Goal: Task Accomplishment & Management: Manage account settings

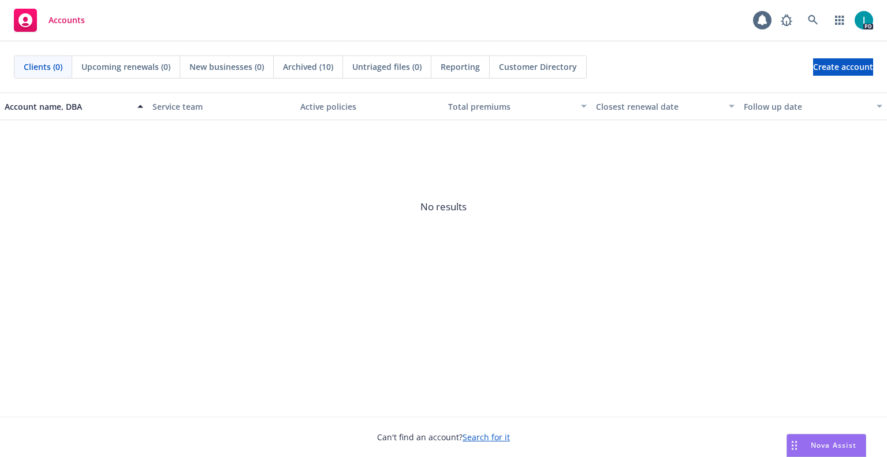
click at [356, 15] on div "Accounts 1 PD" at bounding box center [443, 21] width 887 height 42
click at [808, 19] on icon at bounding box center [813, 20] width 10 height 10
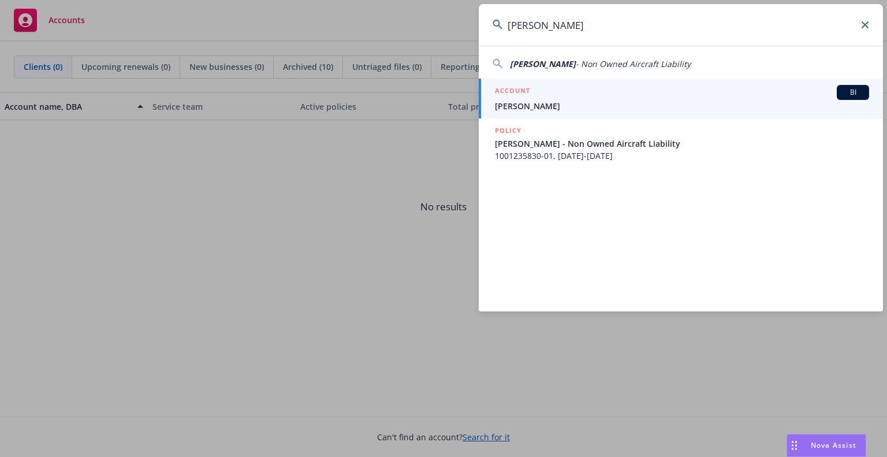
type input "Christopher Kilian"
click at [529, 94] on h5 "ACCOUNT" at bounding box center [512, 92] width 35 height 14
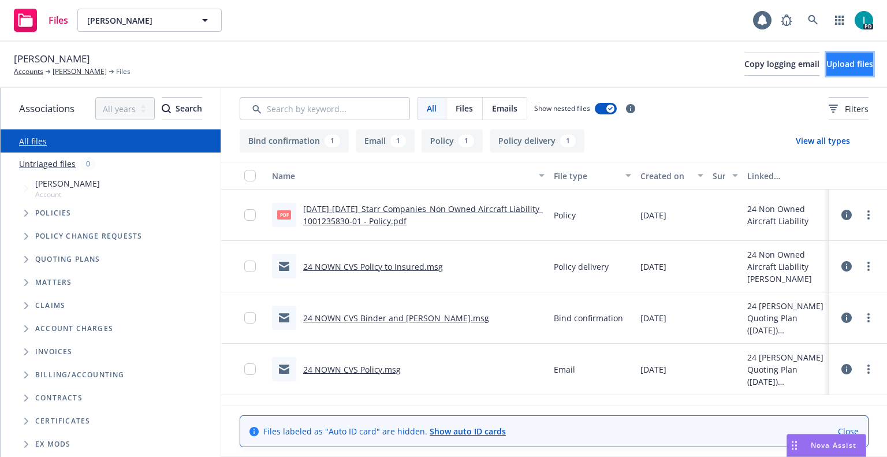
click at [827, 70] on button "Upload files" at bounding box center [850, 64] width 47 height 23
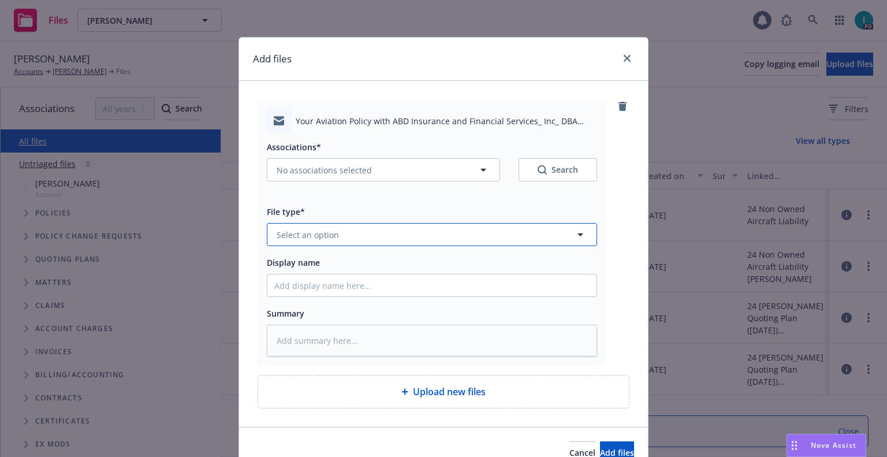
click at [315, 240] on span "Select an option" at bounding box center [308, 235] width 62 height 12
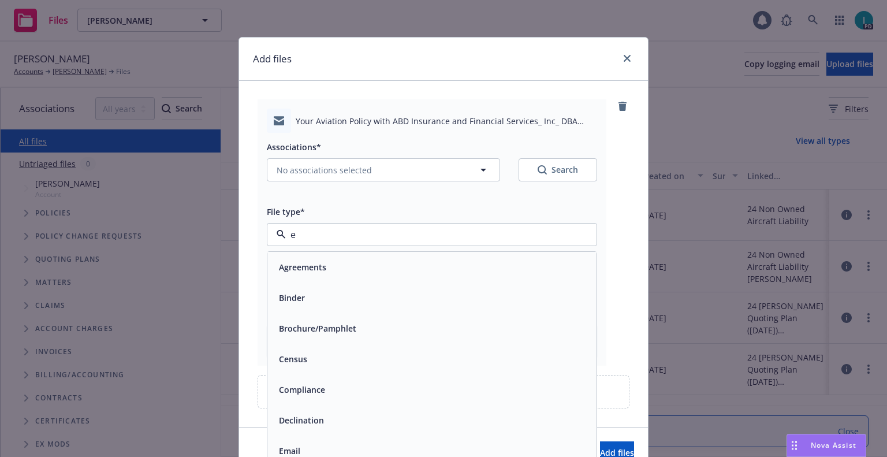
type input "em"
click at [320, 288] on div "Email" at bounding box center [431, 297] width 329 height 31
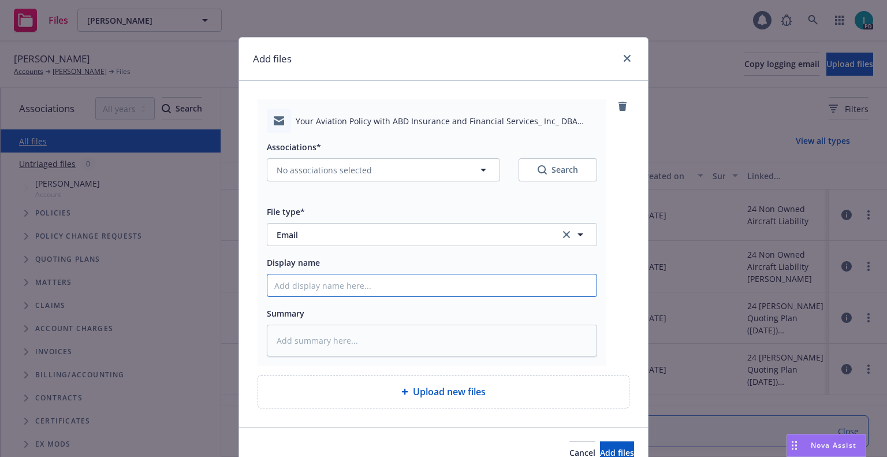
click at [330, 277] on input "Display name" at bounding box center [431, 285] width 329 height 22
type textarea "x"
type input "2"
type textarea "x"
type input "25"
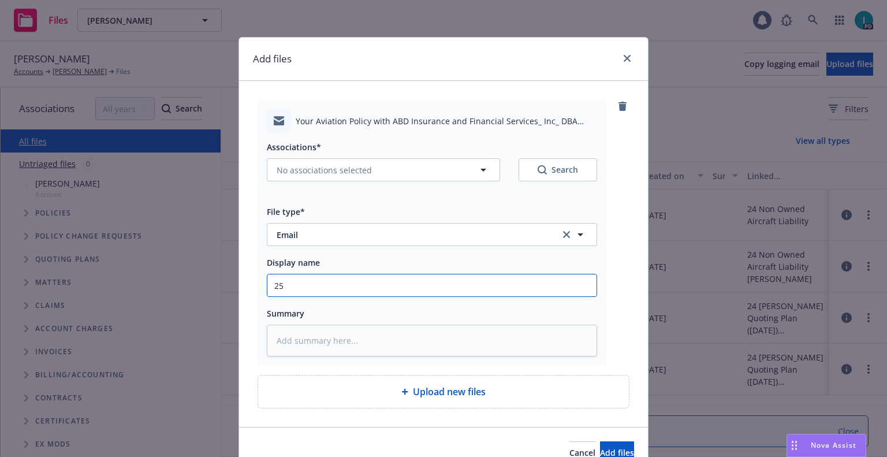
type textarea "x"
type input "25 NOWN CVS Quotes to Insured"
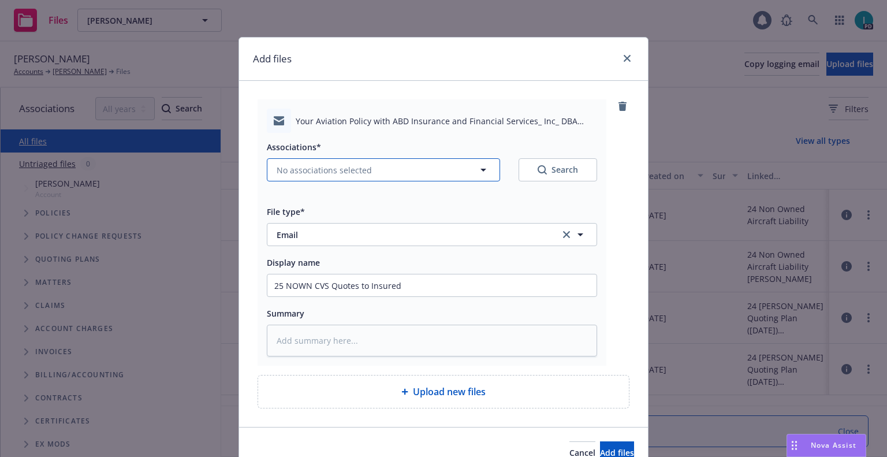
click at [313, 166] on span "No associations selected" at bounding box center [324, 170] width 95 height 12
type textarea "x"
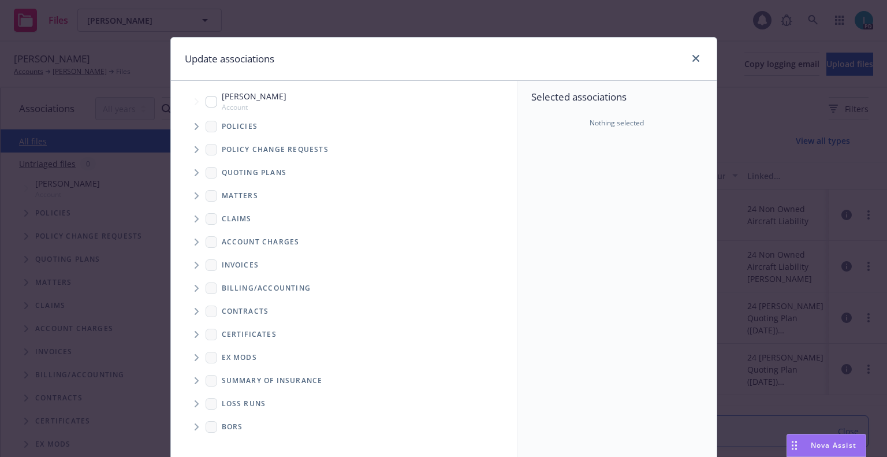
click at [189, 169] on span "Tree Example" at bounding box center [196, 172] width 18 height 18
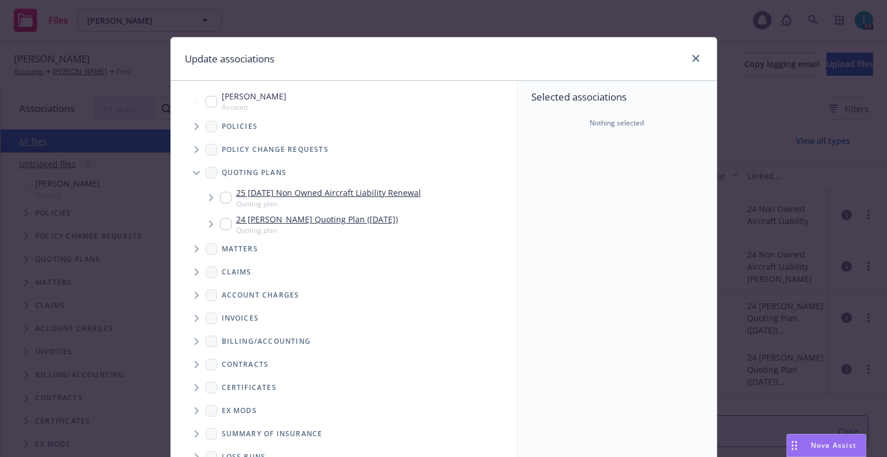
click at [222, 195] on input "Tree Example" at bounding box center [226, 198] width 12 height 12
checkbox input "true"
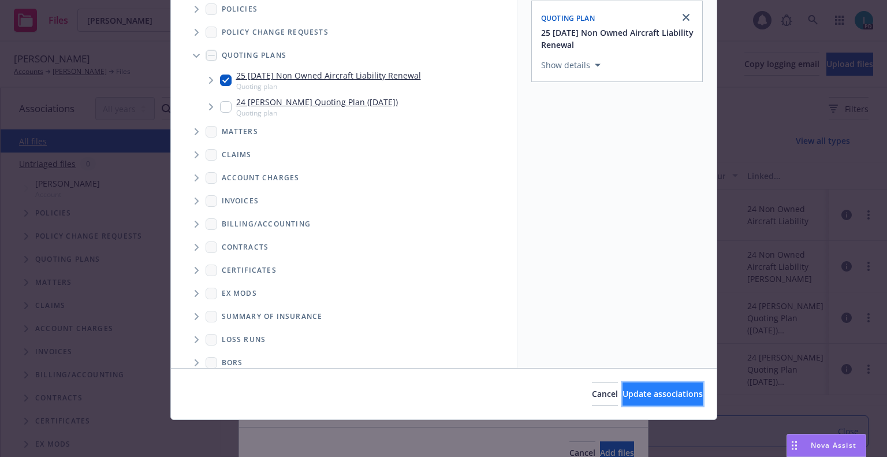
click at [630, 398] on span "Update associations" at bounding box center [663, 393] width 80 height 11
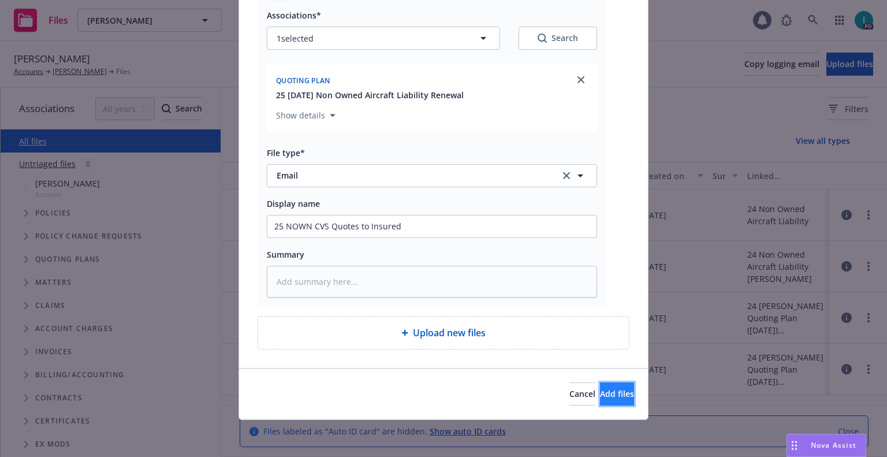
click at [617, 390] on button "Add files" at bounding box center [617, 393] width 34 height 23
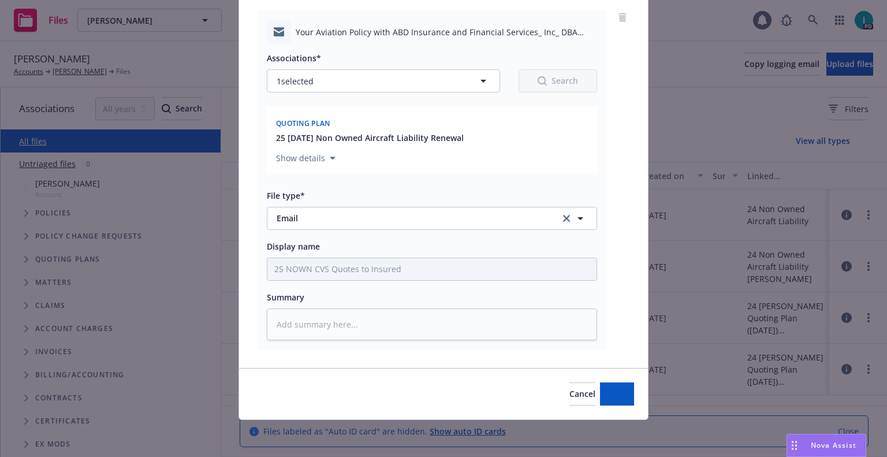
scroll to position [89, 0]
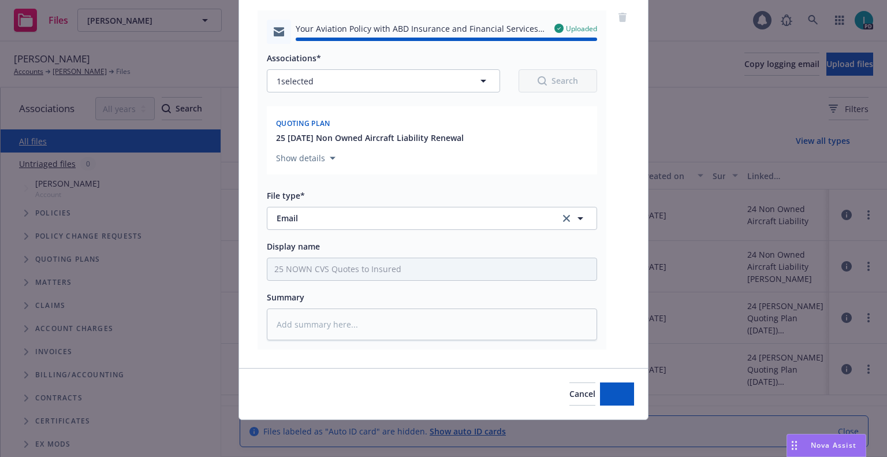
type textarea "x"
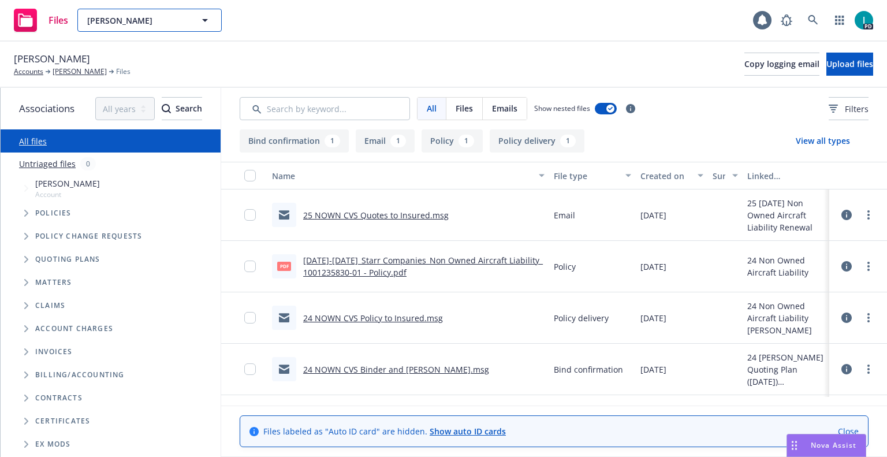
click at [107, 14] on span "[PERSON_NAME]" at bounding box center [137, 20] width 100 height 12
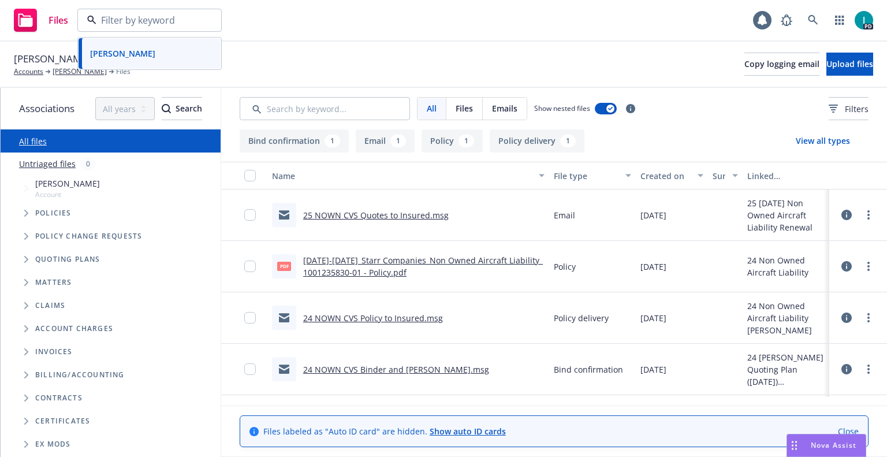
paste input "[PERSON_NAME]"
type input "[PERSON_NAME]"
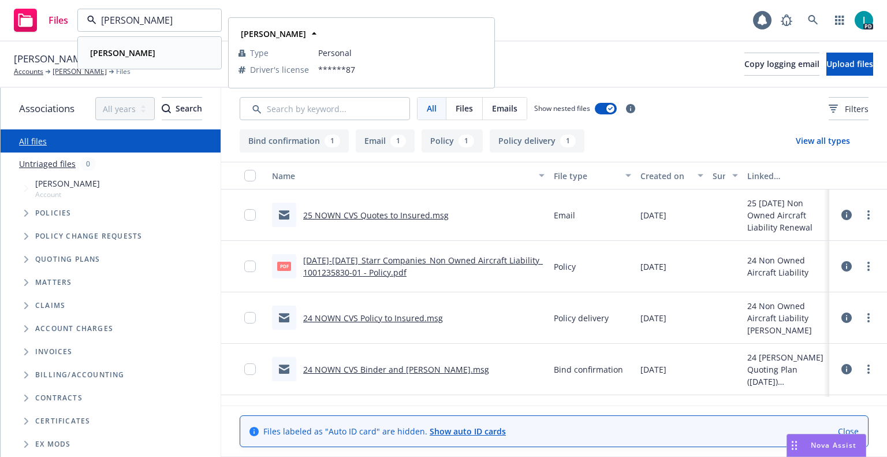
click at [172, 59] on div "[PERSON_NAME]" at bounding box center [149, 52] width 128 height 17
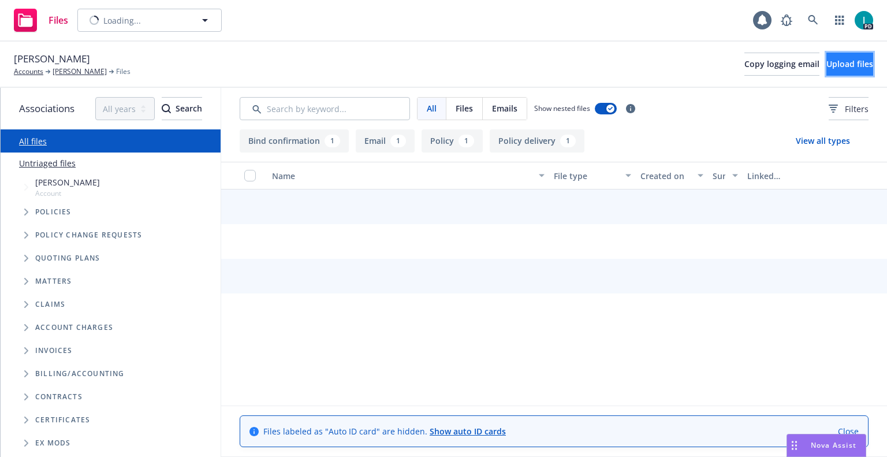
click at [827, 62] on span "Upload files" at bounding box center [850, 63] width 47 height 11
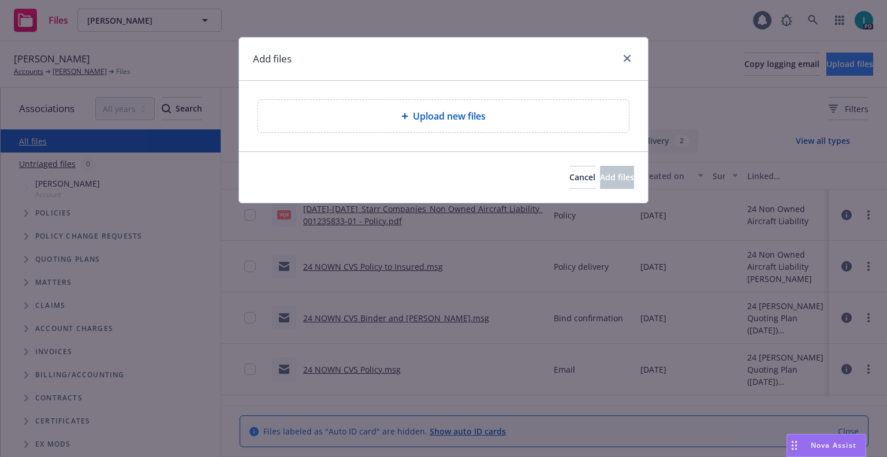
type textarea "x"
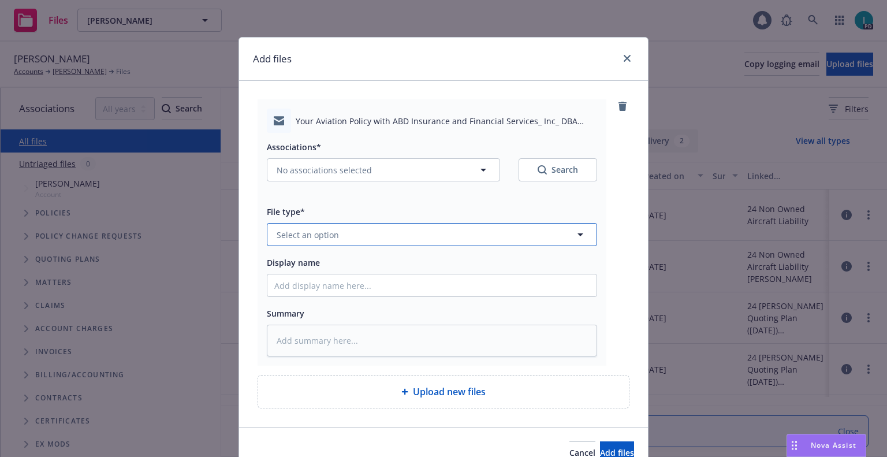
click at [340, 225] on button "Select an option" at bounding box center [432, 234] width 330 height 23
type input "em"
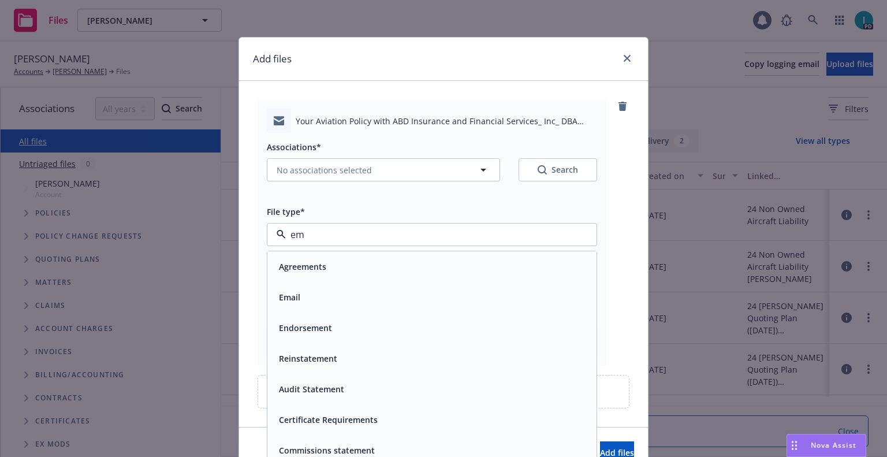
click at [321, 274] on div "Agreements" at bounding box center [301, 266] width 54 height 17
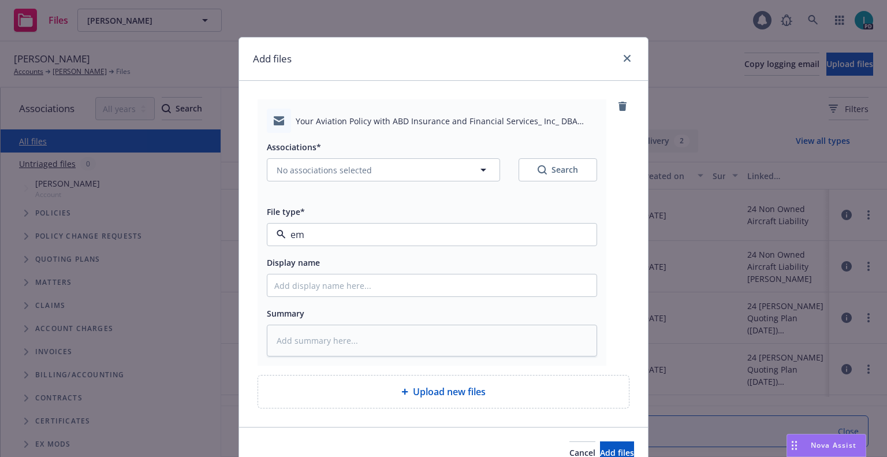
type textarea "x"
type input "Agreements"
click at [326, 231] on span "Agreements" at bounding box center [410, 235] width 267 height 12
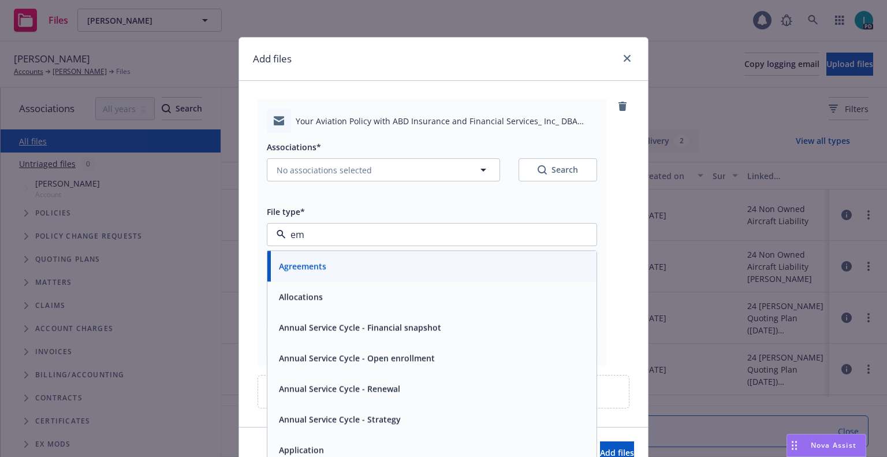
type input "emd"
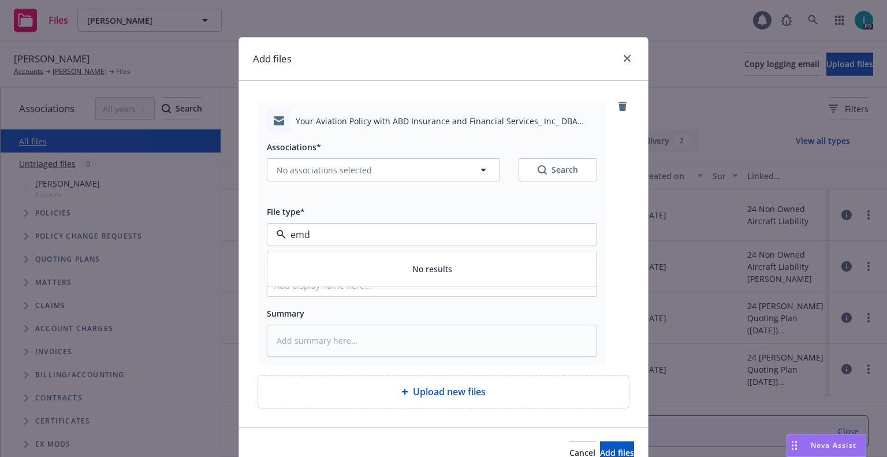
type textarea "x"
click at [329, 235] on input "emd" at bounding box center [430, 235] width 288 height 14
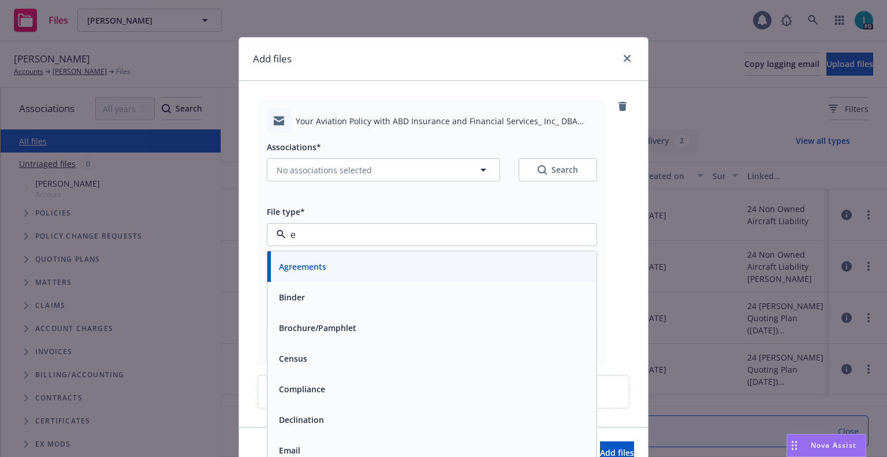
type input "em"
click at [298, 293] on div "Email" at bounding box center [288, 297] width 28 height 17
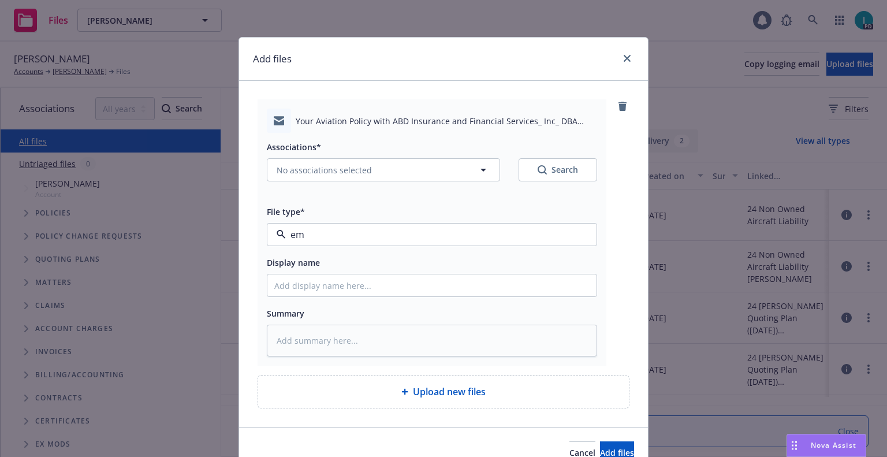
type textarea "x"
click at [298, 283] on input "Display name" at bounding box center [431, 285] width 329 height 22
type input "25 NOWN CVS Quotes to Insured"
click at [337, 172] on span "No associations selected" at bounding box center [324, 170] width 95 height 12
type textarea "x"
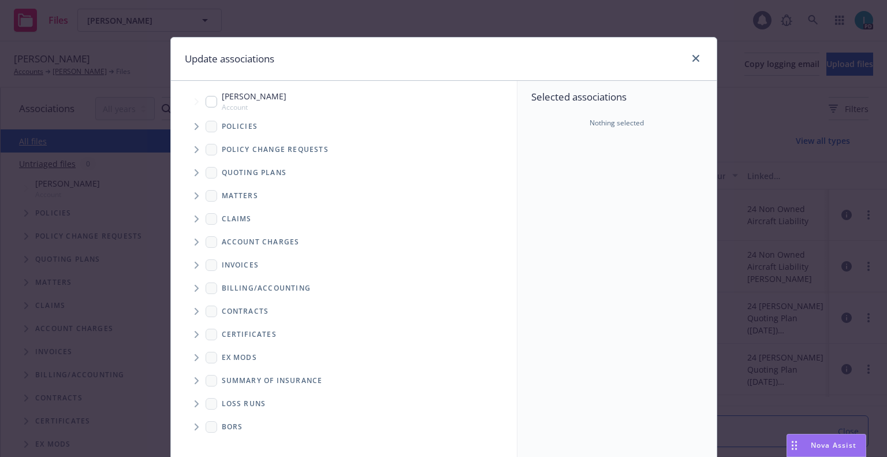
click at [197, 124] on span "Tree Example" at bounding box center [196, 126] width 18 height 18
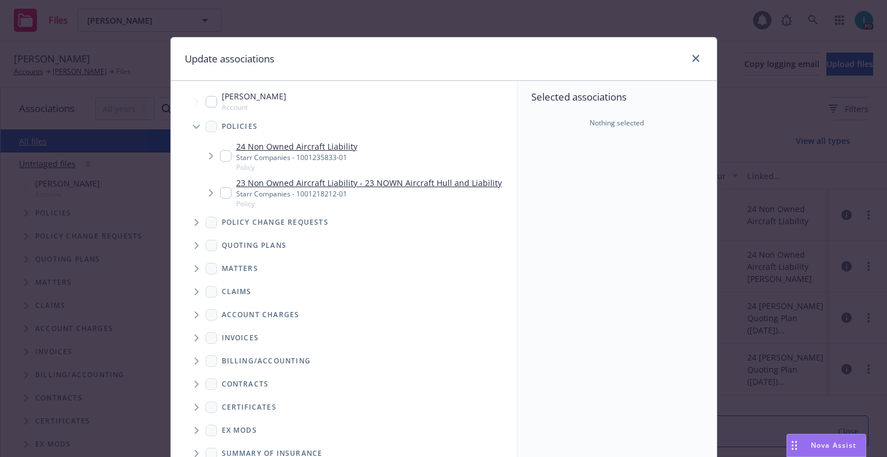
click at [188, 245] on span "Tree Example" at bounding box center [196, 245] width 18 height 18
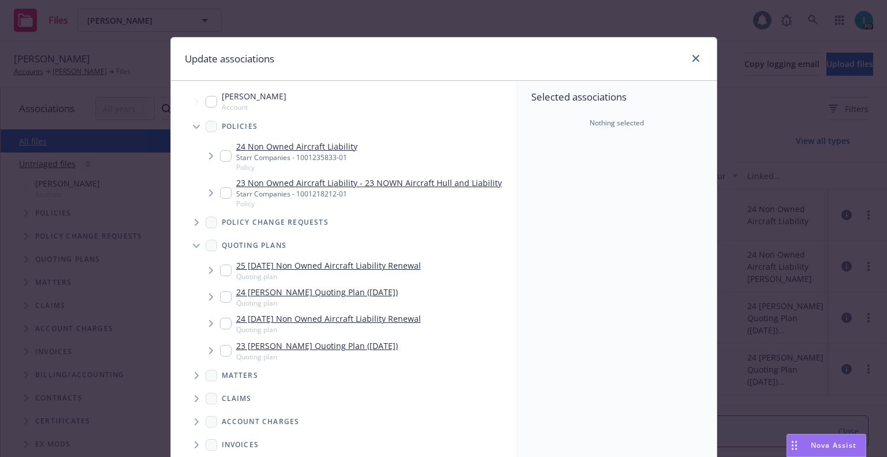
click at [224, 267] on input "Tree Example" at bounding box center [226, 271] width 12 height 12
checkbox input "true"
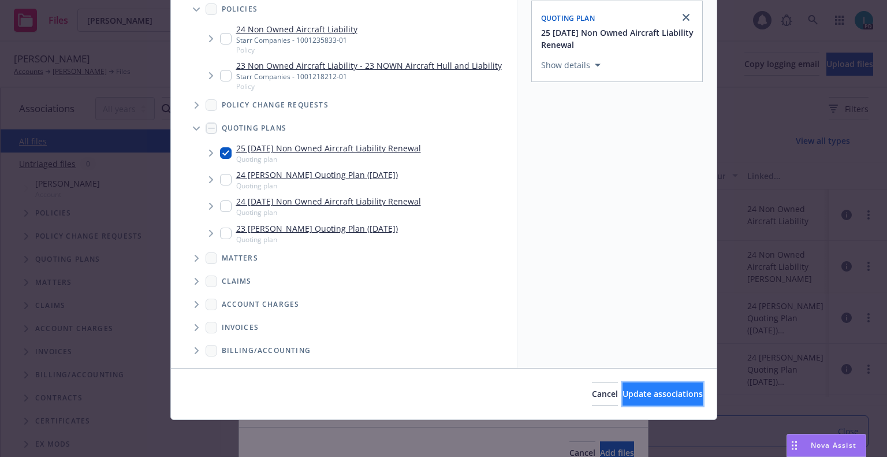
click at [651, 397] on span "Update associations" at bounding box center [663, 393] width 80 height 11
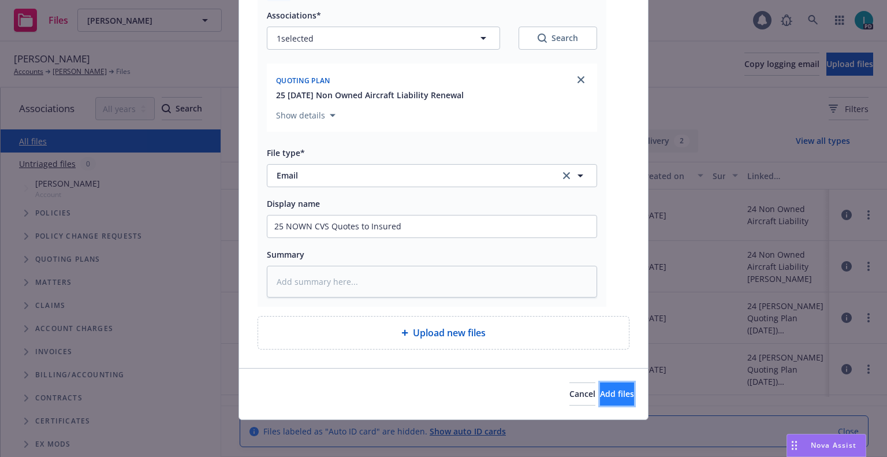
click at [623, 393] on button "Add files" at bounding box center [617, 393] width 34 height 23
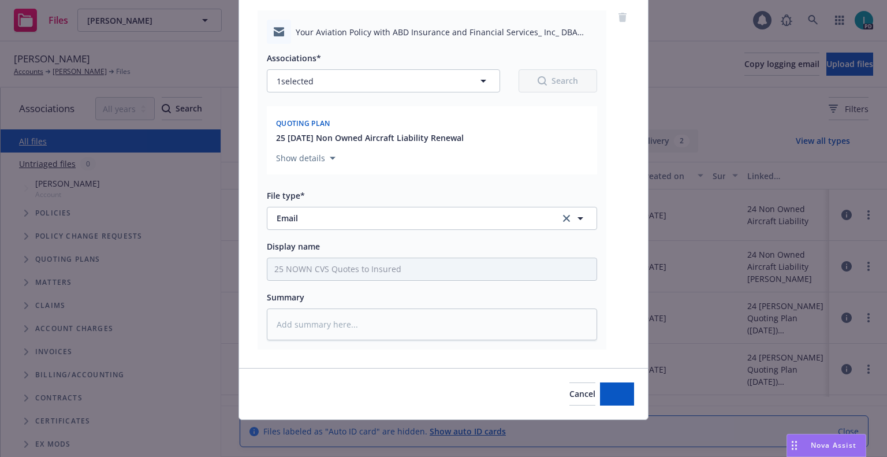
scroll to position [89, 0]
type textarea "x"
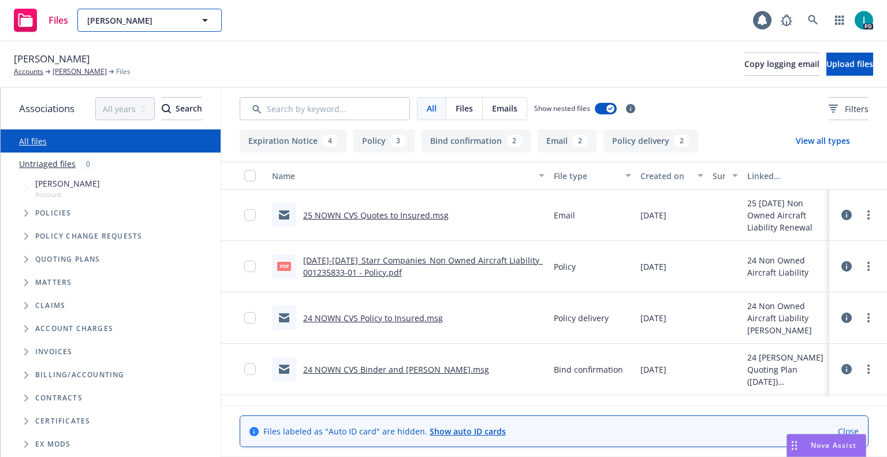
click at [133, 24] on span "[PERSON_NAME]" at bounding box center [137, 20] width 100 height 12
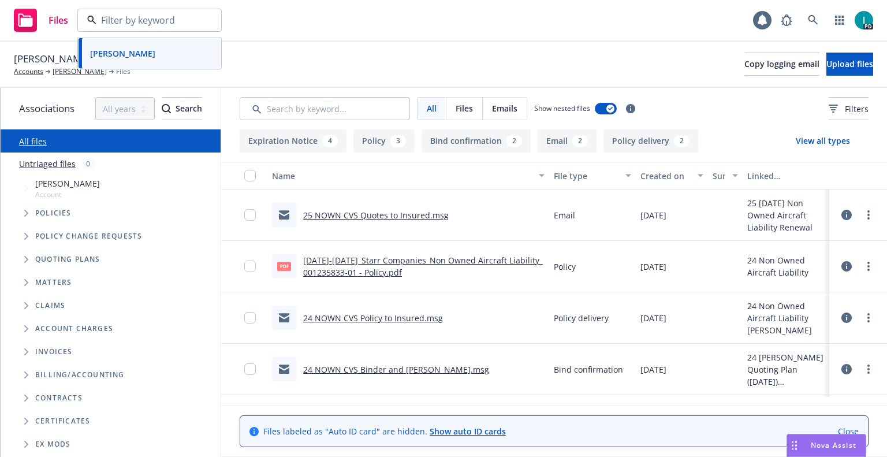
paste input "[PERSON_NAME]"
type input "[PERSON_NAME]"
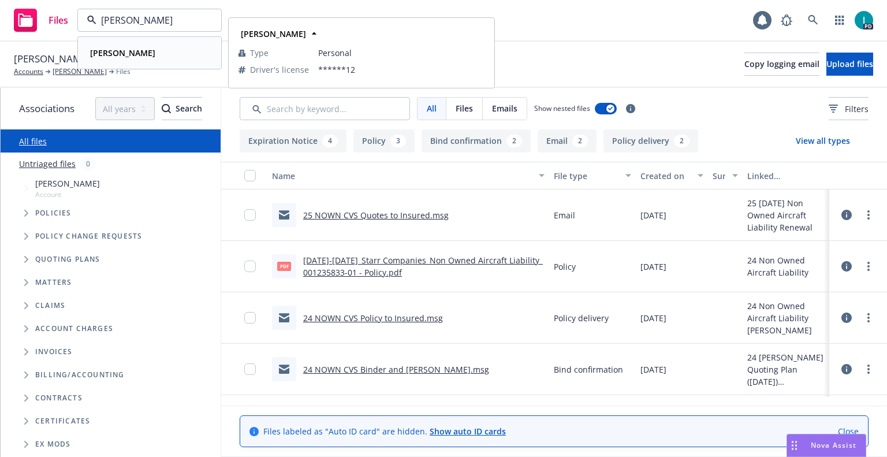
click at [144, 52] on div "[PERSON_NAME]" at bounding box center [121, 52] width 72 height 17
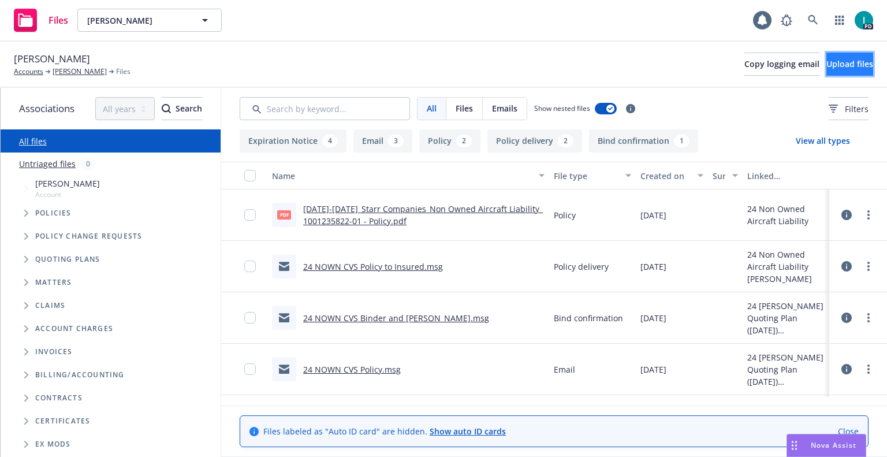
click at [830, 62] on span "Upload files" at bounding box center [850, 63] width 47 height 11
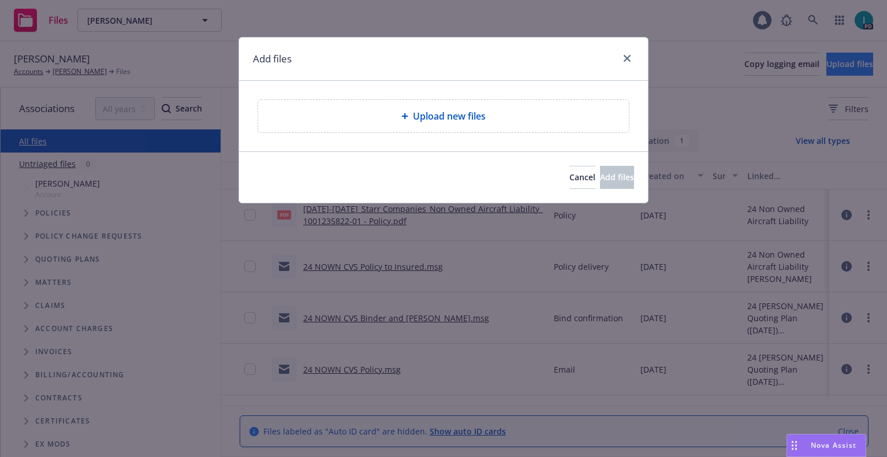
type textarea "x"
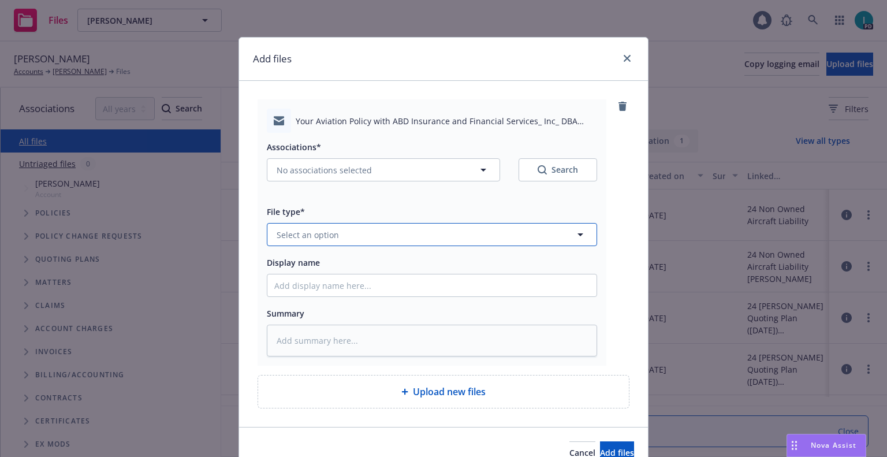
click at [337, 235] on button "Select an option" at bounding box center [432, 234] width 330 height 23
type input "em"
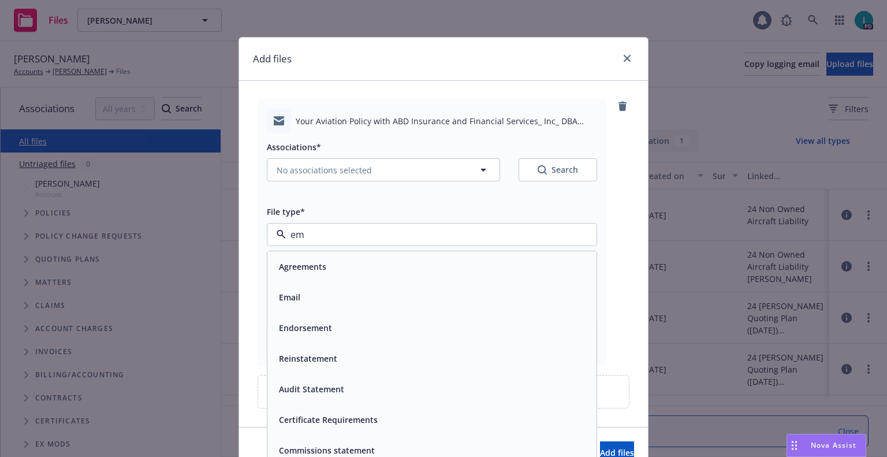
click at [310, 300] on div "Email" at bounding box center [431, 297] width 315 height 17
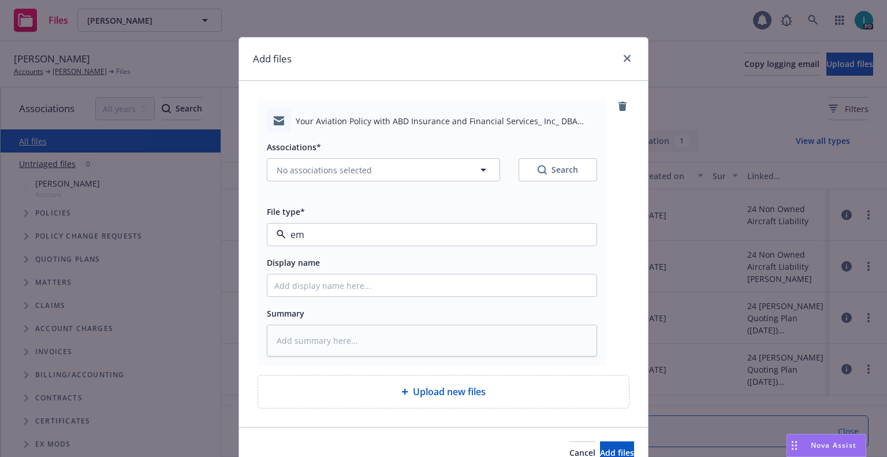
type textarea "x"
click at [318, 282] on input "Display name" at bounding box center [431, 285] width 329 height 22
type input "25 NOWN CVS Quotes to Insured"
click at [337, 168] on span "No associations selected" at bounding box center [324, 170] width 95 height 12
type textarea "x"
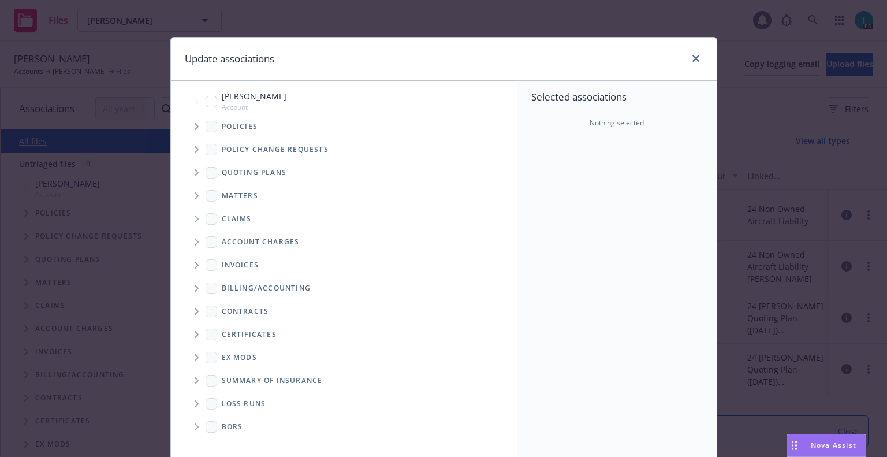
click at [195, 166] on span "Tree Example" at bounding box center [196, 172] width 18 height 18
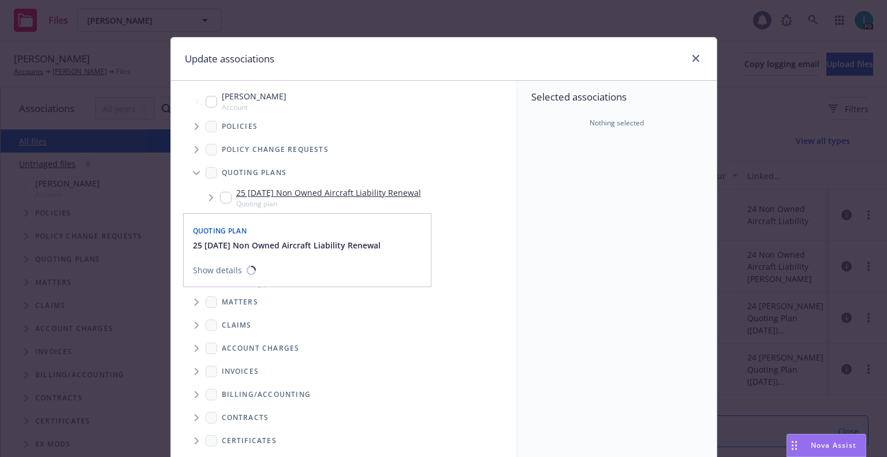
click at [221, 195] on input "Tree Example" at bounding box center [226, 198] width 12 height 12
checkbox input "true"
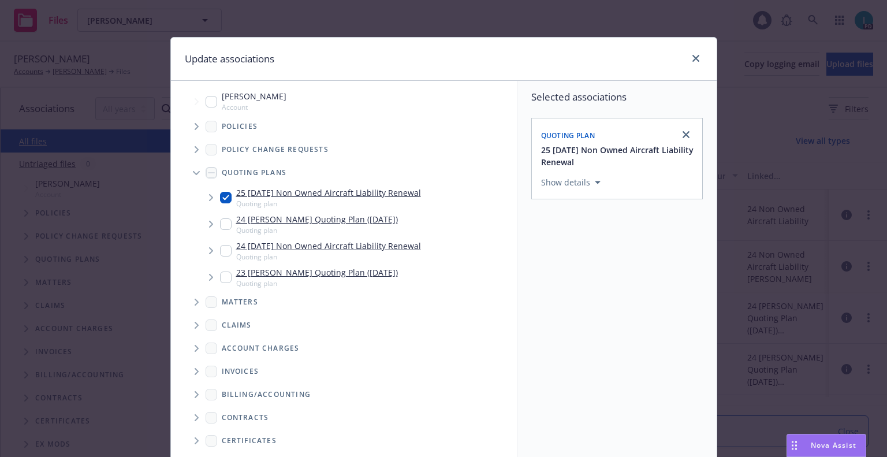
scroll to position [117, 0]
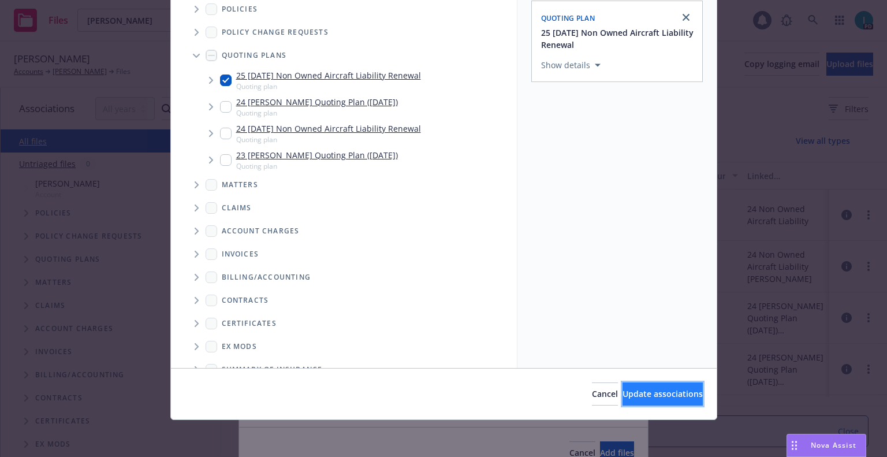
click at [623, 385] on button "Update associations" at bounding box center [663, 393] width 80 height 23
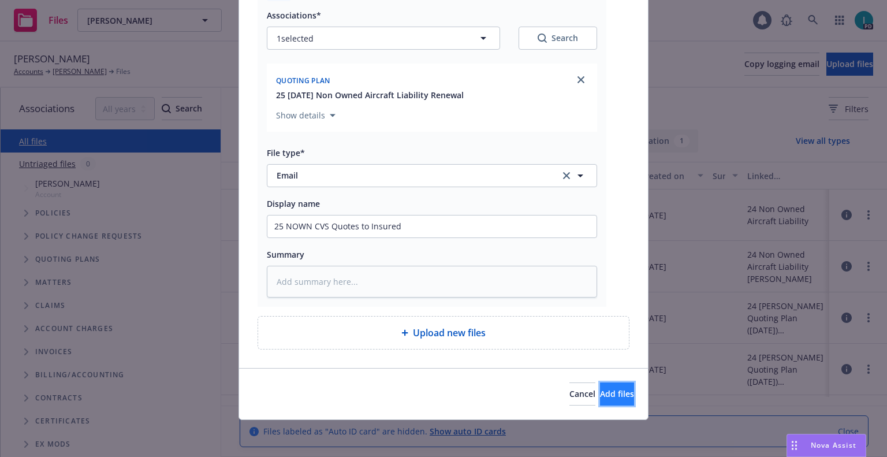
click at [603, 396] on span "Add files" at bounding box center [617, 393] width 34 height 11
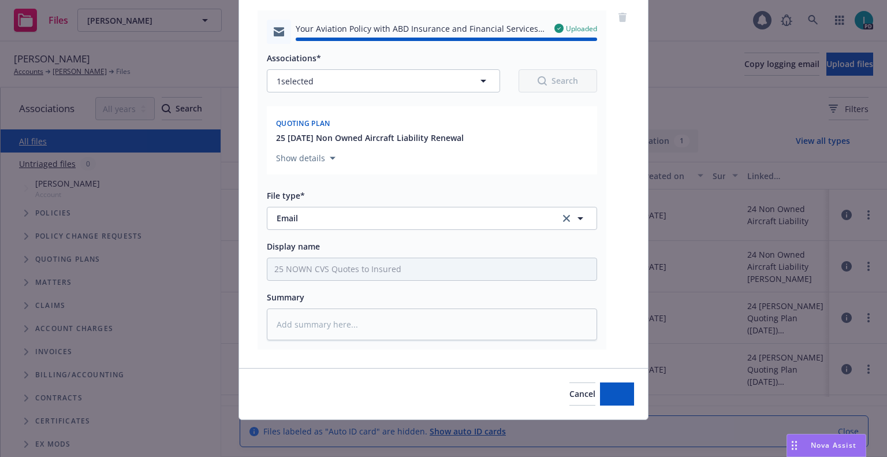
type textarea "x"
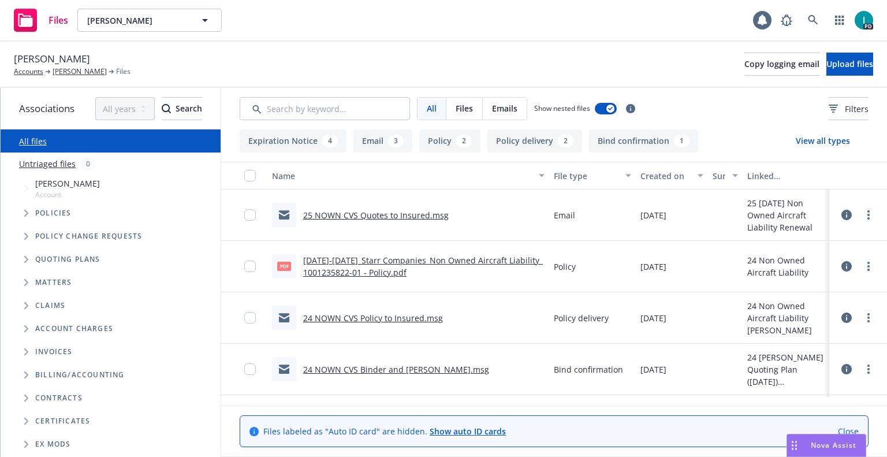
click at [152, 32] on div "Files [PERSON_NAME] [PERSON_NAME] 1 PD" at bounding box center [443, 21] width 887 height 42
click at [156, 27] on button "[PERSON_NAME]" at bounding box center [149, 20] width 144 height 23
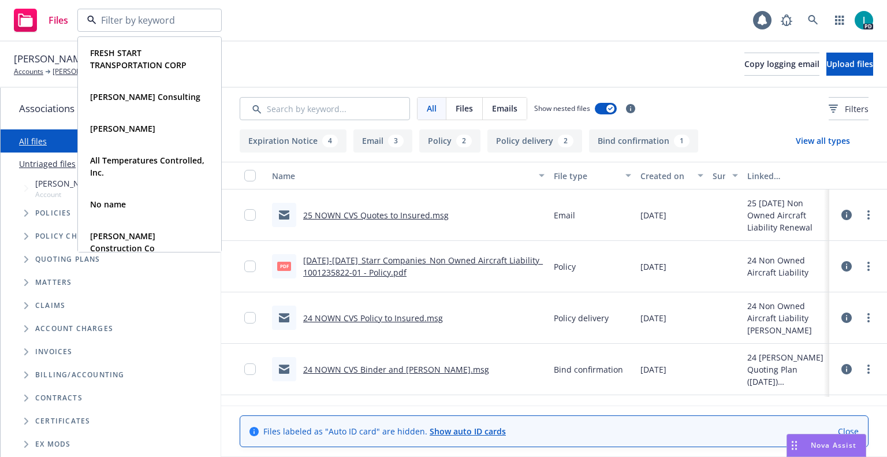
paste input "[PERSON_NAME]"
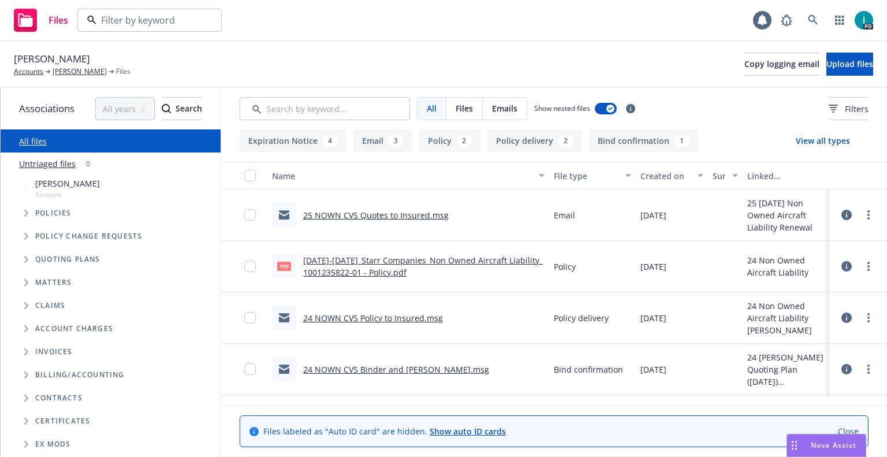
type input "[PERSON_NAME]"
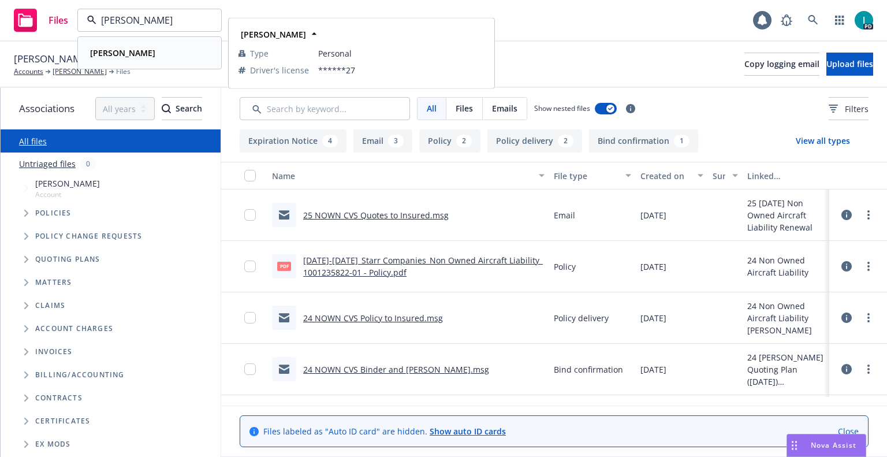
click at [162, 60] on div "[PERSON_NAME]" at bounding box center [149, 52] width 128 height 17
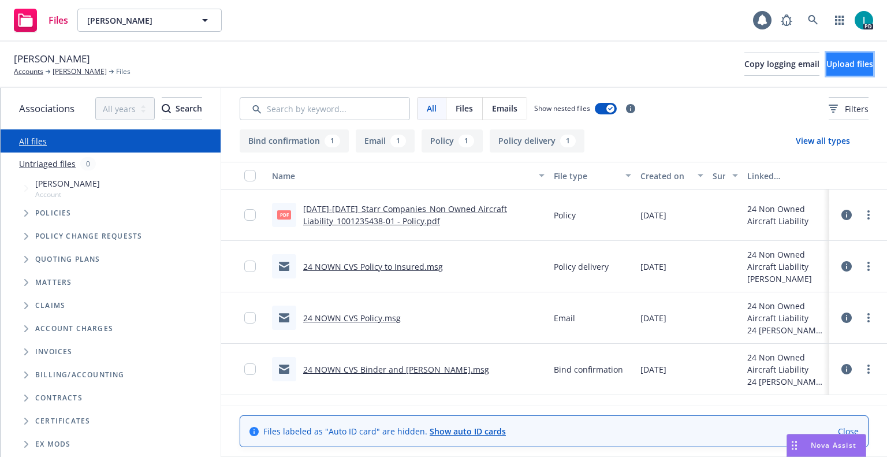
click at [857, 65] on button "Upload files" at bounding box center [850, 64] width 47 height 23
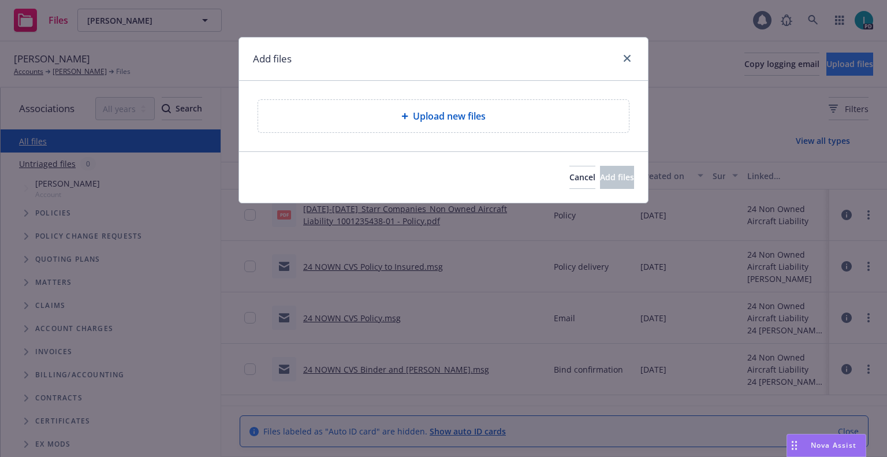
type textarea "x"
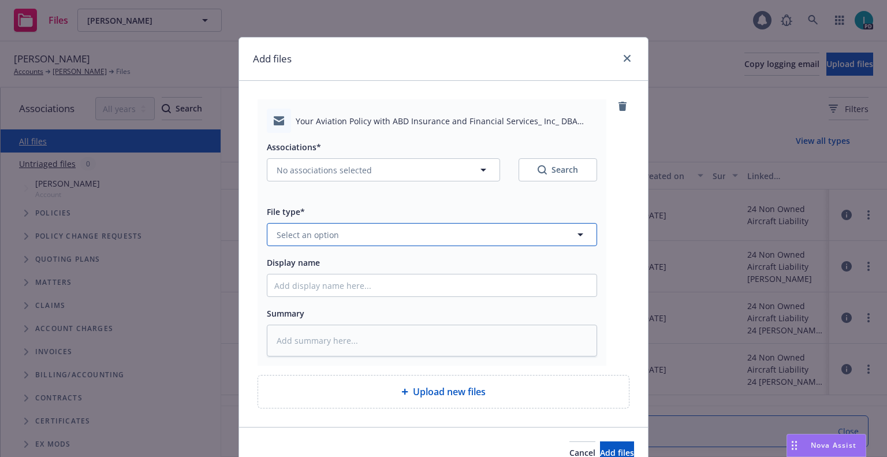
click at [294, 242] on button "Select an option" at bounding box center [432, 234] width 330 height 23
type input "em"
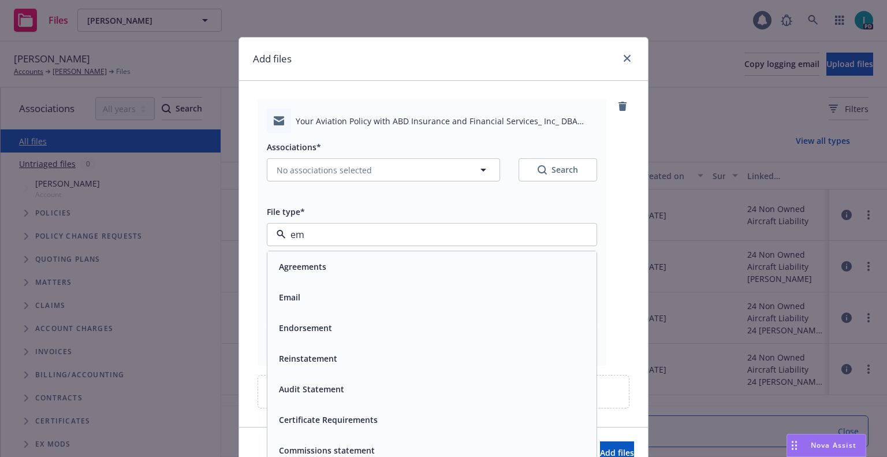
click at [315, 302] on div "Email" at bounding box center [431, 297] width 315 height 17
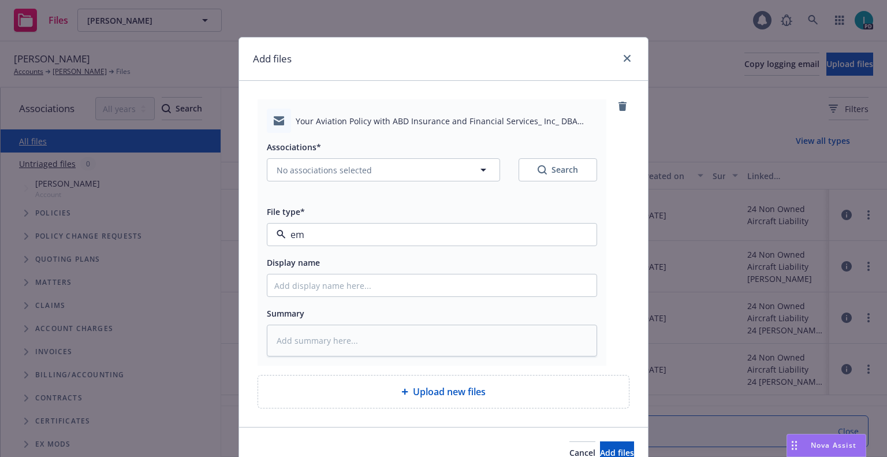
type textarea "x"
click at [318, 292] on input "Display name" at bounding box center [431, 285] width 329 height 22
type input "25 NOWN CVS Quotes to Insured"
click at [339, 167] on span "No associations selected" at bounding box center [324, 170] width 95 height 12
type textarea "x"
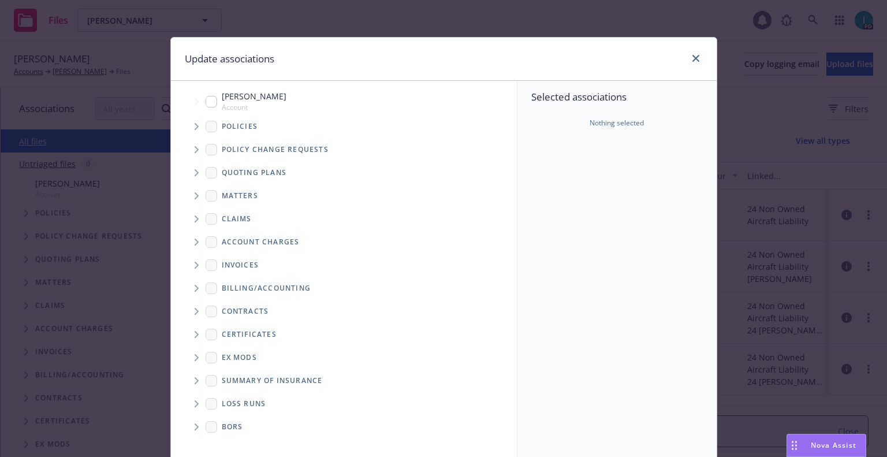
click at [193, 169] on span "Tree Example" at bounding box center [196, 172] width 18 height 18
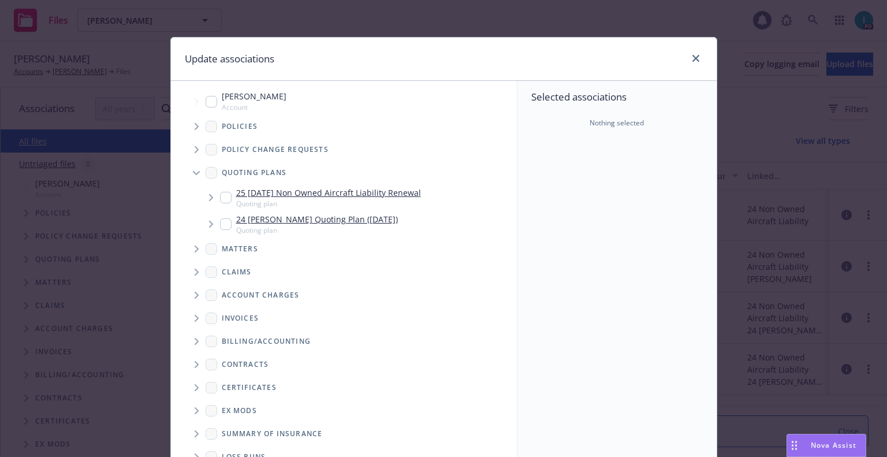
click at [221, 198] on input "Tree Example" at bounding box center [226, 198] width 12 height 12
checkbox input "true"
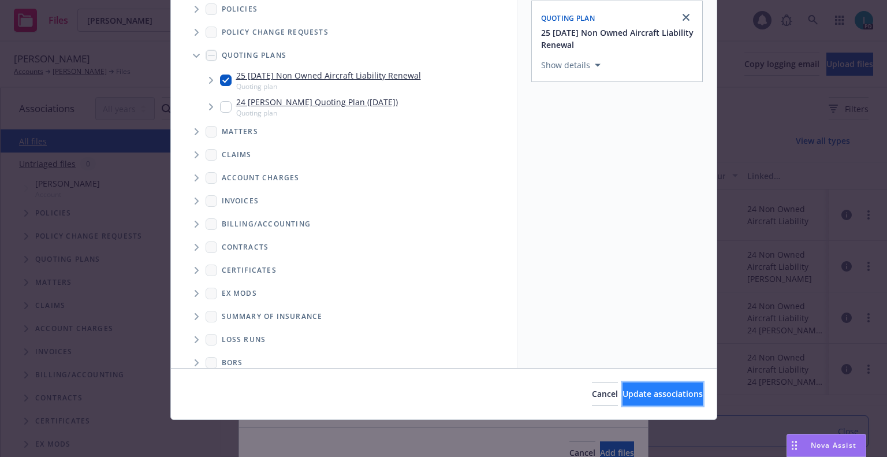
click at [634, 396] on span "Update associations" at bounding box center [663, 393] width 80 height 11
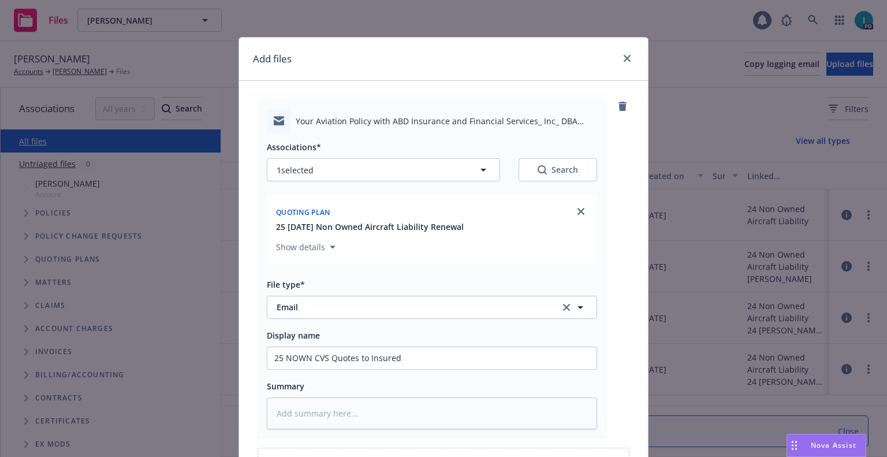
scroll to position [132, 0]
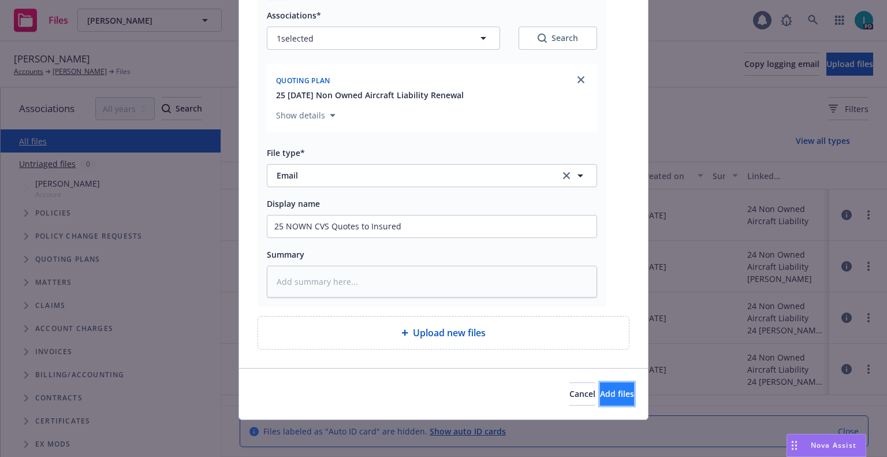
click at [600, 386] on button "Add files" at bounding box center [617, 393] width 34 height 23
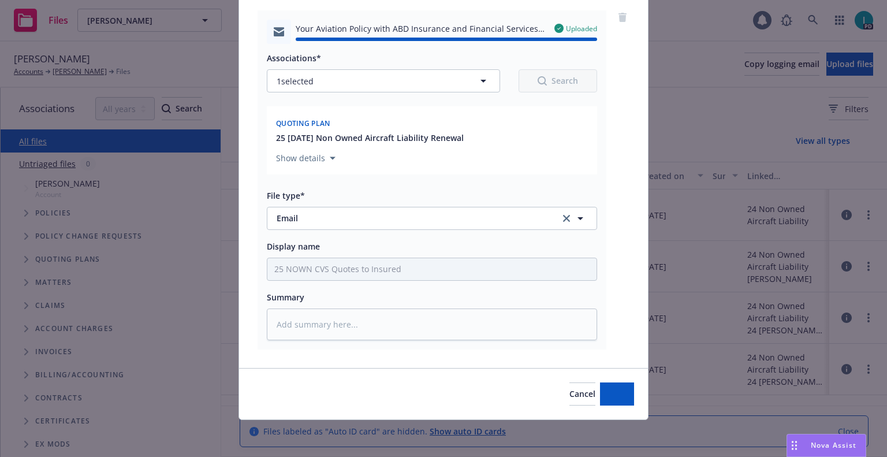
type textarea "x"
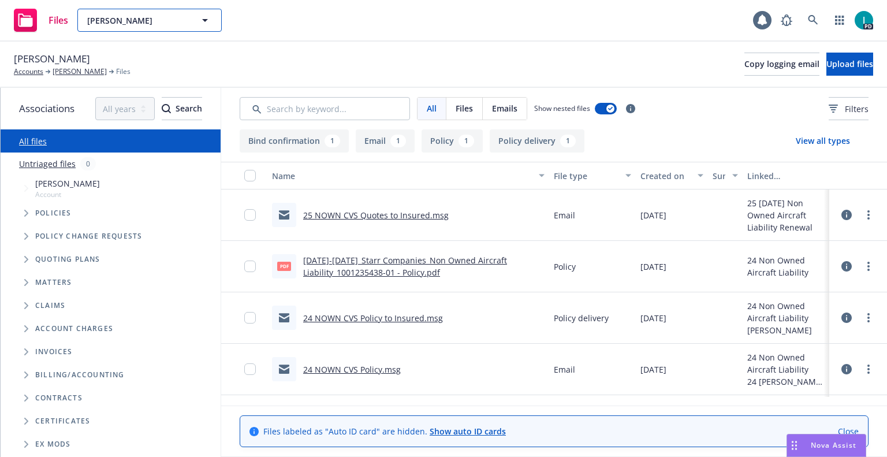
click at [124, 12] on button "[PERSON_NAME]" at bounding box center [149, 20] width 144 height 23
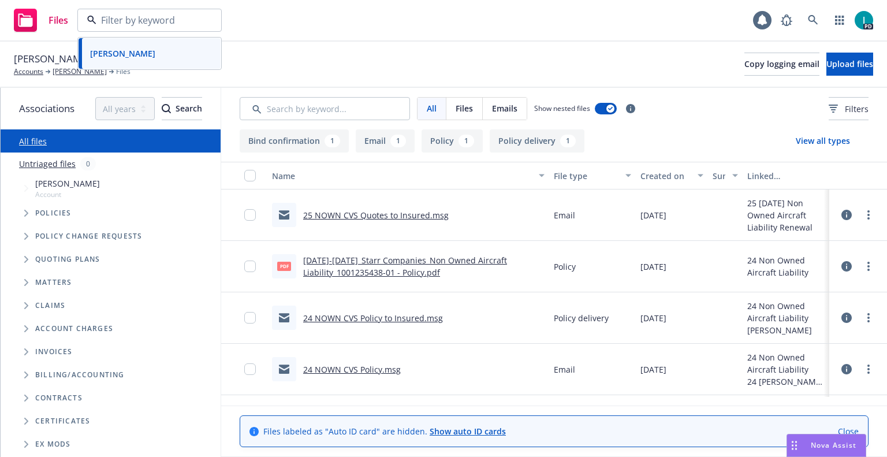
paste input "[PERSON_NAME]"
type input "[PERSON_NAME]"
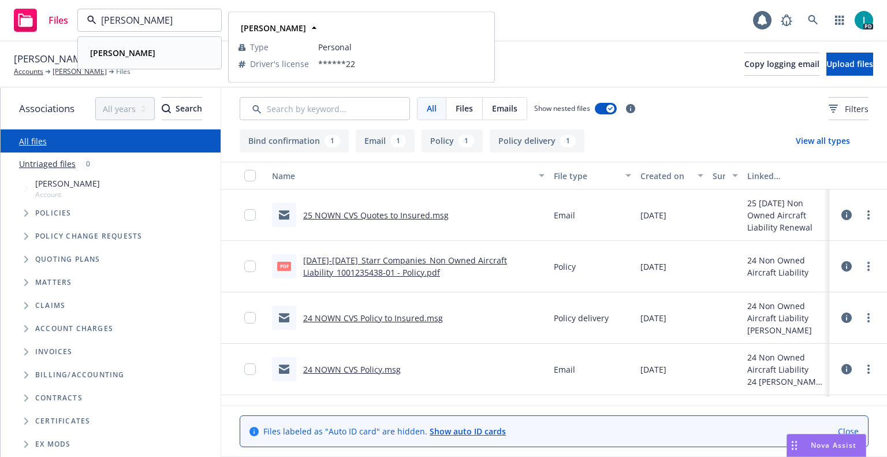
click at [106, 56] on strong "[PERSON_NAME]" at bounding box center [122, 52] width 65 height 11
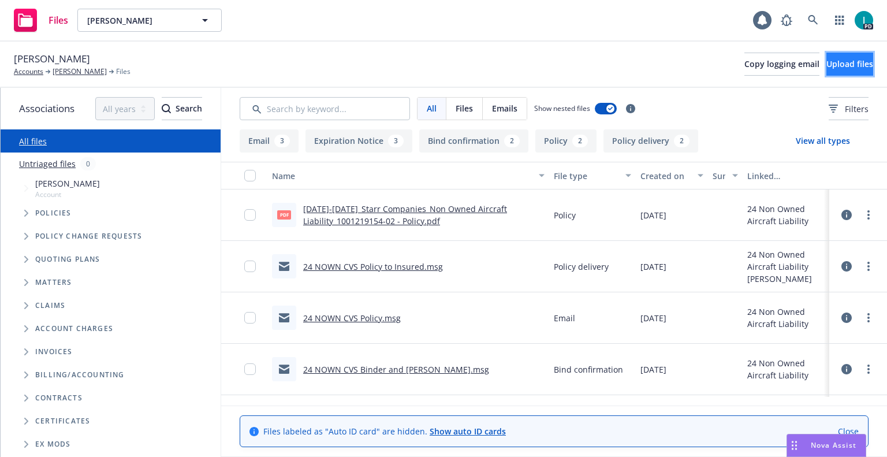
click at [827, 65] on button "Upload files" at bounding box center [850, 64] width 47 height 23
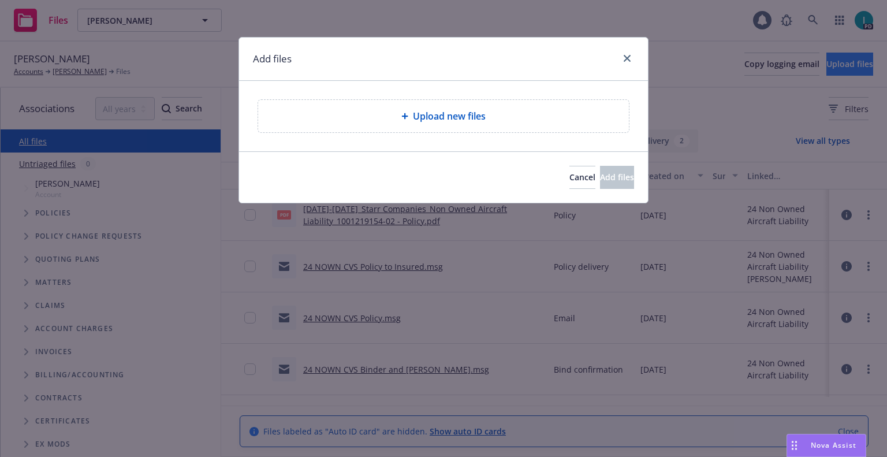
type textarea "x"
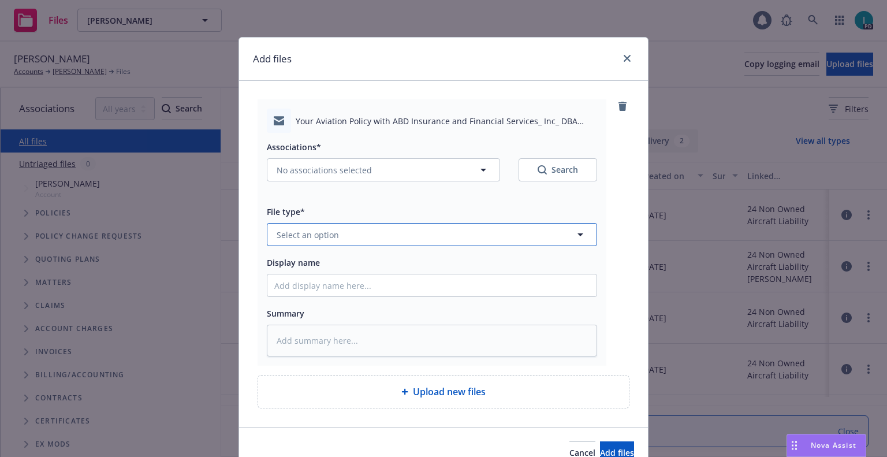
click at [310, 228] on button "Select an option" at bounding box center [432, 234] width 330 height 23
type input "ex"
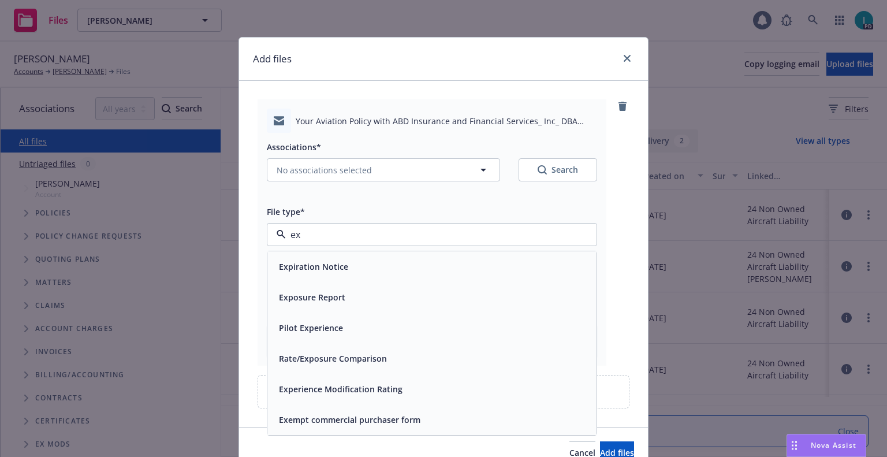
click at [328, 263] on span "Expiration Notice" at bounding box center [313, 267] width 69 height 12
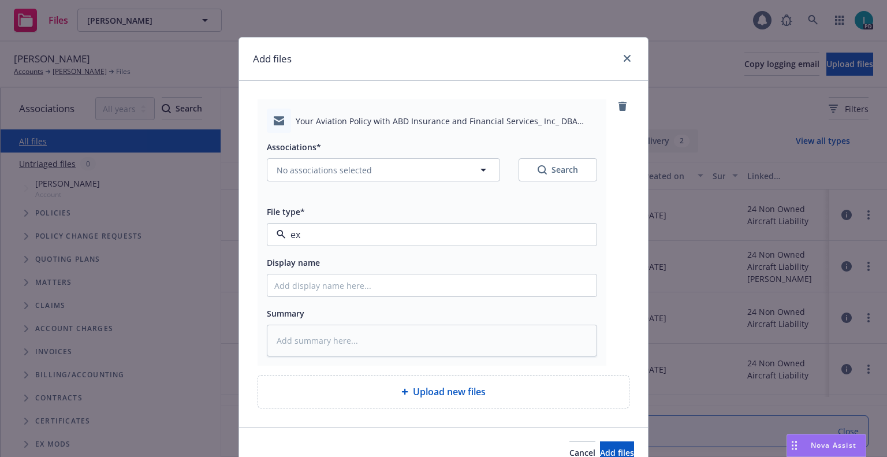
type textarea "x"
click at [343, 302] on div "Associations* No associations selected Search File type* Expiration Notice Expi…" at bounding box center [432, 245] width 330 height 224
click at [341, 291] on input "Display name" at bounding box center [431, 285] width 329 height 22
click at [340, 239] on span "Expiration Notice" at bounding box center [410, 235] width 267 height 12
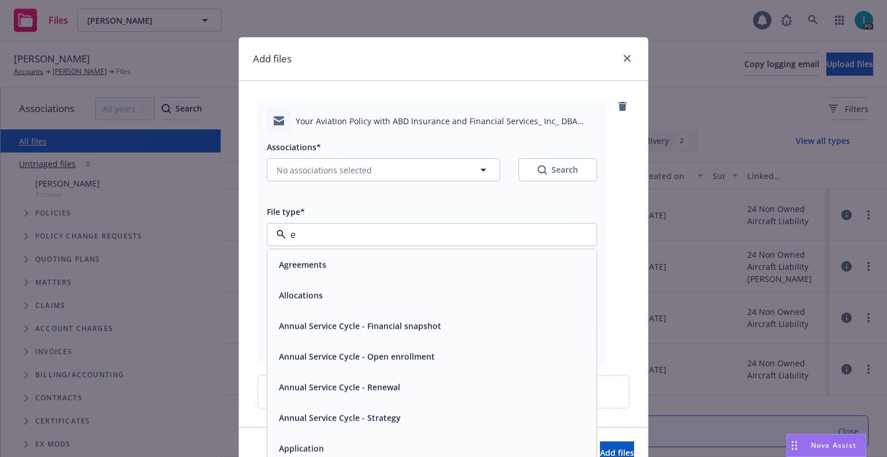
type input "em"
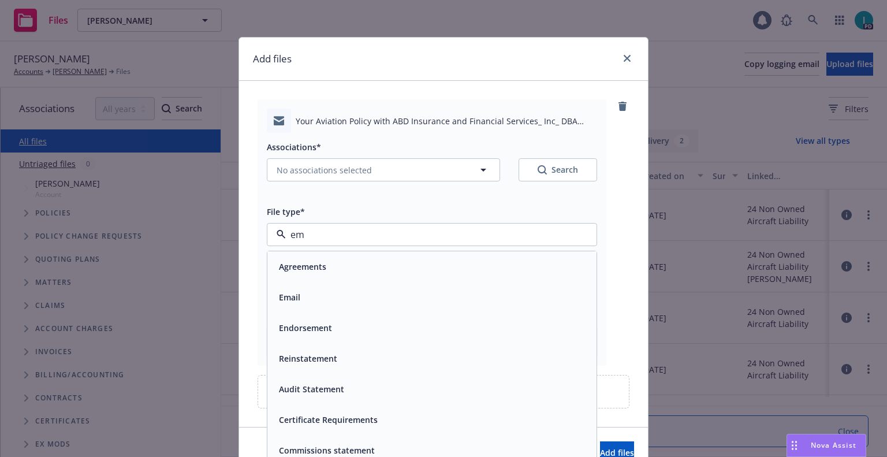
click at [299, 299] on div "Email" at bounding box center [431, 297] width 315 height 17
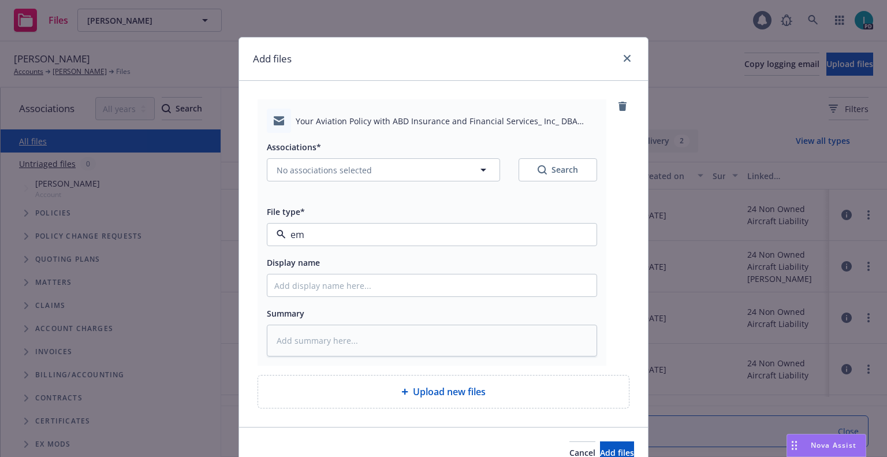
type textarea "x"
click at [304, 285] on input "Display name" at bounding box center [431, 285] width 329 height 22
type input "25 NOWN CVS Quotes to Insured"
click at [324, 179] on button "No associations selected" at bounding box center [383, 169] width 233 height 23
type textarea "x"
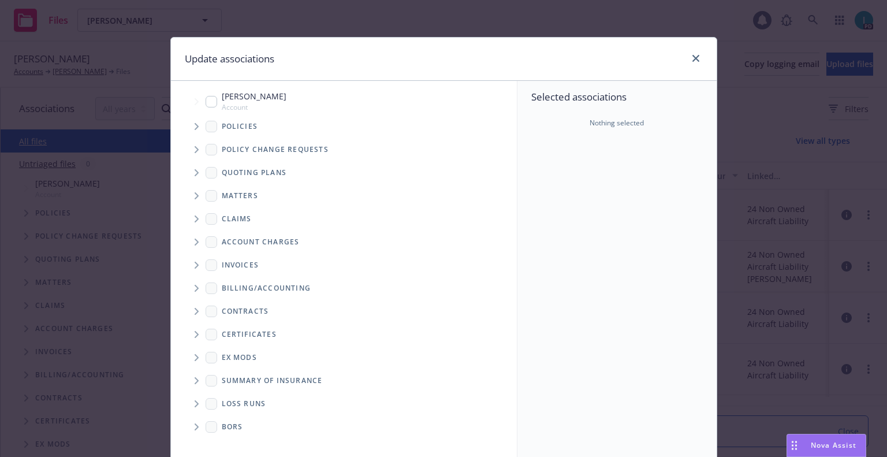
click at [195, 125] on icon "Tree Example" at bounding box center [197, 126] width 5 height 7
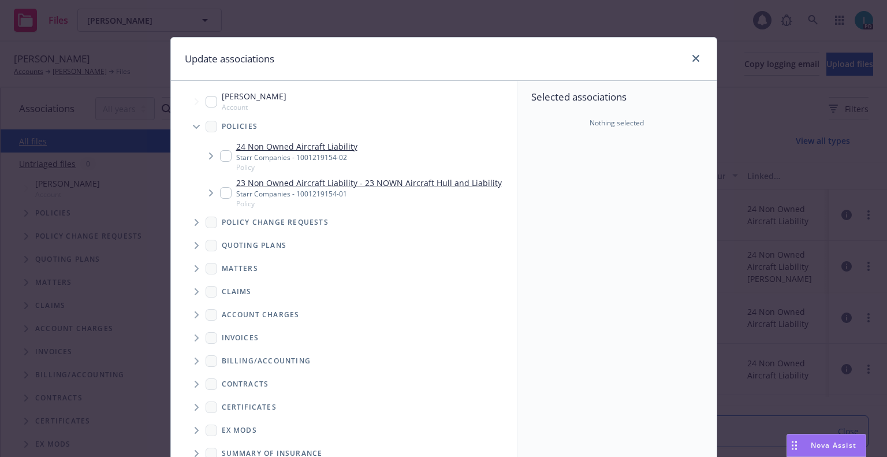
click at [193, 125] on icon "Tree Example" at bounding box center [196, 127] width 7 height 5
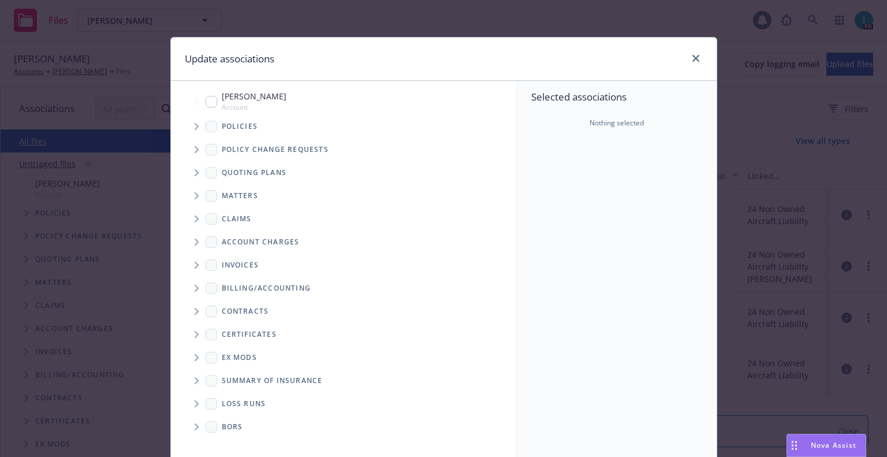
click at [189, 173] on span "Tree Example" at bounding box center [196, 172] width 18 height 18
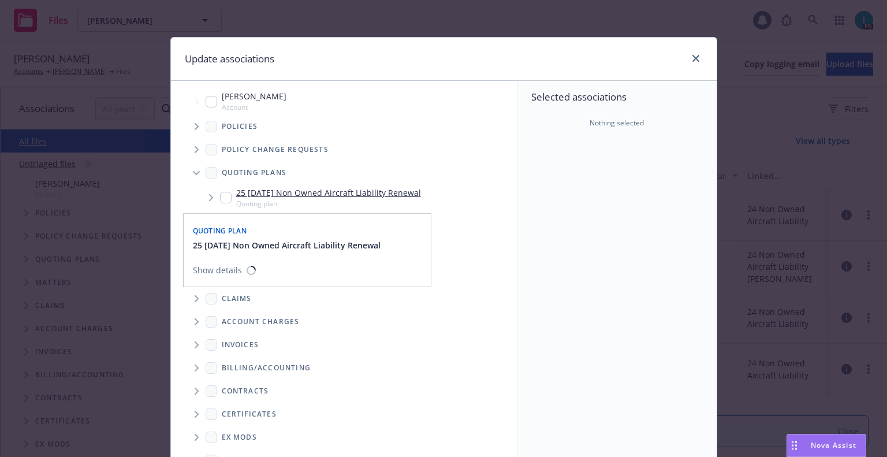
click at [222, 202] on input "Tree Example" at bounding box center [226, 198] width 12 height 12
checkbox input "true"
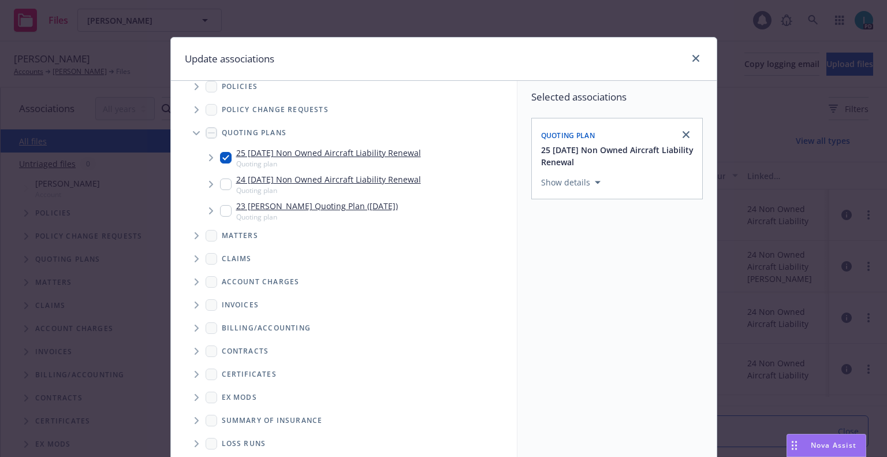
scroll to position [117, 0]
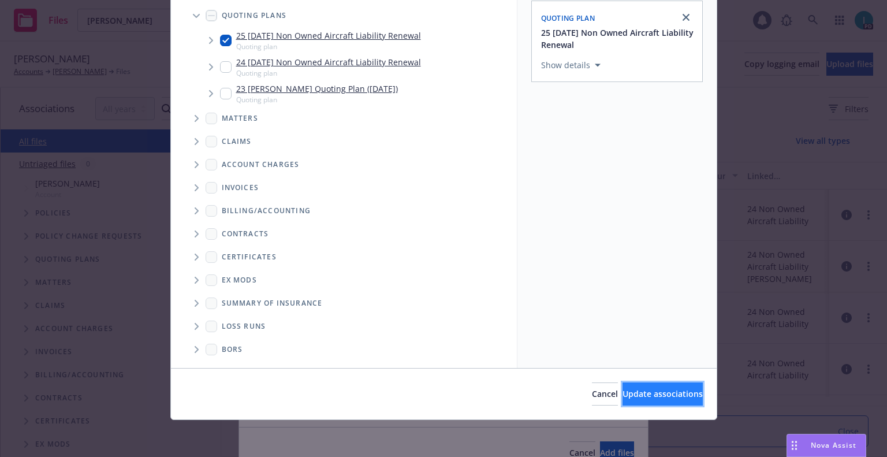
click at [640, 391] on span "Update associations" at bounding box center [663, 393] width 80 height 11
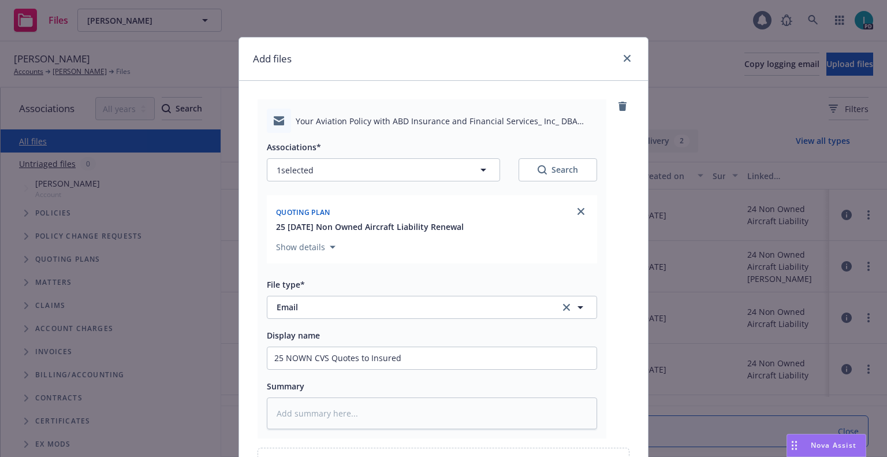
scroll to position [132, 0]
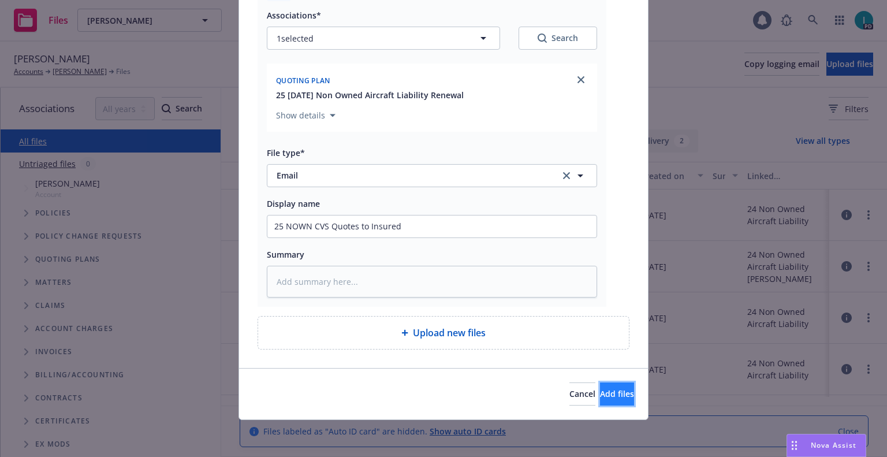
click at [600, 395] on button "Add files" at bounding box center [617, 393] width 34 height 23
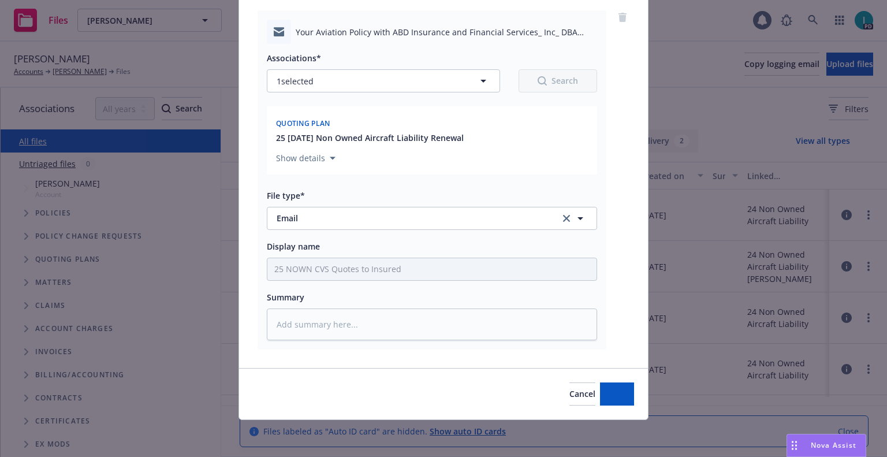
scroll to position [89, 0]
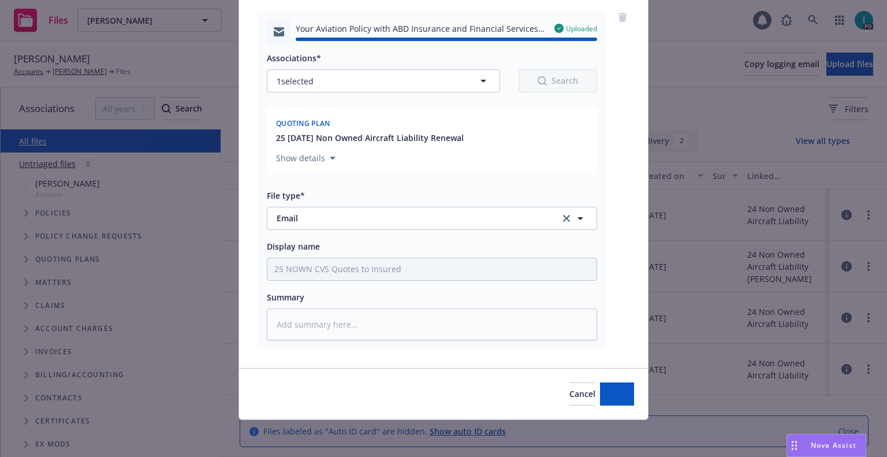
type textarea "x"
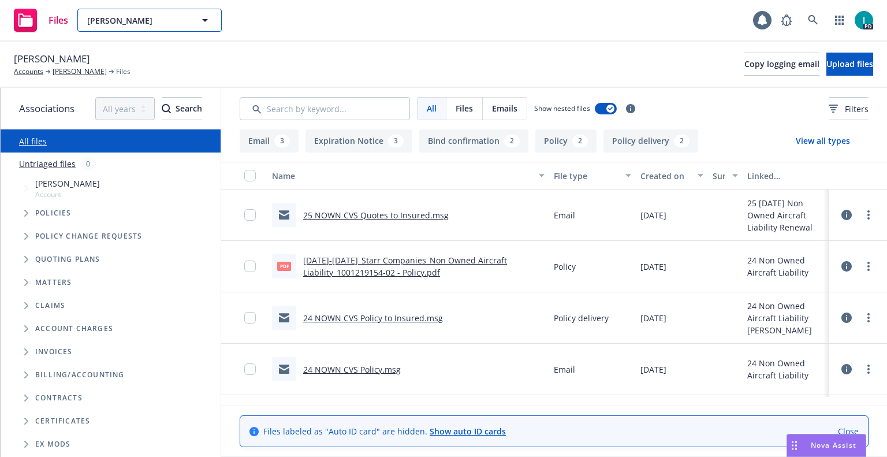
click at [138, 24] on span "[PERSON_NAME]" at bounding box center [137, 20] width 100 height 12
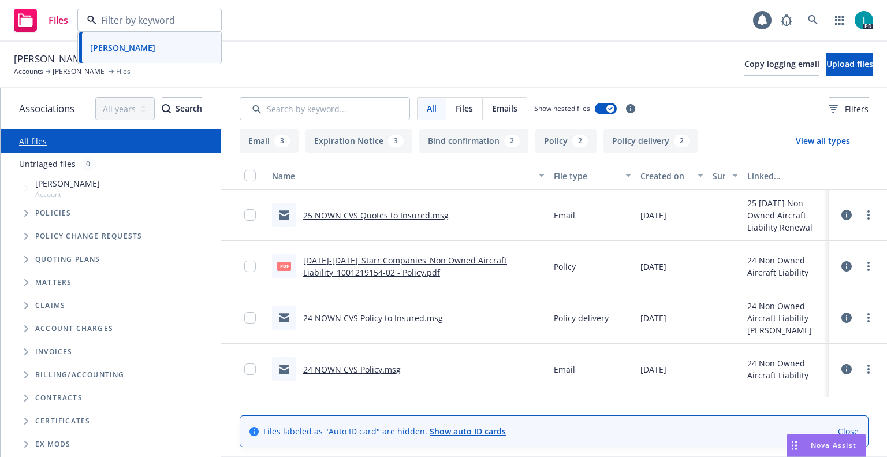
paste input "[PERSON_NAME]"
type input "[PERSON_NAME]"
click at [154, 60] on div "[PERSON_NAME]" at bounding box center [149, 52] width 128 height 17
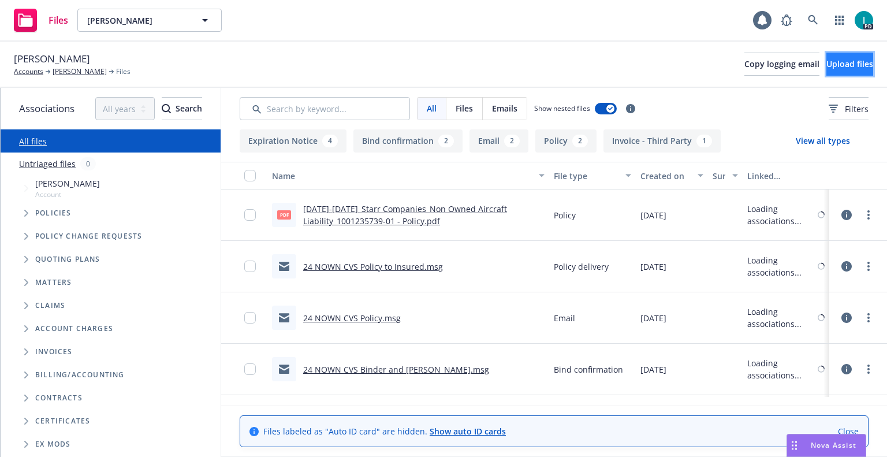
click at [827, 67] on button "Upload files" at bounding box center [850, 64] width 47 height 23
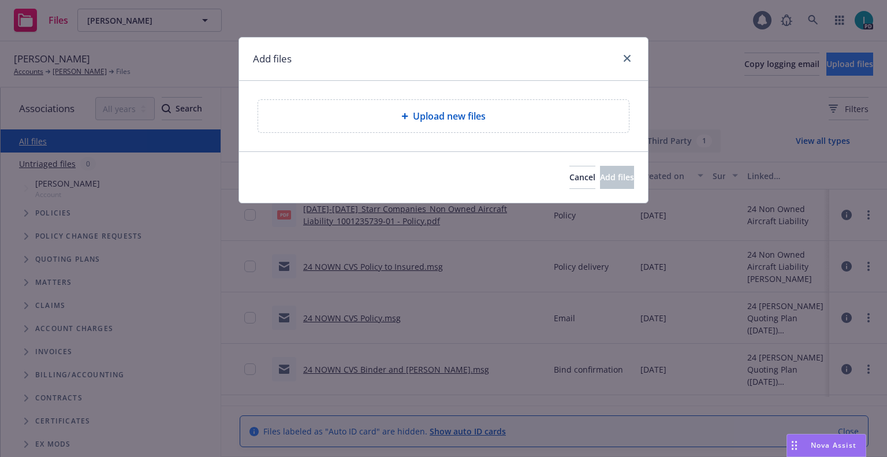
type textarea "x"
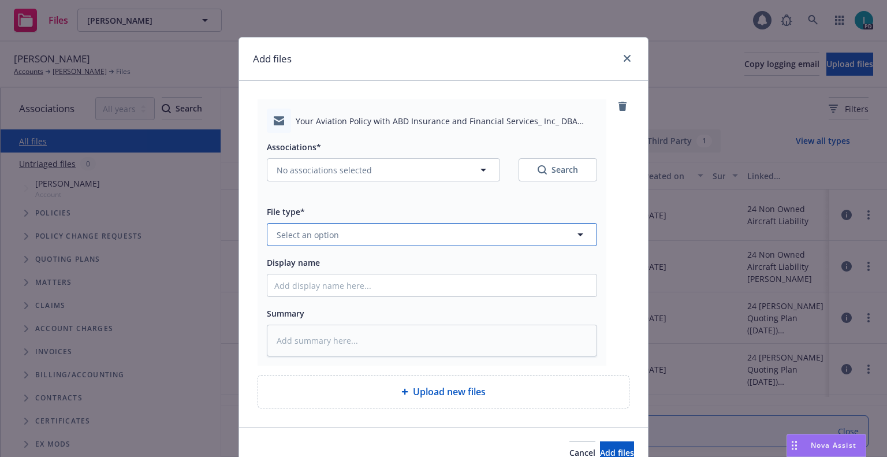
click at [339, 239] on button "Select an option" at bounding box center [432, 234] width 330 height 23
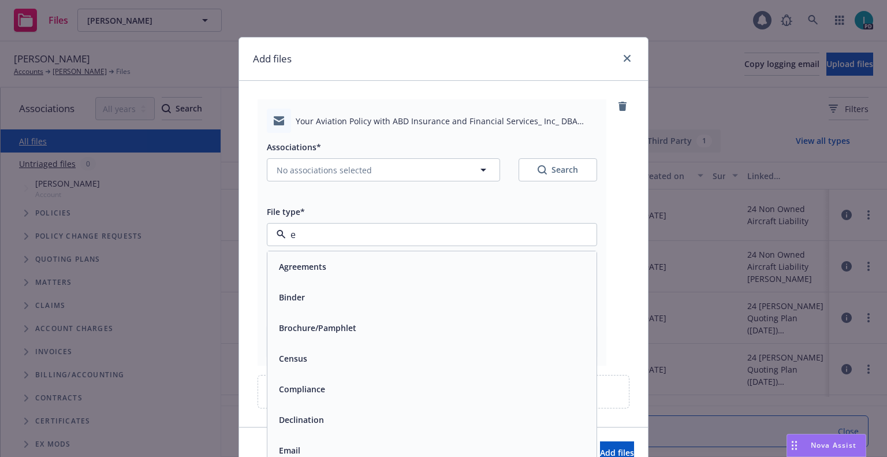
type input "em"
click at [304, 293] on div "Email" at bounding box center [431, 297] width 315 height 17
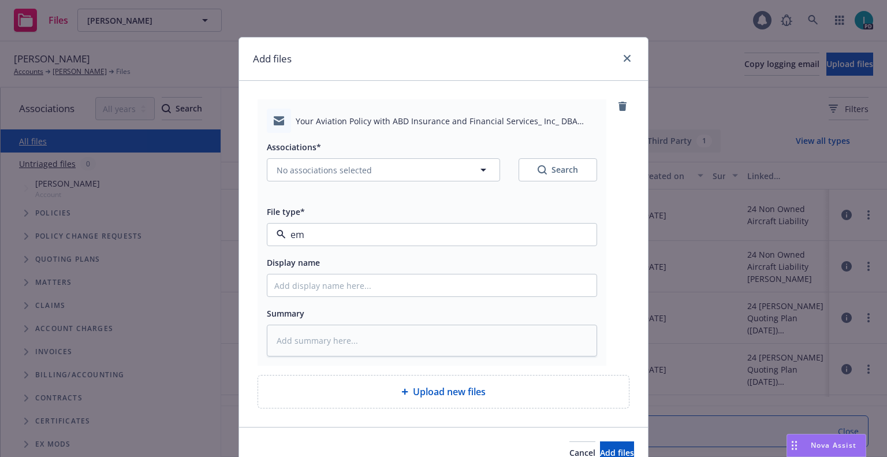
type textarea "x"
click at [305, 289] on input "Display name" at bounding box center [431, 285] width 329 height 22
type input "25 NOWN CVS Quotes to Insured"
click at [342, 173] on span "No associations selected" at bounding box center [324, 170] width 95 height 12
type textarea "x"
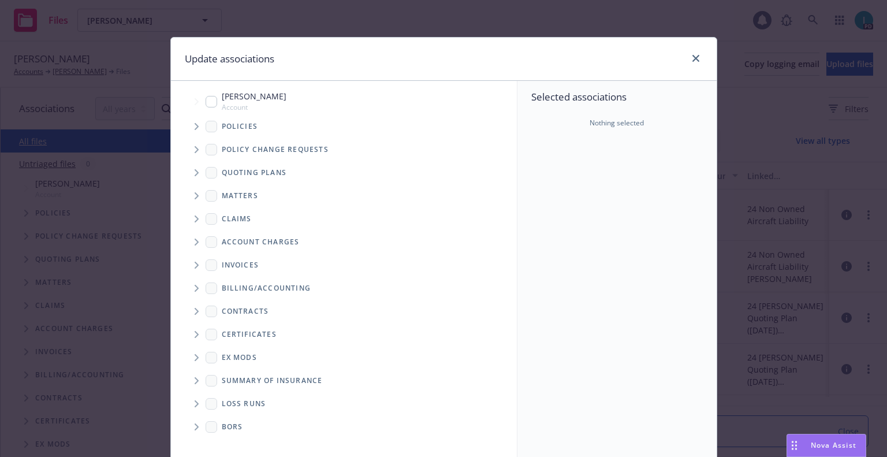
click at [194, 161] on div "Quoting plans" at bounding box center [350, 172] width 334 height 23
click at [194, 179] on span "Tree Example" at bounding box center [196, 172] width 18 height 18
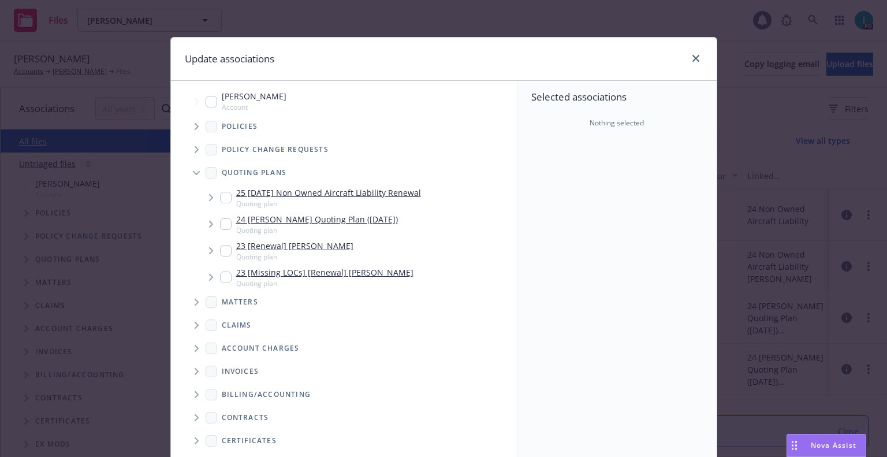
click at [222, 194] on input "Tree Example" at bounding box center [226, 198] width 12 height 12
checkbox input "true"
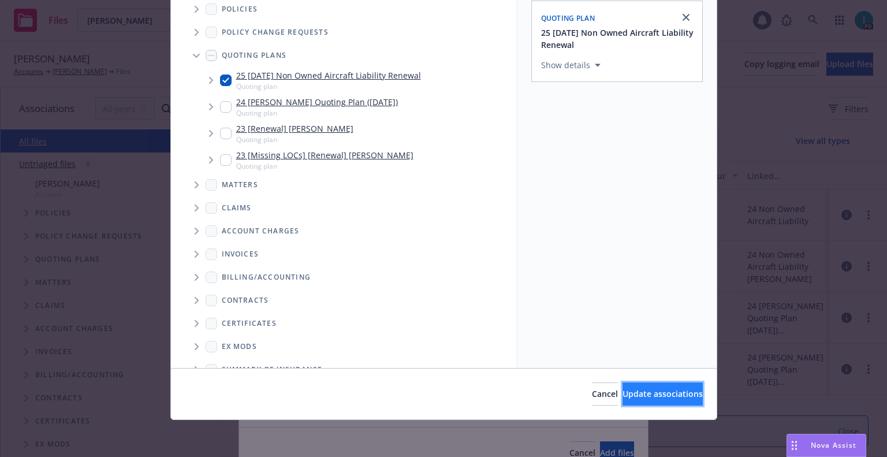
click at [669, 395] on span "Update associations" at bounding box center [663, 393] width 80 height 11
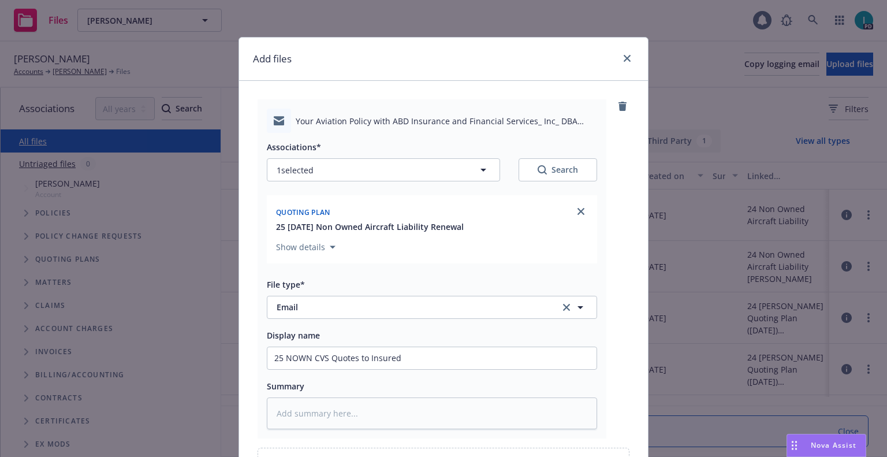
scroll to position [132, 0]
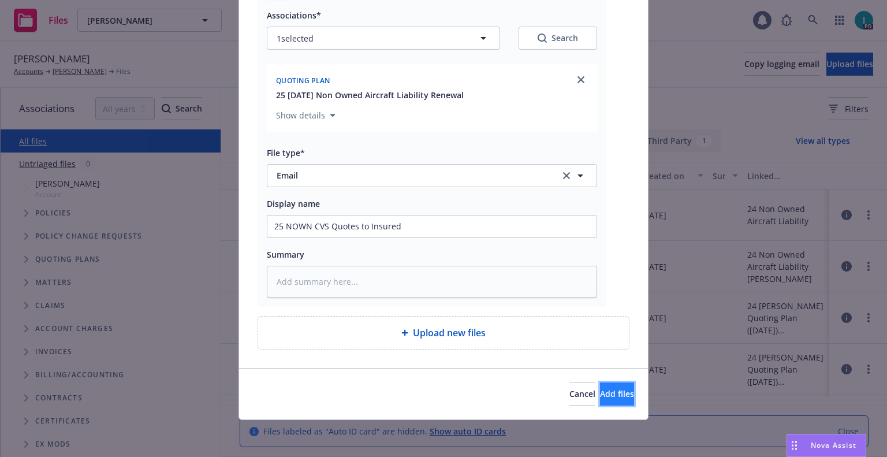
click at [600, 394] on span "Add files" at bounding box center [617, 393] width 34 height 11
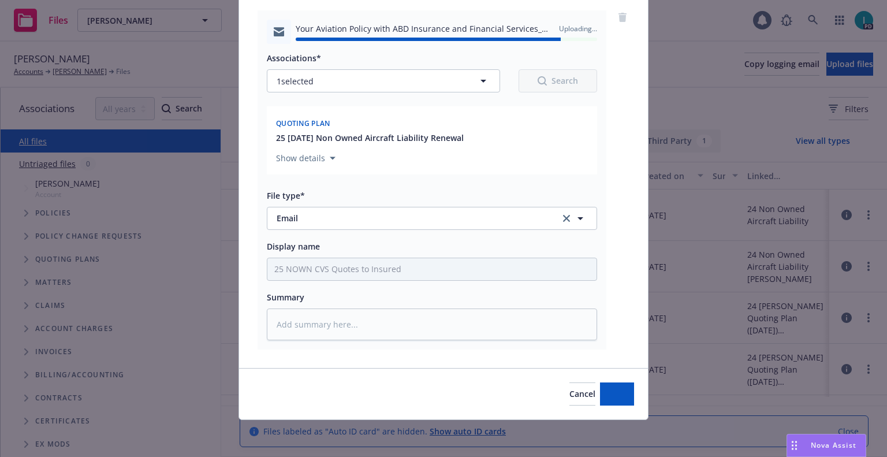
type textarea "x"
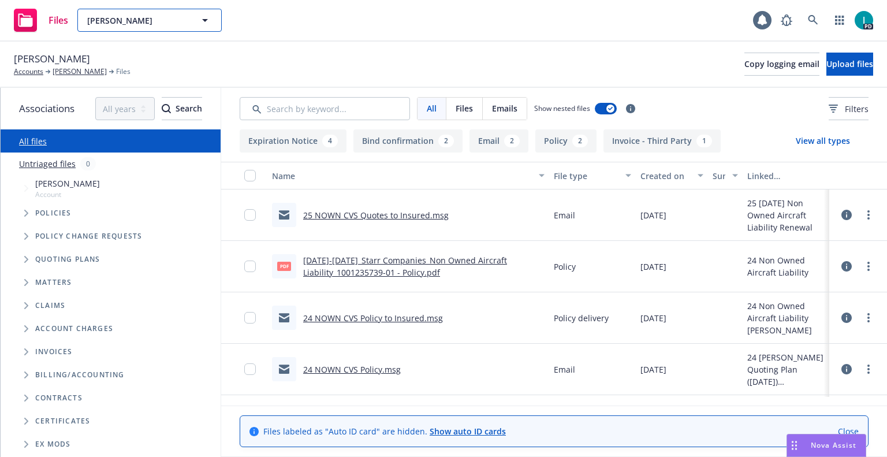
click at [149, 18] on span "[PERSON_NAME]" at bounding box center [137, 20] width 100 height 12
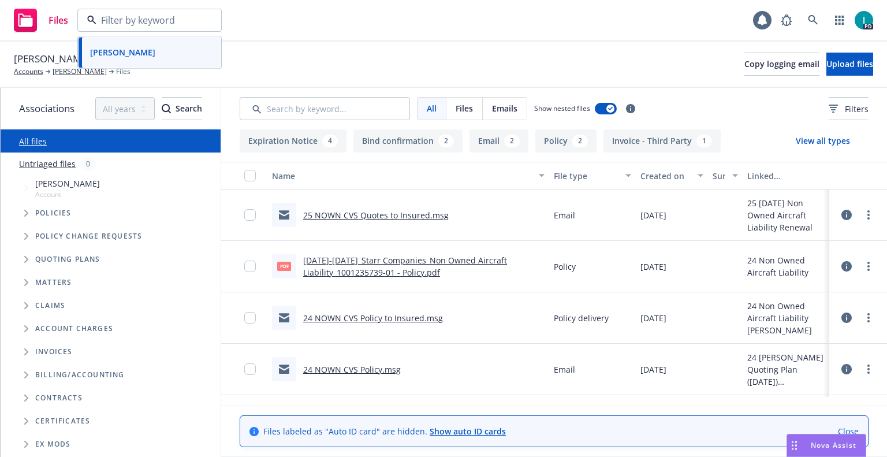
paste input "[PERSON_NAME]"
type input "[PERSON_NAME]"
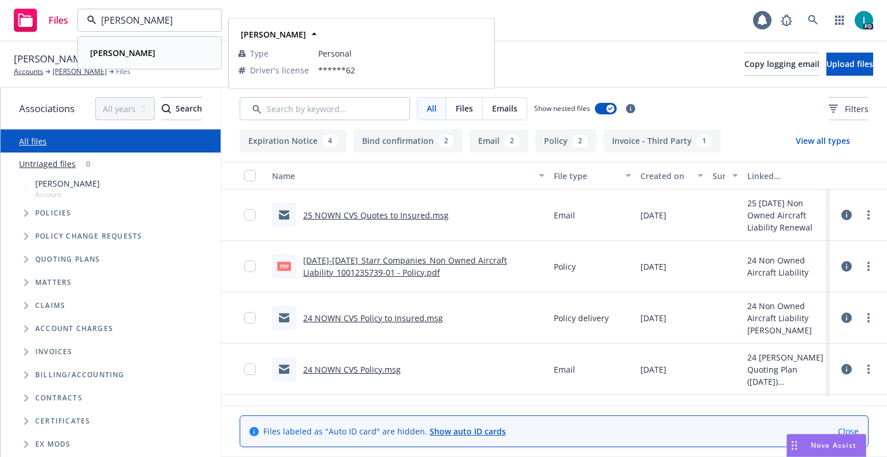
click at [132, 62] on div "[PERSON_NAME] Type Personal Driver's license ******62" at bounding box center [150, 53] width 142 height 31
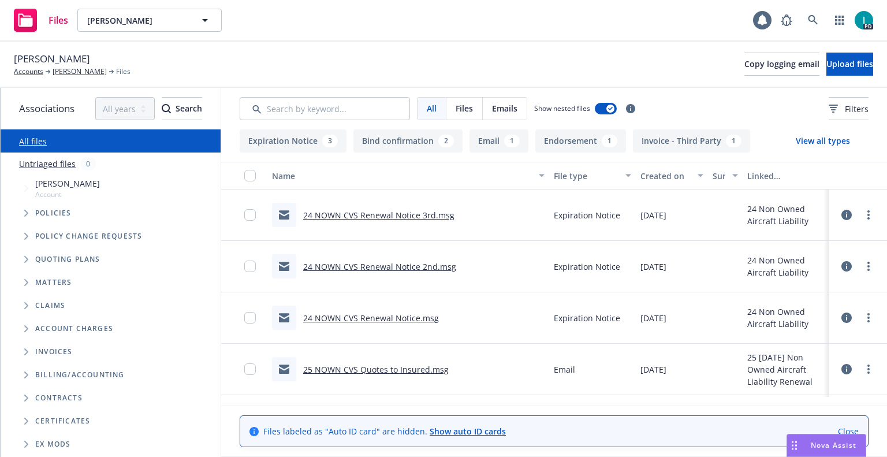
click at [396, 213] on link "24 NOWN CVS Renewal Notice 3rd.msg" at bounding box center [378, 215] width 151 height 11
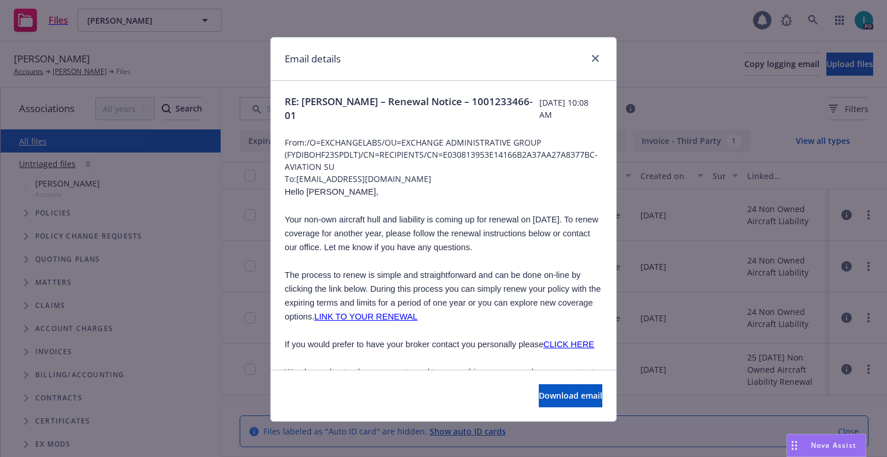
click at [305, 194] on span "Hello [PERSON_NAME]," at bounding box center [332, 191] width 94 height 9
copy span "[PERSON_NAME]"
drag, startPoint x: 414, startPoint y: 181, endPoint x: 295, endPoint y: 179, distance: 119.0
click at [295, 179] on span "To: [EMAIL_ADDRESS][DOMAIN_NAME]" at bounding box center [444, 179] width 318 height 12
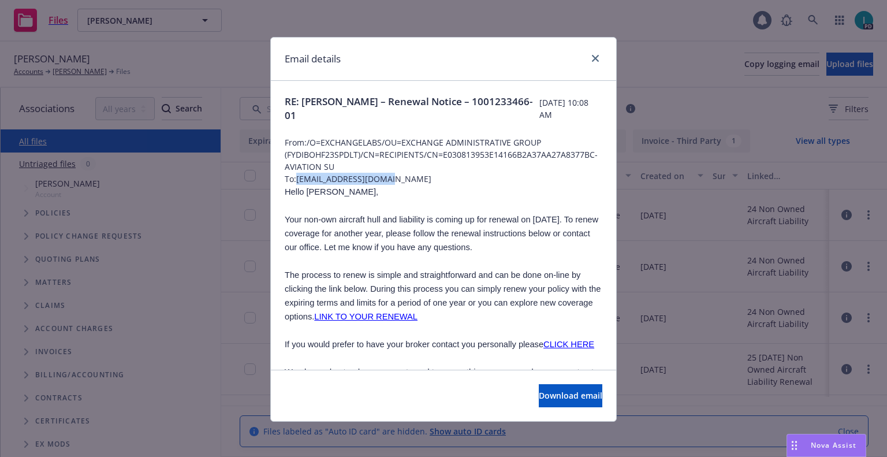
copy span "[EMAIL_ADDRESS][DOMAIN_NAME]"
click at [359, 215] on span "Your non-own aircraft hull and liability is coming up for renewal on [DATE]. To…" at bounding box center [442, 233] width 314 height 37
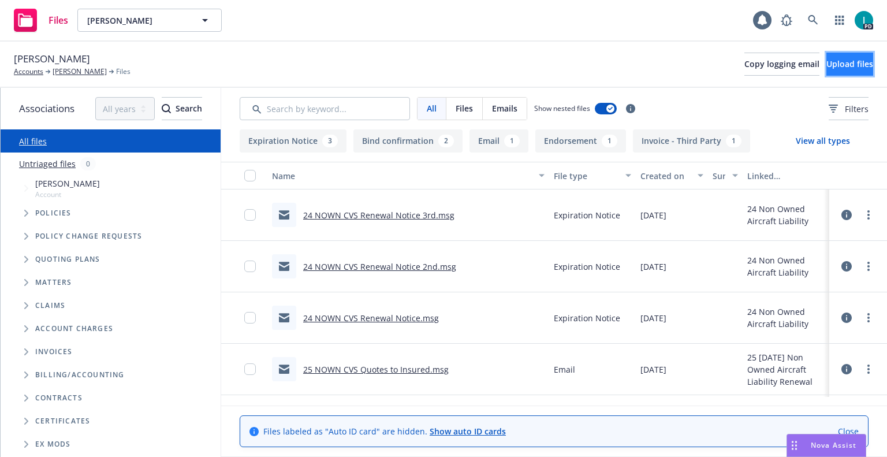
click at [845, 69] on span "Upload files" at bounding box center [850, 63] width 47 height 11
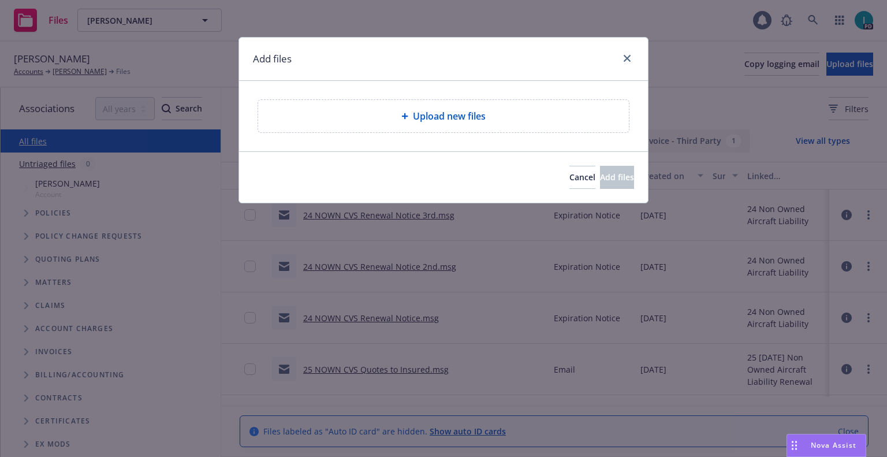
type textarea "x"
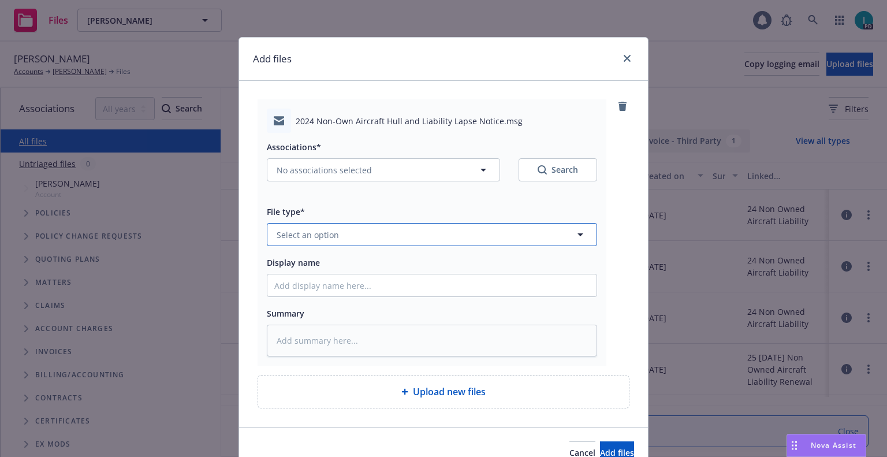
click at [336, 229] on button "Select an option" at bounding box center [432, 234] width 330 height 23
type input "ex"
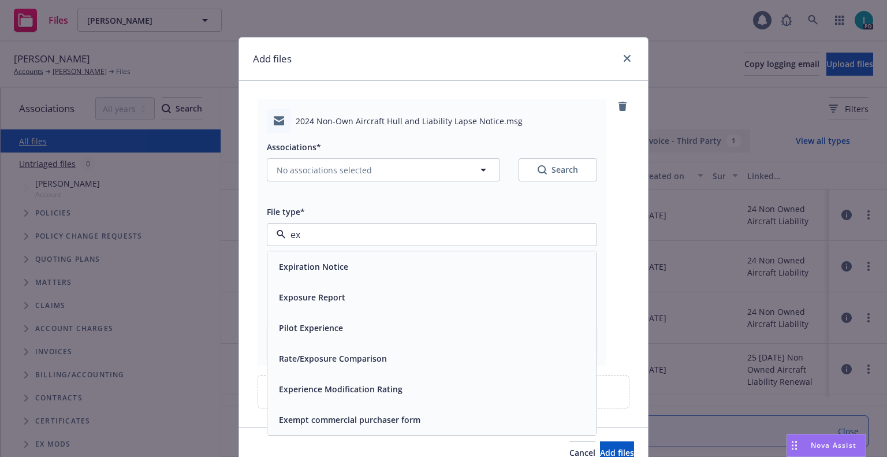
click at [341, 262] on span "Expiration Notice" at bounding box center [313, 267] width 69 height 12
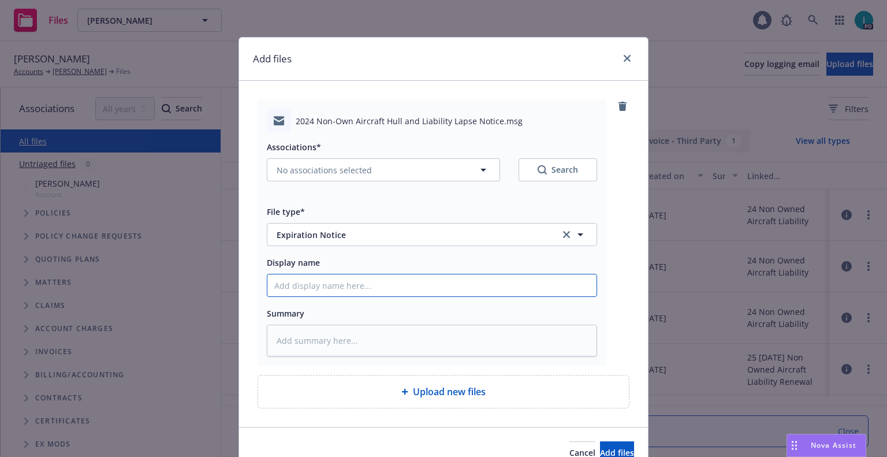
click at [340, 288] on input "Display name" at bounding box center [431, 285] width 329 height 22
type textarea "x"
type input "2"
type textarea "x"
type input "24"
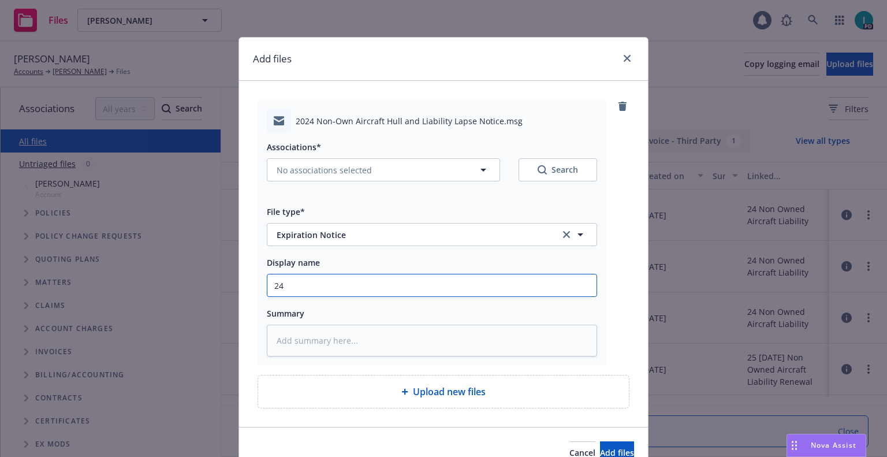
type textarea "x"
type input "24 NOWN CVS Lapse Notice"
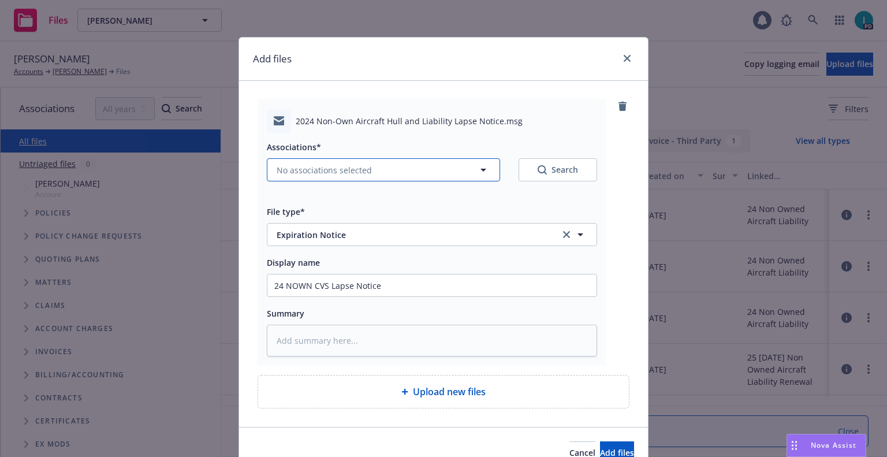
click at [325, 173] on span "No associations selected" at bounding box center [324, 170] width 95 height 12
type textarea "x"
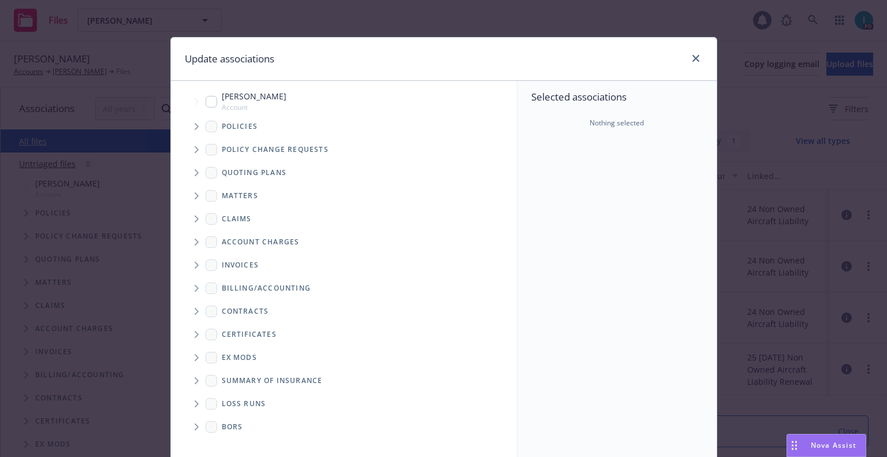
click at [184, 116] on div "Policies" at bounding box center [350, 126] width 334 height 23
click at [192, 119] on span "Tree Example" at bounding box center [196, 126] width 18 height 18
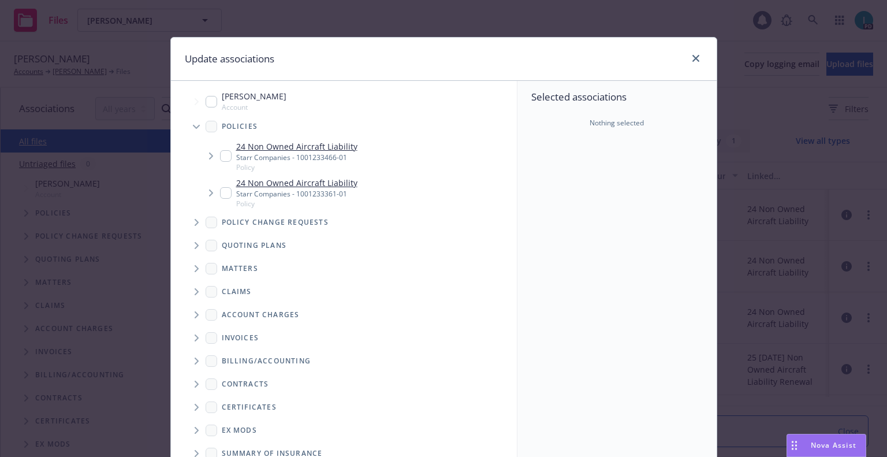
click at [221, 150] on div "24 Non Owned Aircraft Liability Starr Companies - 1001233466-01 Policy" at bounding box center [288, 156] width 137 height 32
checkbox input "true"
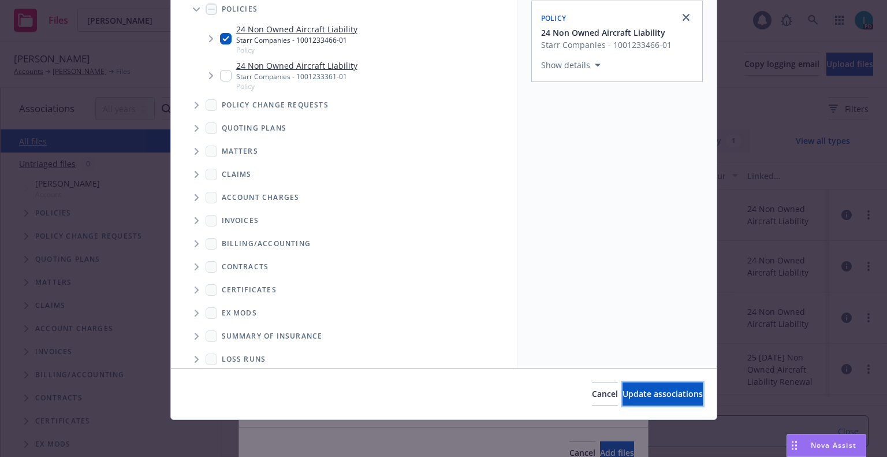
click at [636, 392] on span "Update associations" at bounding box center [663, 393] width 80 height 11
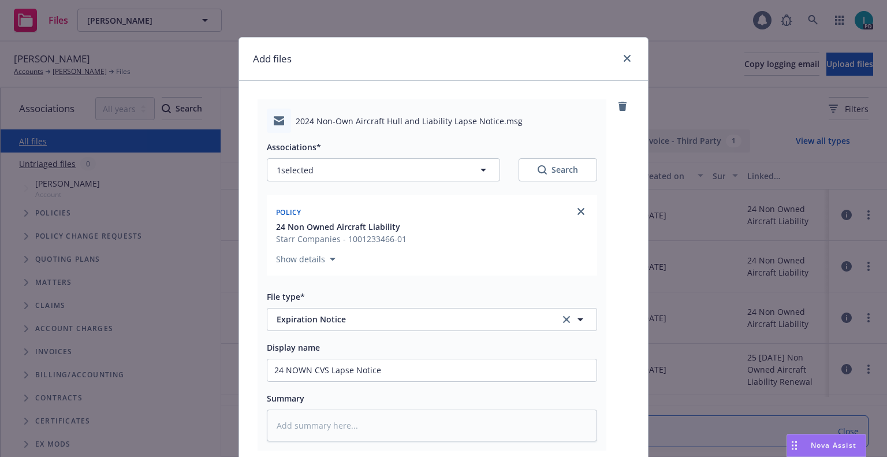
scroll to position [144, 0]
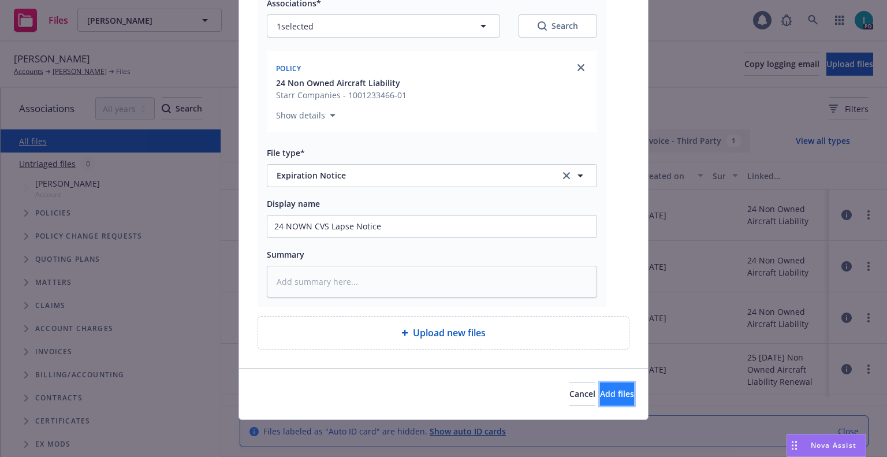
click at [600, 395] on span "Add files" at bounding box center [617, 393] width 34 height 11
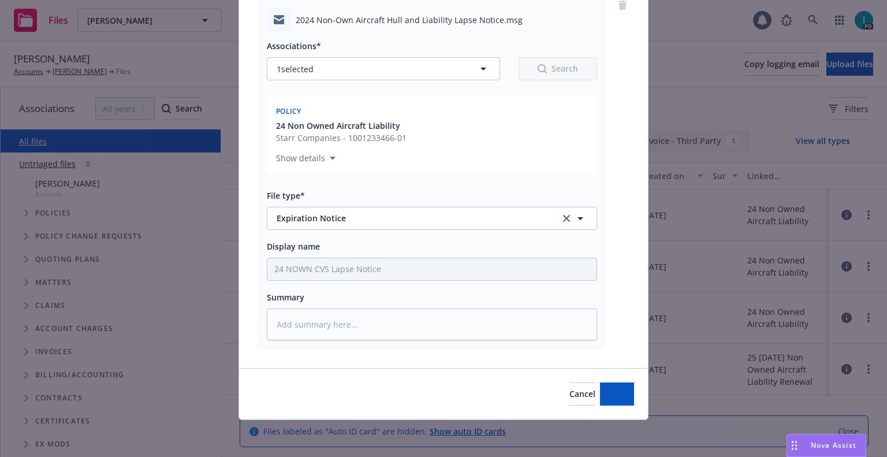
scroll to position [101, 0]
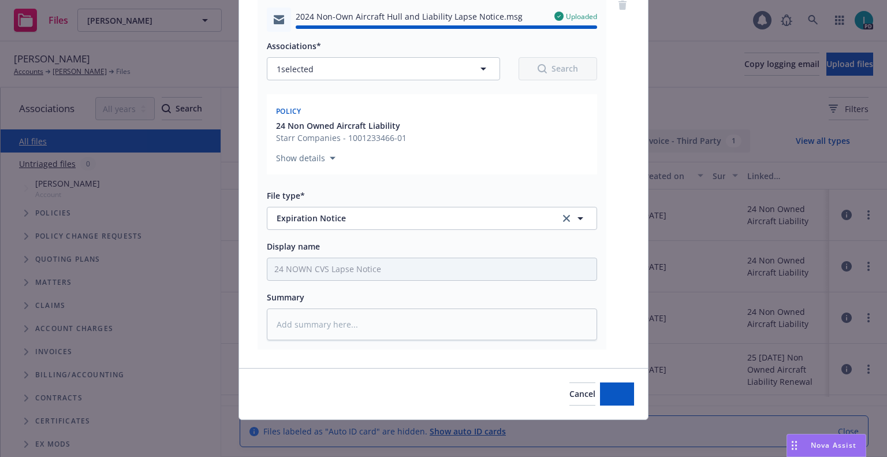
type textarea "x"
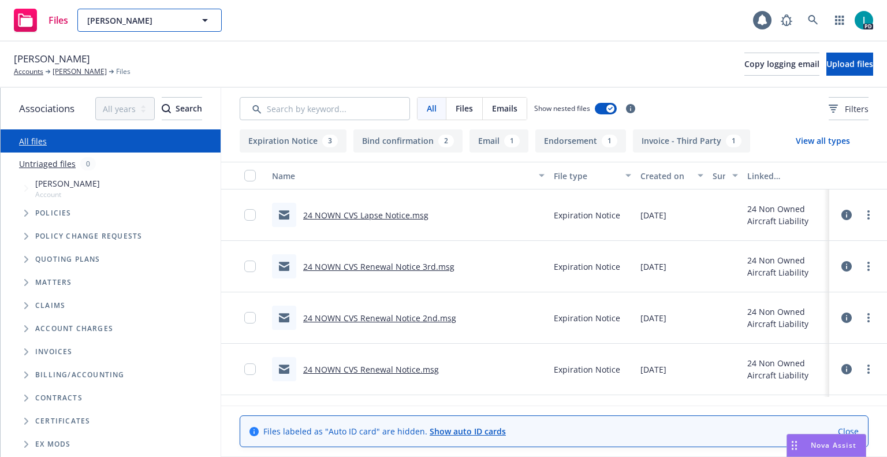
click at [167, 15] on span "[PERSON_NAME]" at bounding box center [137, 20] width 100 height 12
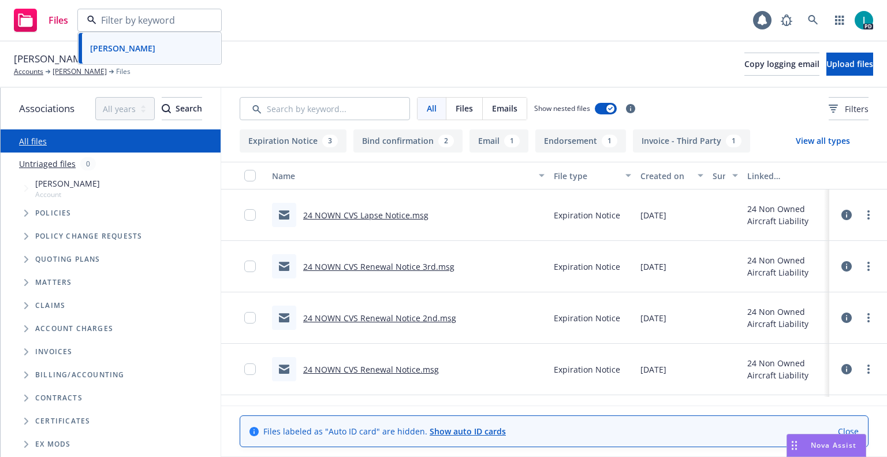
paste input "[PERSON_NAME]"
type input "[PERSON_NAME]"
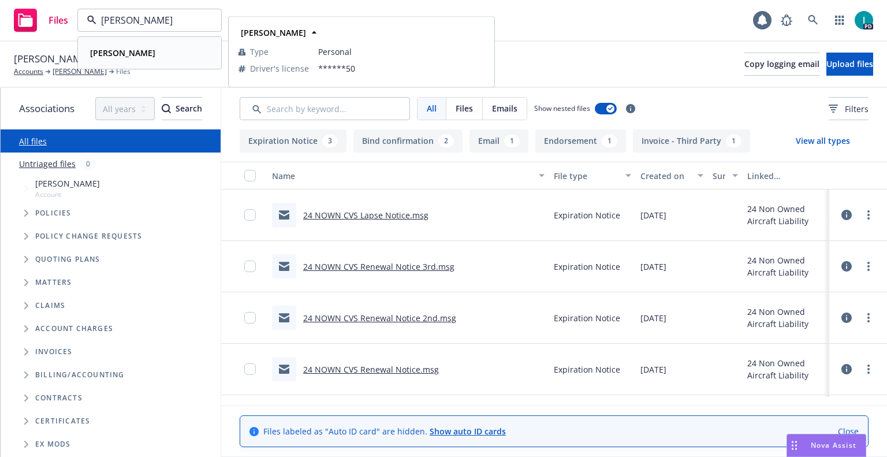
click at [156, 45] on div "[PERSON_NAME]" at bounding box center [149, 52] width 128 height 17
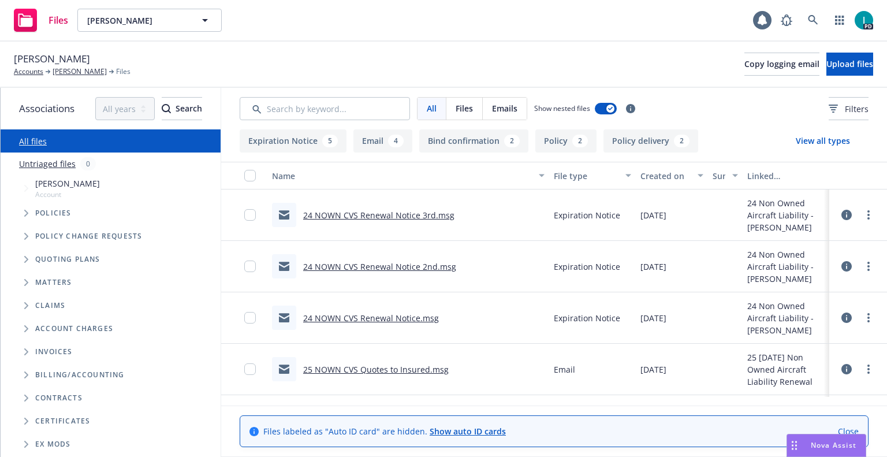
click at [362, 216] on link "24 NOWN CVS Renewal Notice 3rd.msg" at bounding box center [378, 215] width 151 height 11
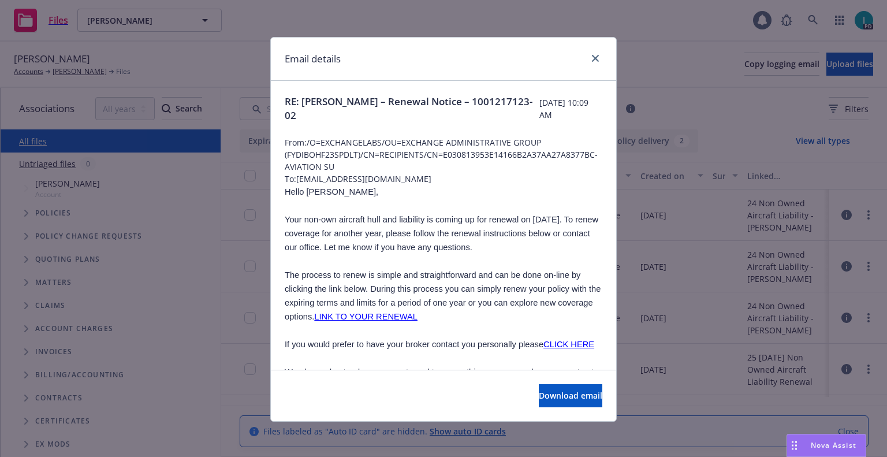
click at [310, 195] on span "Hello [PERSON_NAME]," at bounding box center [332, 191] width 94 height 9
copy span "[PERSON_NAME]"
drag, startPoint x: 407, startPoint y: 179, endPoint x: 294, endPoint y: 180, distance: 113.2
click at [294, 180] on span "To: [EMAIL_ADDRESS][DOMAIN_NAME]" at bounding box center [444, 179] width 318 height 12
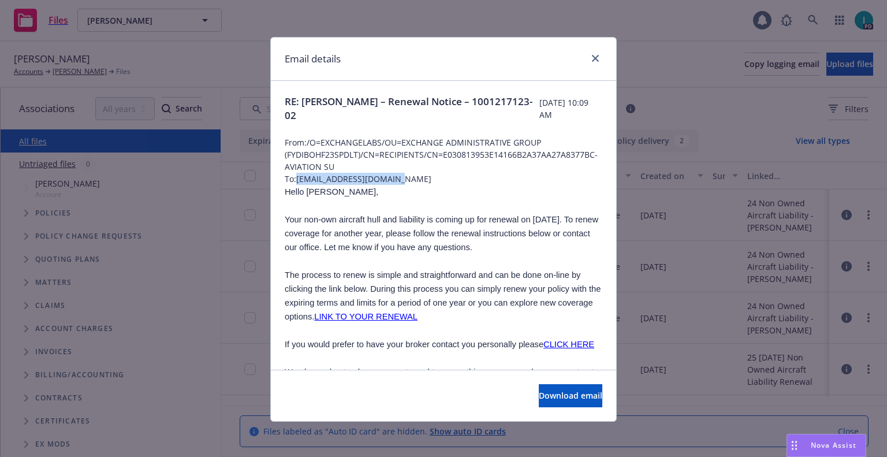
copy span "[EMAIL_ADDRESS][DOMAIN_NAME]"
click at [414, 322] on p "The process to renew is simple and straightforward and can be done on-line by c…" at bounding box center [444, 295] width 318 height 55
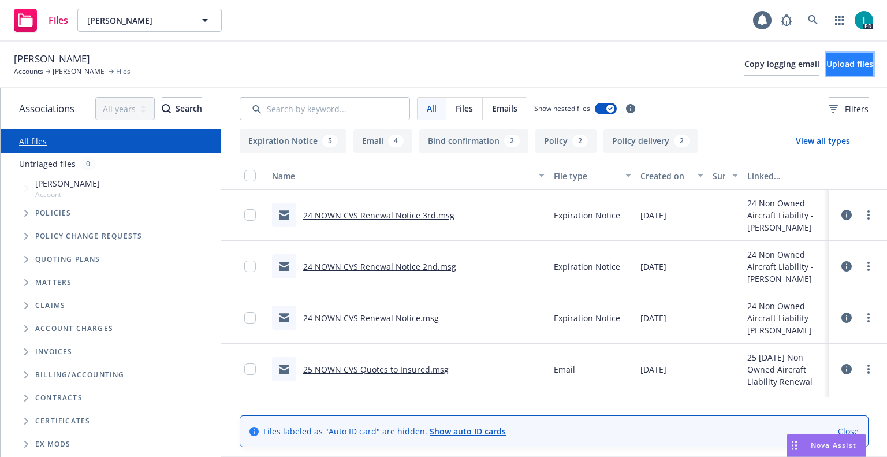
click at [840, 64] on span "Upload files" at bounding box center [850, 63] width 47 height 11
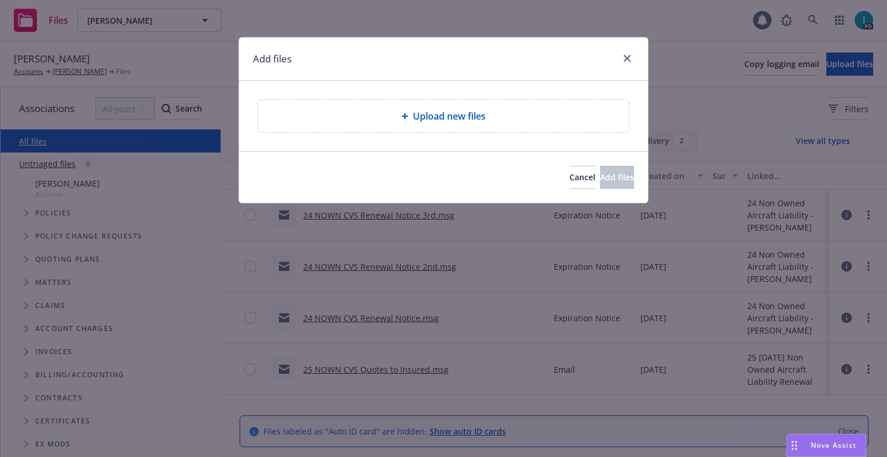
type textarea "x"
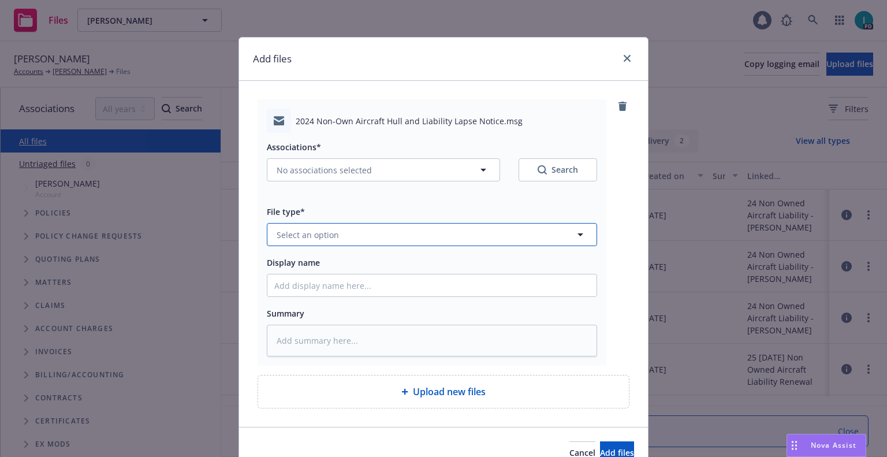
click at [330, 226] on button "Select an option" at bounding box center [432, 234] width 330 height 23
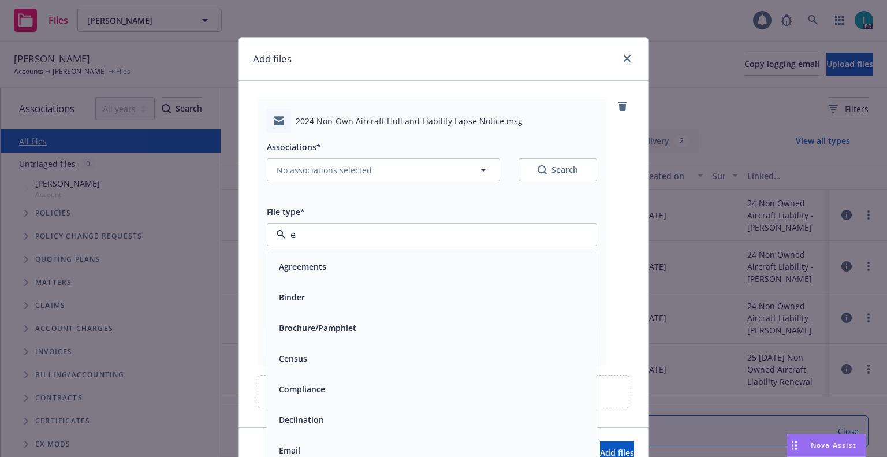
type input "ex"
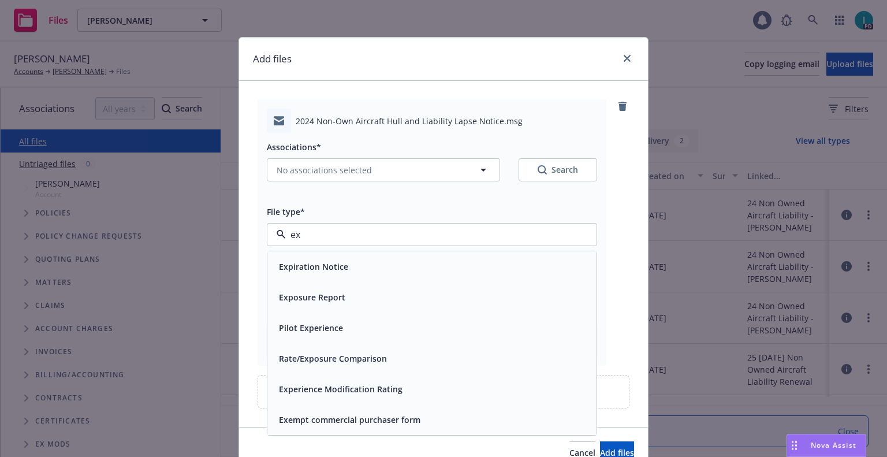
click at [326, 256] on div "Expiration Notice" at bounding box center [431, 266] width 329 height 31
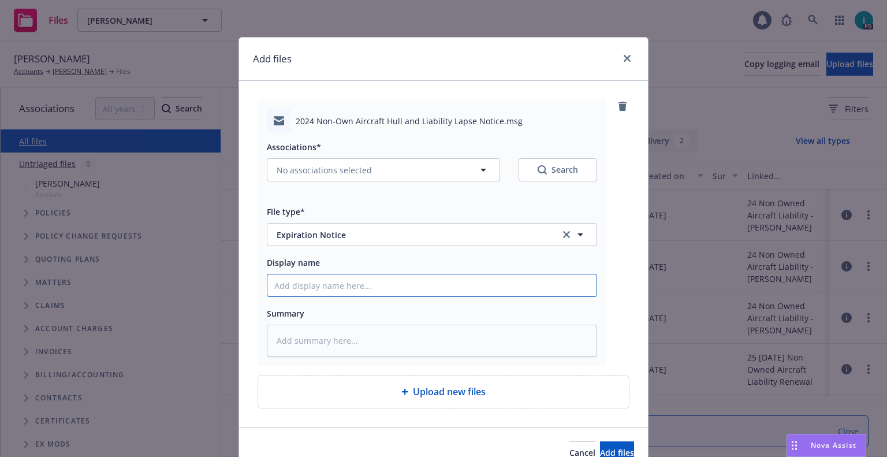
click at [325, 280] on input "Display name" at bounding box center [431, 285] width 329 height 22
type textarea "x"
type input "2"
type textarea "x"
type input "24"
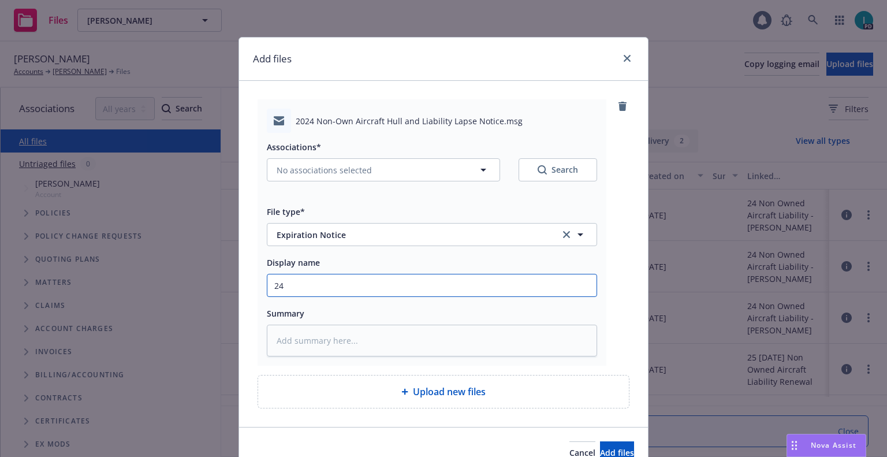
type textarea "x"
type input "24 NOWN CVS Lapse Notice"
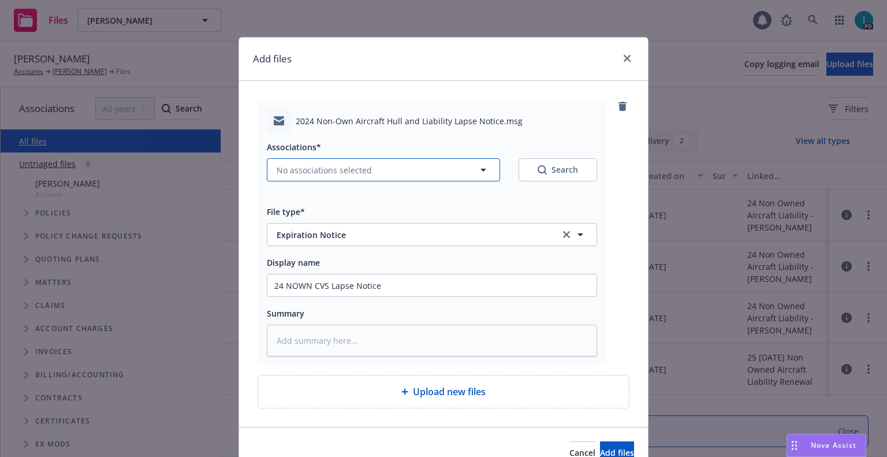
click at [303, 177] on button "No associations selected" at bounding box center [383, 169] width 233 height 23
type textarea "x"
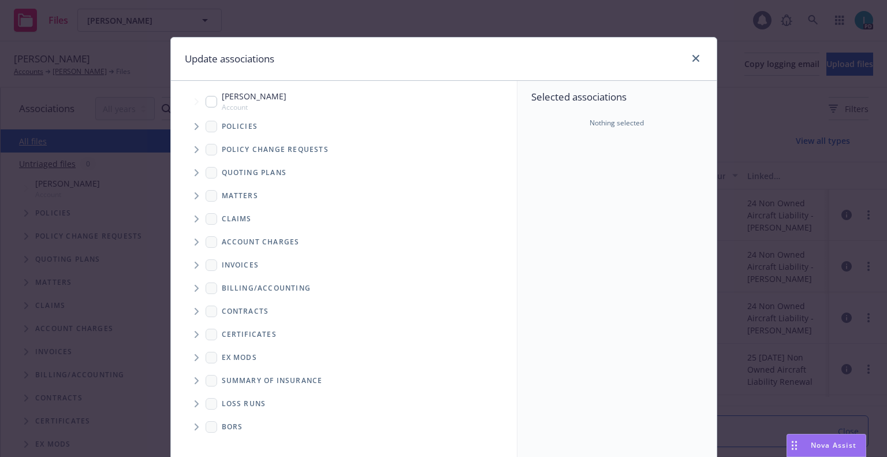
click at [196, 128] on span "Tree Example" at bounding box center [196, 126] width 18 height 18
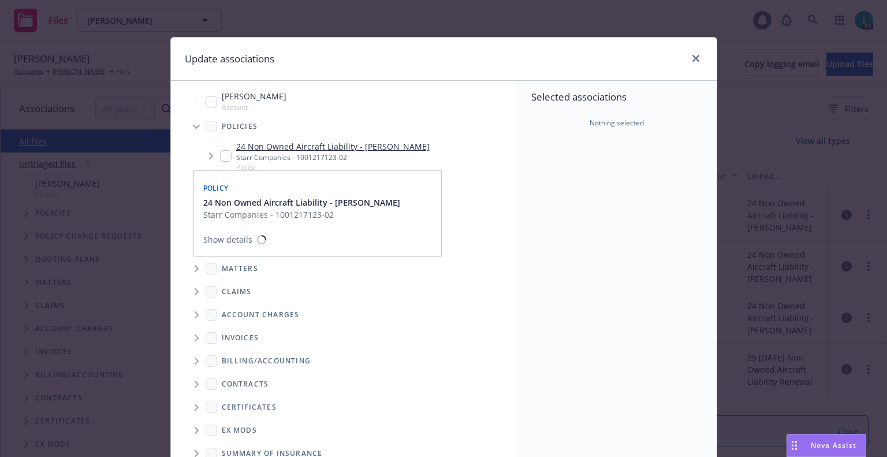
click at [220, 155] on input "Tree Example" at bounding box center [226, 156] width 12 height 12
checkbox input "true"
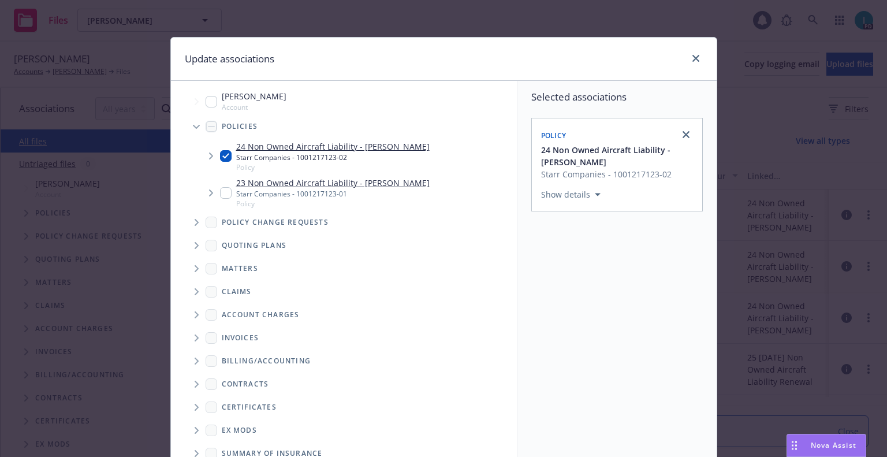
scroll to position [117, 0]
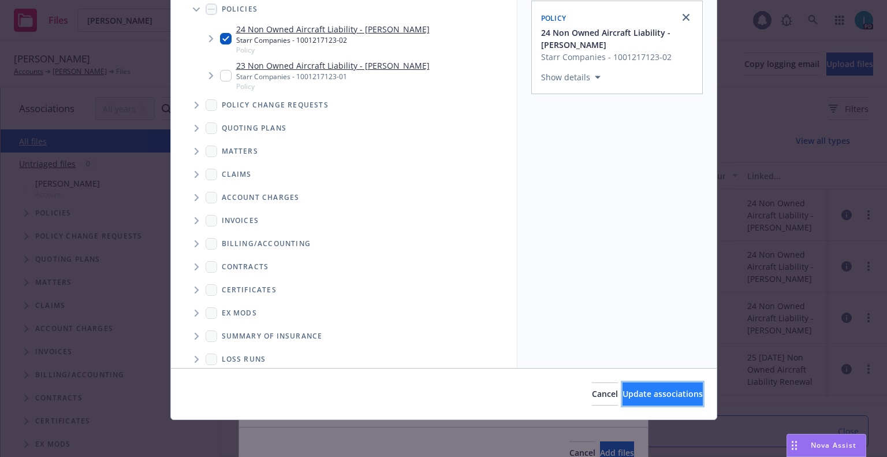
click at [635, 386] on button "Update associations" at bounding box center [663, 393] width 80 height 23
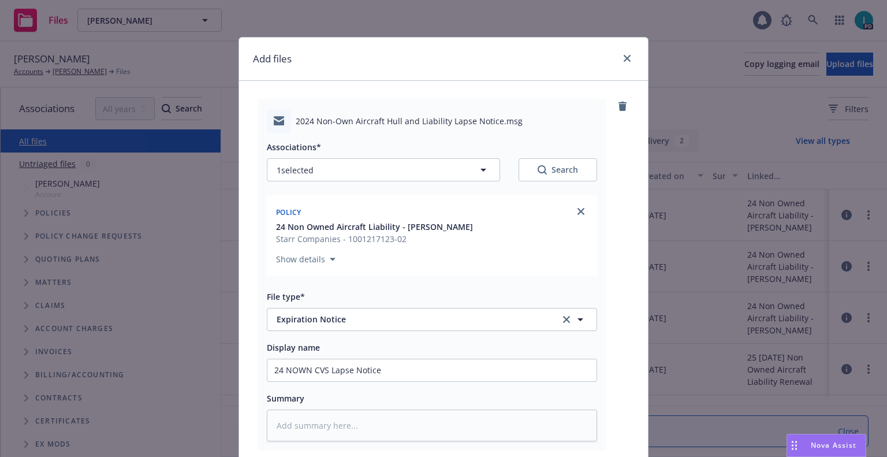
scroll to position [144, 0]
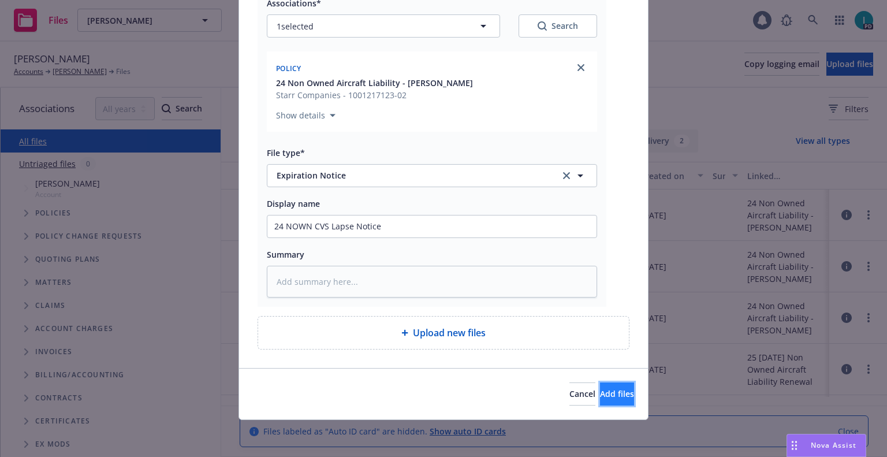
click at [602, 396] on span "Add files" at bounding box center [617, 393] width 34 height 11
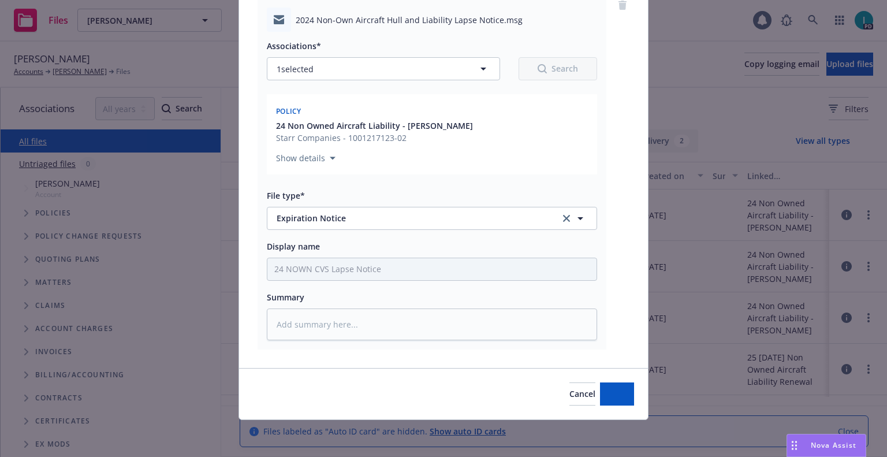
scroll to position [101, 0]
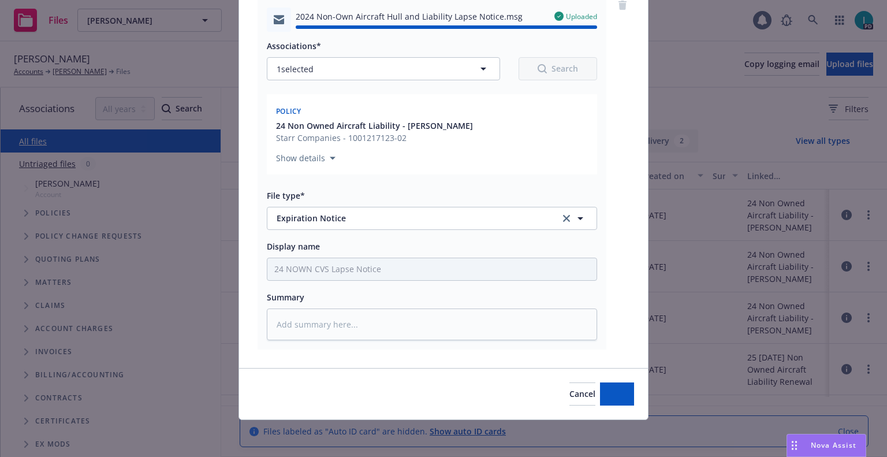
type textarea "x"
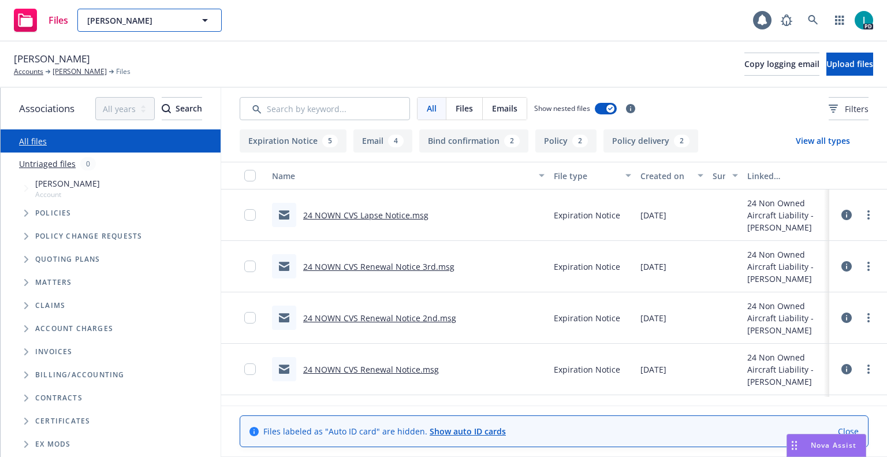
click at [136, 23] on span "[PERSON_NAME]" at bounding box center [137, 20] width 100 height 12
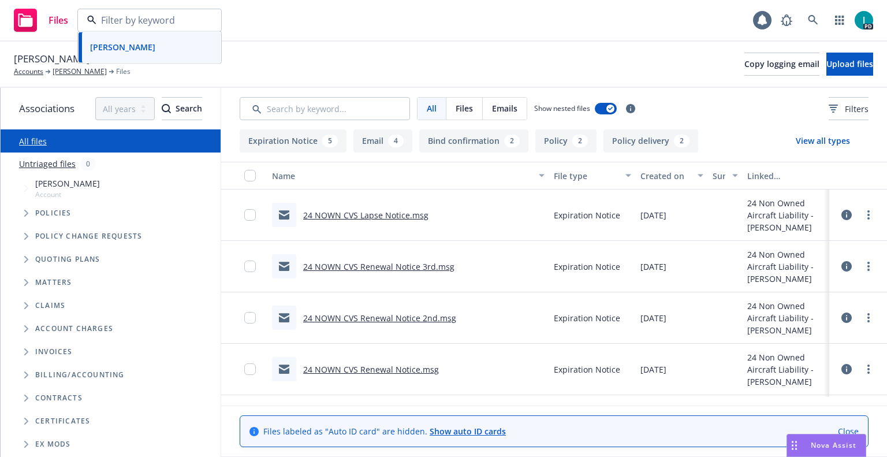
paste input "[PERSON_NAME]"
type input "[PERSON_NAME]"
click at [173, 54] on div "[PERSON_NAME]" at bounding box center [149, 52] width 128 height 17
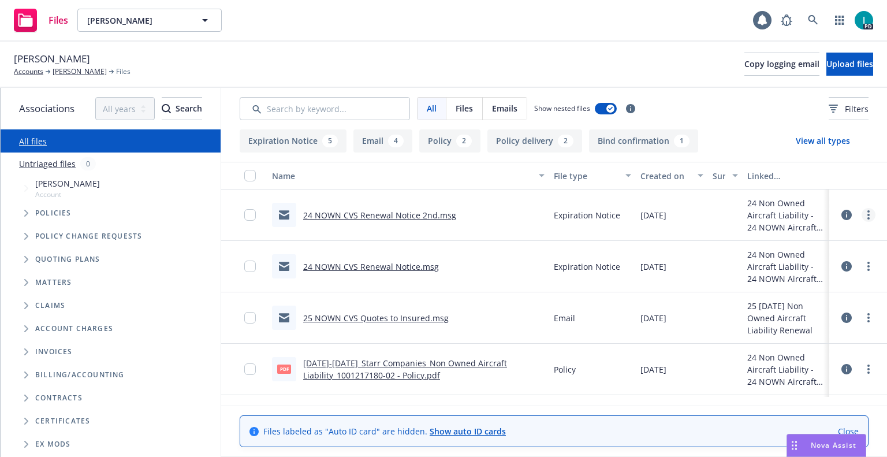
click at [869, 214] on link "more" at bounding box center [869, 215] width 14 height 14
click at [787, 260] on link "Download" at bounding box center [816, 261] width 115 height 23
click at [828, 60] on span "Upload files" at bounding box center [850, 63] width 47 height 11
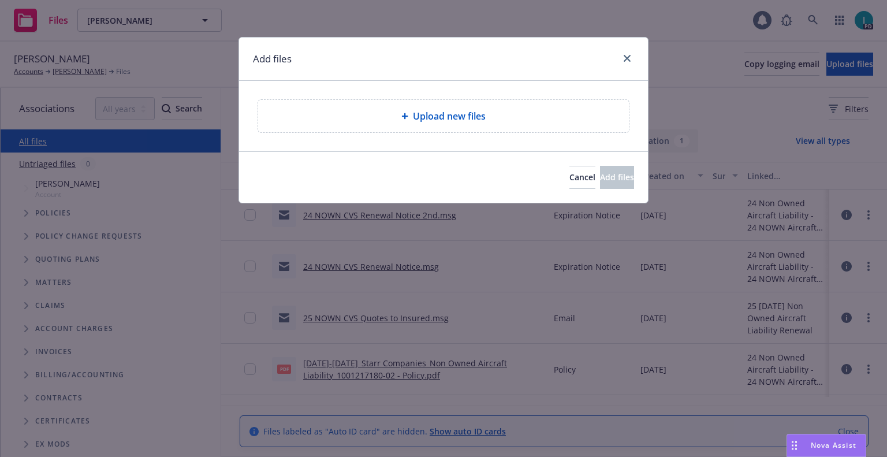
type textarea "x"
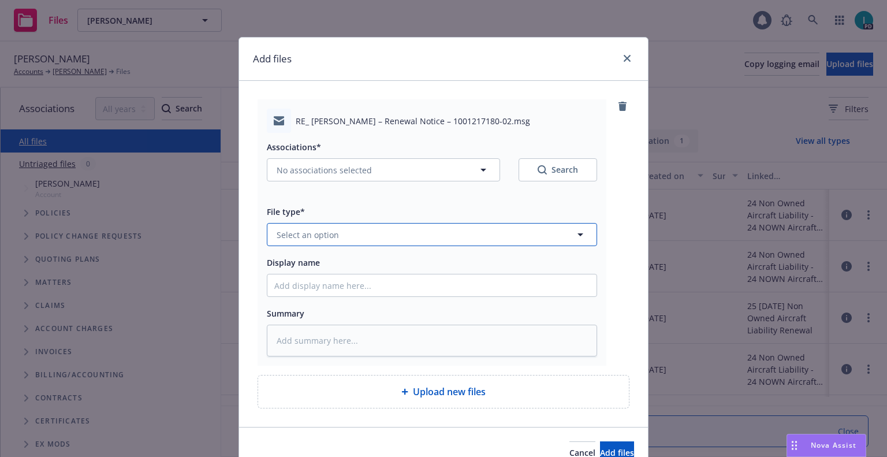
click at [355, 232] on button "Select an option" at bounding box center [432, 234] width 330 height 23
type input "ex"
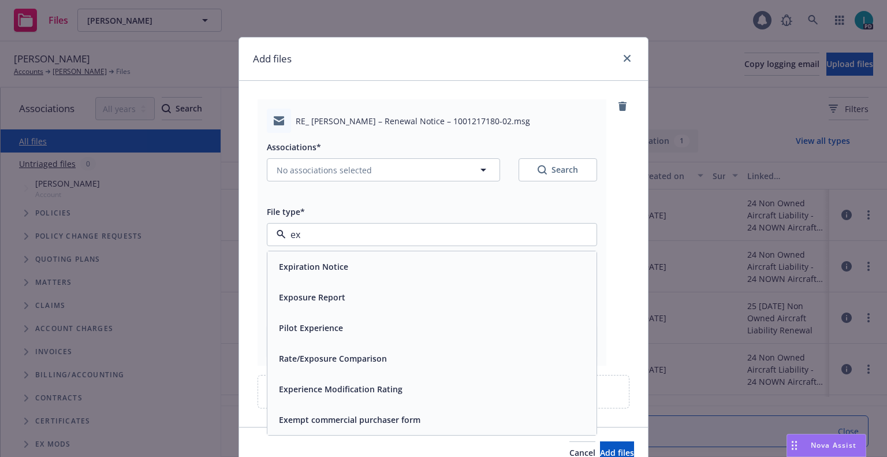
click at [336, 267] on span "Expiration Notice" at bounding box center [313, 267] width 69 height 12
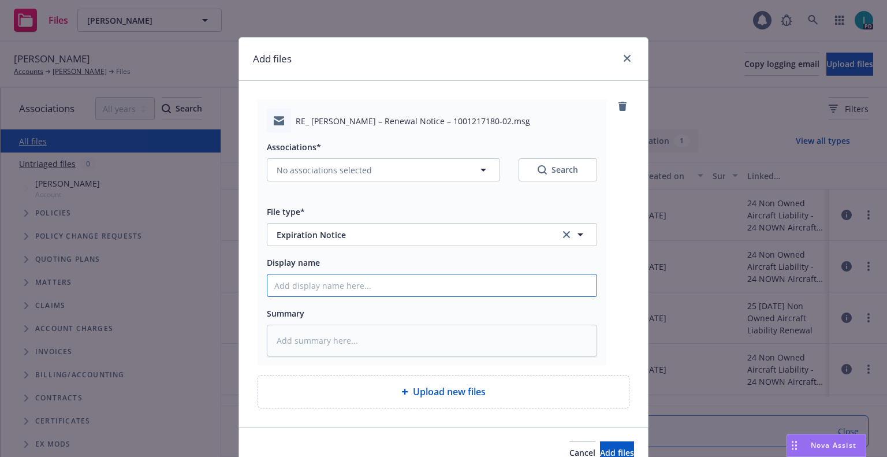
click at [335, 282] on input "Display name" at bounding box center [431, 285] width 329 height 22
type textarea "x"
type input "2"
type textarea "x"
type input "24"
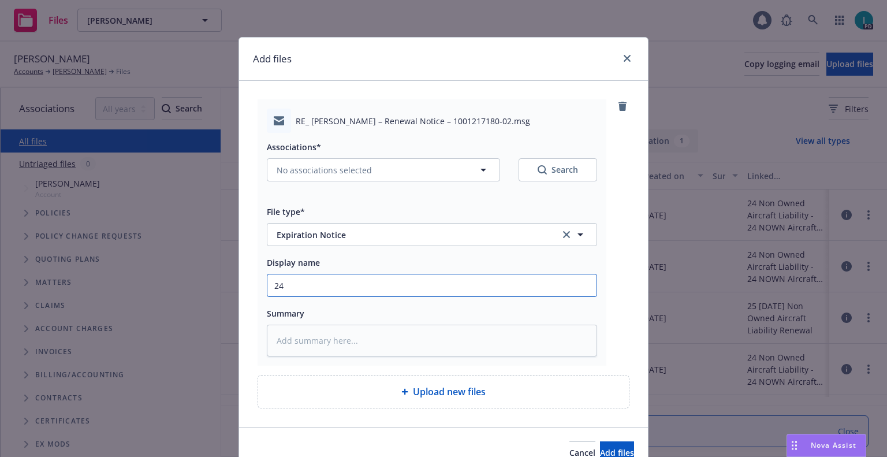
type textarea "x"
type input "24 NOWN CVS Renewal Notice 3rd"
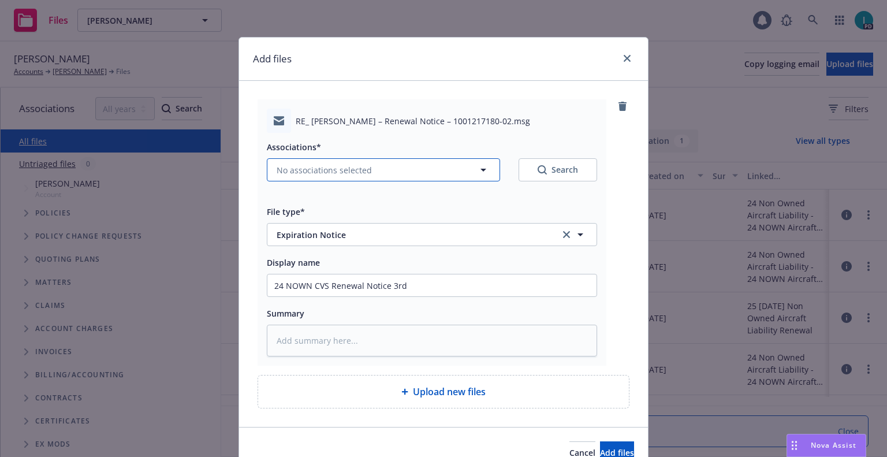
click at [291, 170] on span "No associations selected" at bounding box center [324, 170] width 95 height 12
type textarea "x"
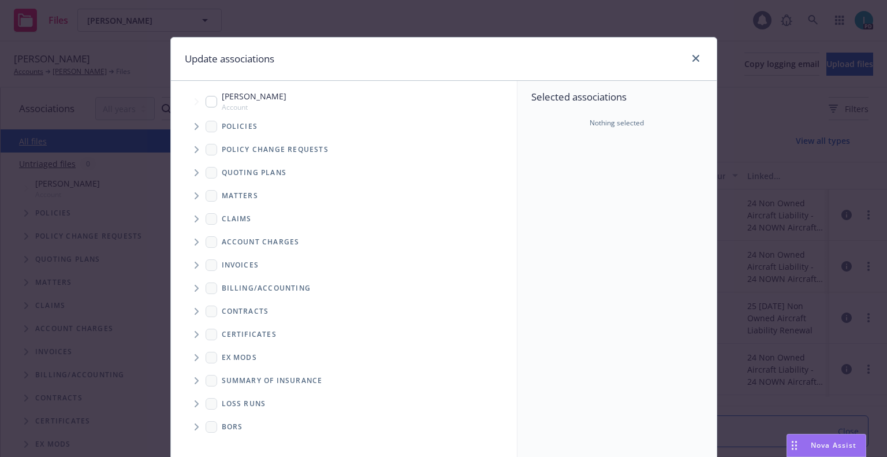
click at [200, 130] on span "Tree Example" at bounding box center [196, 126] width 18 height 18
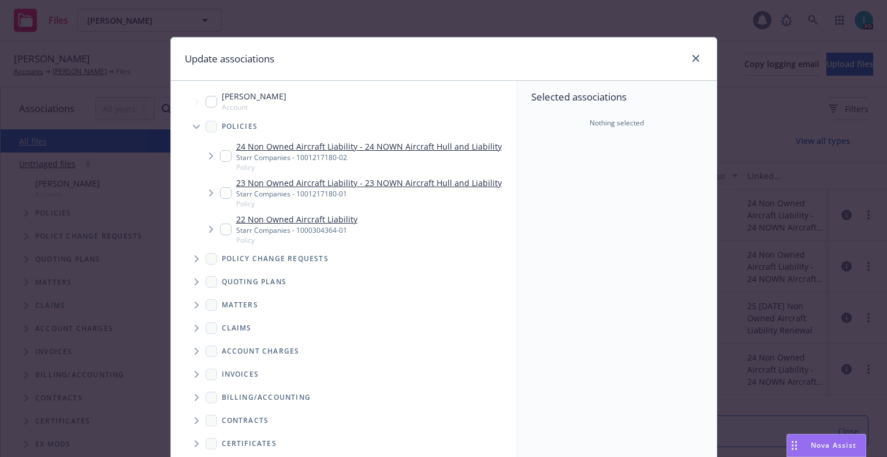
click at [220, 155] on input "Tree Example" at bounding box center [226, 156] width 12 height 12
checkbox input "true"
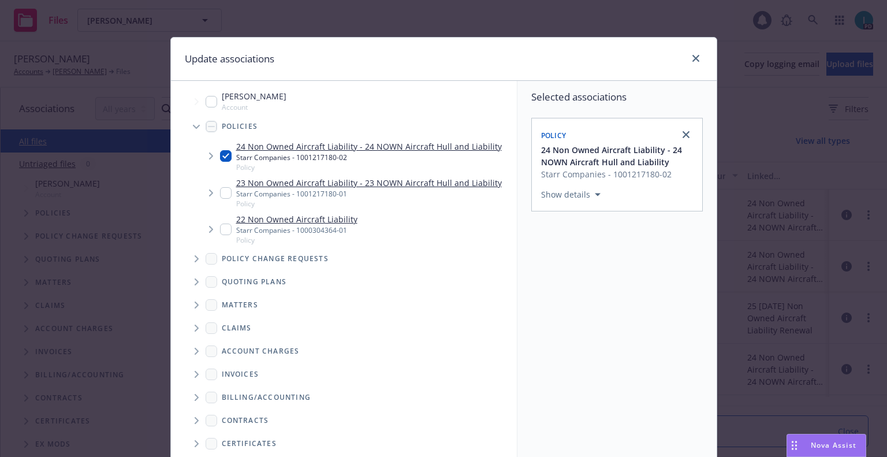
scroll to position [117, 0]
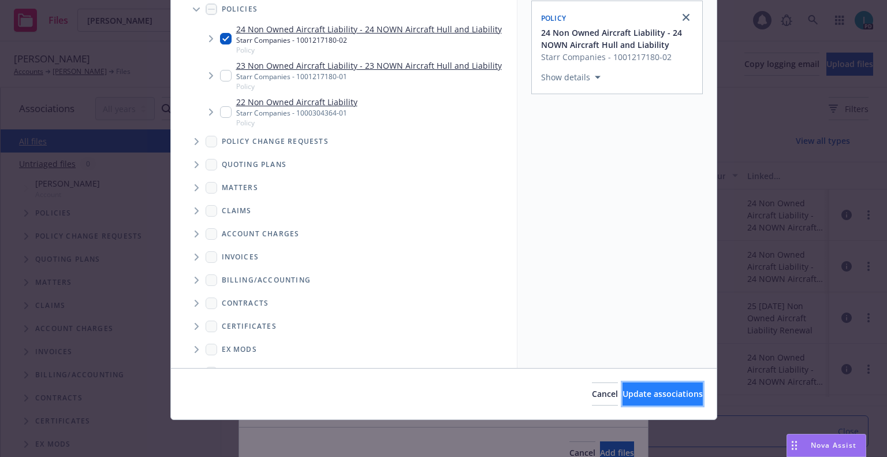
click at [664, 402] on button "Update associations" at bounding box center [663, 393] width 80 height 23
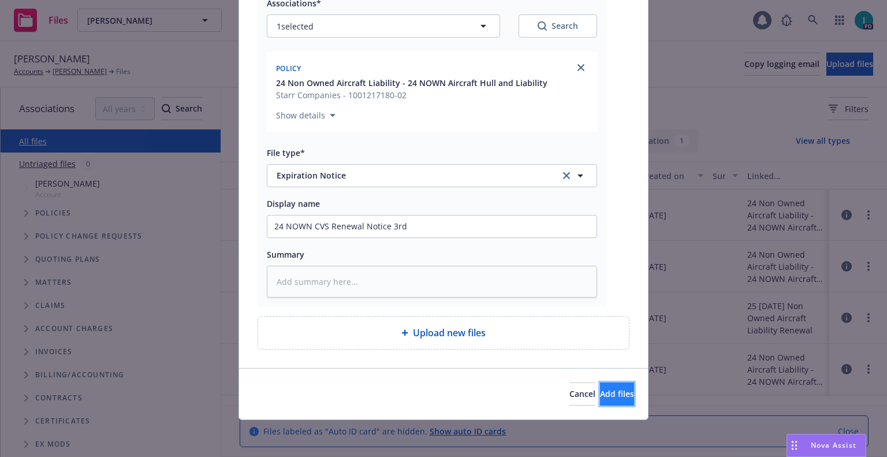
click at [600, 395] on span "Add files" at bounding box center [617, 393] width 34 height 11
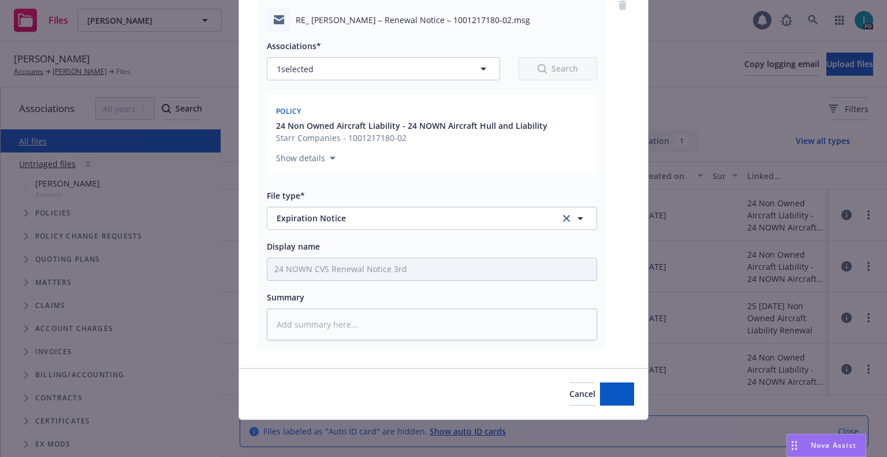
scroll to position [101, 0]
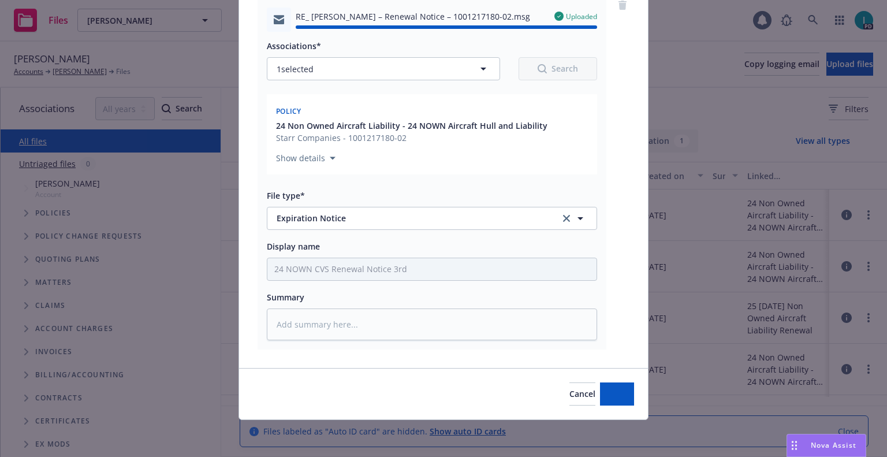
type textarea "x"
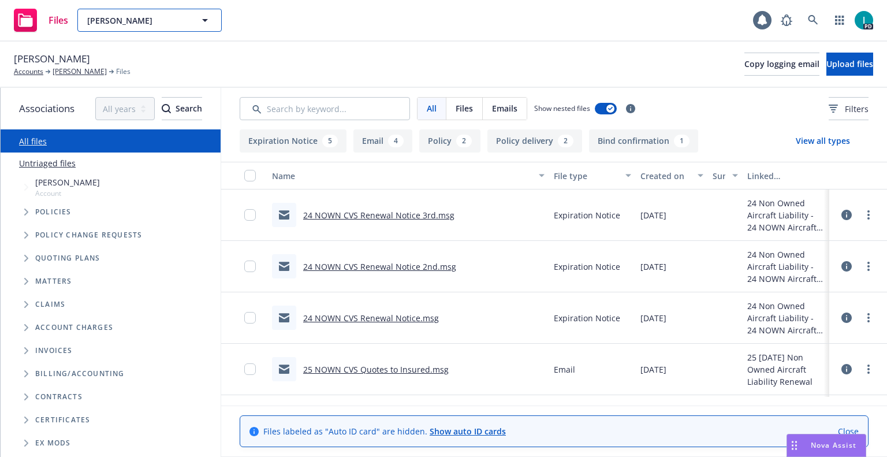
click at [147, 23] on span "[PERSON_NAME]" at bounding box center [137, 20] width 100 height 12
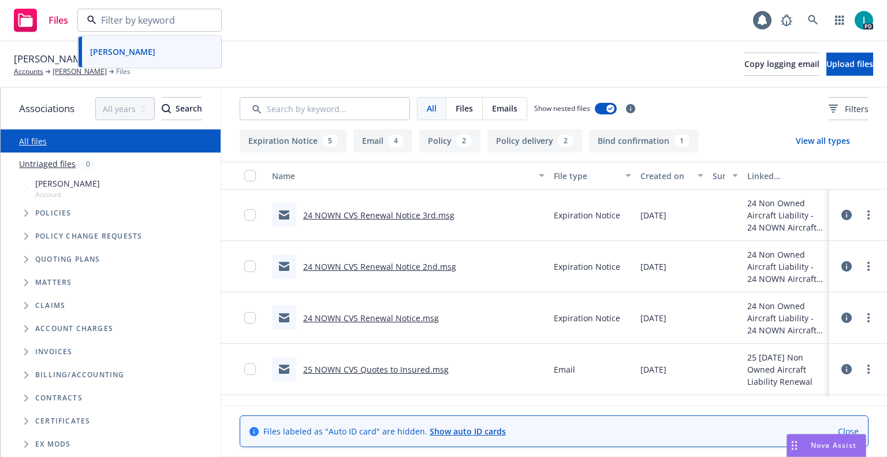
paste input "[PERSON_NAME]"
type input "[PERSON_NAME]"
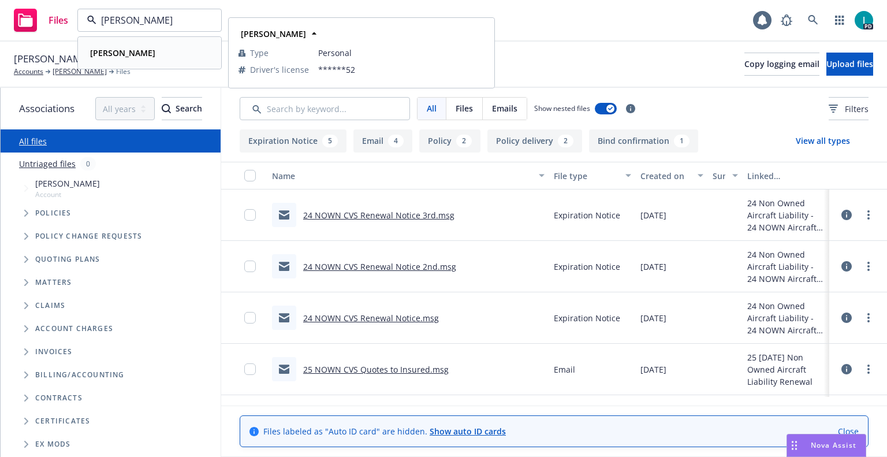
click at [156, 57] on div "[PERSON_NAME]" at bounding box center [149, 52] width 128 height 17
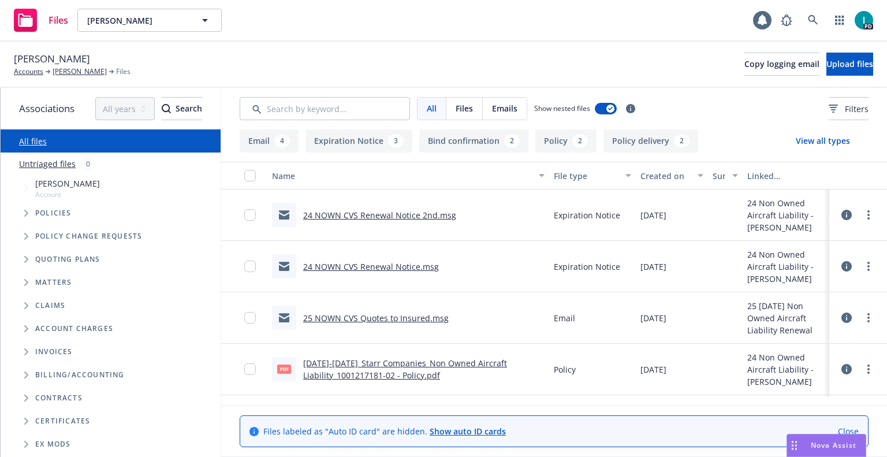
click at [860, 218] on div at bounding box center [858, 214] width 35 height 23
click at [868, 221] on link "more" at bounding box center [869, 215] width 14 height 14
click at [830, 256] on link "Download" at bounding box center [816, 261] width 115 height 23
click at [833, 61] on span "Upload files" at bounding box center [850, 63] width 47 height 11
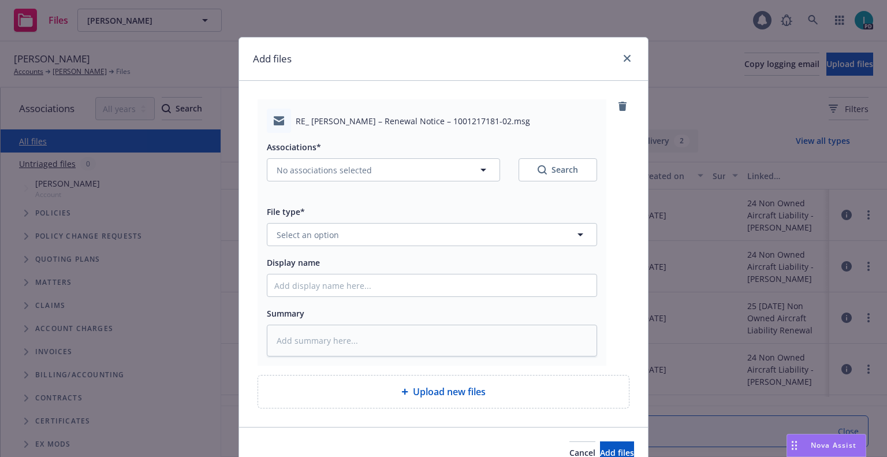
type textarea "x"
click at [337, 231] on button "Select an option" at bounding box center [432, 234] width 330 height 23
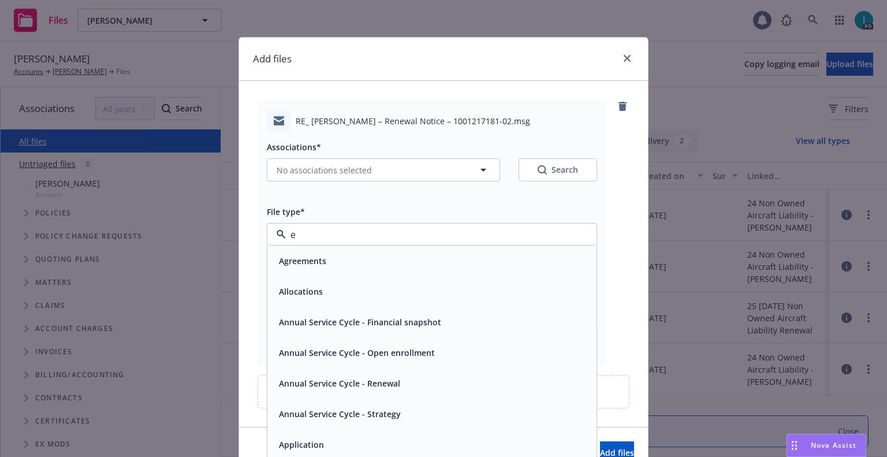
type input "ex"
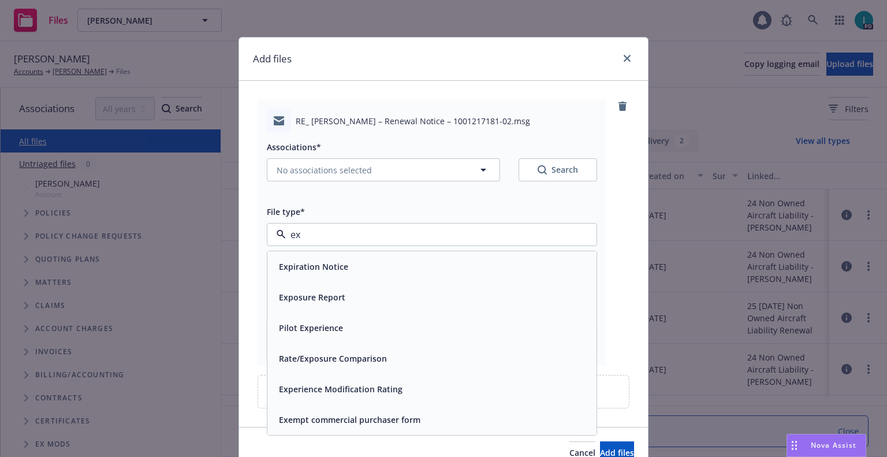
click at [337, 265] on span "Expiration Notice" at bounding box center [313, 267] width 69 height 12
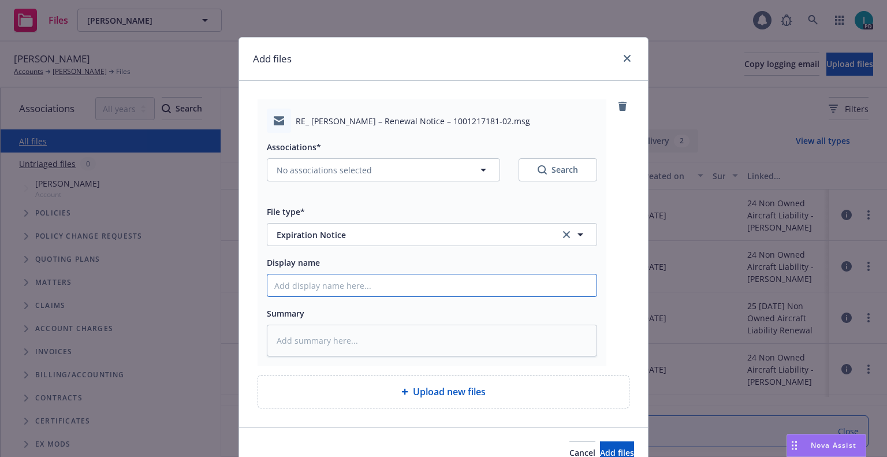
click at [344, 276] on input "Display name" at bounding box center [431, 285] width 329 height 22
type textarea "x"
type input "2"
type textarea "x"
type input "24"
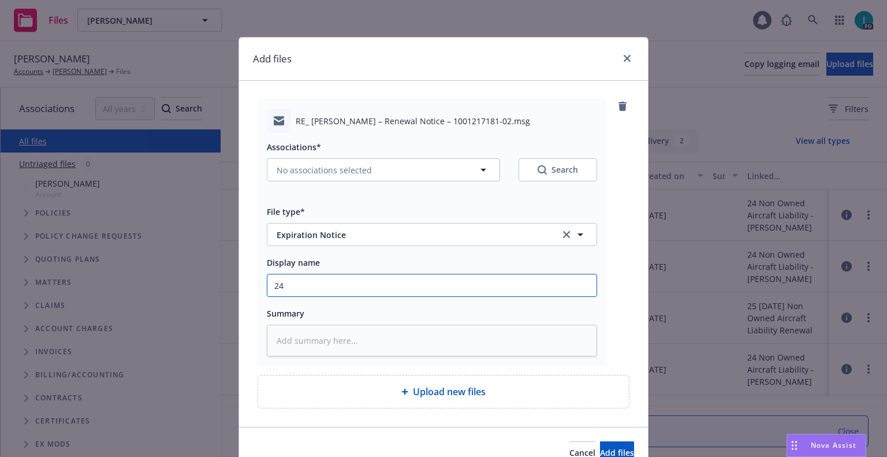
type textarea "x"
type input "24 NOWN CVS Renewal Notice 3rd"
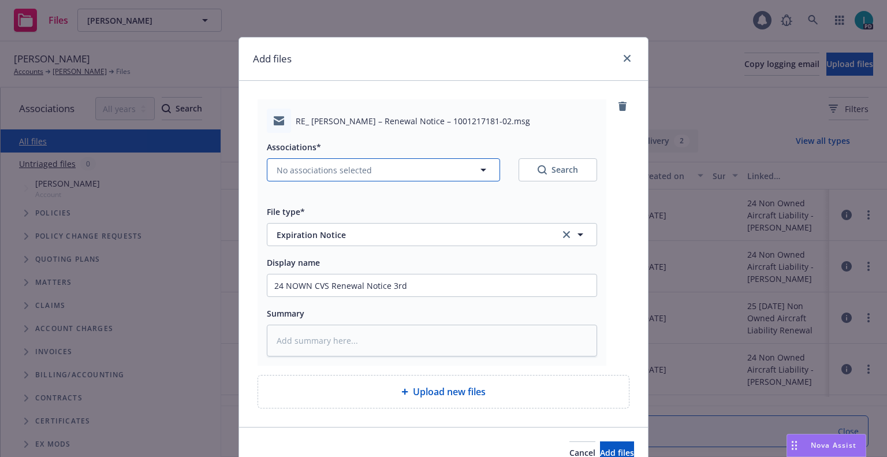
click at [302, 173] on span "No associations selected" at bounding box center [324, 170] width 95 height 12
type textarea "x"
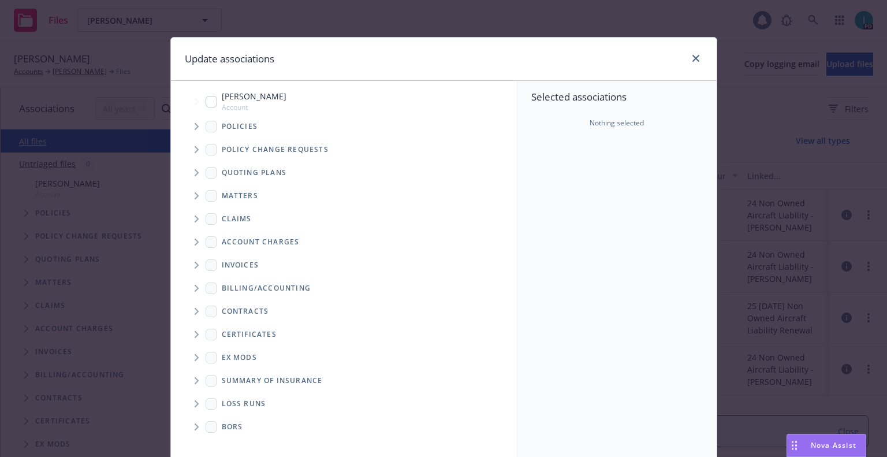
click at [191, 130] on span "Tree Example" at bounding box center [196, 126] width 18 height 18
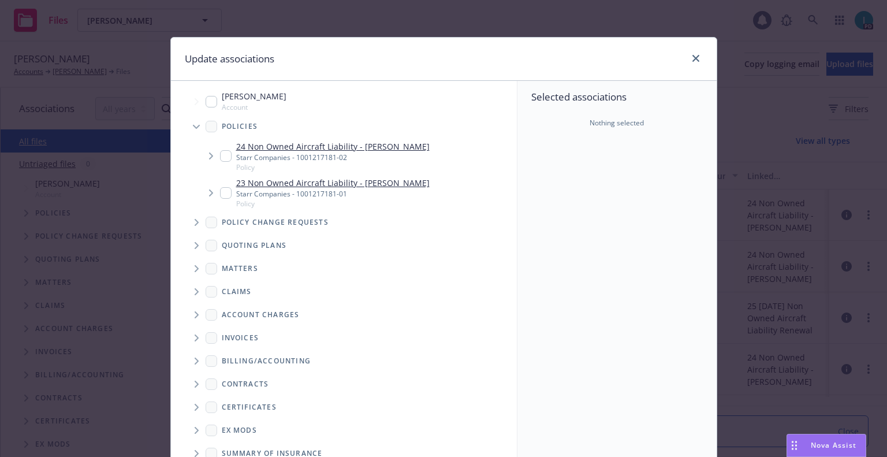
click at [225, 158] on input "Tree Example" at bounding box center [226, 156] width 12 height 12
checkbox input "true"
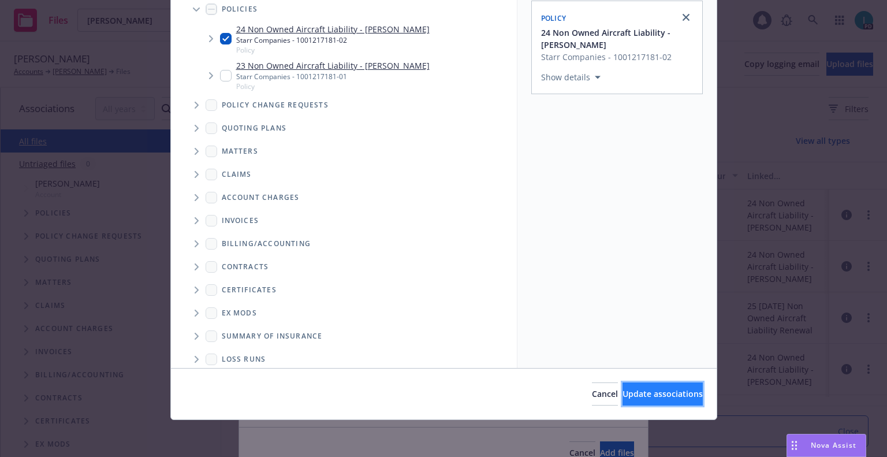
click at [668, 386] on button "Update associations" at bounding box center [663, 393] width 80 height 23
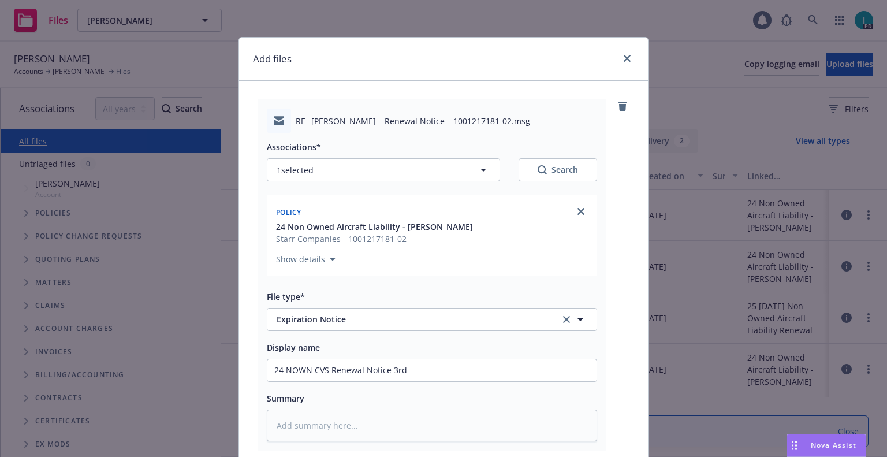
scroll to position [144, 0]
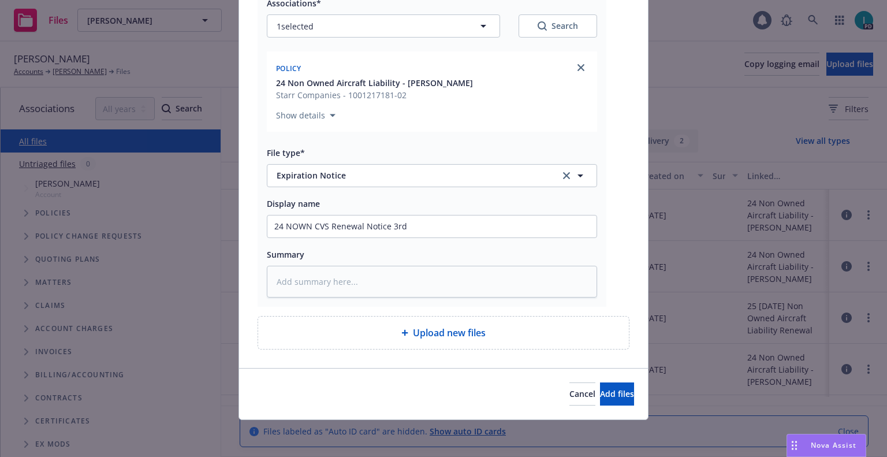
click at [613, 407] on div "Cancel Add files" at bounding box center [443, 393] width 409 height 51
click at [609, 399] on button "Add files" at bounding box center [617, 393] width 34 height 23
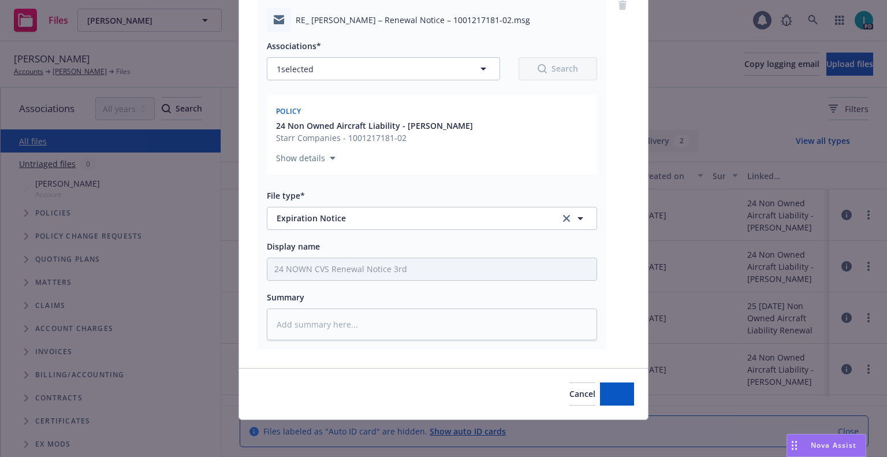
scroll to position [101, 0]
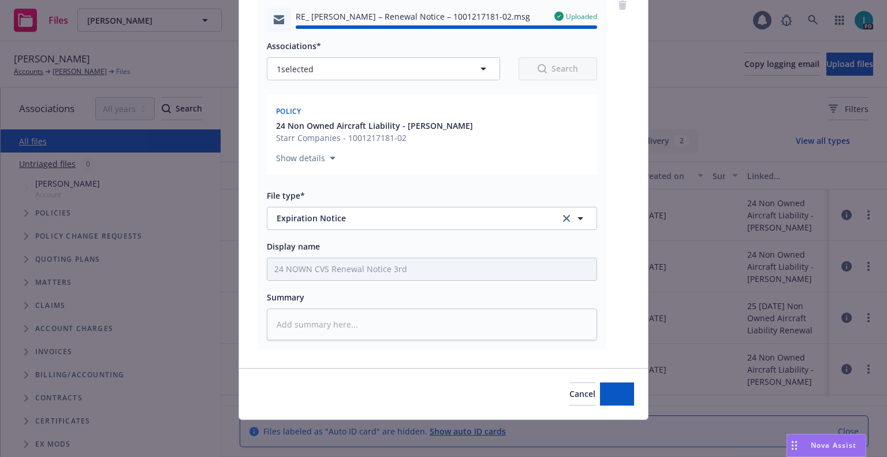
type textarea "x"
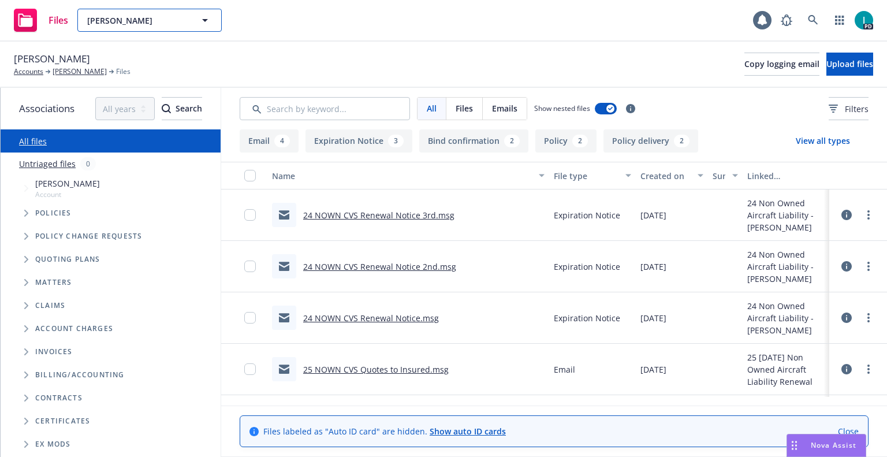
click at [129, 16] on span "[PERSON_NAME]" at bounding box center [137, 20] width 100 height 12
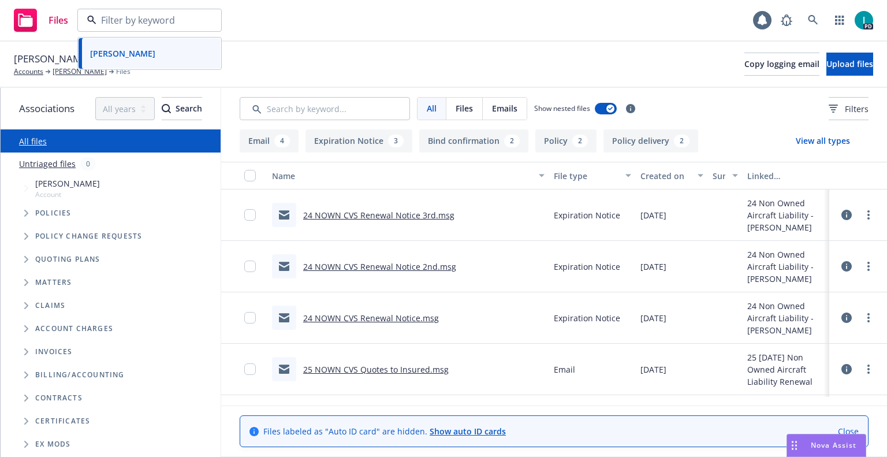
paste input "[PERSON_NAME]"
type input "[PERSON_NAME]"
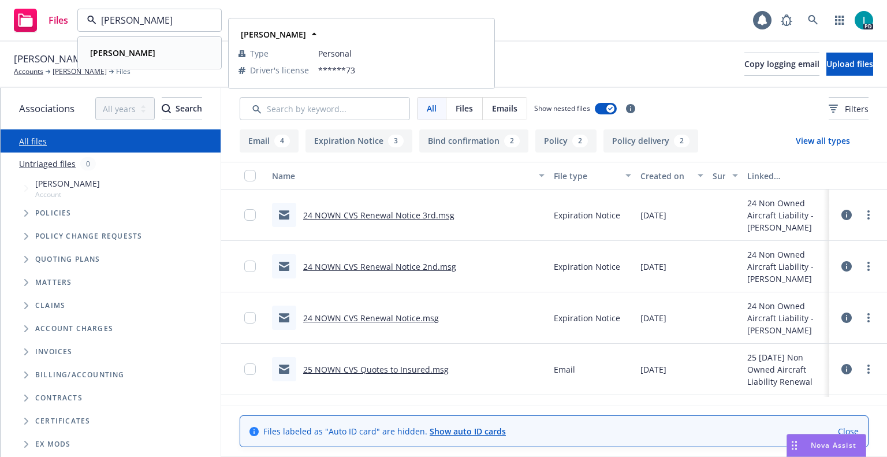
click at [154, 57] on strong "[PERSON_NAME]" at bounding box center [122, 52] width 65 height 11
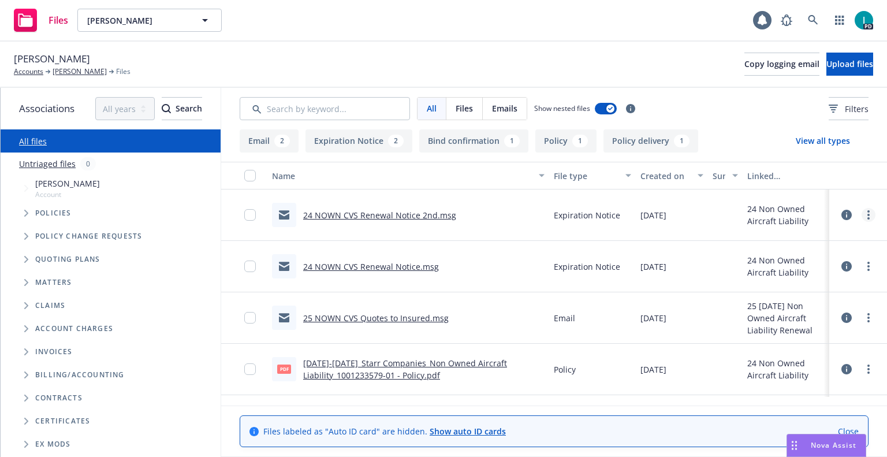
click at [865, 210] on link "more" at bounding box center [869, 215] width 14 height 14
click at [816, 260] on link "Download" at bounding box center [816, 261] width 115 height 23
click at [827, 60] on span "Upload files" at bounding box center [850, 63] width 47 height 11
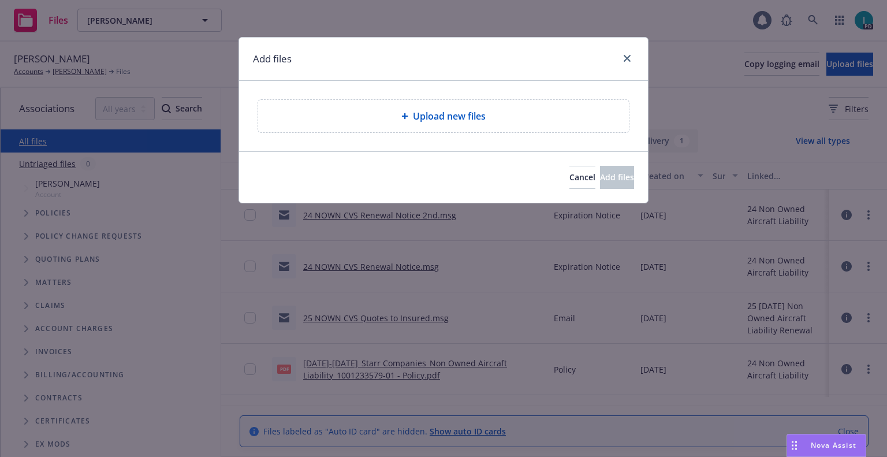
type textarea "x"
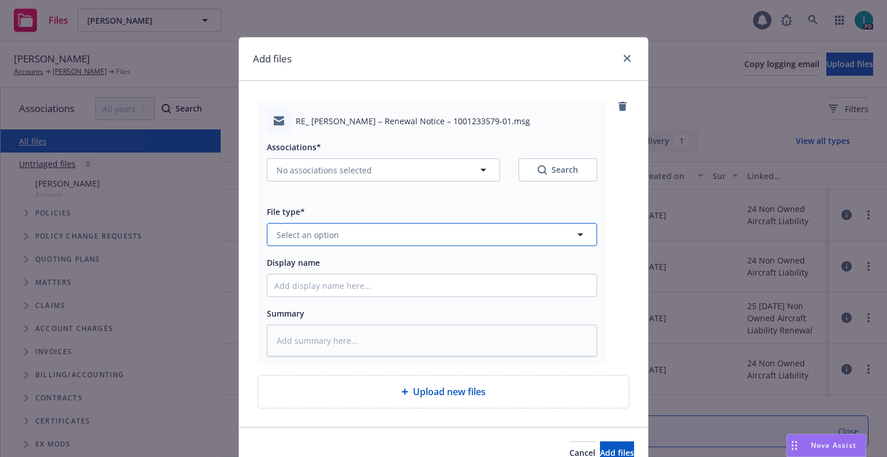
click at [325, 233] on span "Select an option" at bounding box center [308, 235] width 62 height 12
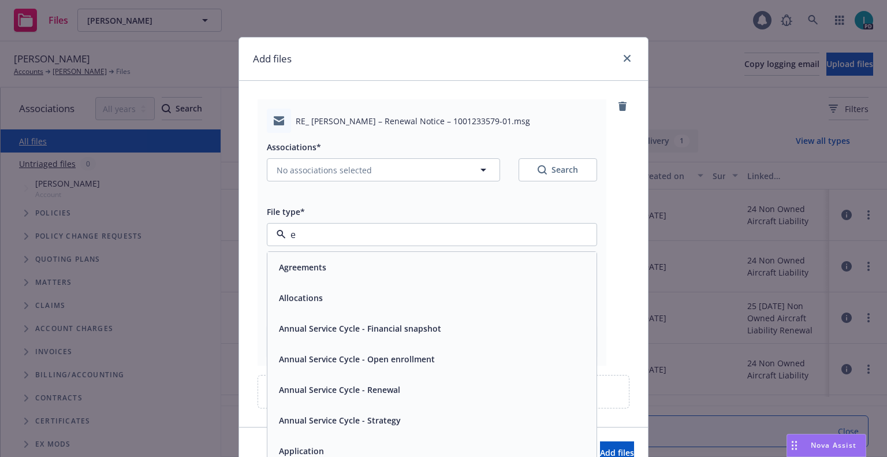
type input "ex"
click at [330, 259] on div "Expiration Notice" at bounding box center [312, 266] width 76 height 17
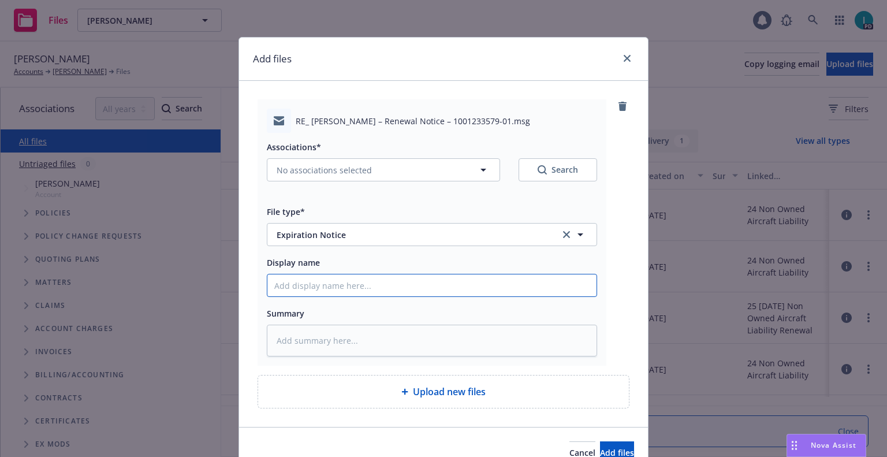
click at [328, 282] on input "Display name" at bounding box center [431, 285] width 329 height 22
type textarea "x"
type input "2"
type textarea "x"
type input "25"
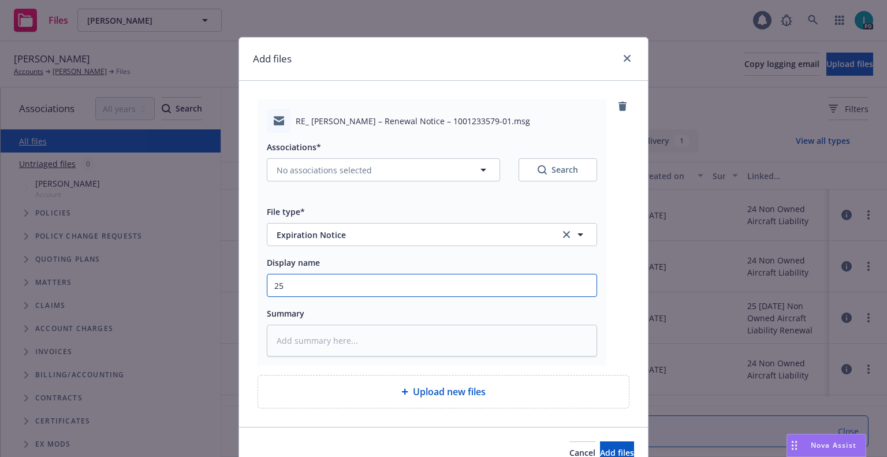
type textarea "x"
type input "25"
click at [342, 289] on input "25" at bounding box center [431, 285] width 329 height 22
type textarea "x"
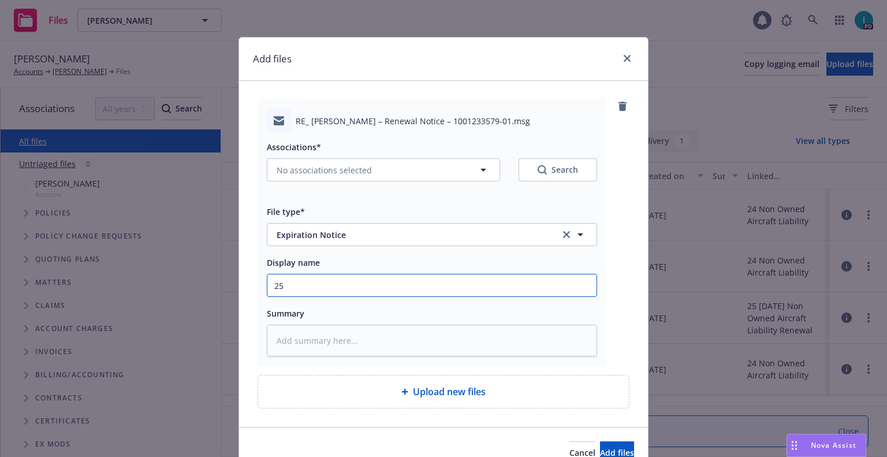
type input "252"
type textarea "x"
type input "2524"
type textarea "x"
type input "2524"
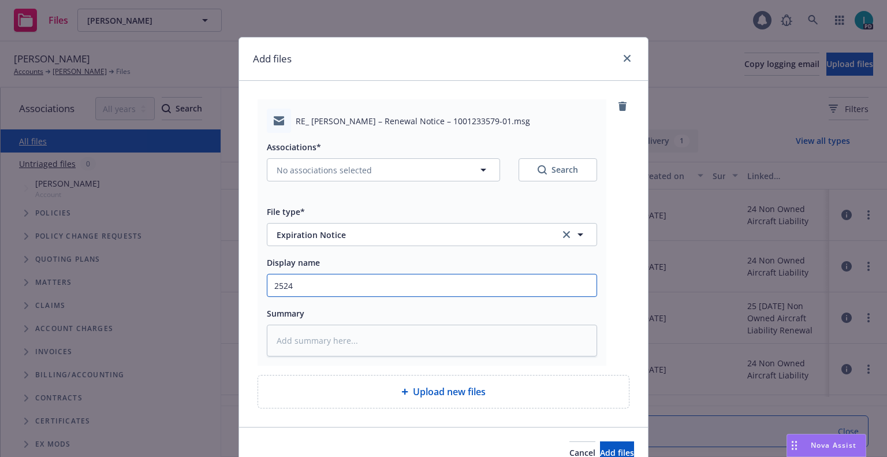
type textarea "x"
type input "2"
type textarea "x"
type input "24"
type textarea "x"
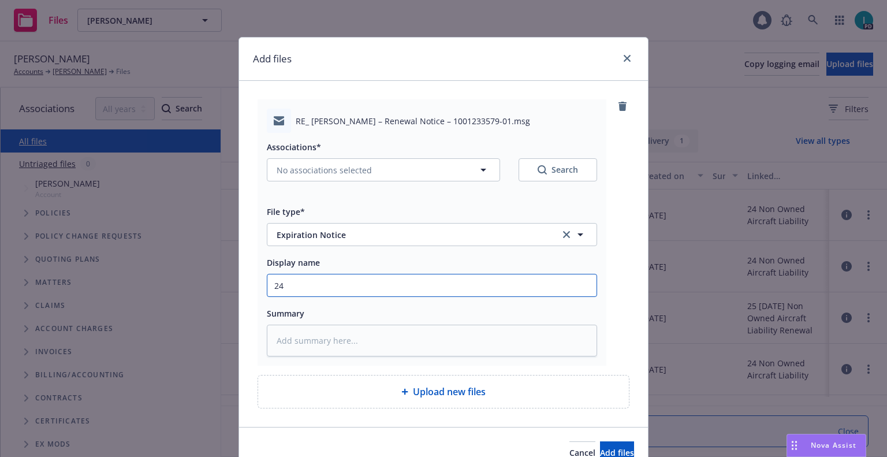
type input "24 NOWN CVS Renewal Notice 3rd"
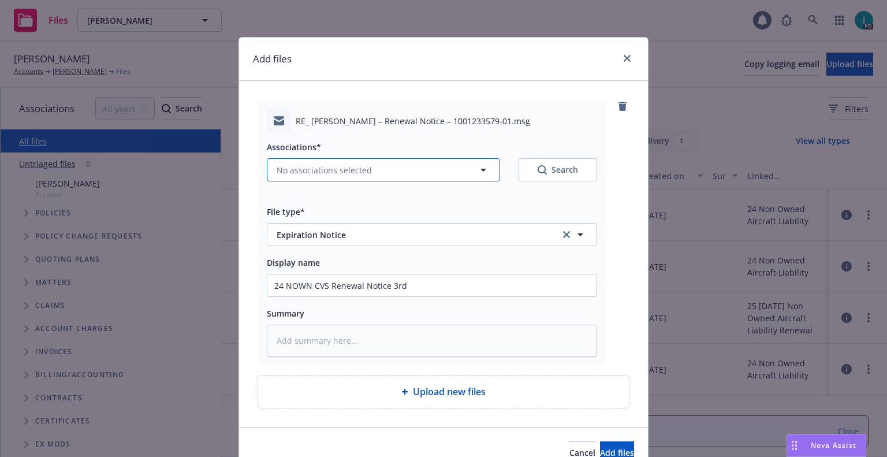
click at [345, 172] on span "No associations selected" at bounding box center [324, 170] width 95 height 12
type textarea "x"
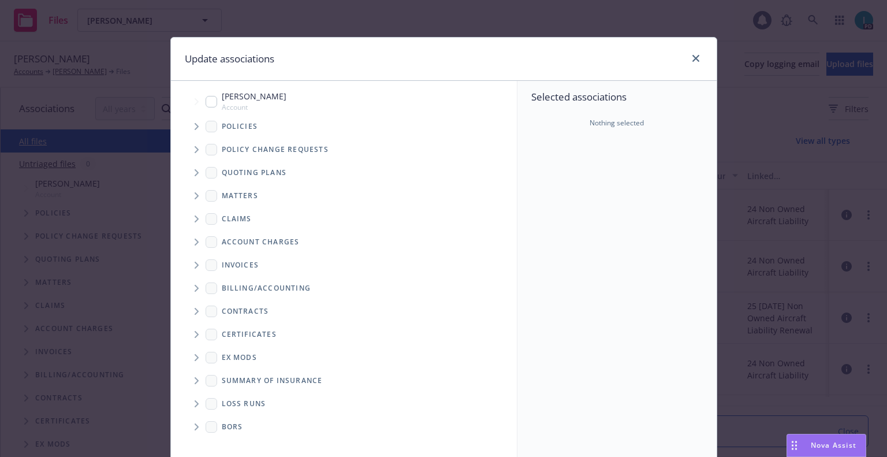
click at [191, 132] on span "Tree Example" at bounding box center [196, 126] width 18 height 18
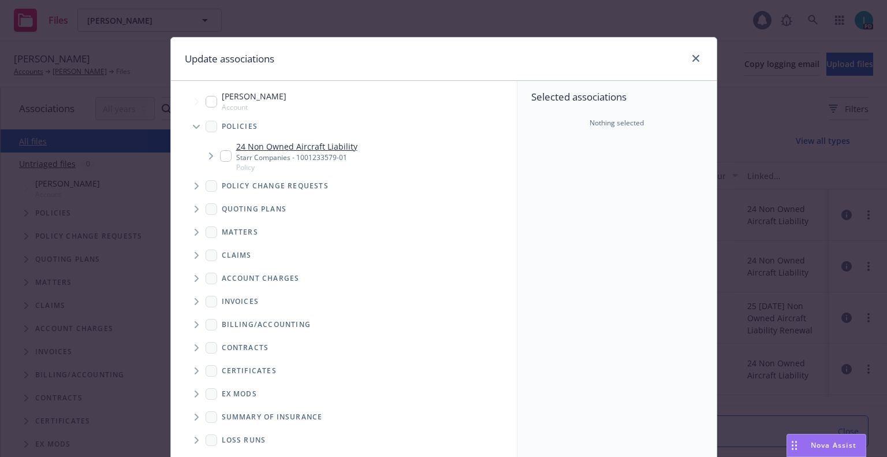
click at [220, 154] on input "Tree Example" at bounding box center [226, 156] width 12 height 12
checkbox input "true"
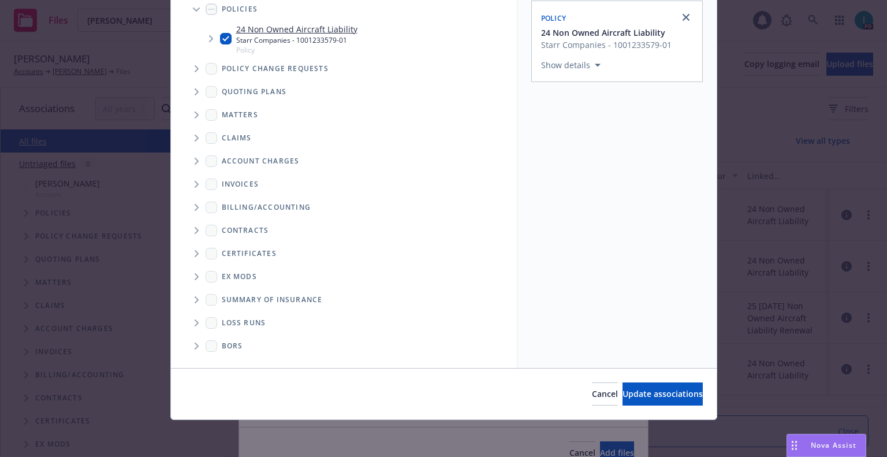
click at [604, 378] on div "Cancel Update associations" at bounding box center [444, 393] width 546 height 51
click at [623, 391] on span "Update associations" at bounding box center [663, 393] width 80 height 11
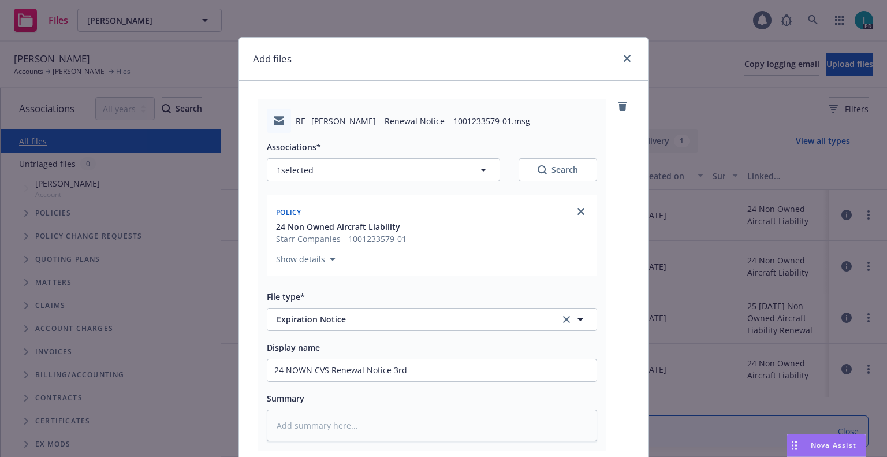
scroll to position [144, 0]
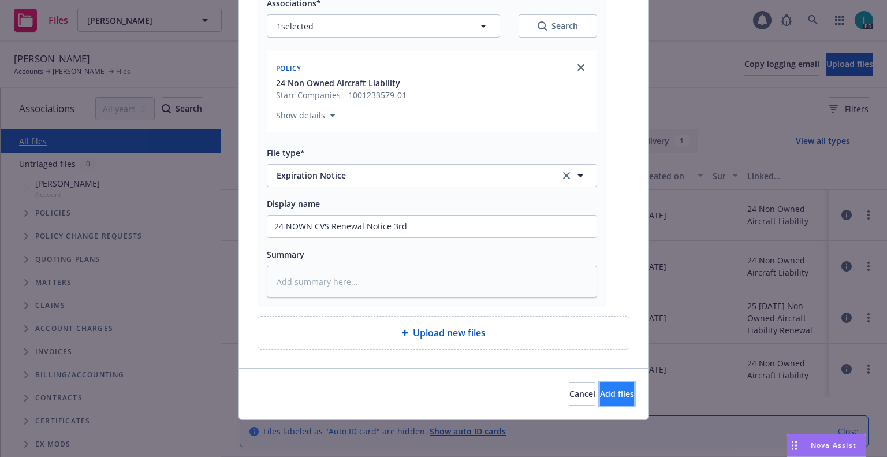
click at [600, 389] on span "Add files" at bounding box center [617, 393] width 34 height 11
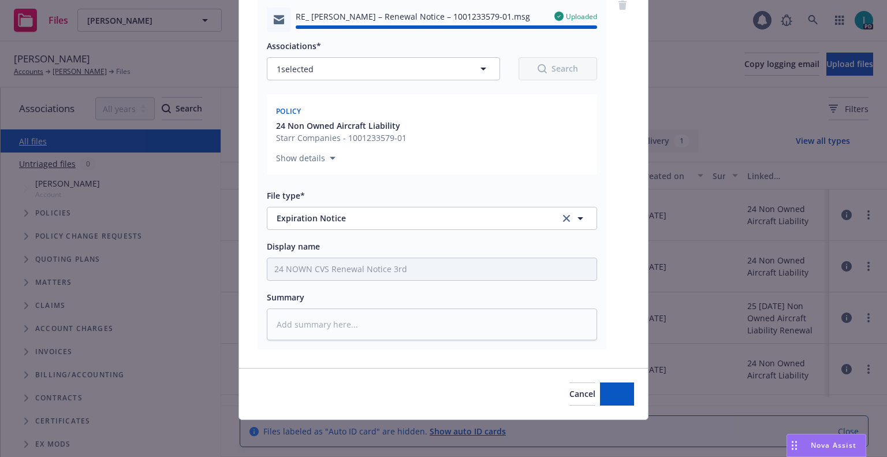
type textarea "x"
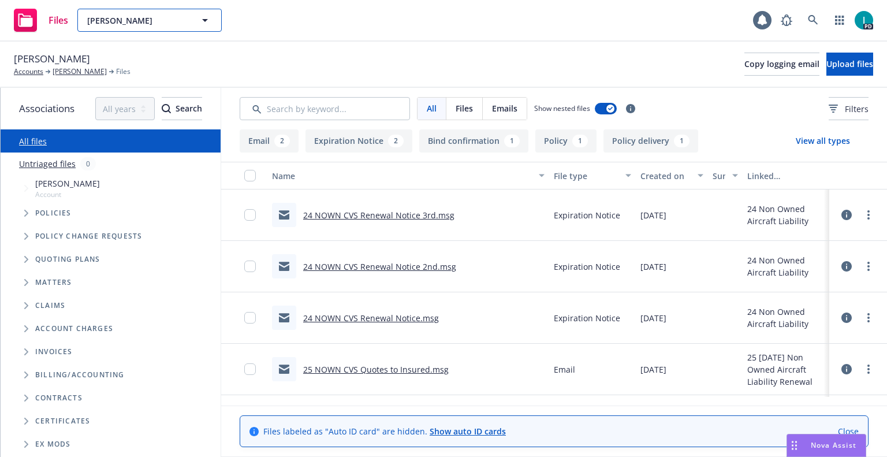
click at [163, 20] on span "[PERSON_NAME]" at bounding box center [137, 20] width 100 height 12
paste input "[PERSON_NAME]"
type input "[PERSON_NAME]"
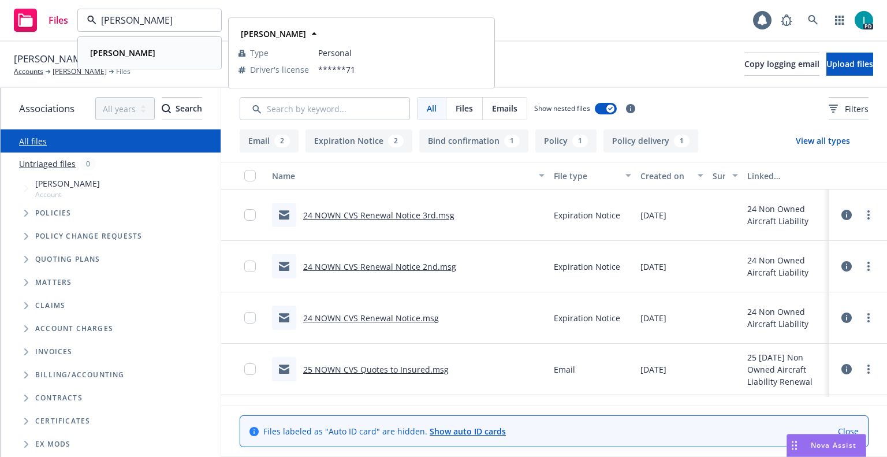
click at [166, 44] on div "[PERSON_NAME]" at bounding box center [149, 52] width 128 height 17
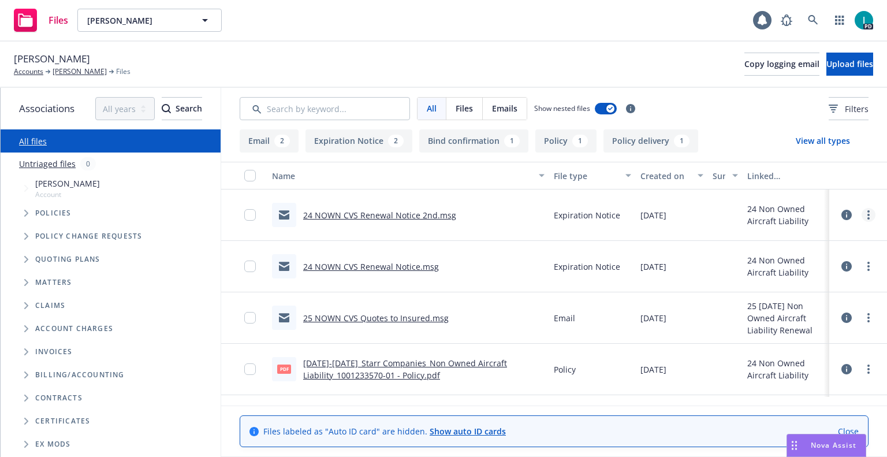
click at [868, 215] on icon "more" at bounding box center [869, 214] width 2 height 9
click at [815, 263] on link "Download" at bounding box center [816, 261] width 115 height 23
click at [827, 74] on button "Upload files" at bounding box center [850, 64] width 47 height 23
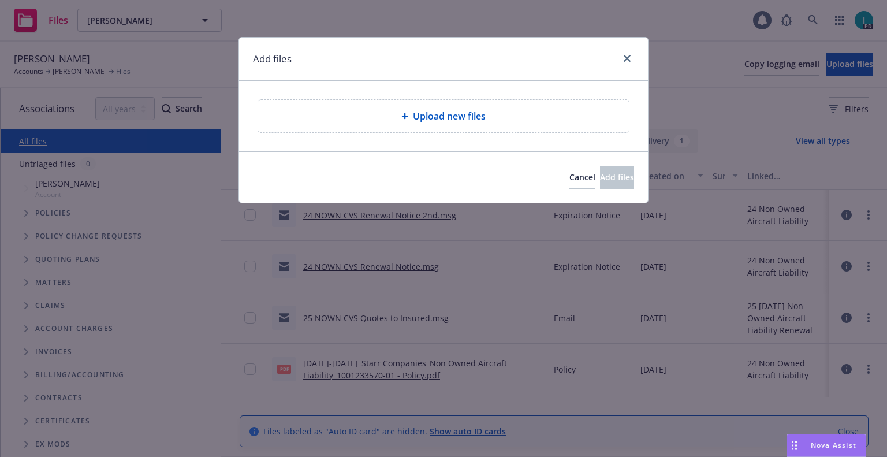
type textarea "x"
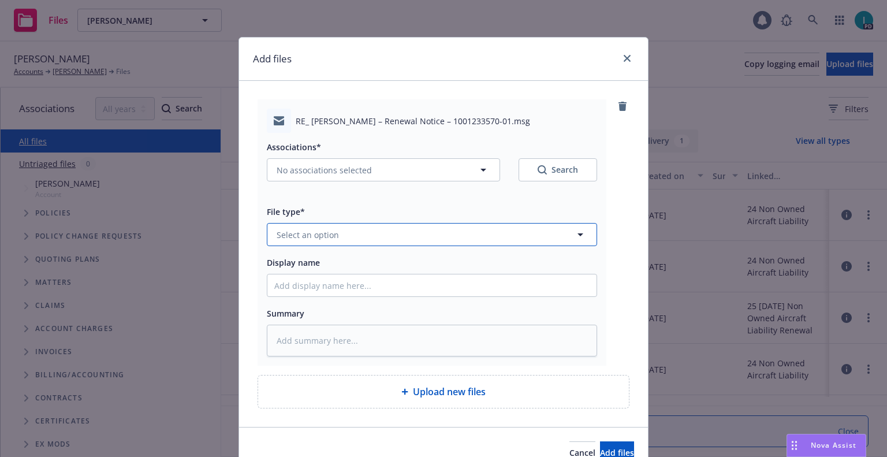
click at [339, 233] on button "Select an option" at bounding box center [432, 234] width 330 height 23
type input "ex"
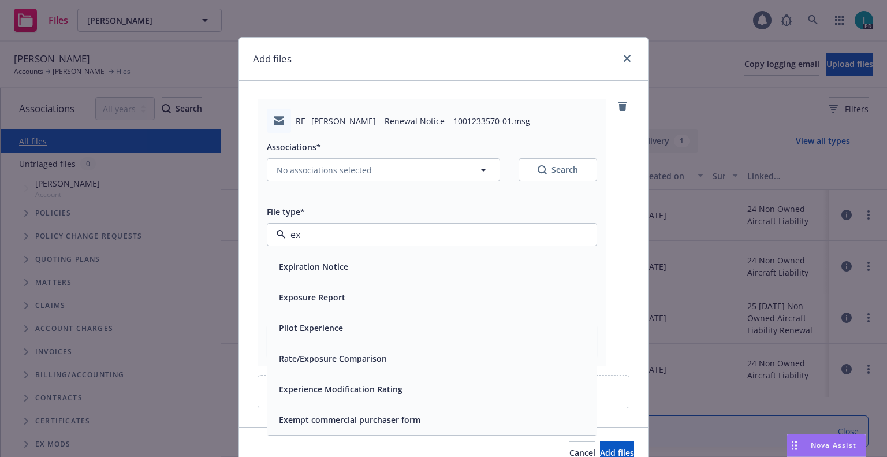
click at [332, 270] on span "Expiration Notice" at bounding box center [313, 267] width 69 height 12
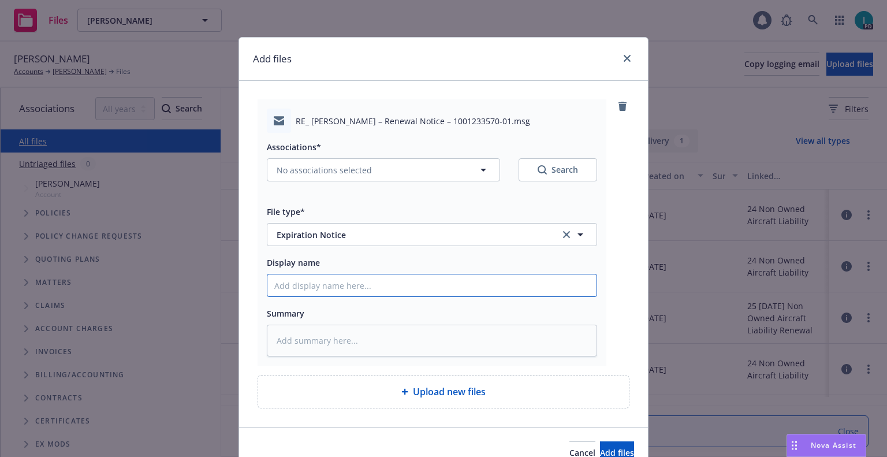
click at [332, 278] on input "Display name" at bounding box center [431, 285] width 329 height 22
type textarea "x"
type input "2"
type textarea "x"
type input "24"
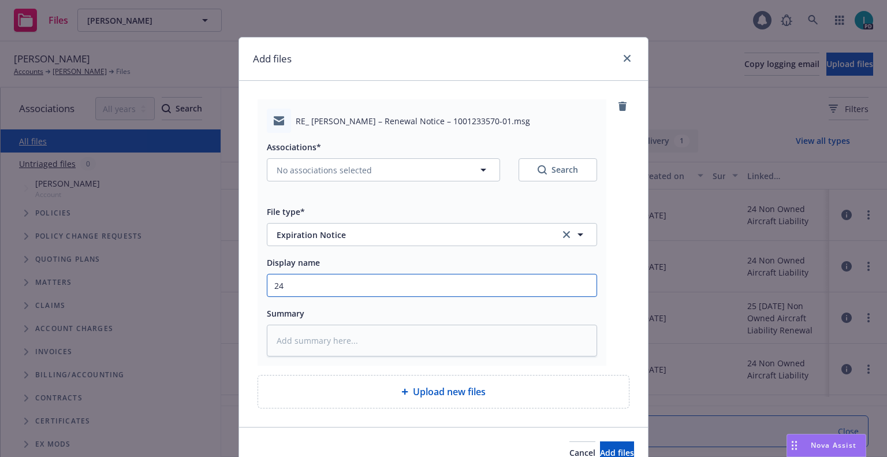
type textarea "x"
type input "24 NOWN CVS Renewal Notice 3rd"
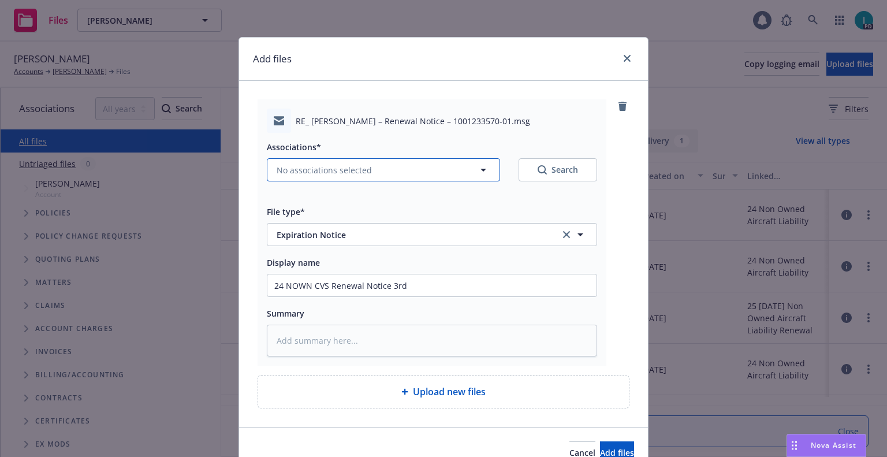
click at [326, 173] on span "No associations selected" at bounding box center [324, 170] width 95 height 12
type textarea "x"
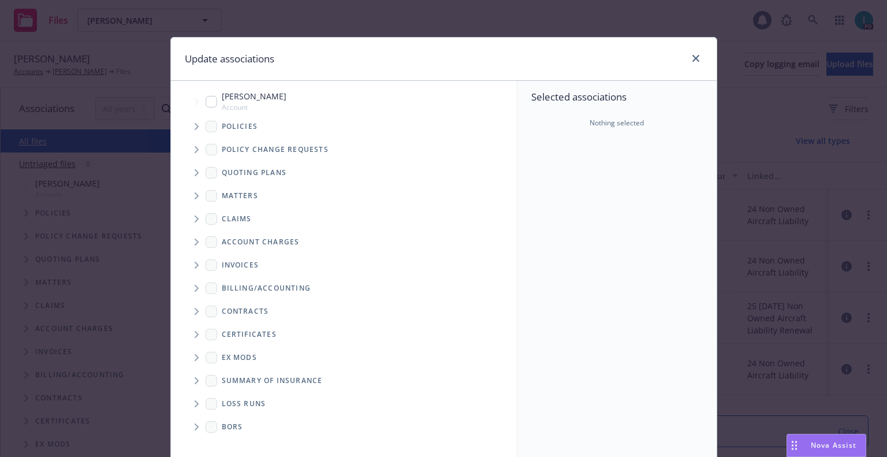
click at [190, 132] on span "Tree Example" at bounding box center [196, 126] width 18 height 18
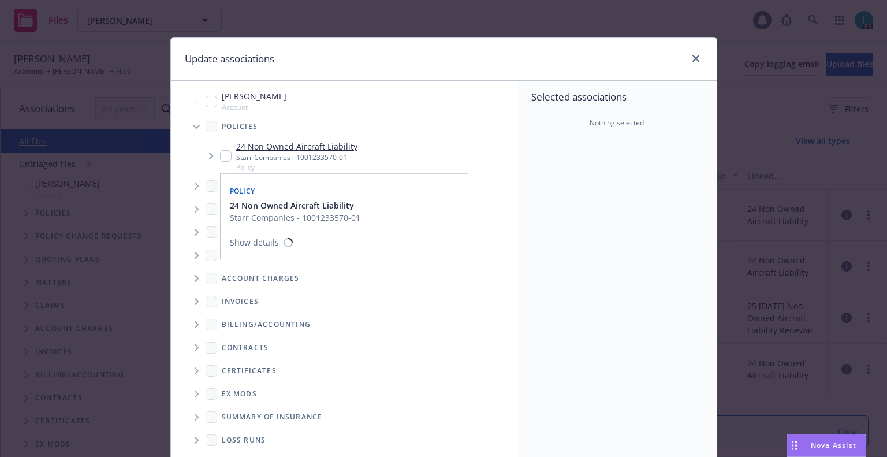
click at [220, 164] on div "24 Non Owned Aircraft Liability Starr Companies - 1001233570-01 Policy" at bounding box center [288, 156] width 137 height 32
checkbox input "true"
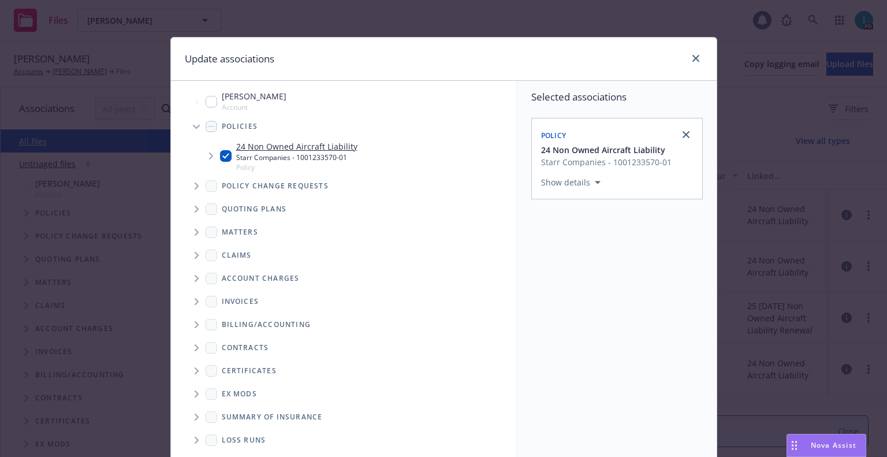
scroll to position [117, 0]
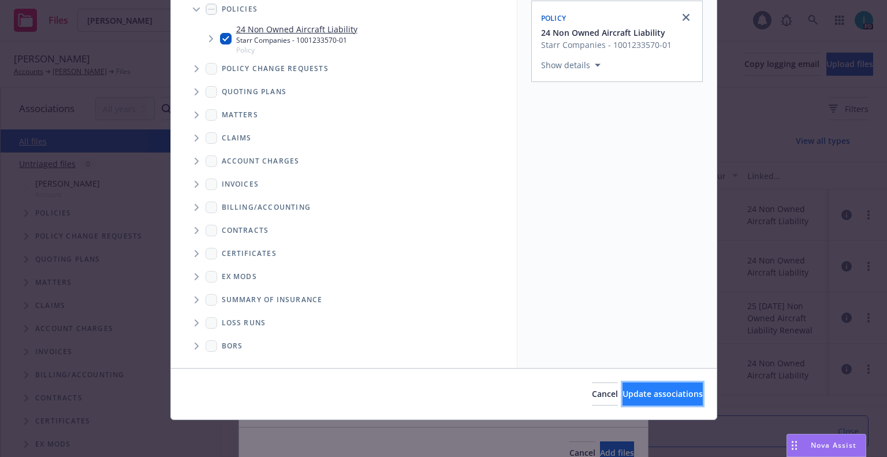
click at [623, 399] on span "Update associations" at bounding box center [663, 393] width 80 height 11
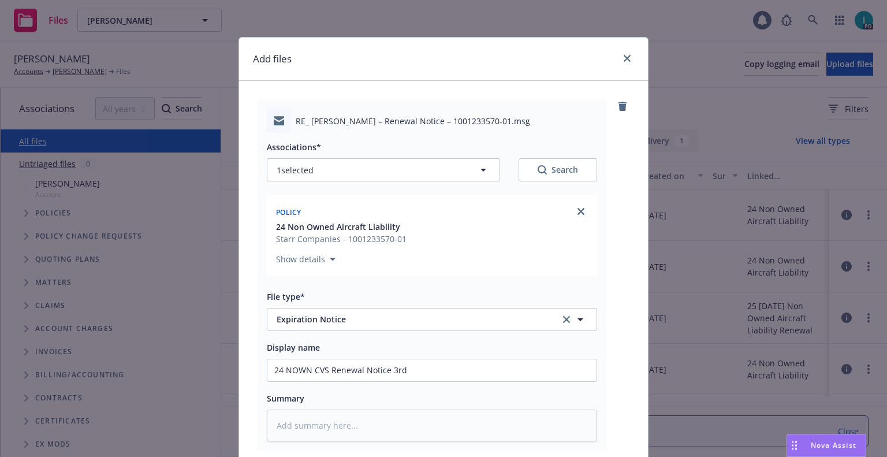
scroll to position [144, 0]
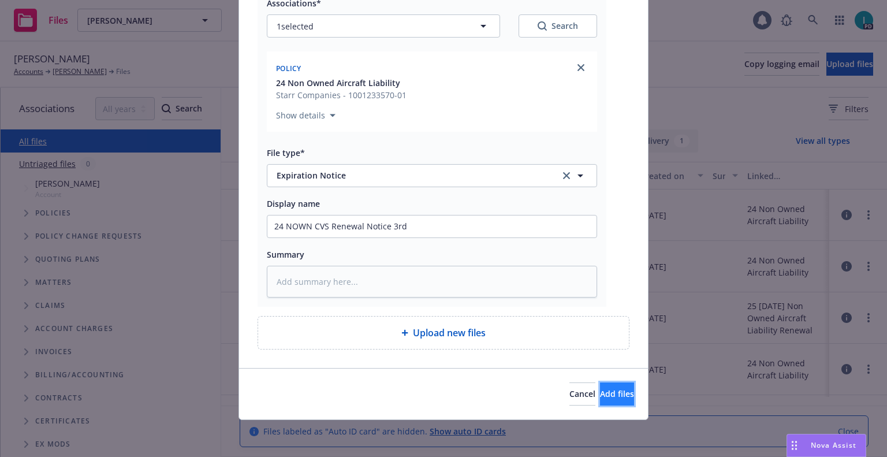
click at [600, 399] on span "Add files" at bounding box center [617, 393] width 34 height 11
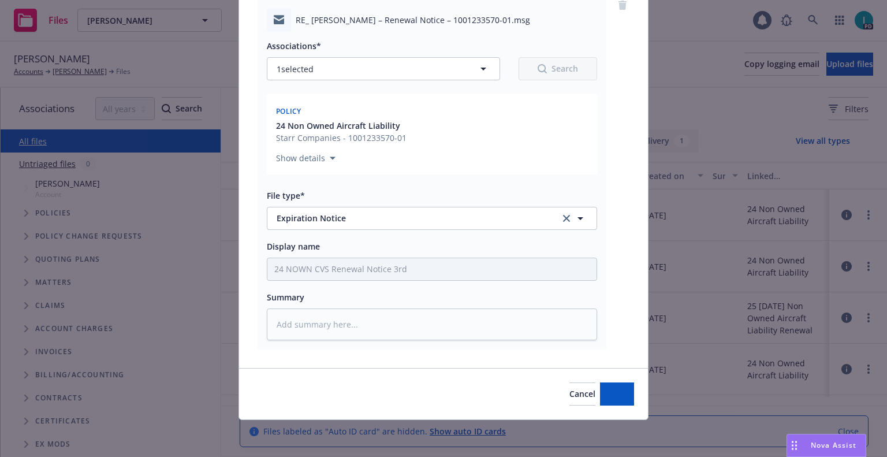
scroll to position [101, 0]
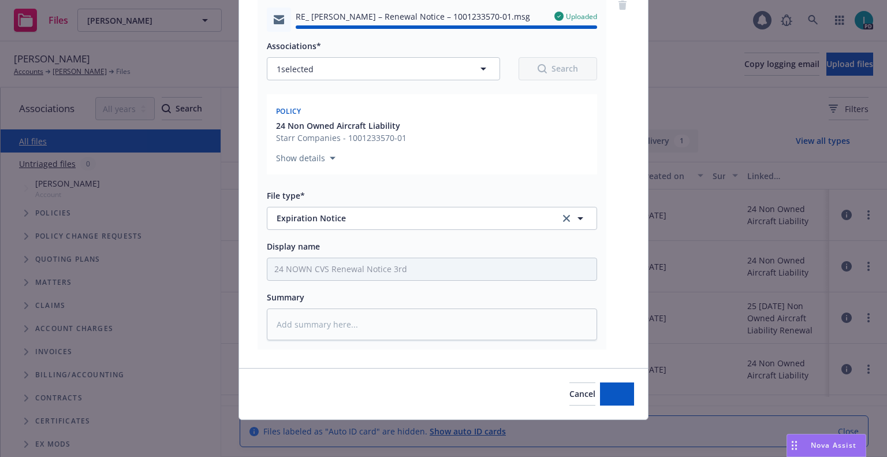
type textarea "x"
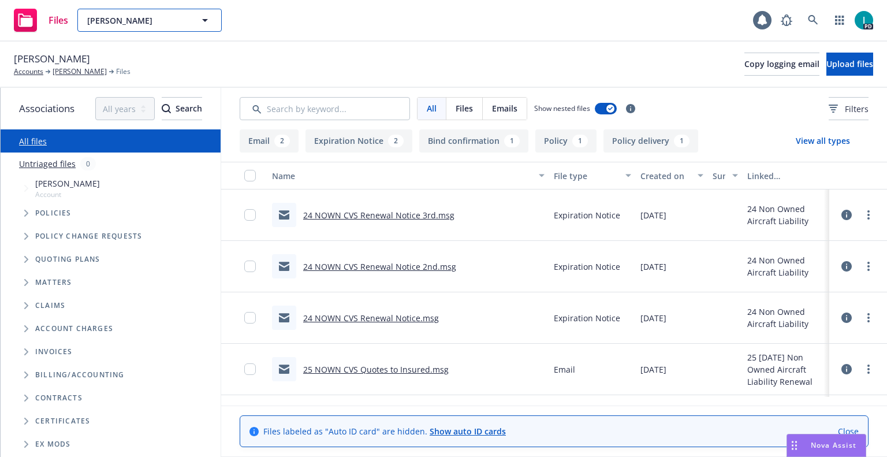
click at [132, 10] on button "[PERSON_NAME]" at bounding box center [149, 20] width 144 height 23
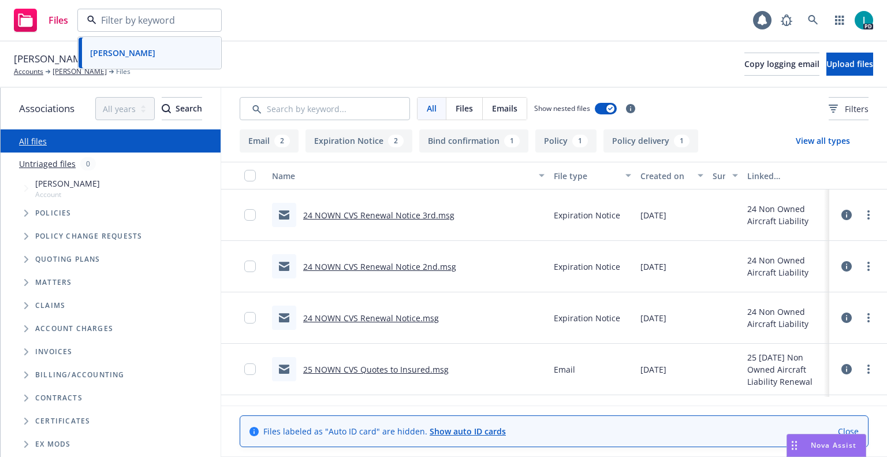
paste input "[PERSON_NAME]"
type input "[PERSON_NAME]"
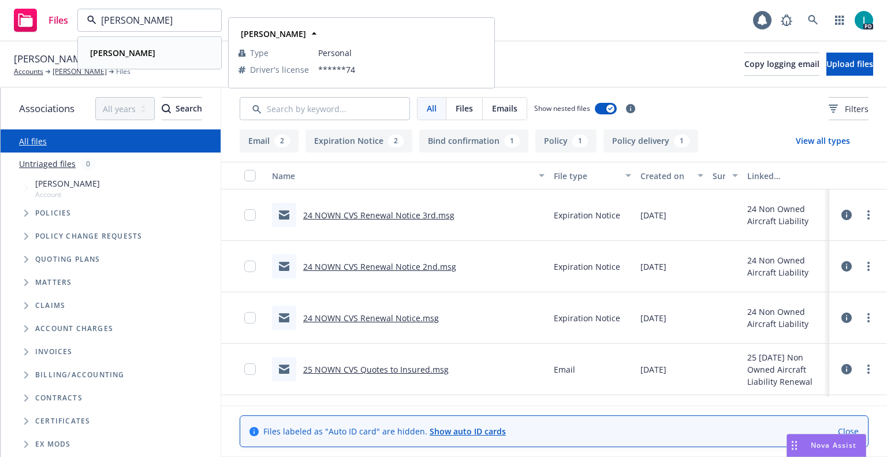
click at [179, 45] on div "[PERSON_NAME]" at bounding box center [149, 52] width 128 height 17
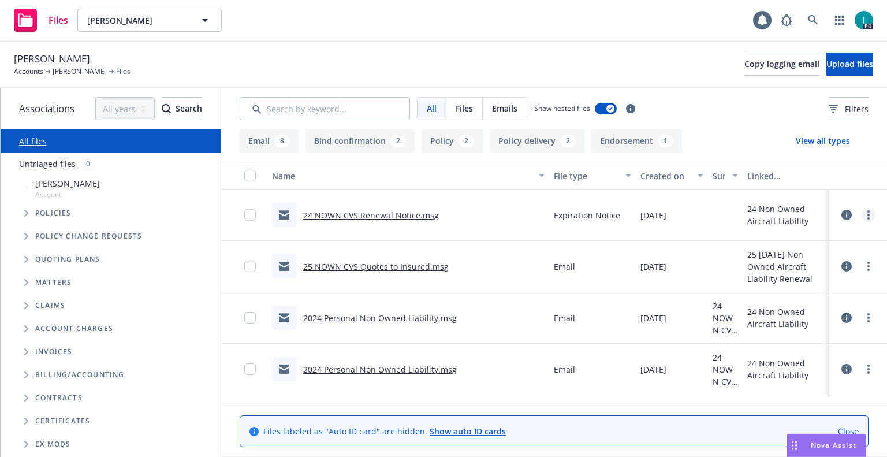
click at [868, 214] on icon "more" at bounding box center [869, 214] width 2 height 9
click at [787, 260] on link "Download" at bounding box center [816, 261] width 115 height 23
click at [827, 65] on button "Upload files" at bounding box center [850, 64] width 47 height 23
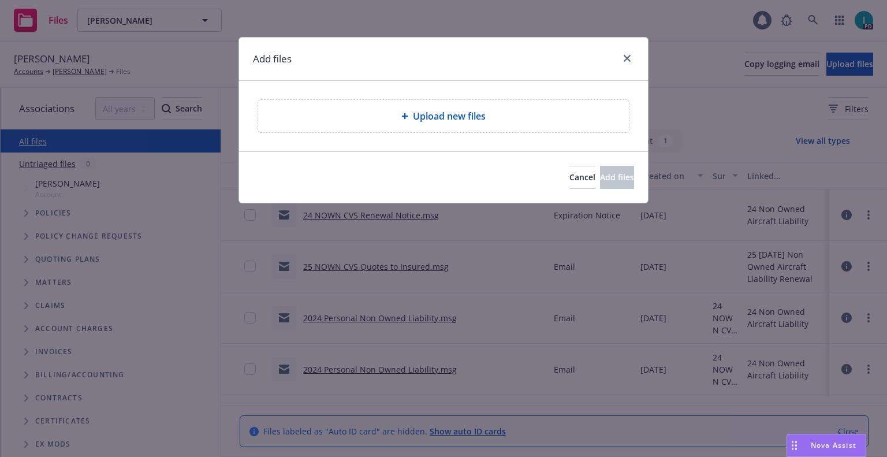
type textarea "x"
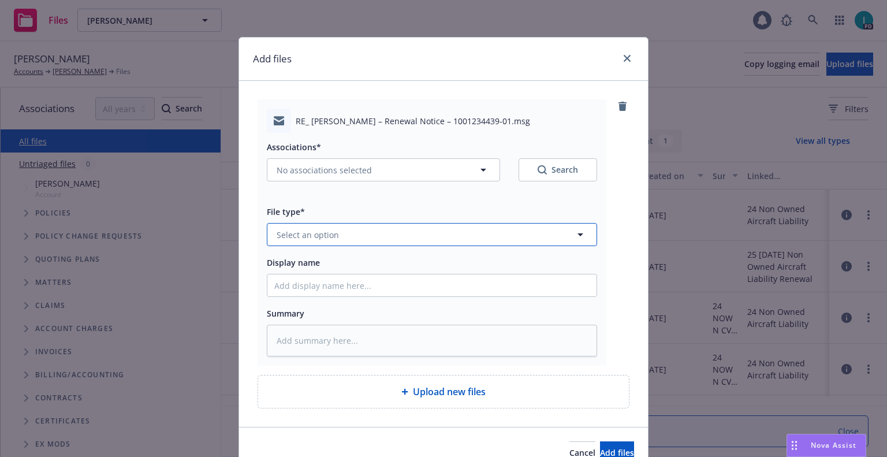
click at [343, 240] on button "Select an option" at bounding box center [432, 234] width 330 height 23
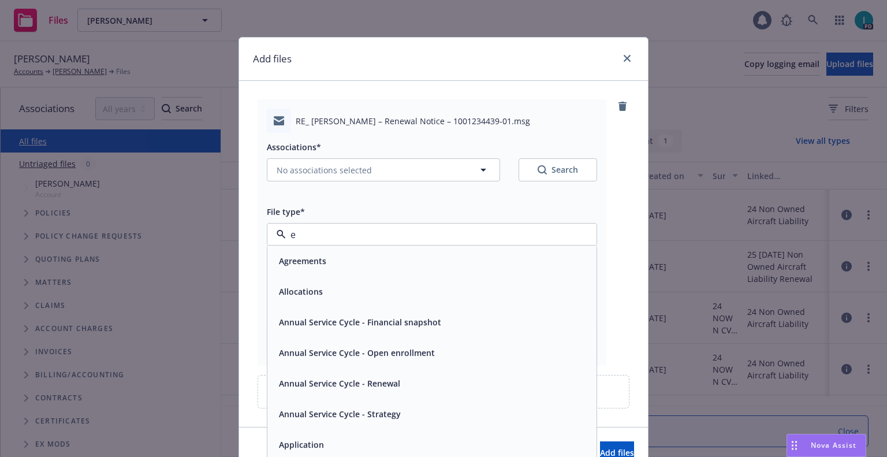
type input "ex"
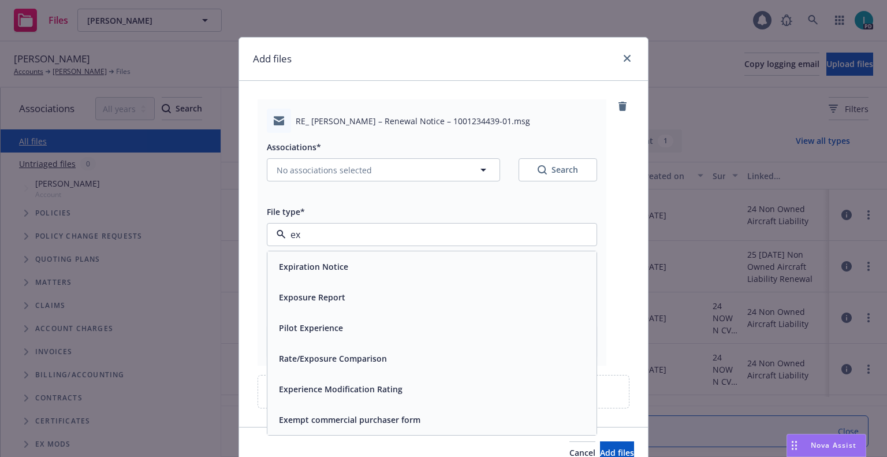
click at [332, 265] on span "Expiration Notice" at bounding box center [313, 267] width 69 height 12
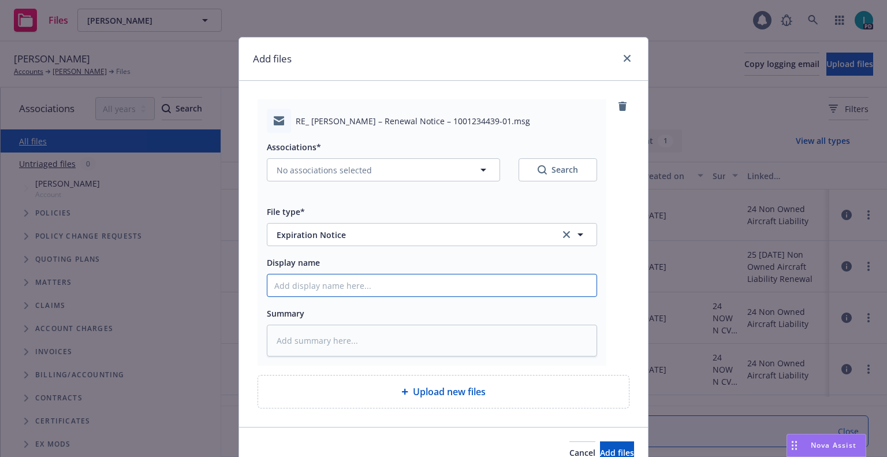
click at [332, 282] on input "Display name" at bounding box center [431, 285] width 329 height 22
type textarea "x"
type input "2"
type textarea "x"
type input "24"
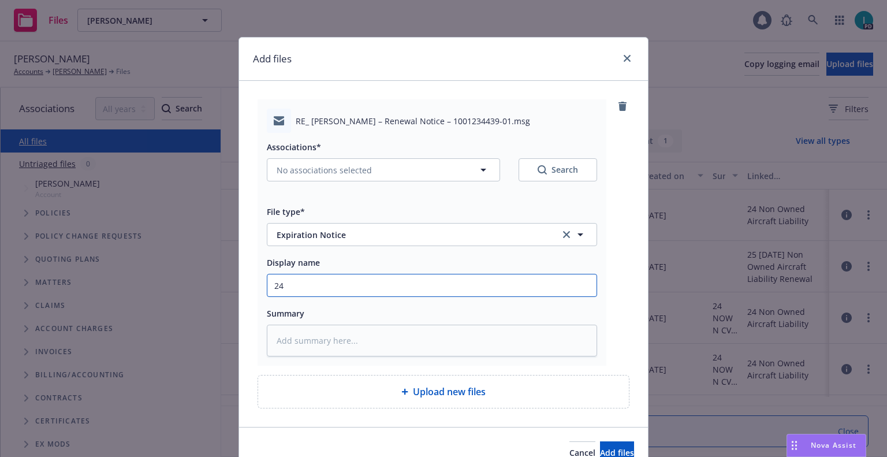
type textarea "x"
type input "24 NOWN CVS Renewal Notice 2nd"
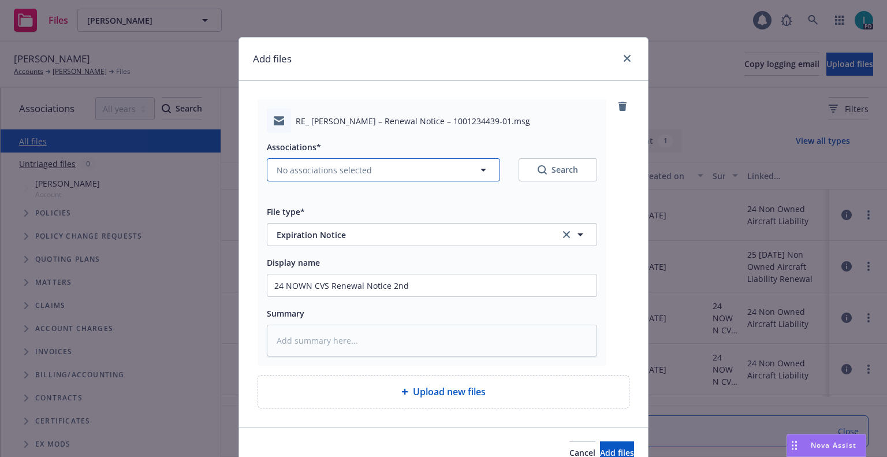
click at [323, 165] on span "No associations selected" at bounding box center [324, 170] width 95 height 12
type textarea "x"
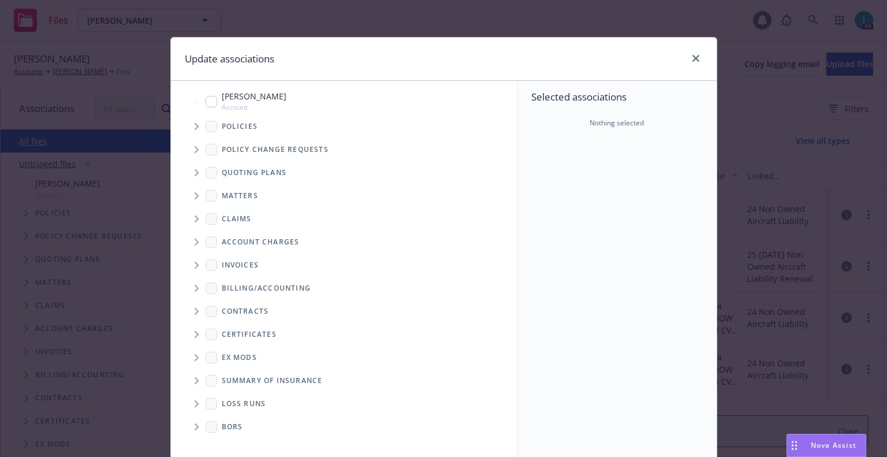
click at [198, 128] on span "Tree Example" at bounding box center [196, 126] width 18 height 18
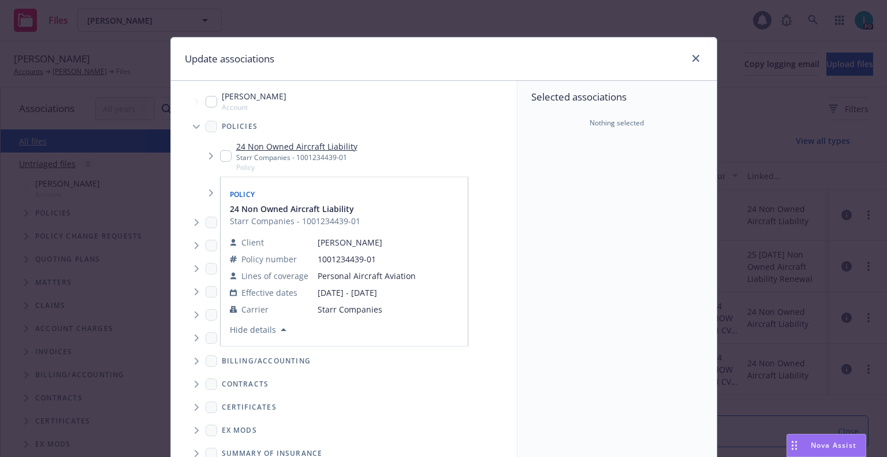
click at [220, 159] on input "Tree Example" at bounding box center [226, 156] width 12 height 12
checkbox input "true"
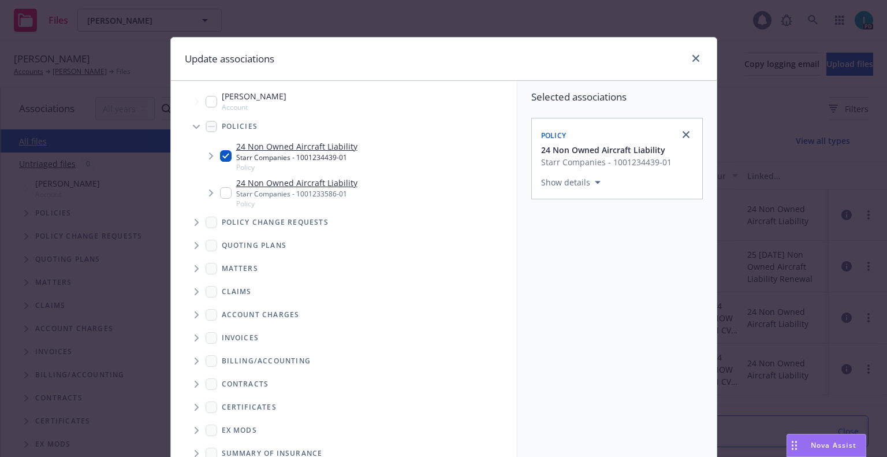
scroll to position [117, 0]
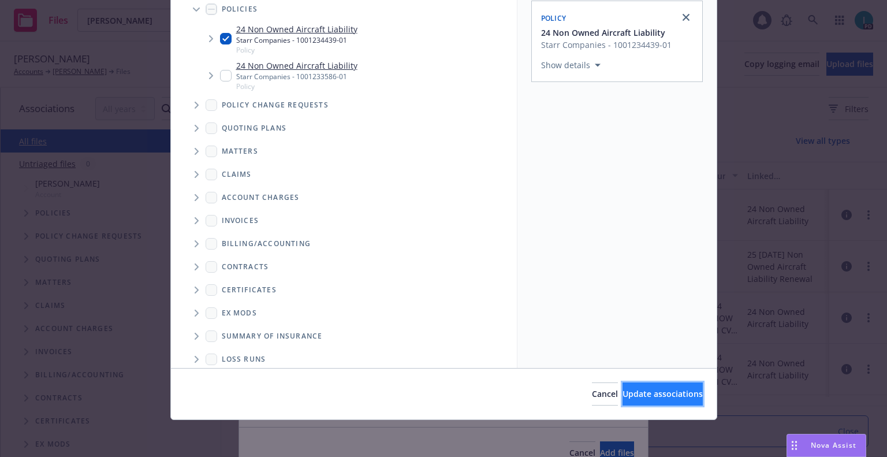
click at [623, 385] on button "Update associations" at bounding box center [663, 393] width 80 height 23
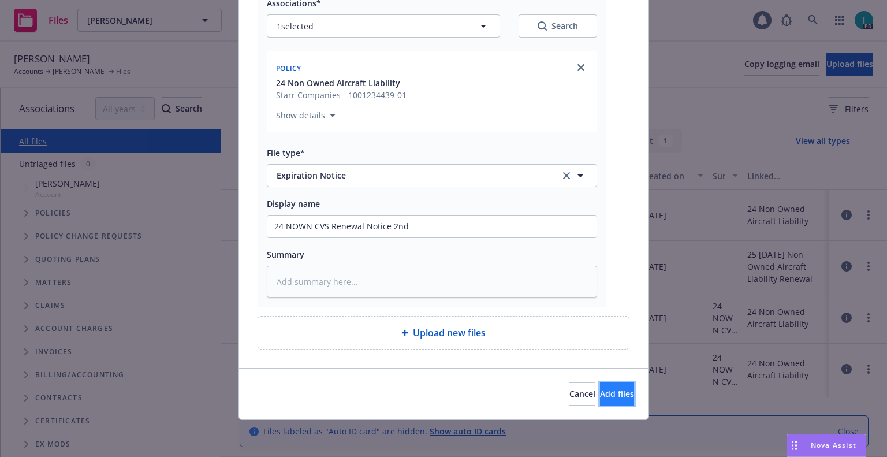
click at [618, 388] on button "Add files" at bounding box center [617, 393] width 34 height 23
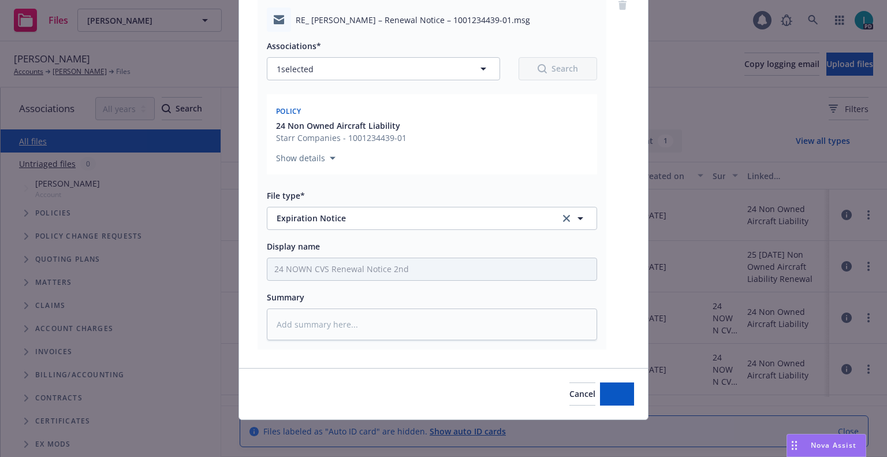
scroll to position [101, 0]
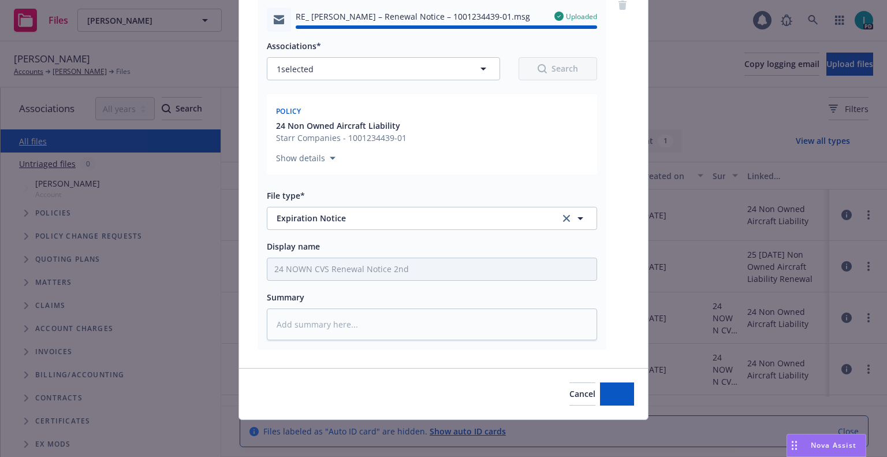
type textarea "x"
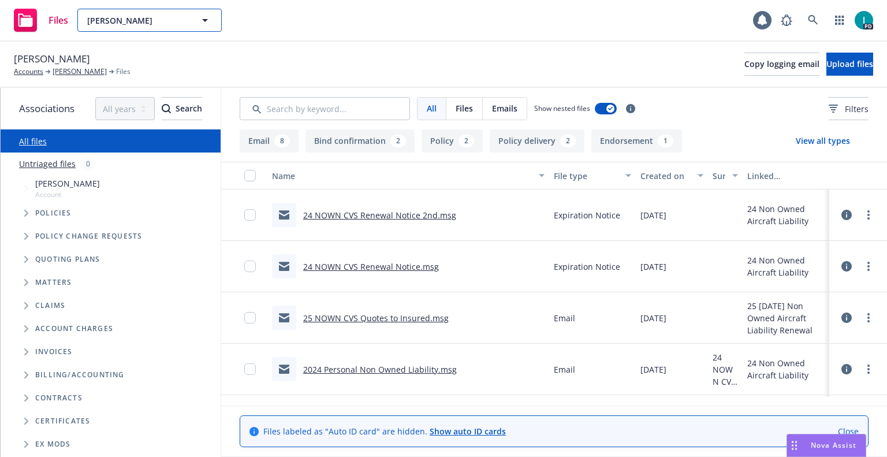
click at [132, 17] on span "[PERSON_NAME]" at bounding box center [137, 20] width 100 height 12
paste input "[PERSON_NAME]"
type input "[PERSON_NAME]"
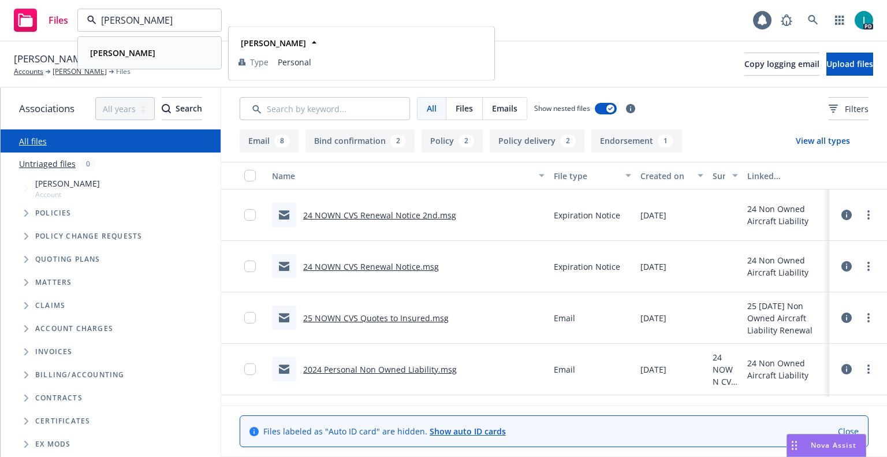
click at [134, 50] on strong "[PERSON_NAME]" at bounding box center [122, 52] width 65 height 11
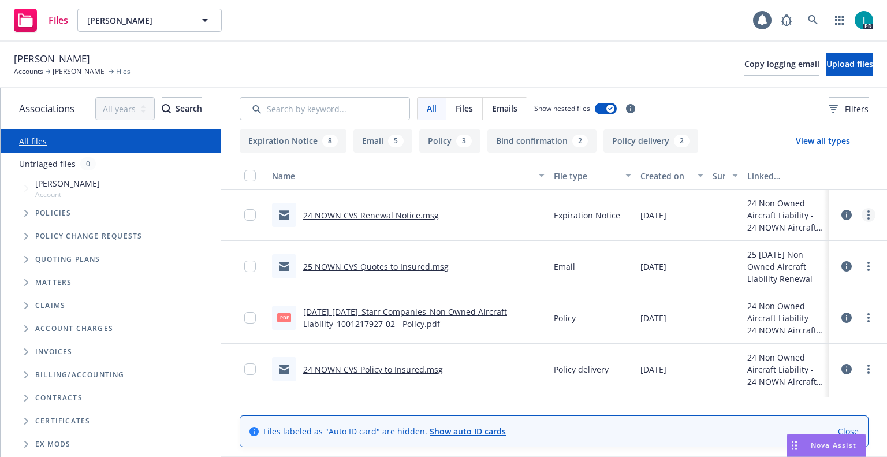
click at [869, 210] on link "more" at bounding box center [869, 215] width 14 height 14
click at [812, 258] on link "Download" at bounding box center [816, 261] width 115 height 23
click at [827, 68] on span "Upload files" at bounding box center [850, 63] width 47 height 11
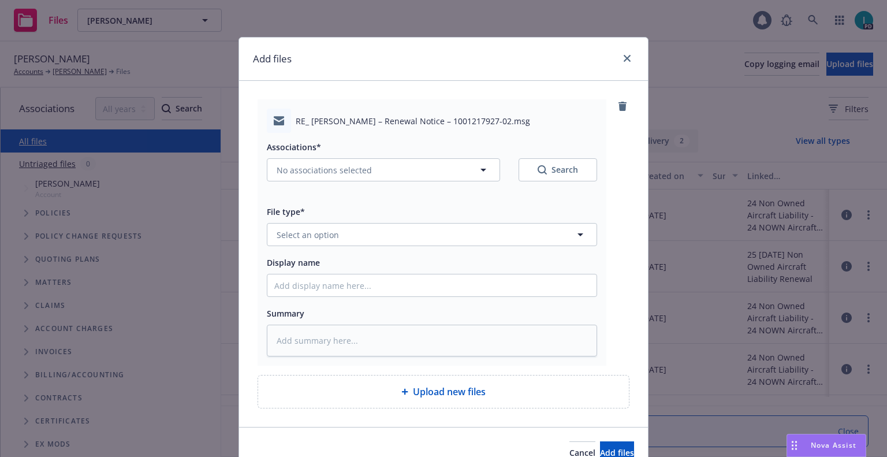
type textarea "x"
click at [354, 232] on button "Select an option" at bounding box center [432, 234] width 330 height 23
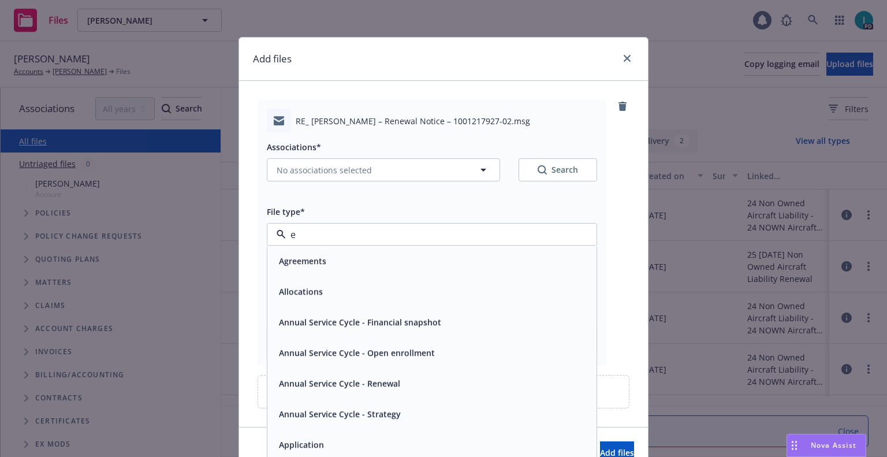
type input "ex"
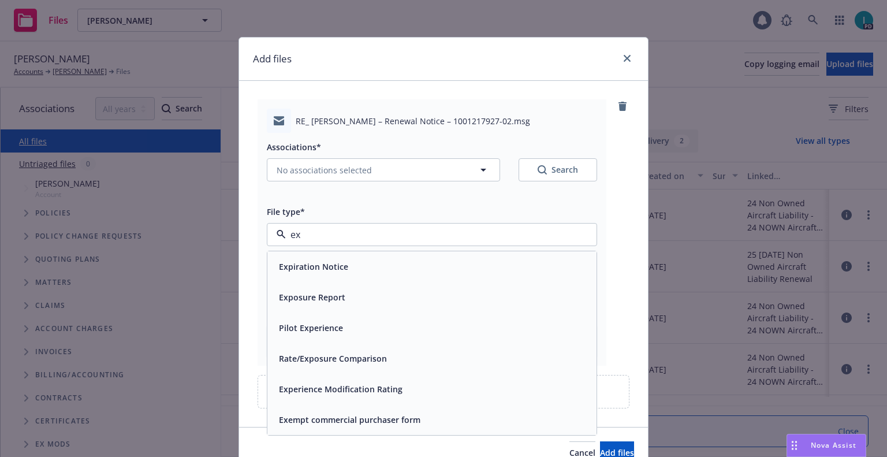
click at [341, 265] on span "Expiration Notice" at bounding box center [313, 267] width 69 height 12
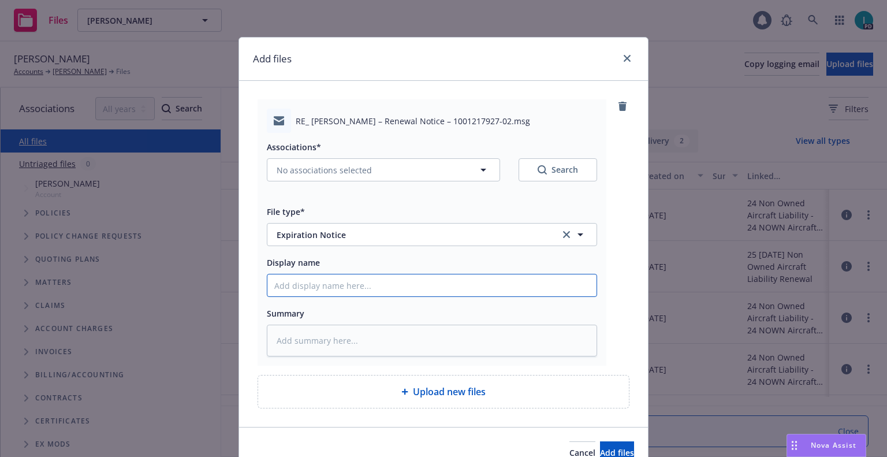
click at [338, 280] on input "Display name" at bounding box center [431, 285] width 329 height 22
type textarea "x"
type input "2"
type textarea "x"
type input "24"
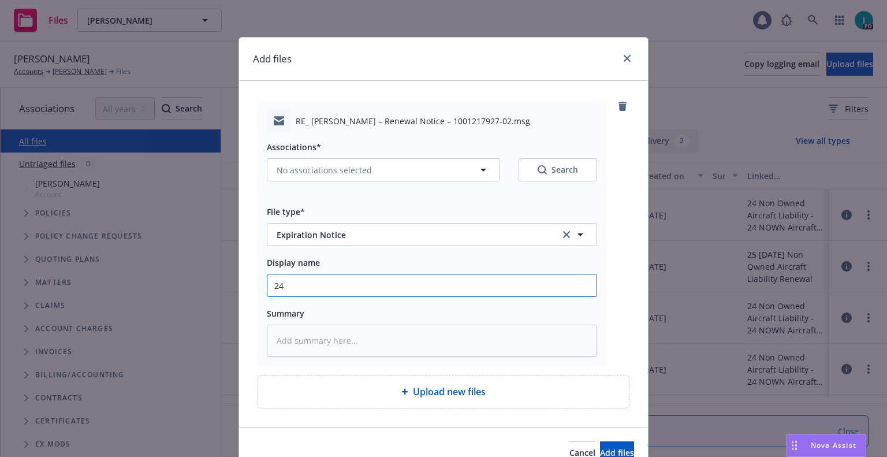
type textarea "x"
type input "24 NOWN CVS Renewal Notice 2nd"
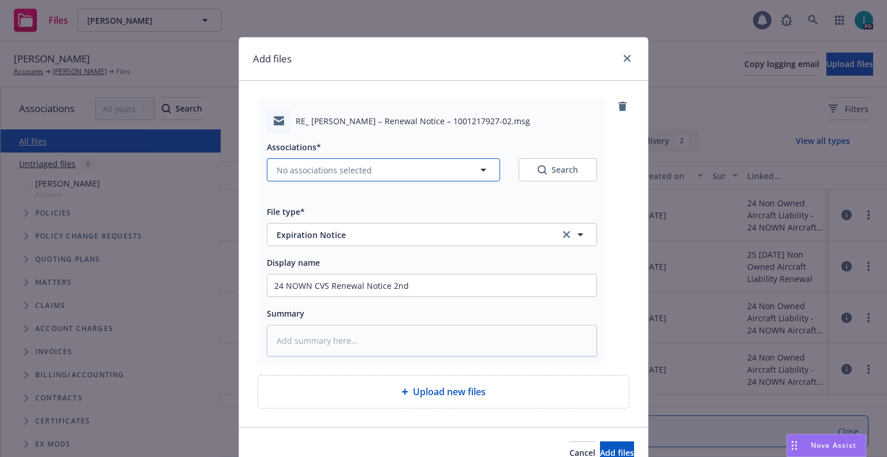
click at [341, 165] on span "No associations selected" at bounding box center [324, 170] width 95 height 12
type textarea "x"
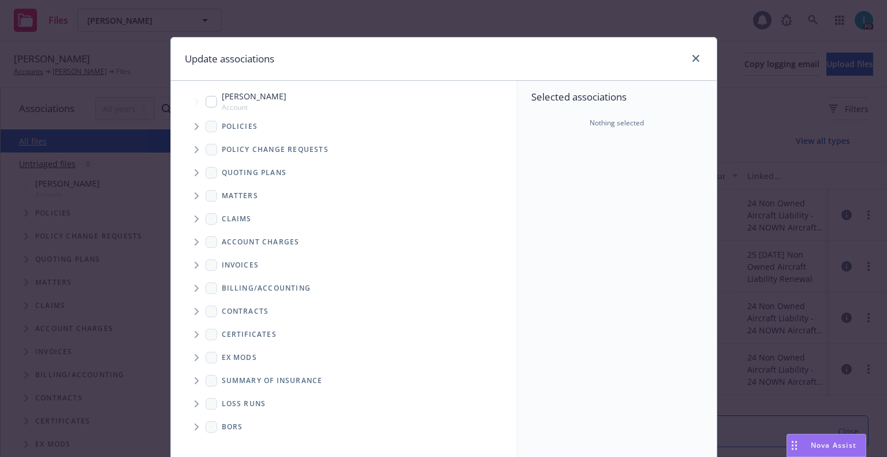
click at [189, 132] on span "Tree Example" at bounding box center [196, 126] width 18 height 18
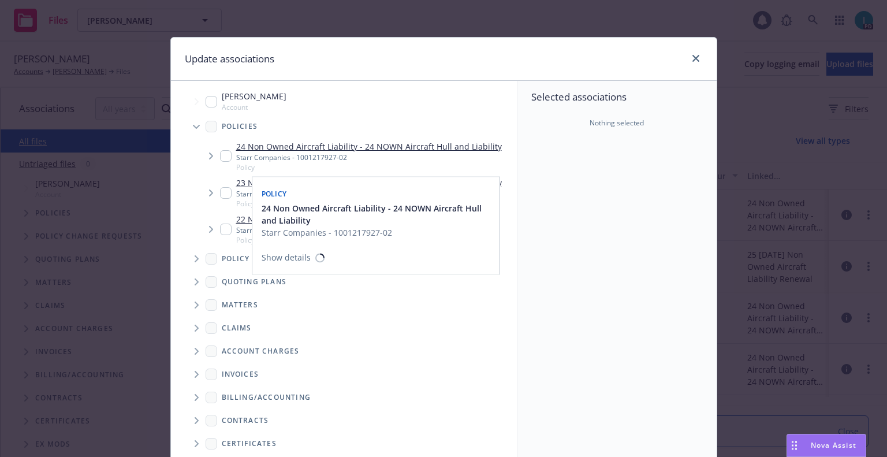
click at [221, 163] on div "24 Non Owned Aircraft Liability - 24 NOWN Aircraft Hull and Liability Starr Com…" at bounding box center [361, 156] width 282 height 32
checkbox input "true"
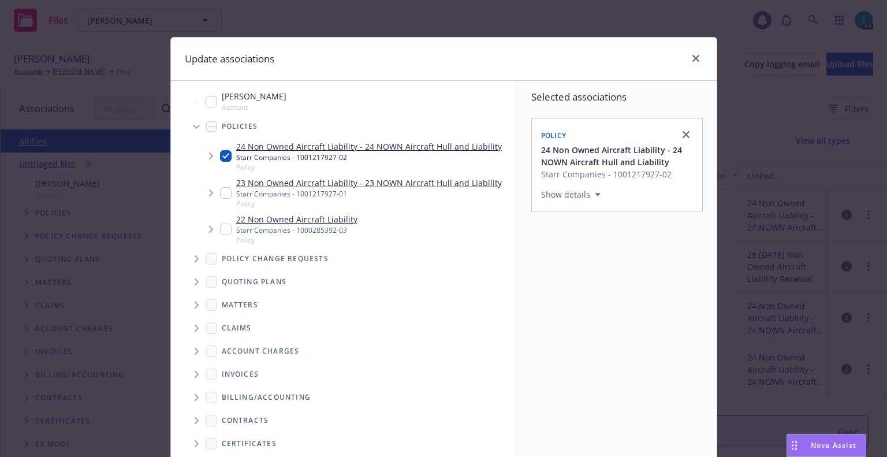
scroll to position [117, 0]
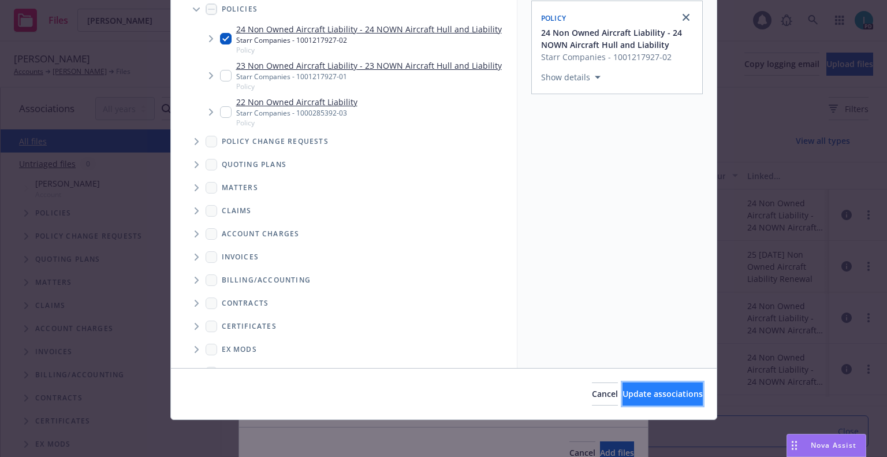
click at [629, 403] on button "Update associations" at bounding box center [663, 393] width 80 height 23
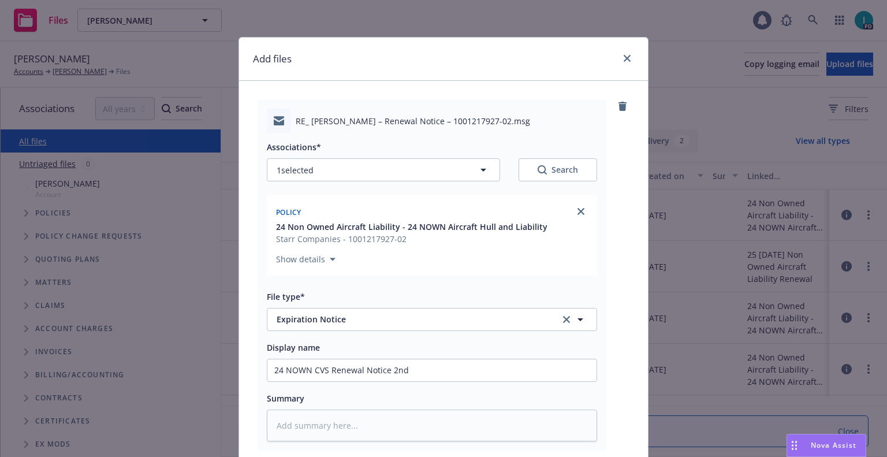
scroll to position [144, 0]
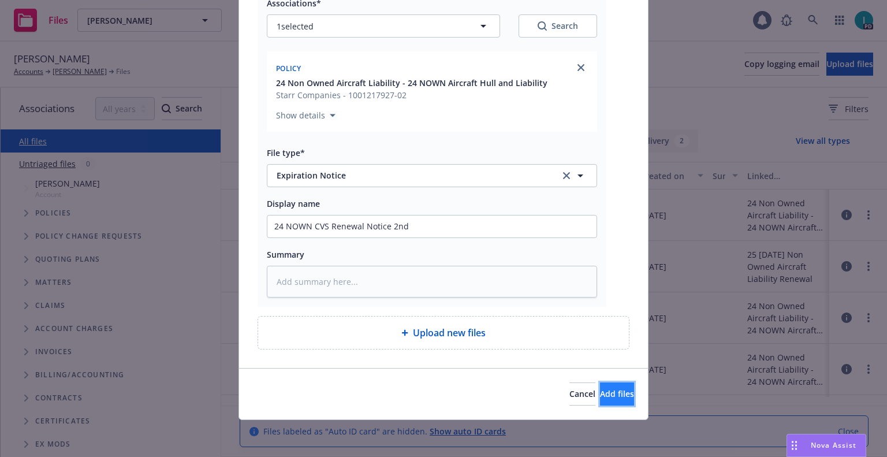
click at [600, 392] on span "Add files" at bounding box center [617, 393] width 34 height 11
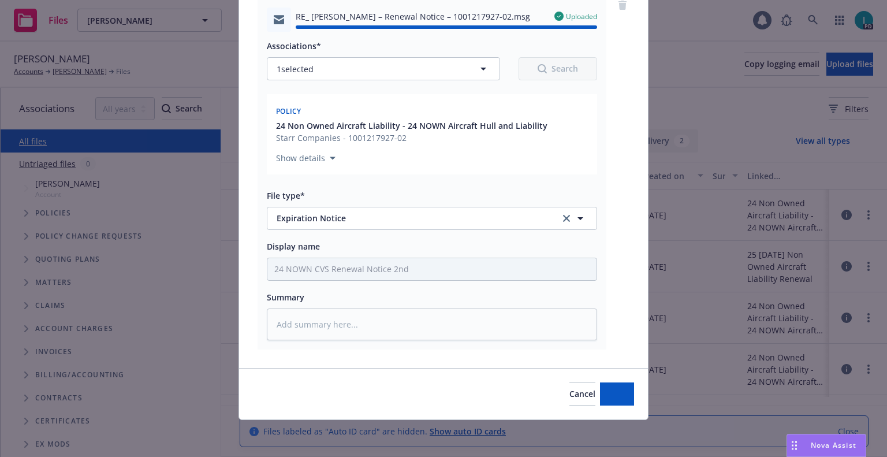
type textarea "x"
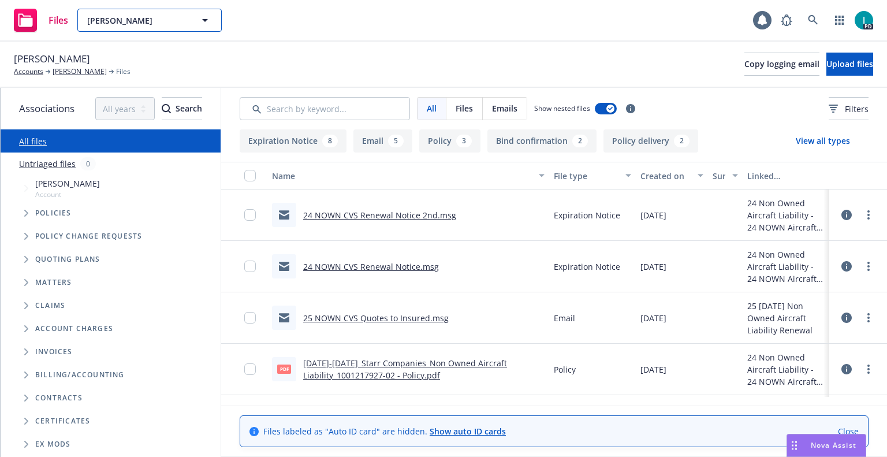
click at [135, 21] on span "[PERSON_NAME]" at bounding box center [137, 20] width 100 height 12
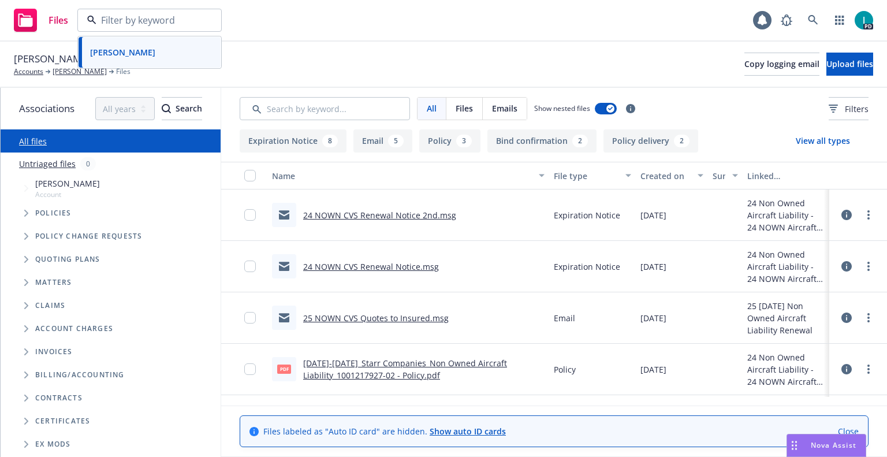
paste input "[PERSON_NAME]"
type input "[PERSON_NAME]"
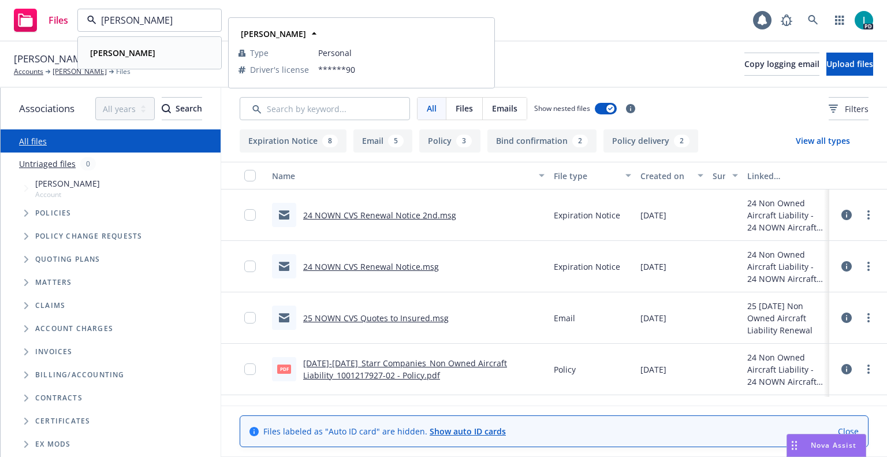
click at [170, 60] on div "[PERSON_NAME]" at bounding box center [149, 52] width 128 height 17
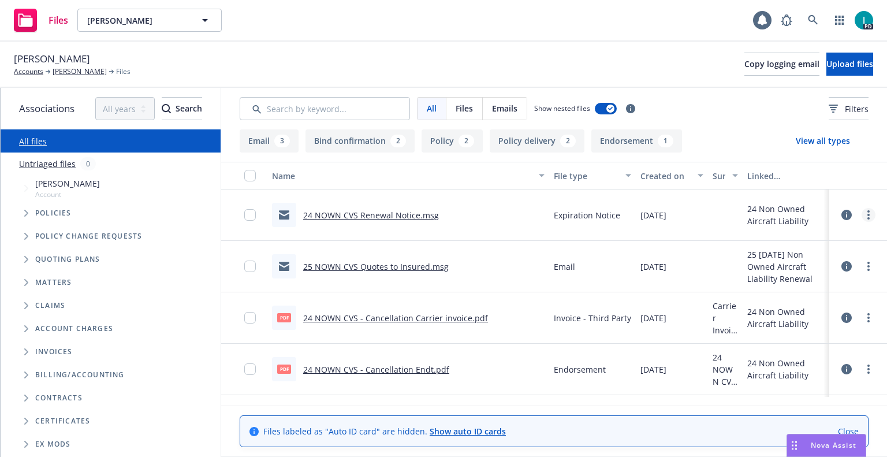
click at [871, 214] on link "more" at bounding box center [869, 215] width 14 height 14
click at [776, 266] on link "Download" at bounding box center [816, 261] width 115 height 23
click at [827, 64] on span "Upload files" at bounding box center [850, 63] width 47 height 11
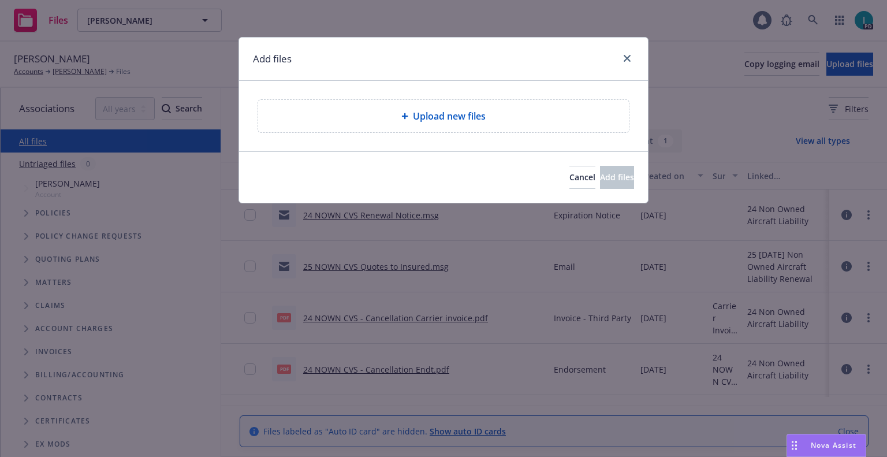
type textarea "x"
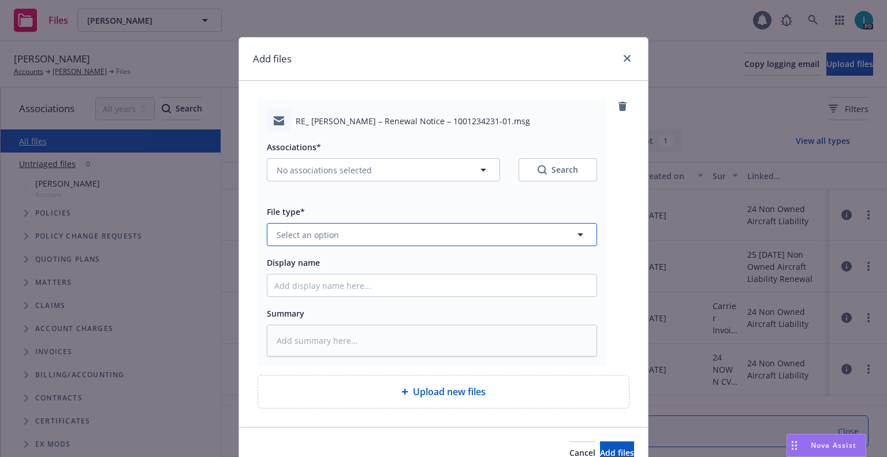
click at [323, 231] on span "Select an option" at bounding box center [308, 235] width 62 height 12
type input "ex"
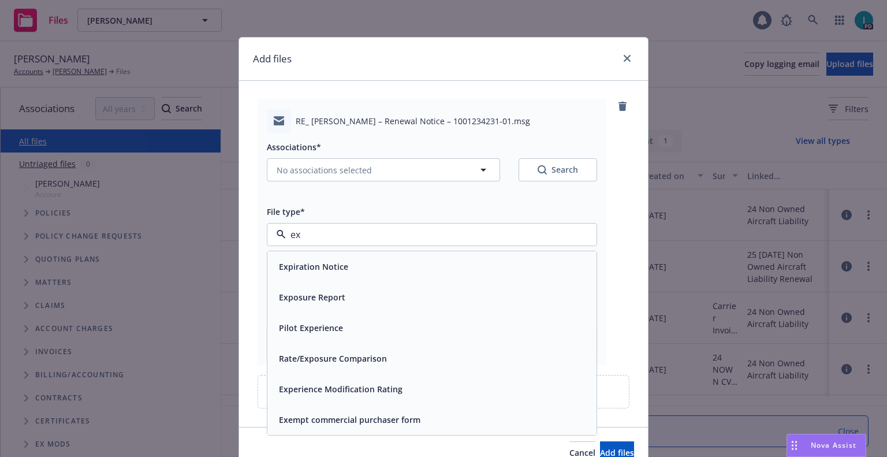
click at [322, 267] on span "Expiration Notice" at bounding box center [313, 267] width 69 height 12
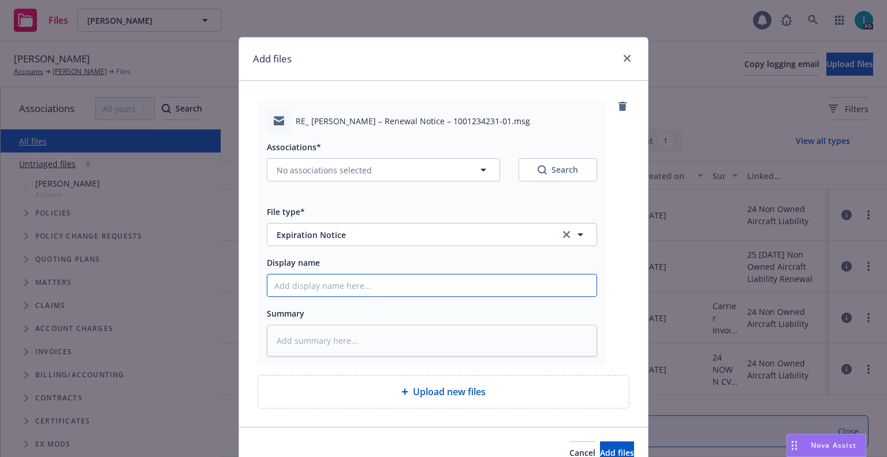
click at [322, 288] on input "Display name" at bounding box center [431, 285] width 329 height 22
type textarea "x"
type input "2"
type textarea "x"
type input "24"
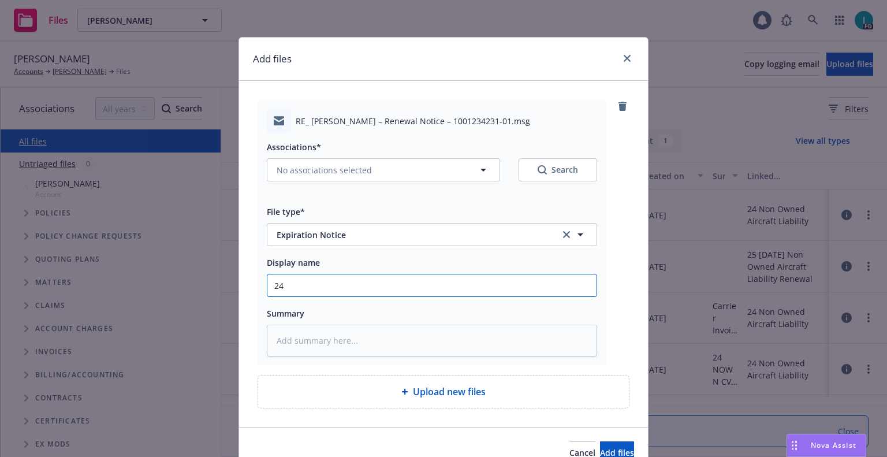
type textarea "x"
type input "24 NOWN CVS Renewal Notice 2nd"
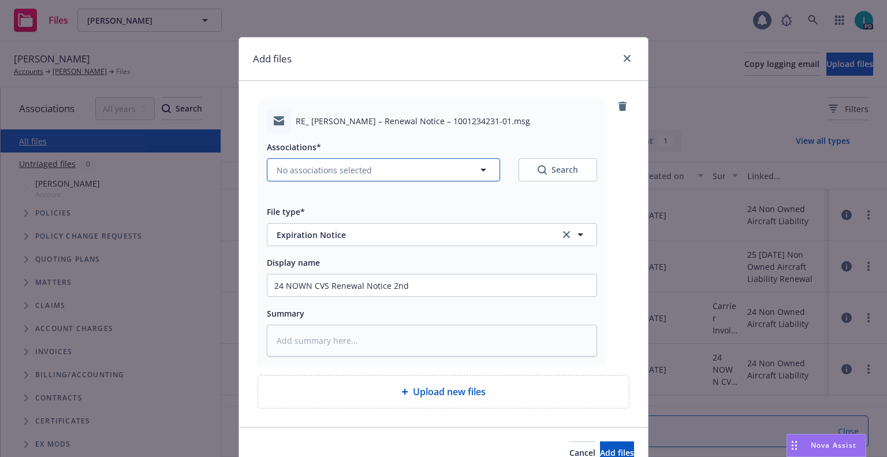
click at [340, 171] on span "No associations selected" at bounding box center [324, 170] width 95 height 12
type textarea "x"
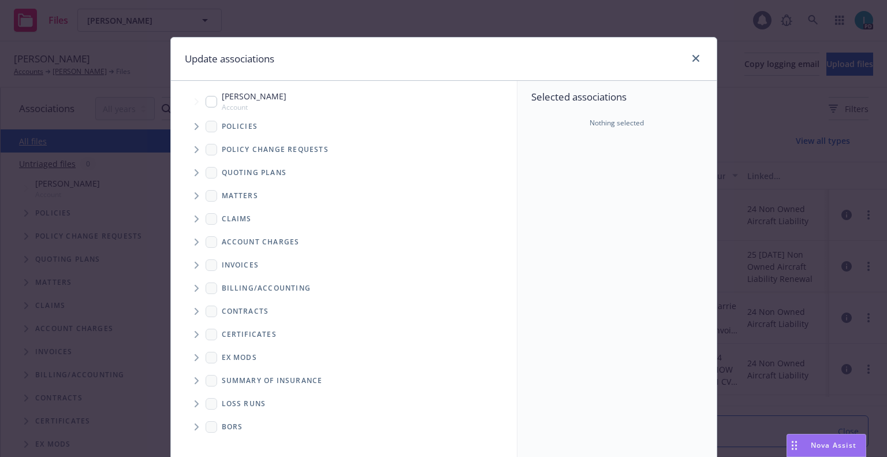
click at [187, 131] on span "Tree Example" at bounding box center [196, 126] width 18 height 18
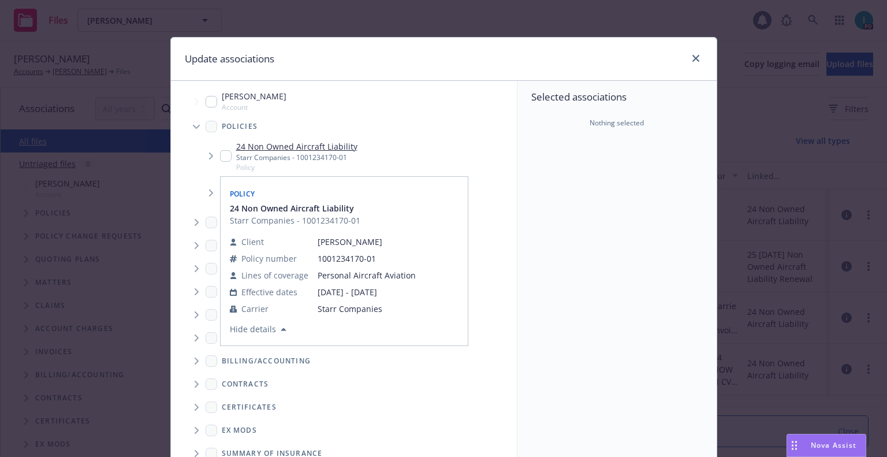
click at [222, 157] on input "Tree Example" at bounding box center [226, 156] width 12 height 12
checkbox input "true"
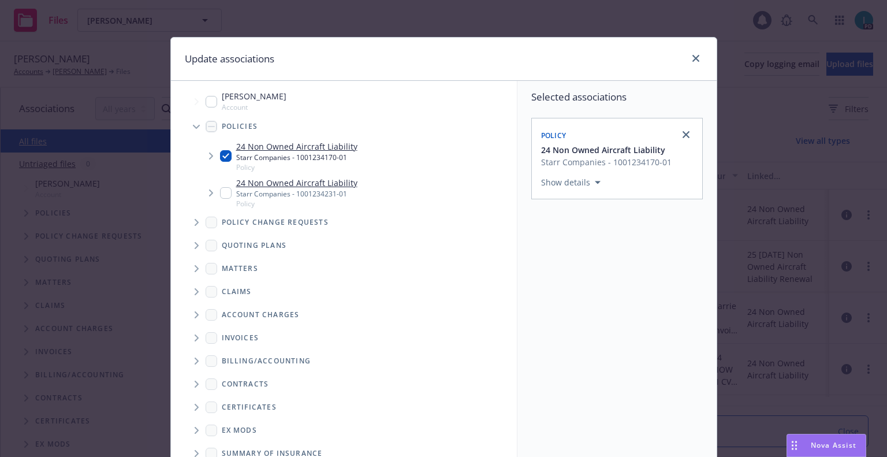
scroll to position [117, 0]
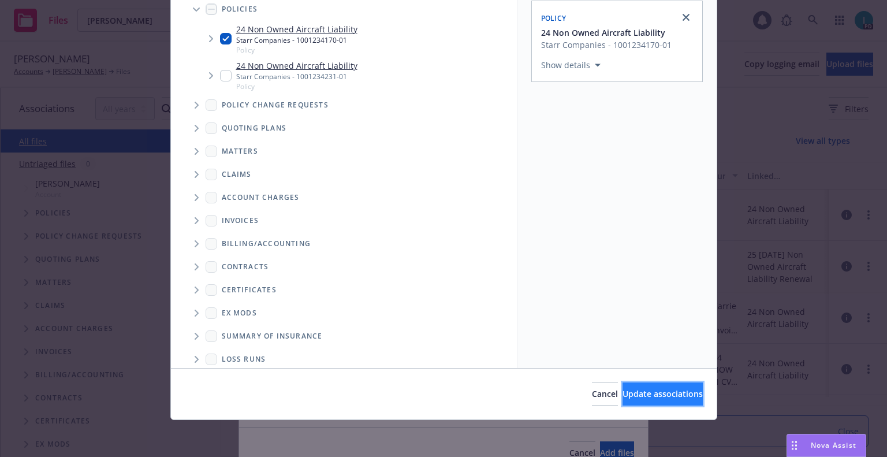
click at [648, 403] on button "Update associations" at bounding box center [663, 393] width 80 height 23
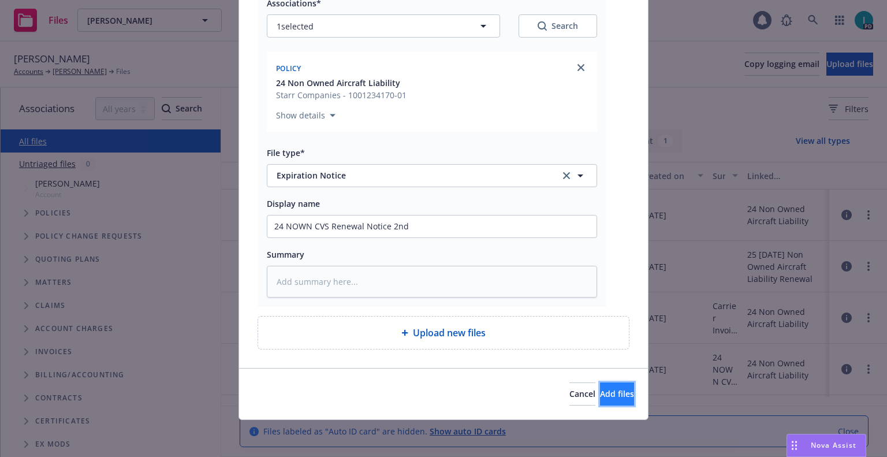
click at [609, 391] on span "Add files" at bounding box center [617, 393] width 34 height 11
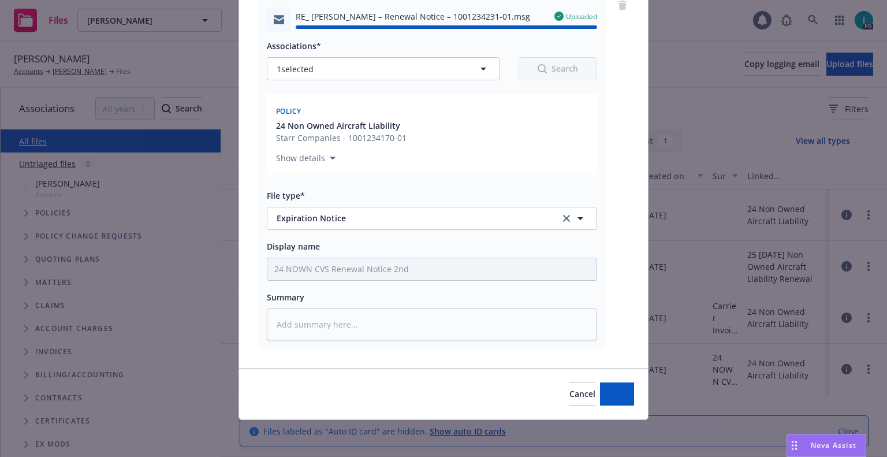
type textarea "x"
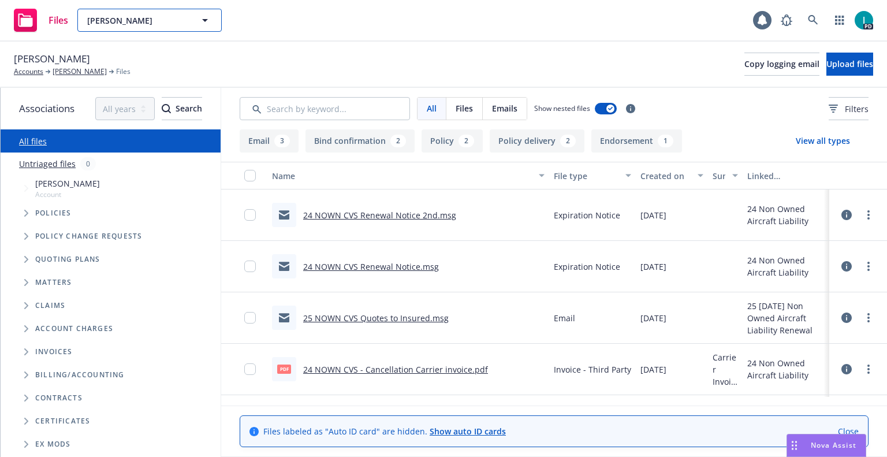
click at [144, 23] on span "[PERSON_NAME]" at bounding box center [137, 20] width 100 height 12
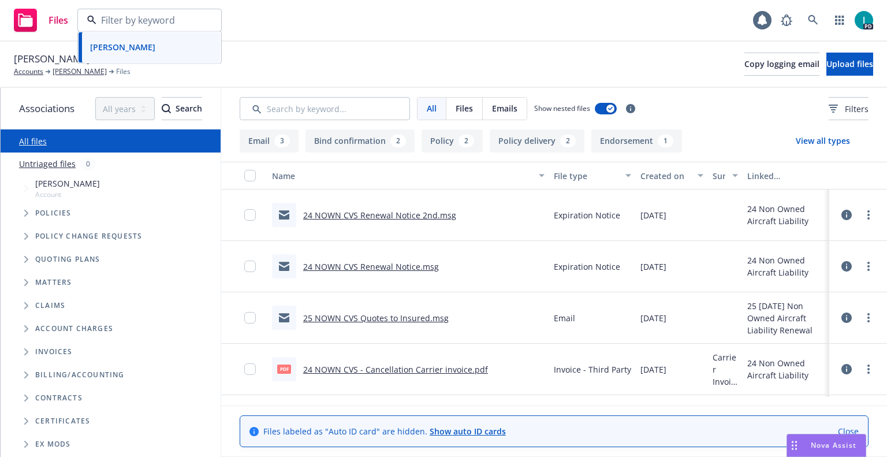
paste input "[PERSON_NAME]"
type input "[PERSON_NAME]"
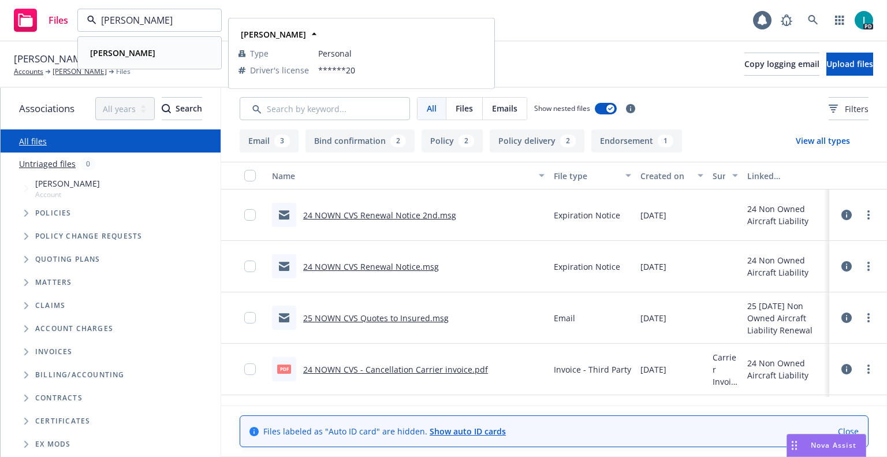
click at [150, 44] on div "[PERSON_NAME]" at bounding box center [121, 52] width 72 height 17
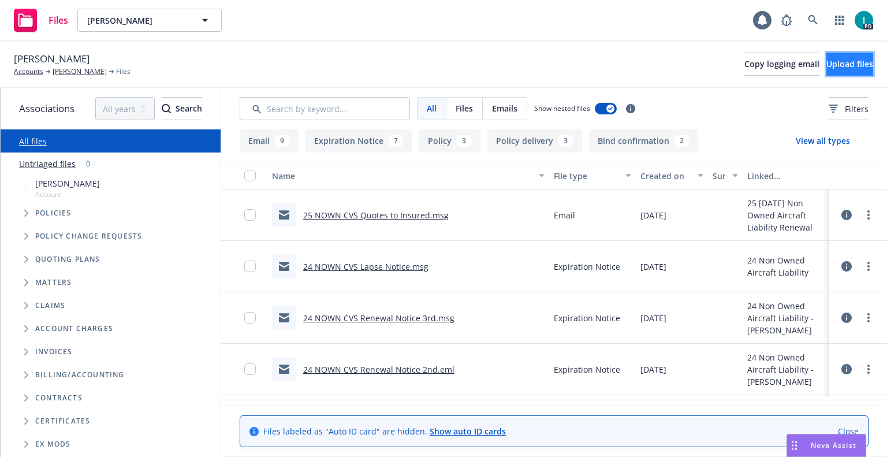
click at [842, 64] on span "Upload files" at bounding box center [850, 63] width 47 height 11
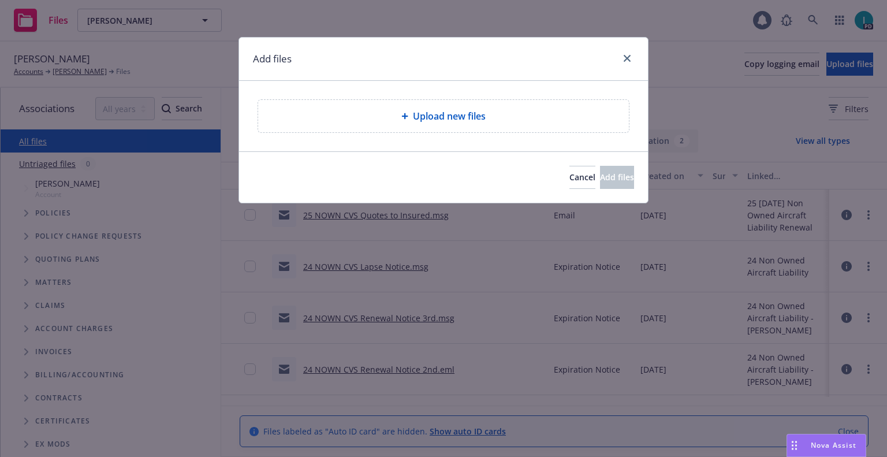
type textarea "x"
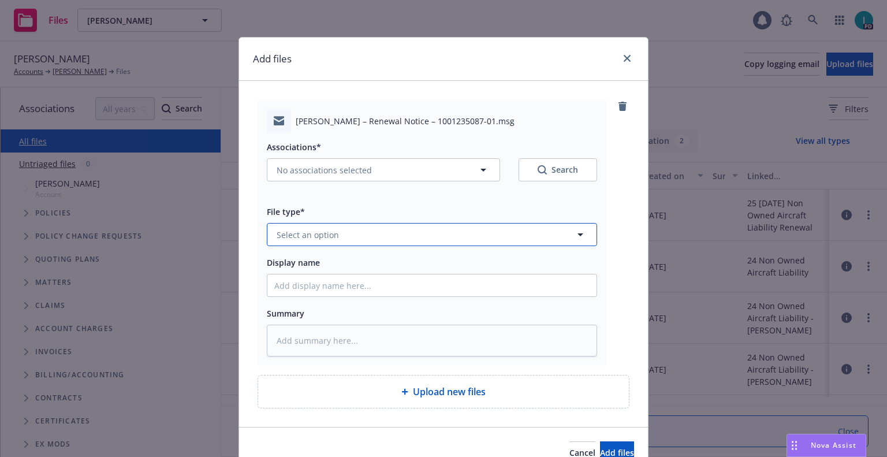
click at [332, 225] on button "Select an option" at bounding box center [432, 234] width 330 height 23
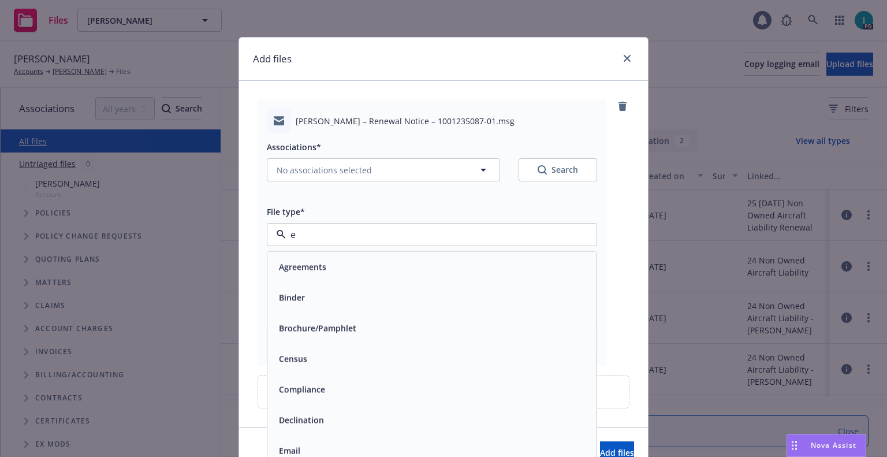
type input "ex"
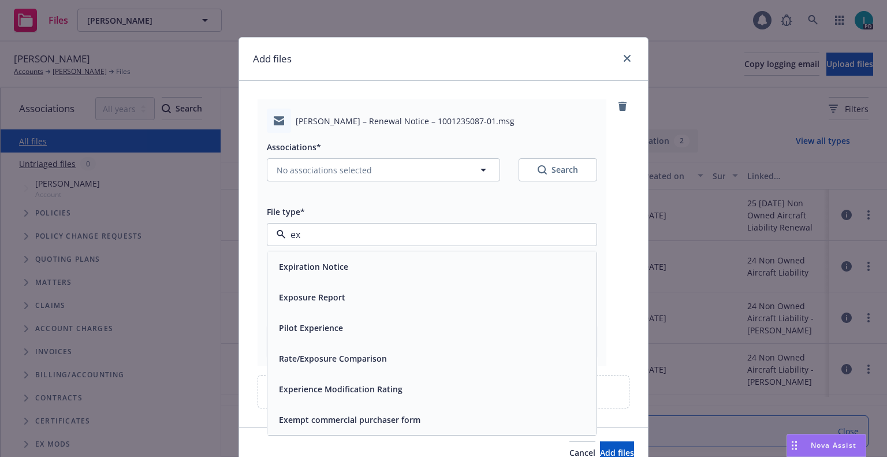
click at [319, 268] on span "Expiration Notice" at bounding box center [313, 267] width 69 height 12
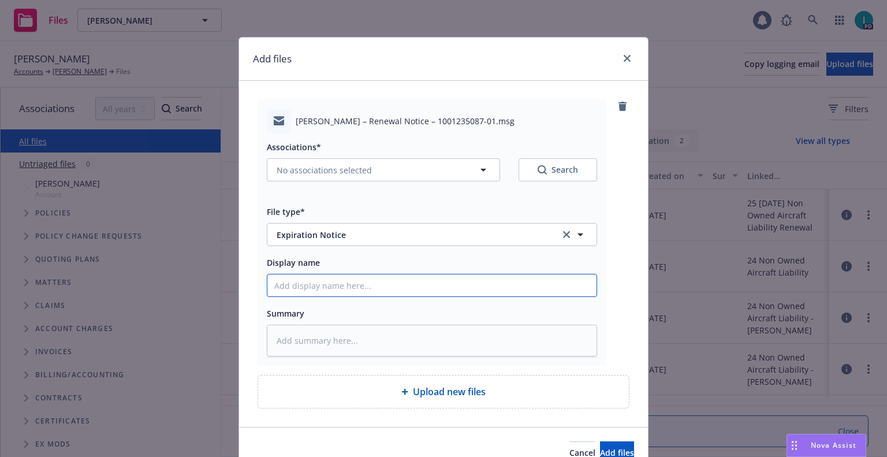
click at [323, 278] on input "Display name" at bounding box center [431, 285] width 329 height 22
type textarea "x"
type input "2"
type textarea "x"
type input "24"
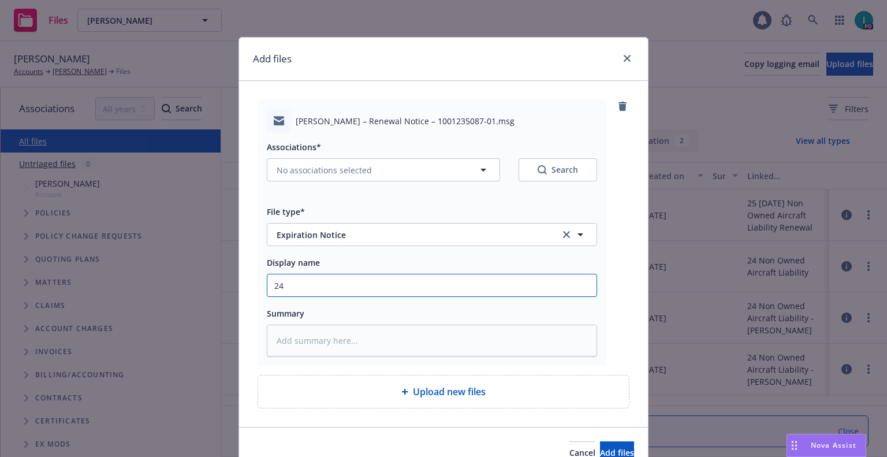
type textarea "x"
type input "24 NOWN CVS Renewal Notice"
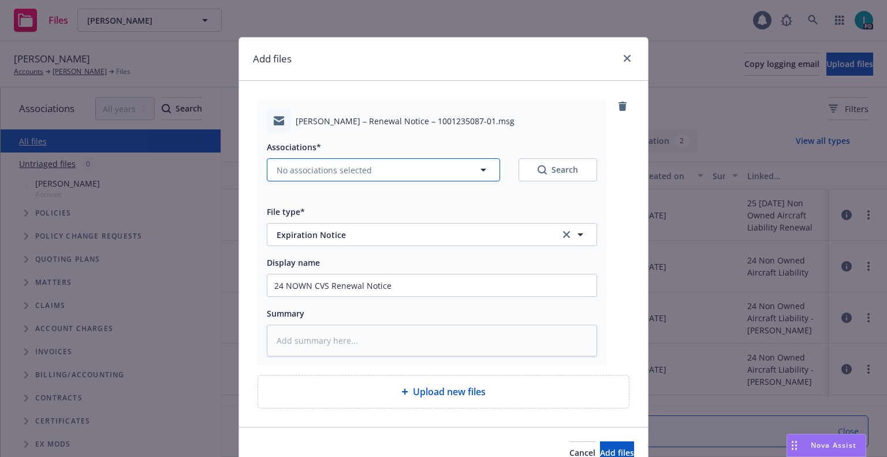
click at [333, 162] on button "No associations selected" at bounding box center [383, 169] width 233 height 23
type textarea "x"
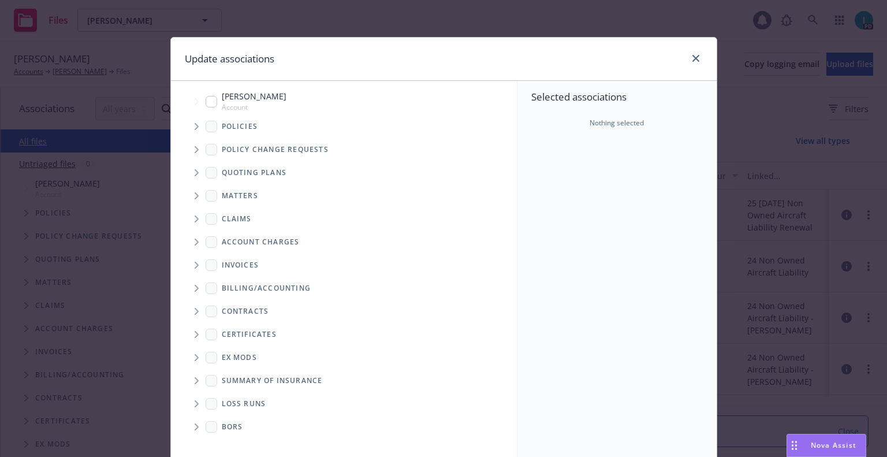
click at [195, 129] on icon "Tree Example" at bounding box center [197, 126] width 5 height 7
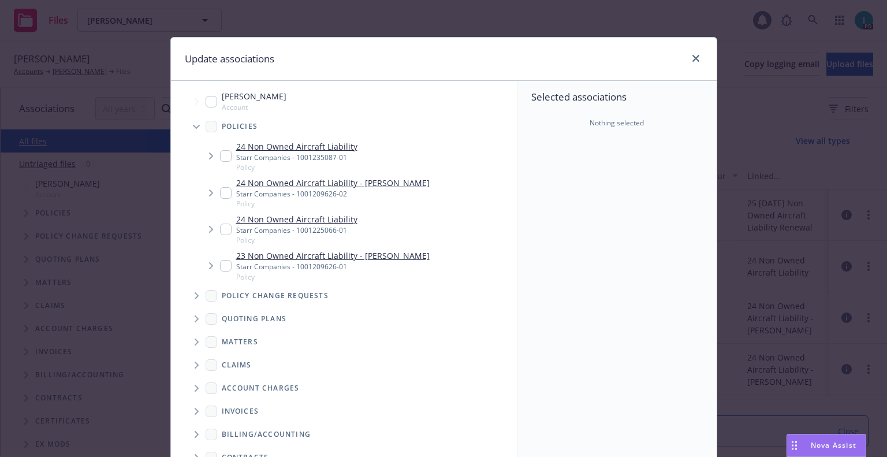
click at [220, 159] on input "Tree Example" at bounding box center [226, 156] width 12 height 12
checkbox input "true"
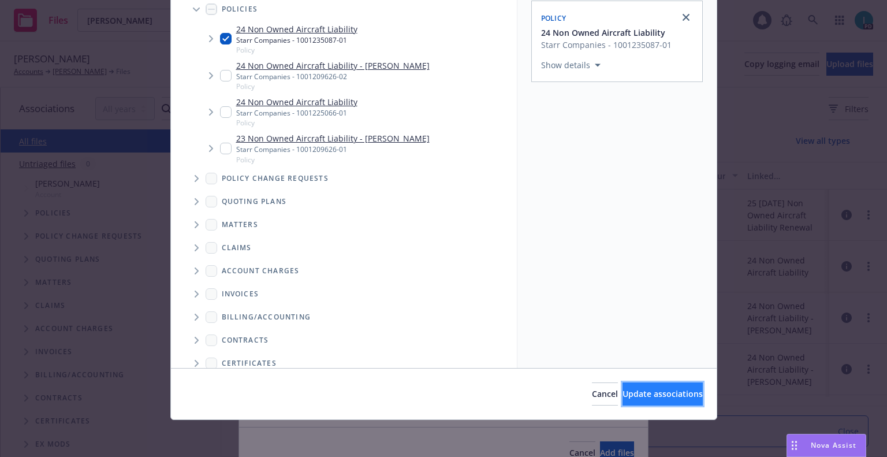
click at [627, 396] on span "Update associations" at bounding box center [663, 393] width 80 height 11
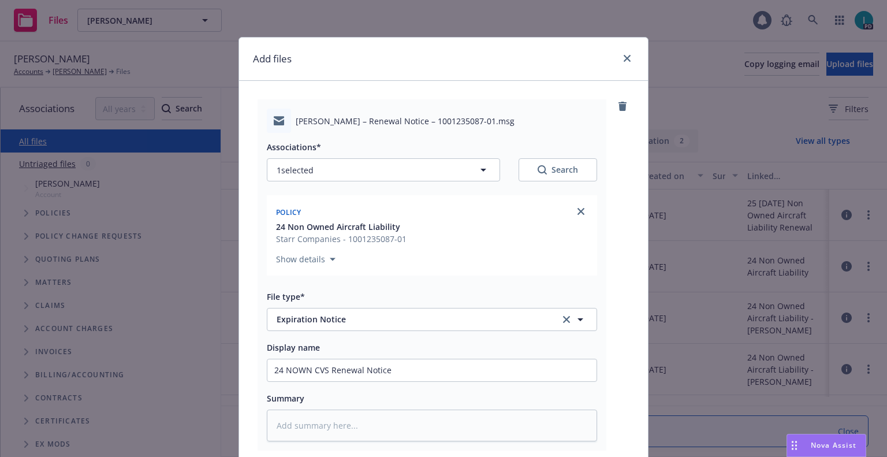
scroll to position [144, 0]
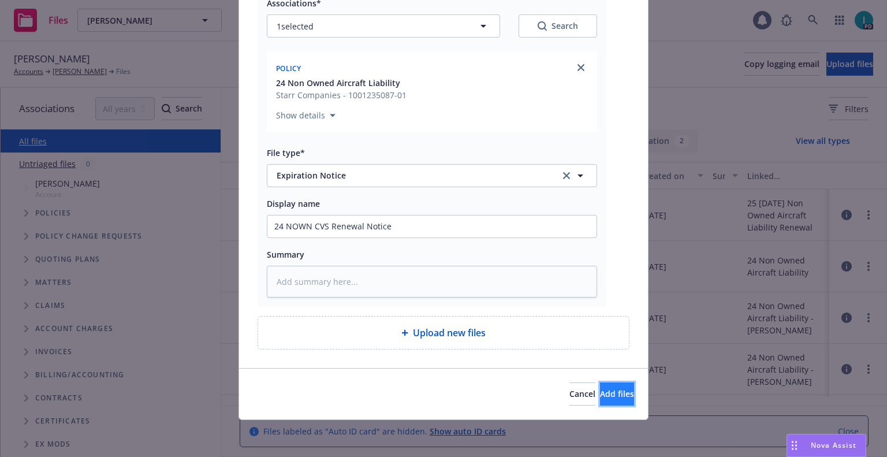
click at [600, 382] on button "Add files" at bounding box center [617, 393] width 34 height 23
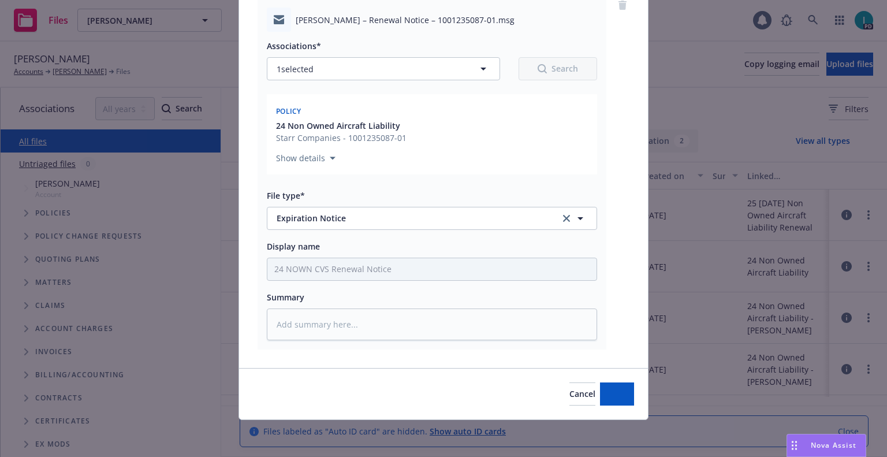
scroll to position [101, 0]
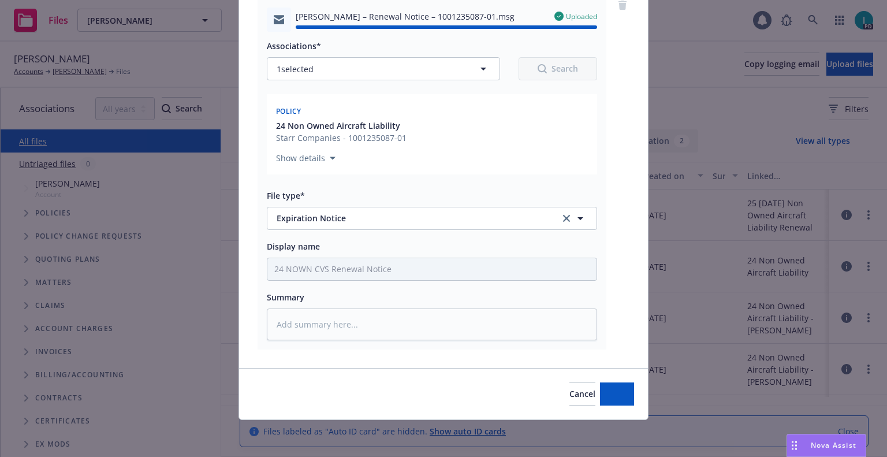
type textarea "x"
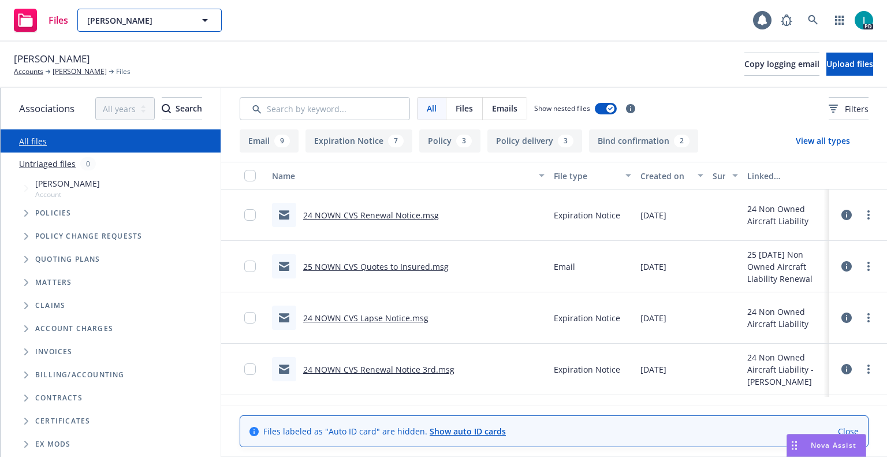
click at [109, 16] on span "[PERSON_NAME]" at bounding box center [137, 20] width 100 height 12
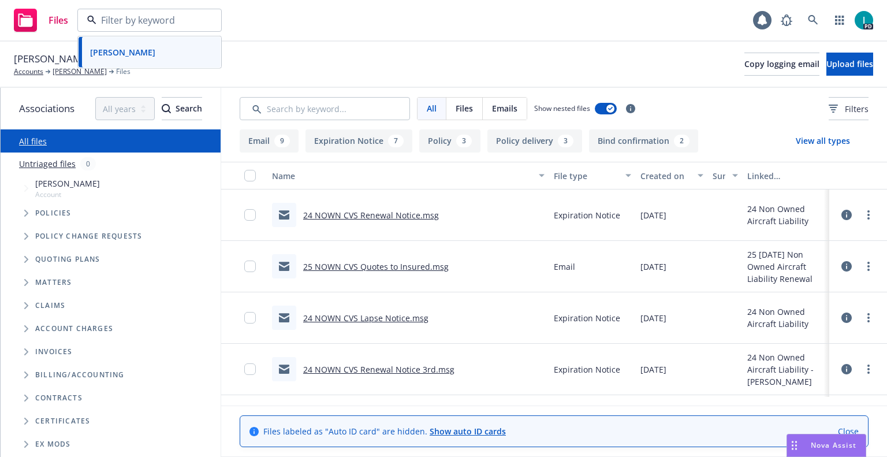
paste input "[PERSON_NAME]"
type input "[PERSON_NAME]"
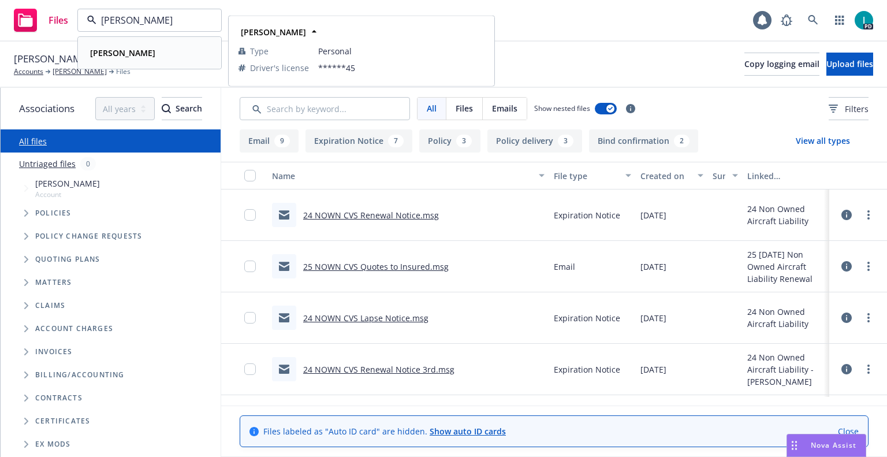
click at [140, 59] on div "[PERSON_NAME]" at bounding box center [149, 52] width 128 height 17
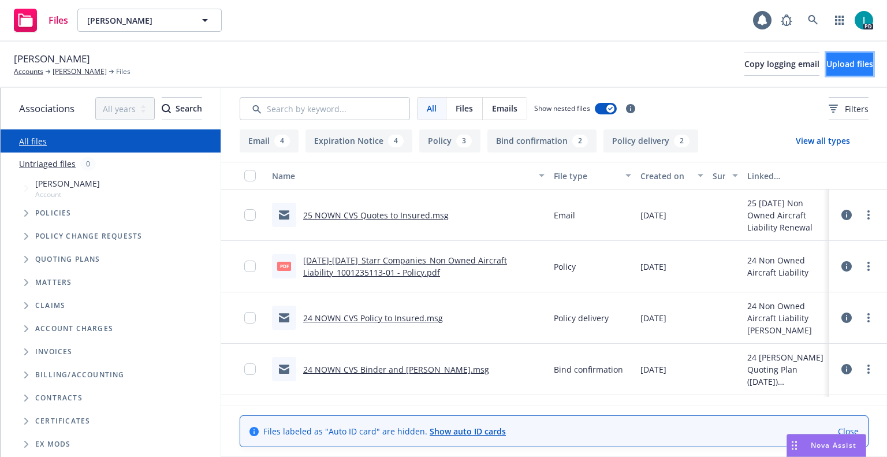
click at [838, 72] on button "Upload files" at bounding box center [850, 64] width 47 height 23
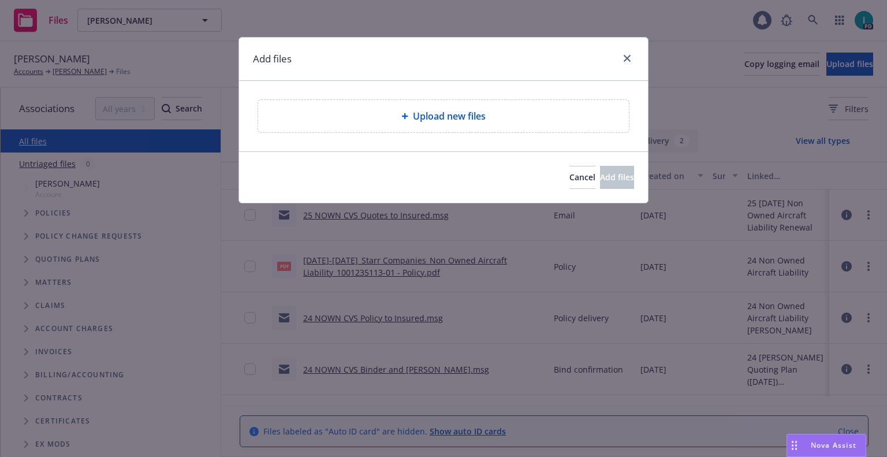
type textarea "x"
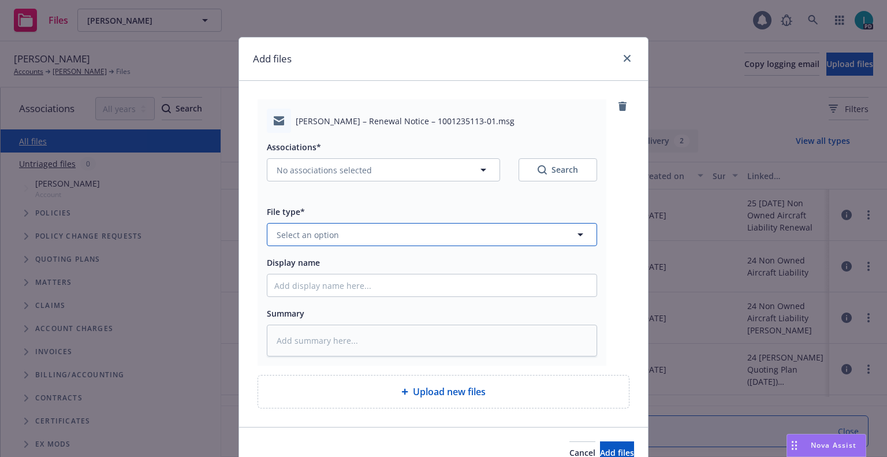
click at [303, 239] on span "Select an option" at bounding box center [308, 235] width 62 height 12
type input "ex"
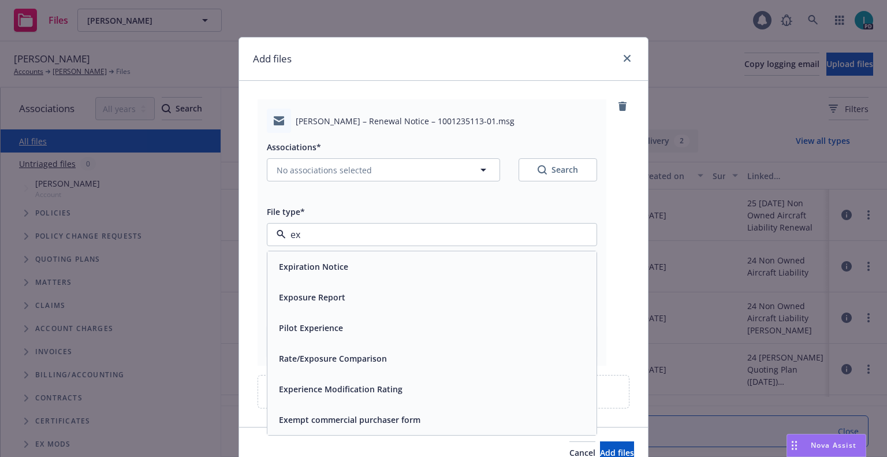
click at [306, 262] on span "Expiration Notice" at bounding box center [313, 267] width 69 height 12
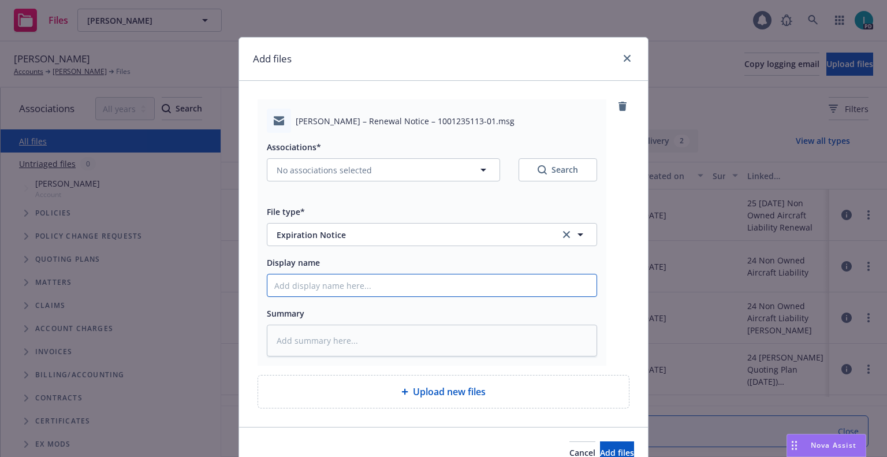
click at [315, 286] on input "Display name" at bounding box center [431, 285] width 329 height 22
type textarea "x"
type input "2"
type textarea "x"
type input "24"
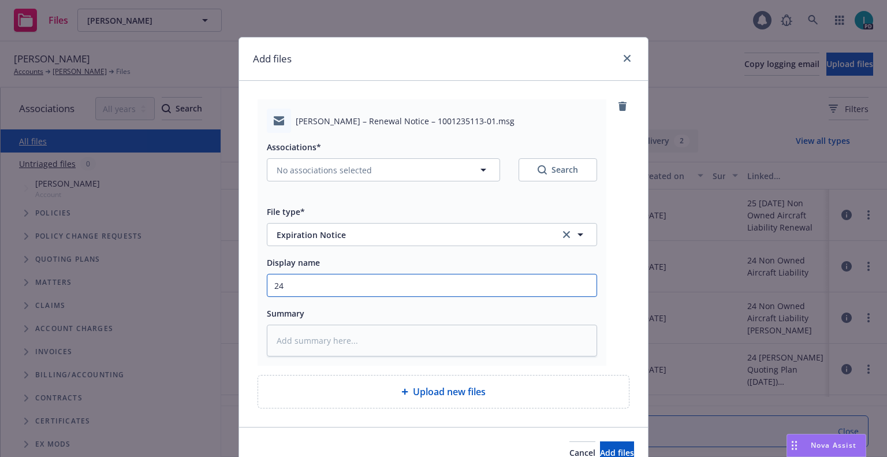
type textarea "x"
type input "24 NOWN CVS Renewal Notice"
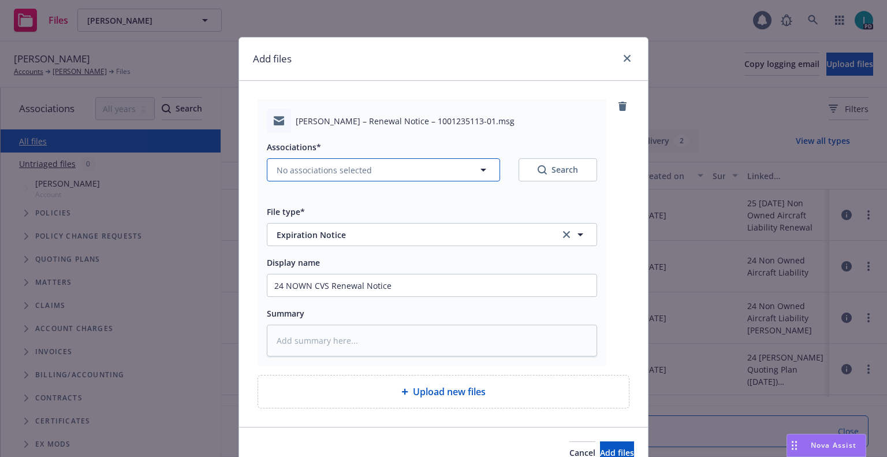
click at [333, 166] on span "No associations selected" at bounding box center [324, 170] width 95 height 12
type textarea "x"
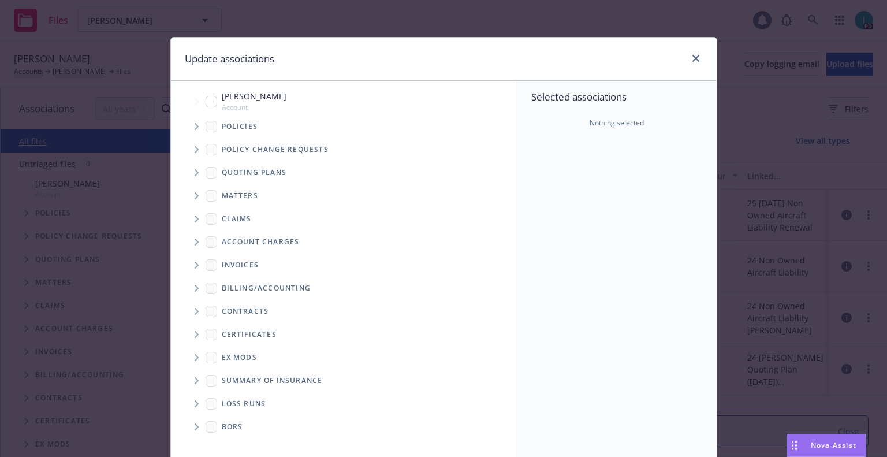
click at [191, 121] on span "Tree Example" at bounding box center [196, 126] width 18 height 18
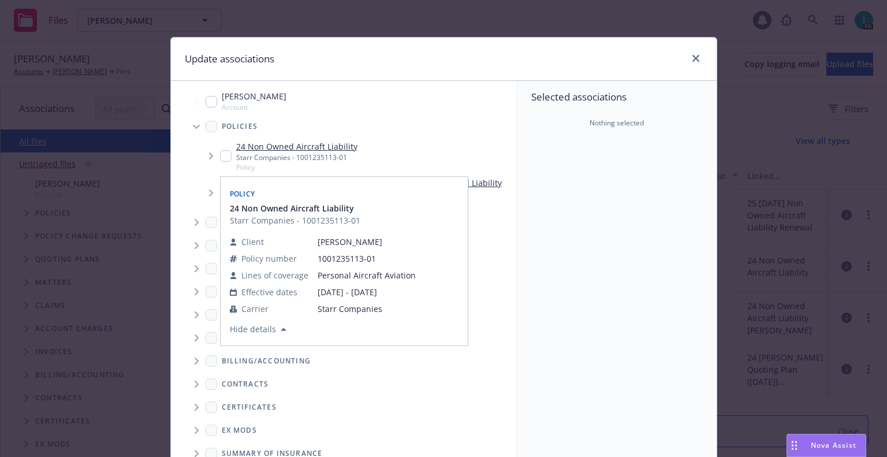
click at [223, 148] on div "24 Non Owned Aircraft Liability Starr Companies - 1001235113-01 Policy" at bounding box center [288, 156] width 137 height 32
checkbox input "true"
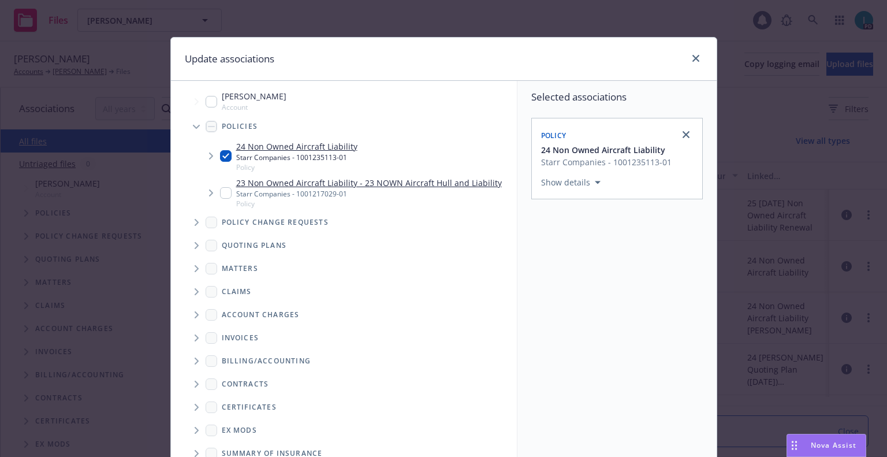
scroll to position [117, 0]
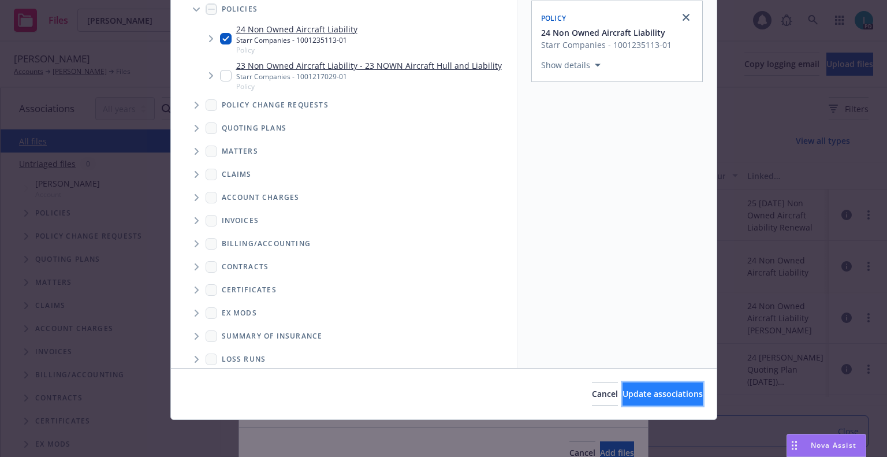
click at [623, 386] on button "Update associations" at bounding box center [663, 393] width 80 height 23
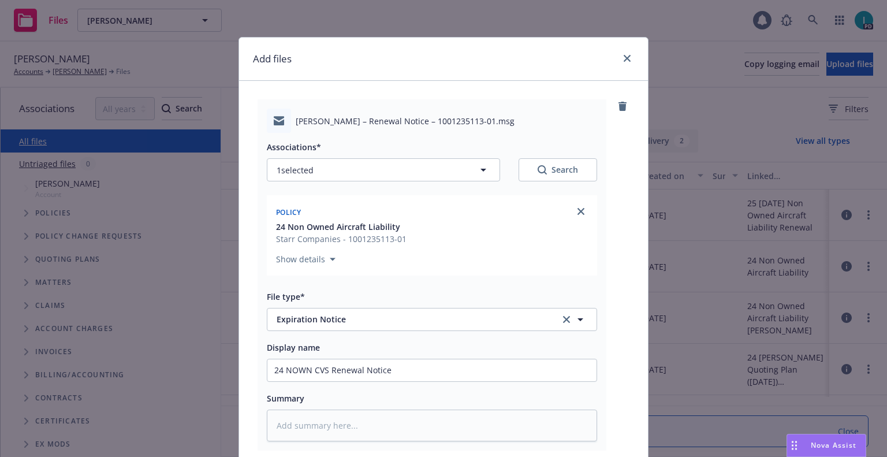
scroll to position [144, 0]
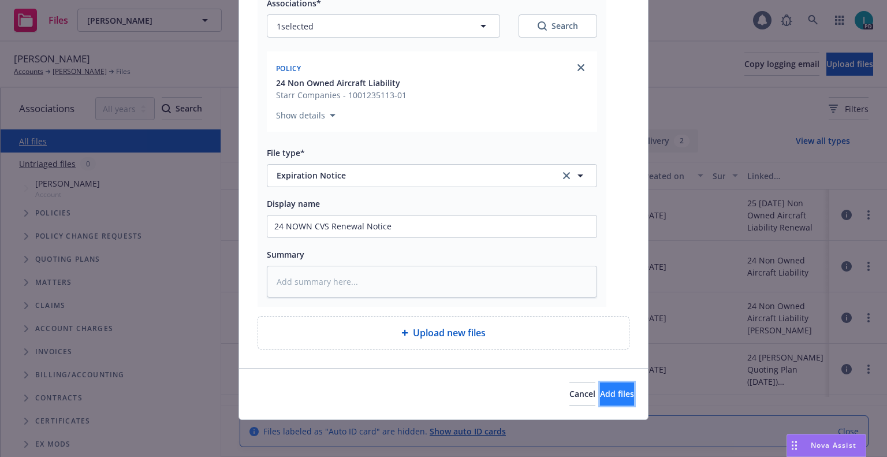
click at [600, 396] on span "Add files" at bounding box center [617, 393] width 34 height 11
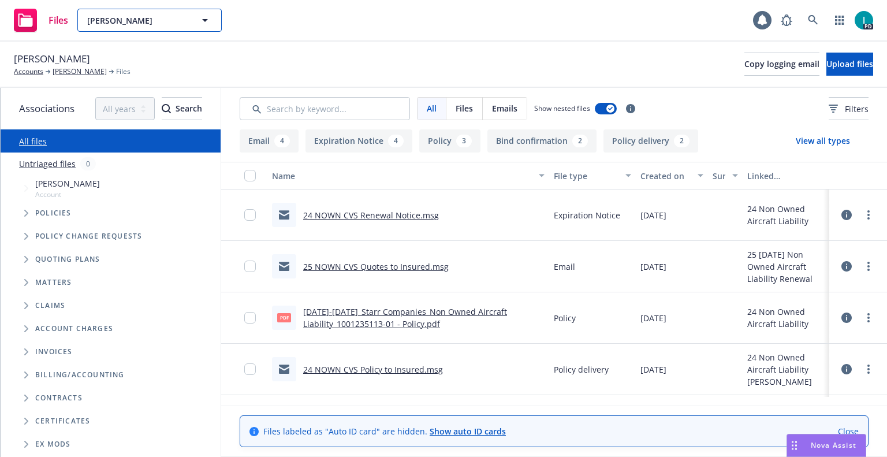
click at [124, 17] on span "[PERSON_NAME]" at bounding box center [137, 20] width 100 height 12
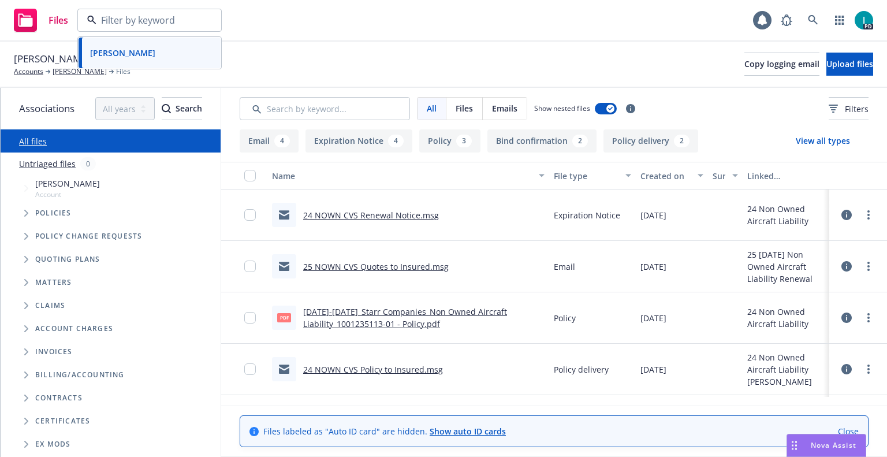
paste input "[PERSON_NAME]"
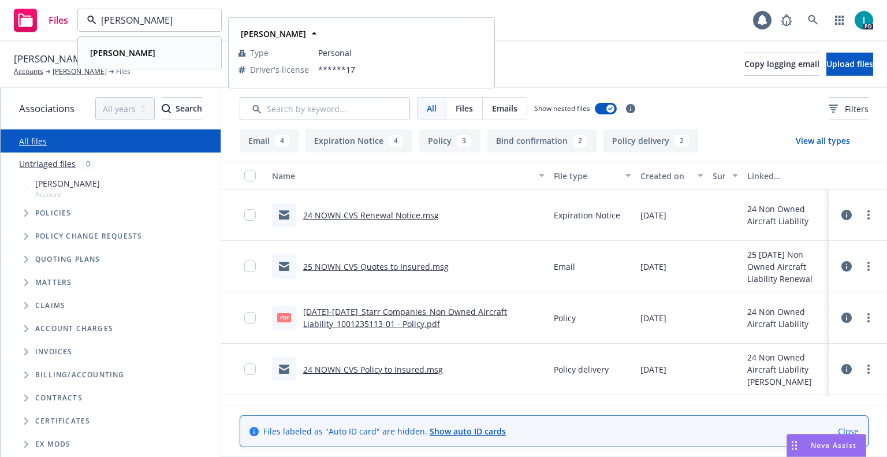
click at [161, 53] on div "[PERSON_NAME]" at bounding box center [149, 52] width 128 height 17
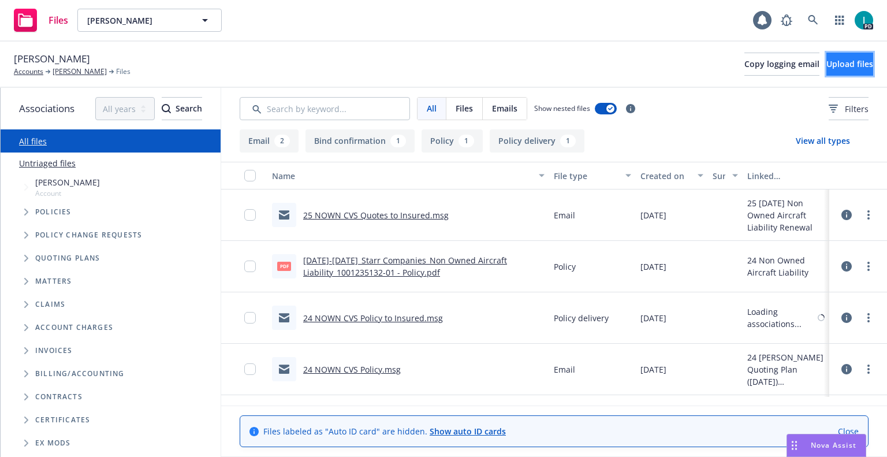
click at [834, 66] on span "Upload files" at bounding box center [850, 63] width 47 height 11
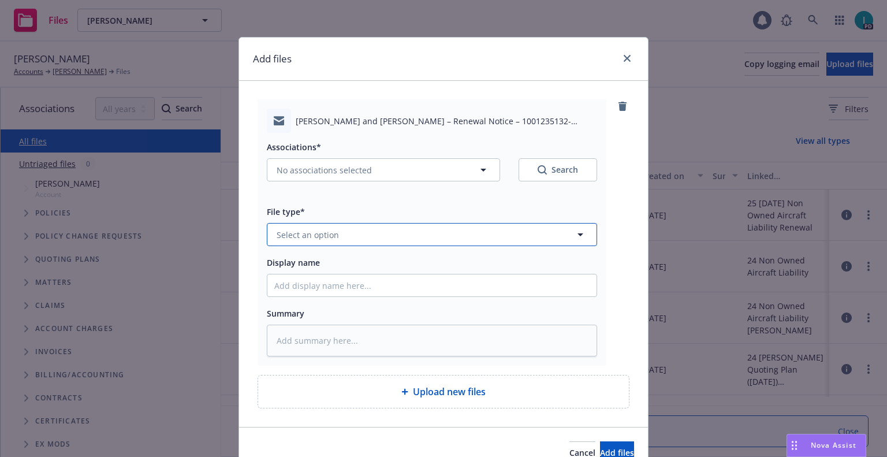
click at [370, 228] on button "Select an option" at bounding box center [432, 234] width 330 height 23
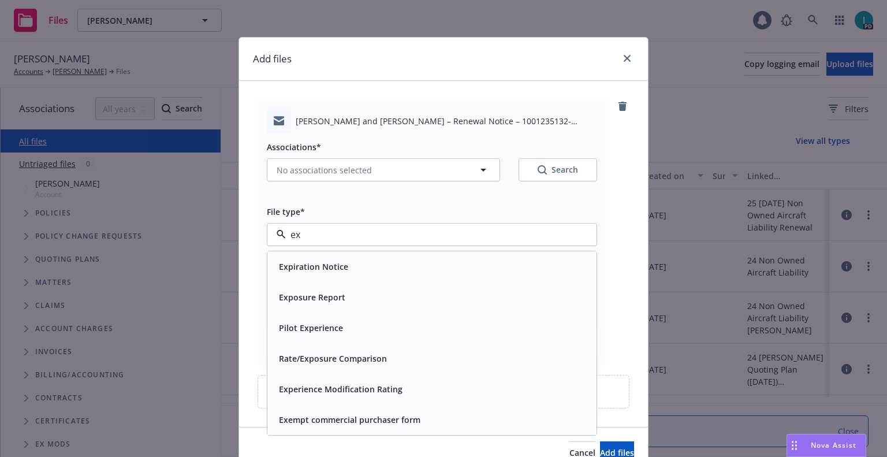
click at [314, 260] on div "Expiration Notice" at bounding box center [312, 266] width 76 height 17
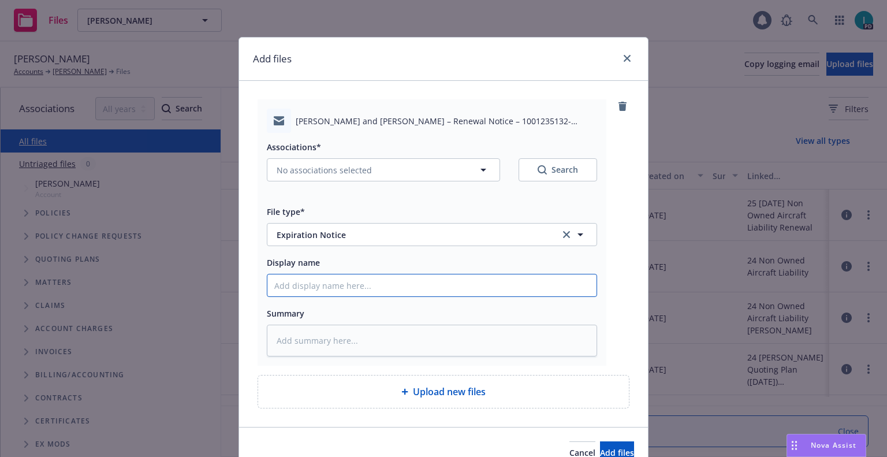
click at [321, 283] on input "Display name" at bounding box center [431, 285] width 329 height 22
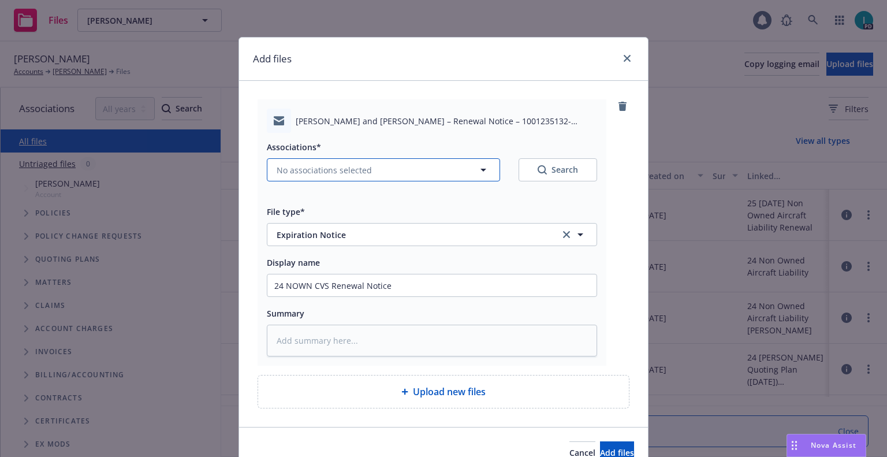
click at [340, 170] on span "No associations selected" at bounding box center [324, 170] width 95 height 12
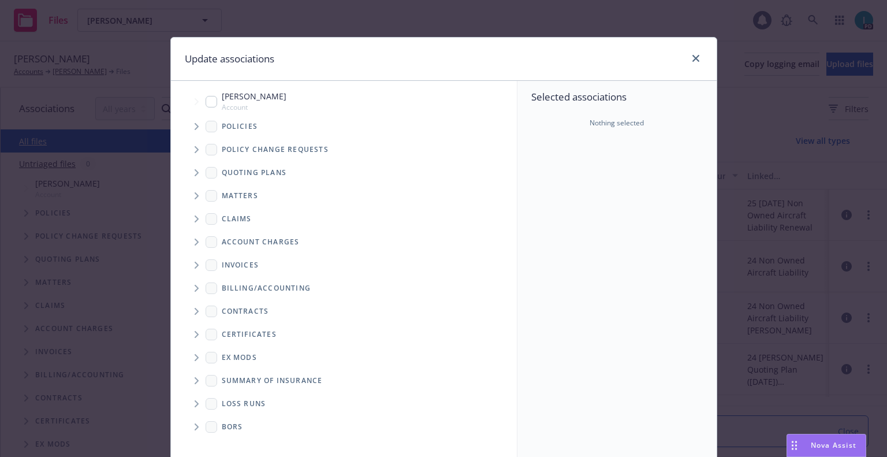
click at [195, 173] on icon "Tree Example" at bounding box center [197, 172] width 5 height 7
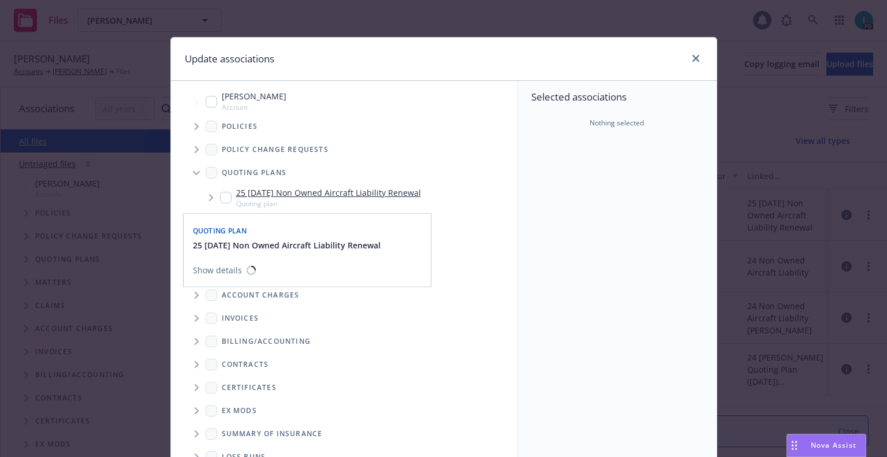
click at [220, 194] on input "Tree Example" at bounding box center [226, 198] width 12 height 12
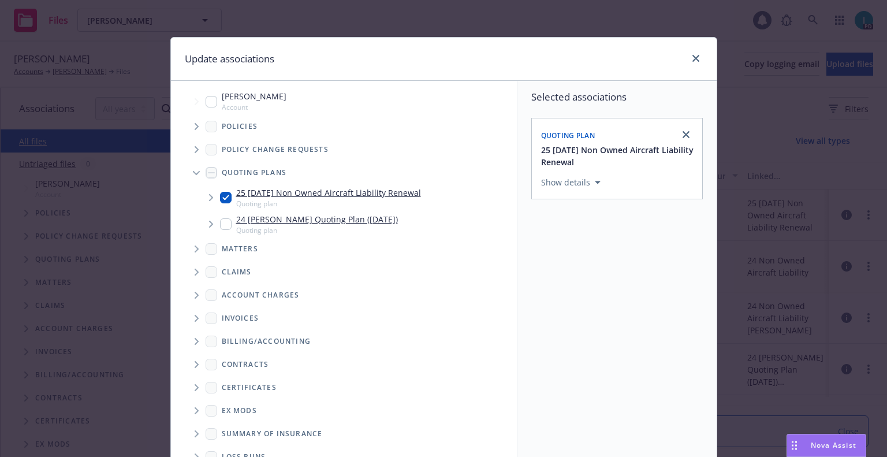
scroll to position [13, 0]
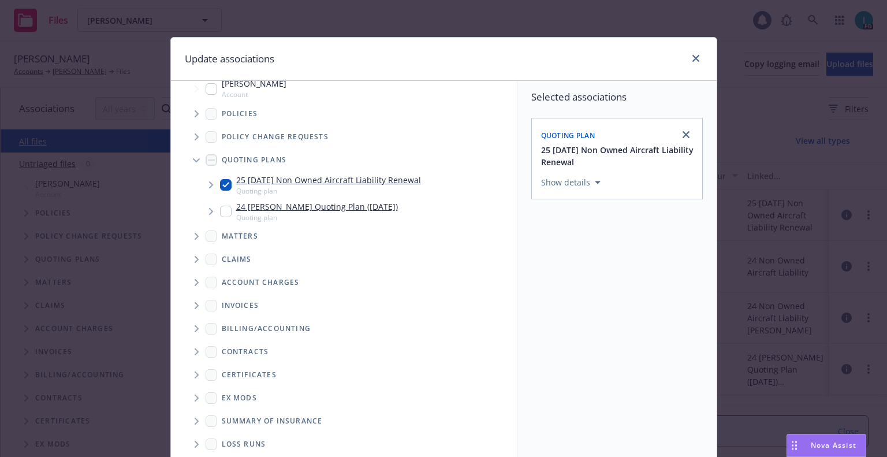
click at [224, 188] on input "Tree Example" at bounding box center [226, 185] width 12 height 12
click at [195, 117] on icon "Tree Example" at bounding box center [197, 113] width 4 height 7
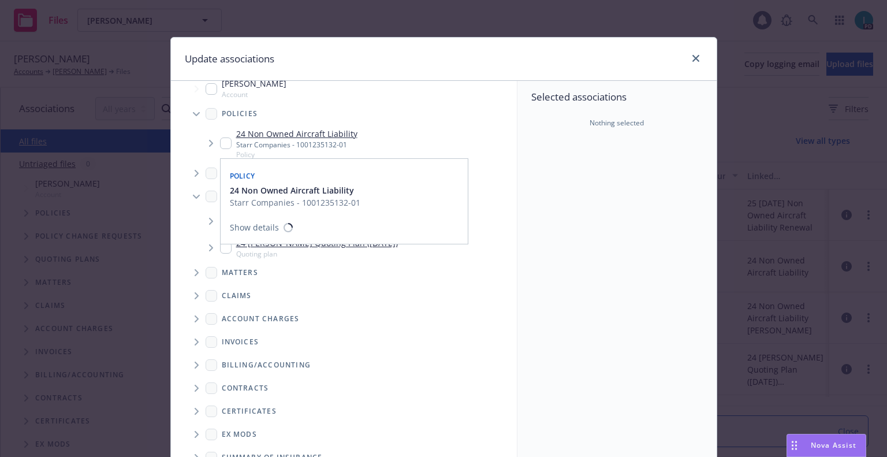
click at [220, 145] on input "Tree Example" at bounding box center [226, 143] width 12 height 12
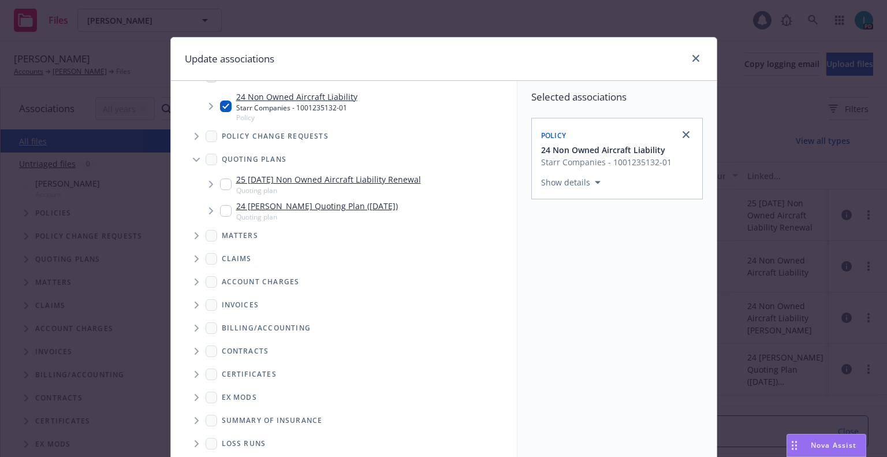
scroll to position [117, 0]
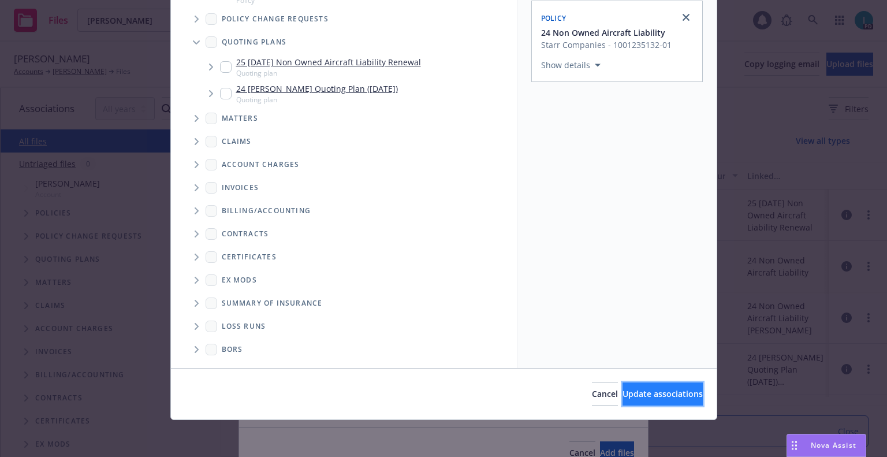
click at [623, 403] on button "Update associations" at bounding box center [663, 393] width 80 height 23
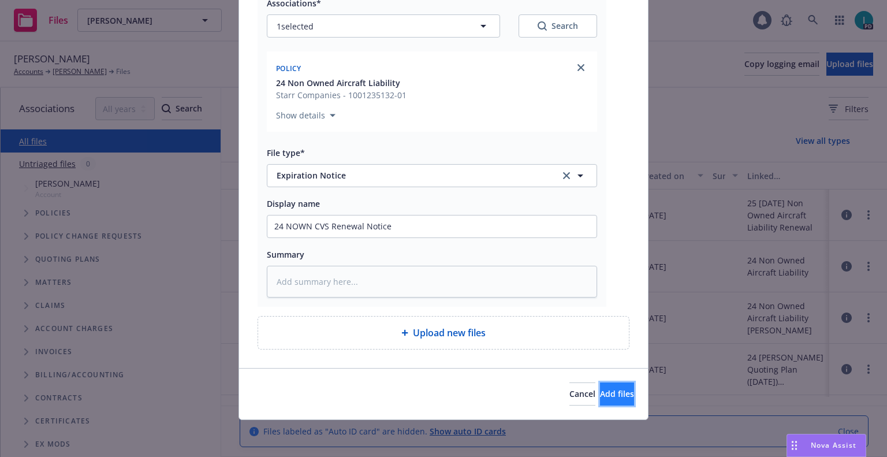
click at [601, 404] on button "Add files" at bounding box center [617, 393] width 34 height 23
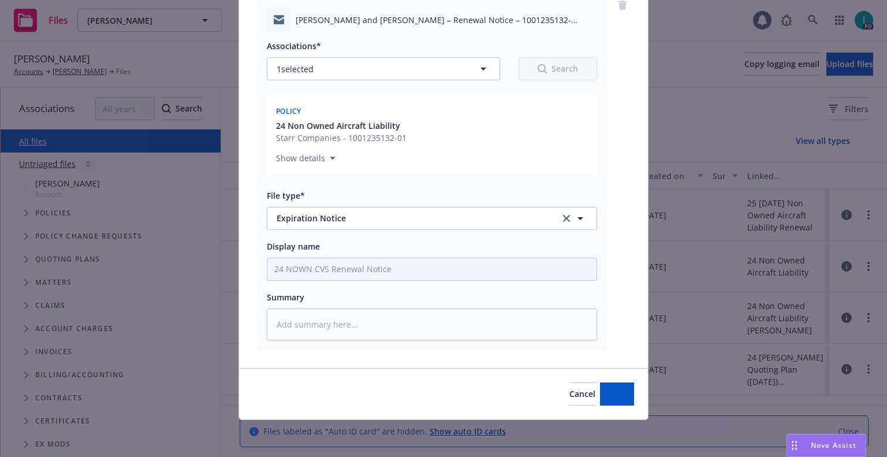
scroll to position [101, 0]
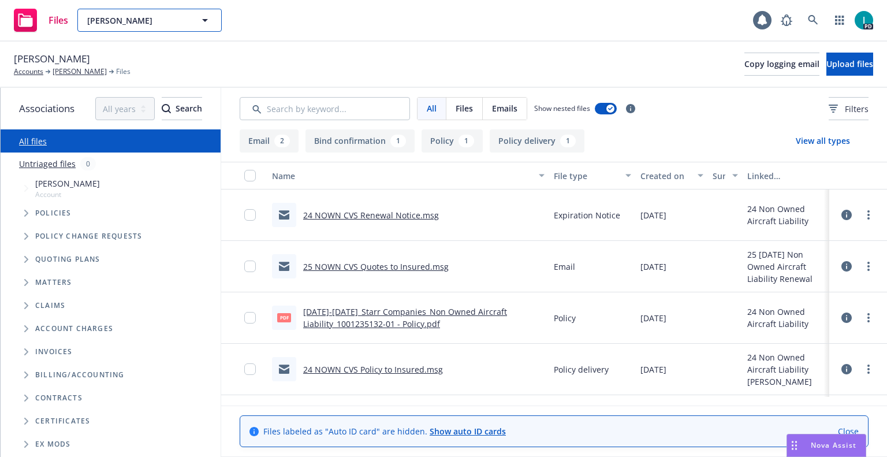
click at [117, 18] on span "[PERSON_NAME]" at bounding box center [137, 20] width 100 height 12
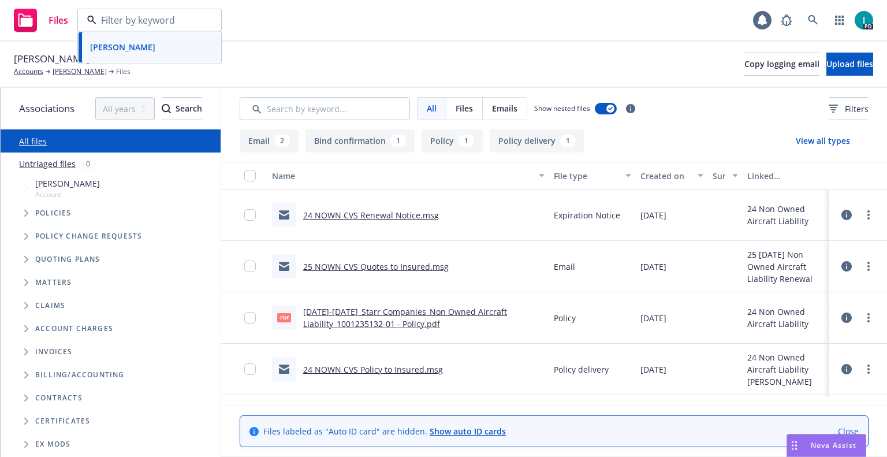
paste input "[PERSON_NAME]"
click at [120, 47] on strong "[PERSON_NAME]" at bounding box center [122, 52] width 65 height 11
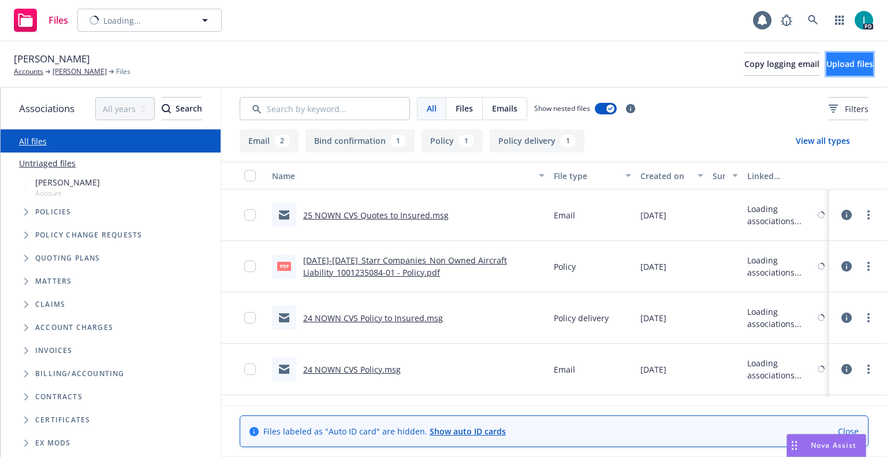
click at [839, 74] on button "Upload files" at bounding box center [850, 64] width 47 height 23
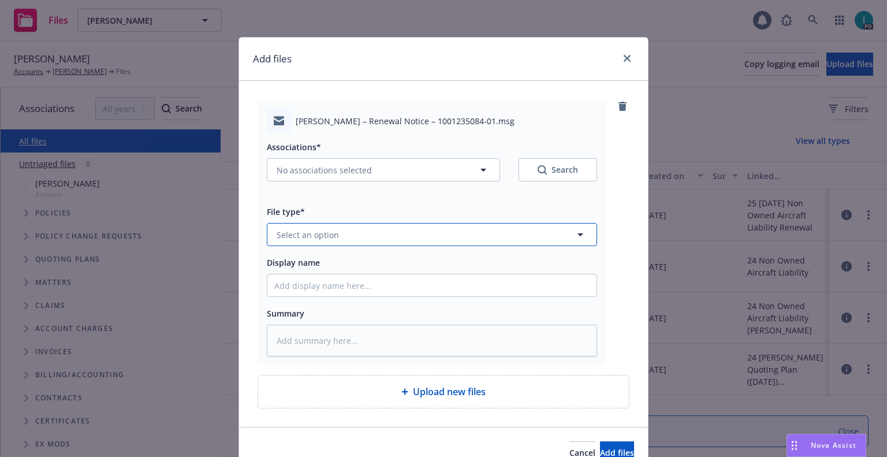
click at [292, 234] on span "Select an option" at bounding box center [308, 235] width 62 height 12
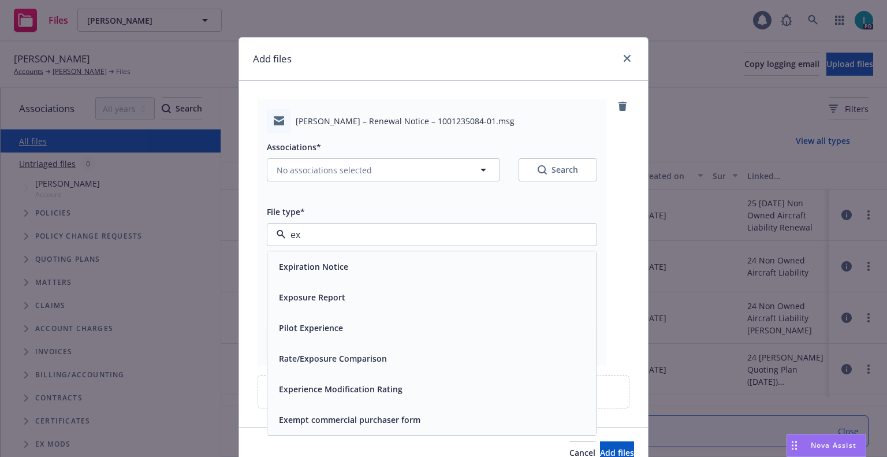
click at [307, 261] on span "Expiration Notice" at bounding box center [313, 267] width 69 height 12
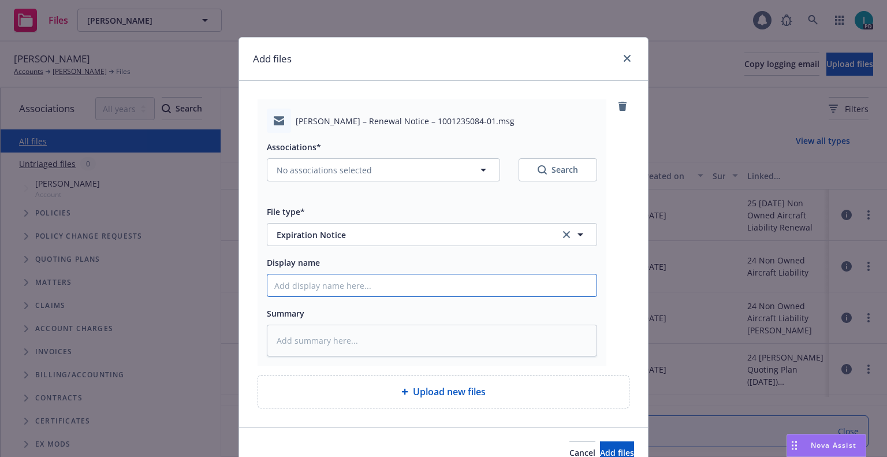
click at [313, 278] on input "Display name" at bounding box center [431, 285] width 329 height 22
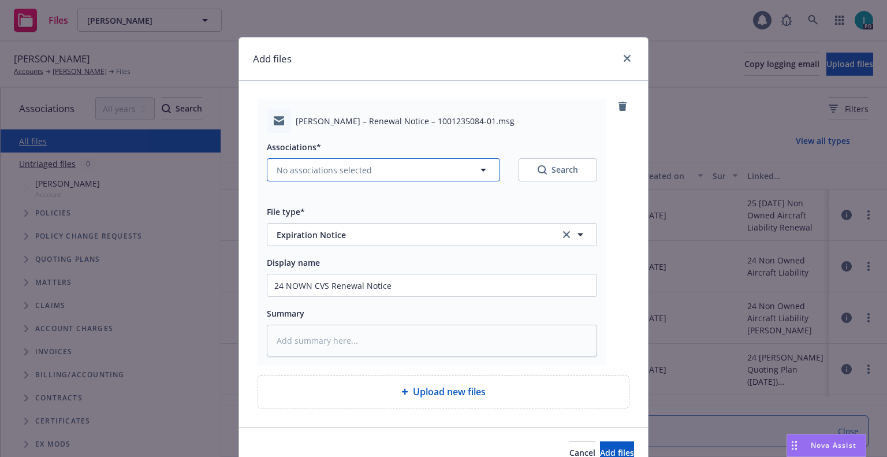
click at [324, 173] on span "No associations selected" at bounding box center [324, 170] width 95 height 12
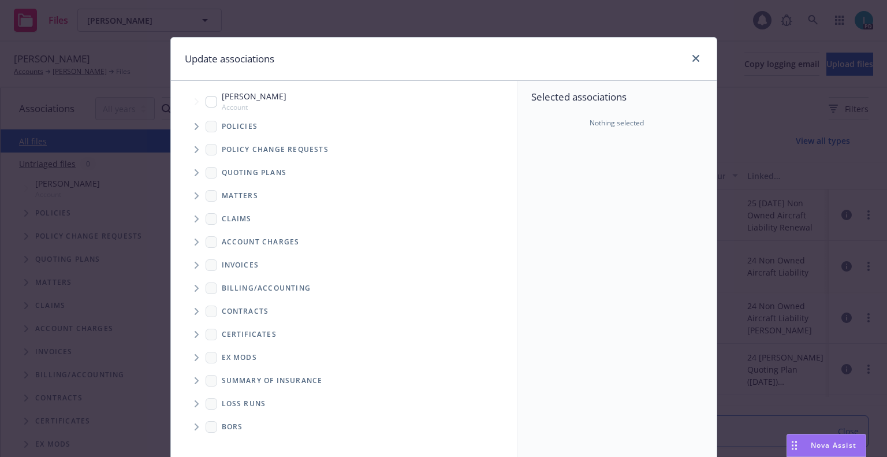
click at [189, 126] on span "Tree Example" at bounding box center [196, 126] width 18 height 18
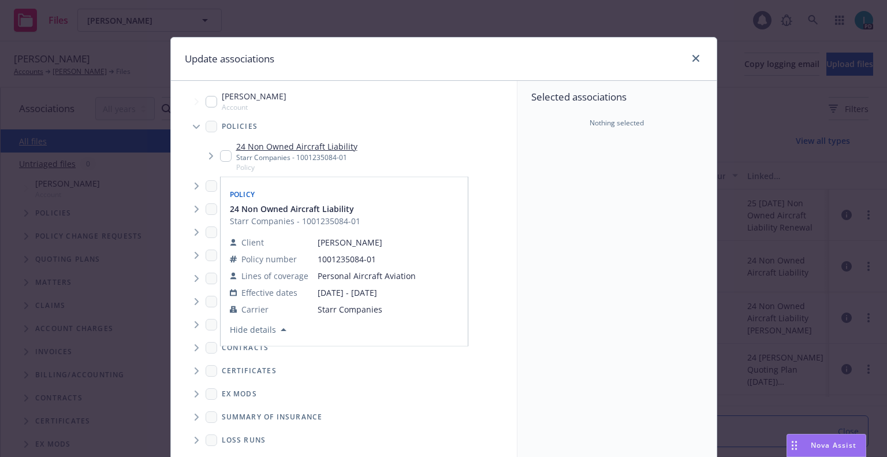
click at [221, 156] on input "Tree Example" at bounding box center [226, 156] width 12 height 12
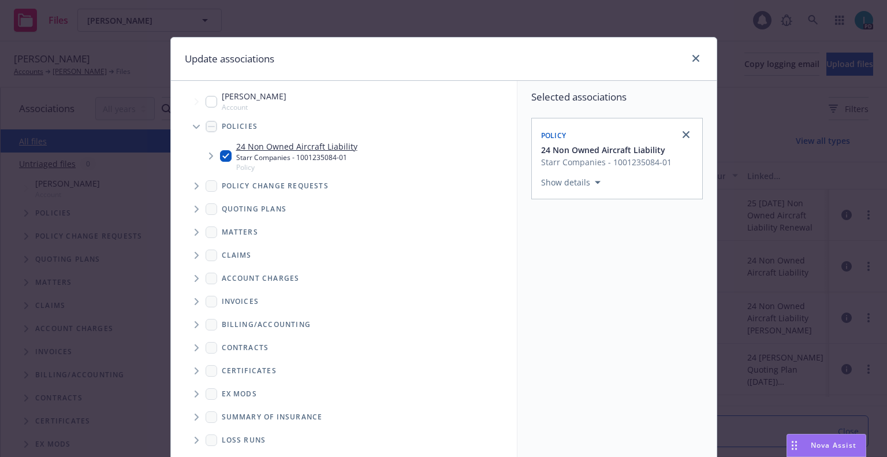
scroll to position [117, 0]
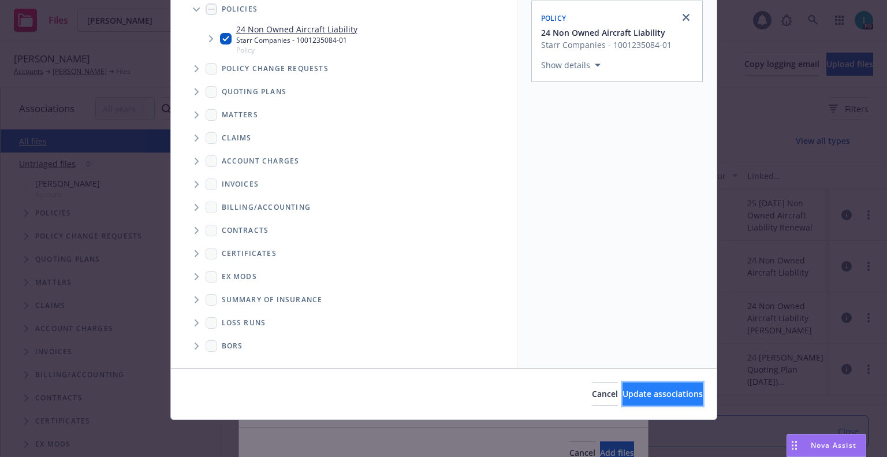
click at [623, 392] on span "Update associations" at bounding box center [663, 393] width 80 height 11
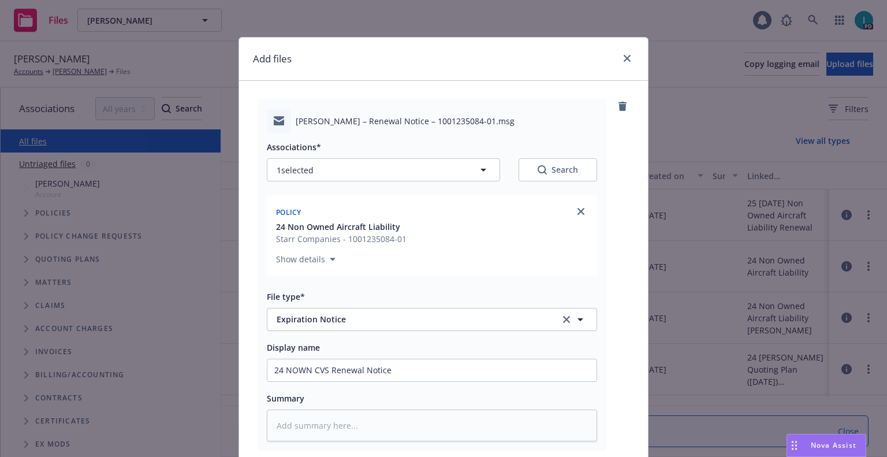
scroll to position [144, 0]
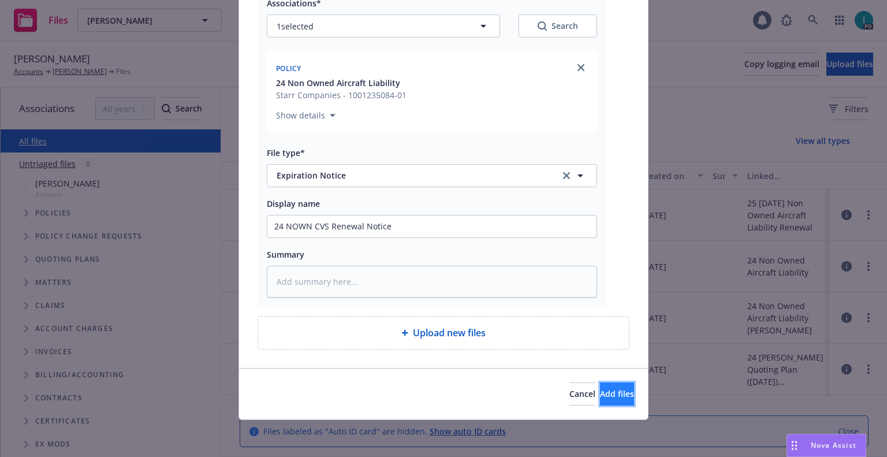
click at [600, 399] on span "Add files" at bounding box center [617, 393] width 34 height 11
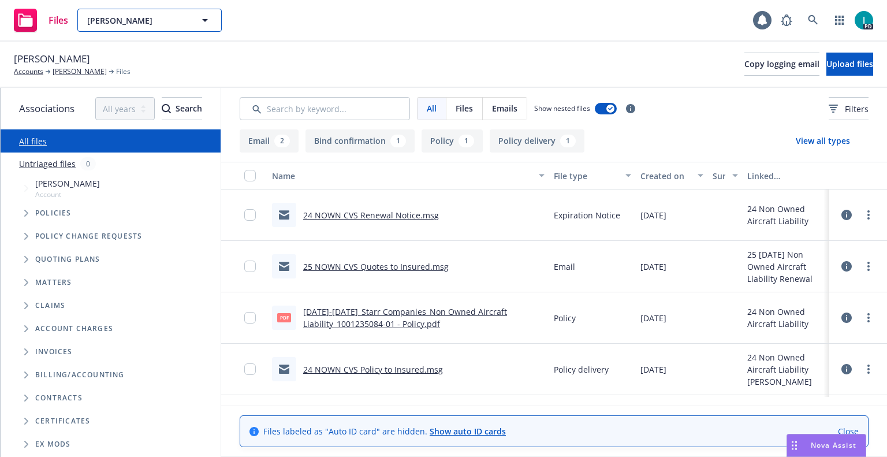
click at [173, 25] on span "[PERSON_NAME]" at bounding box center [137, 20] width 100 height 12
paste input "[PERSON_NAME]"
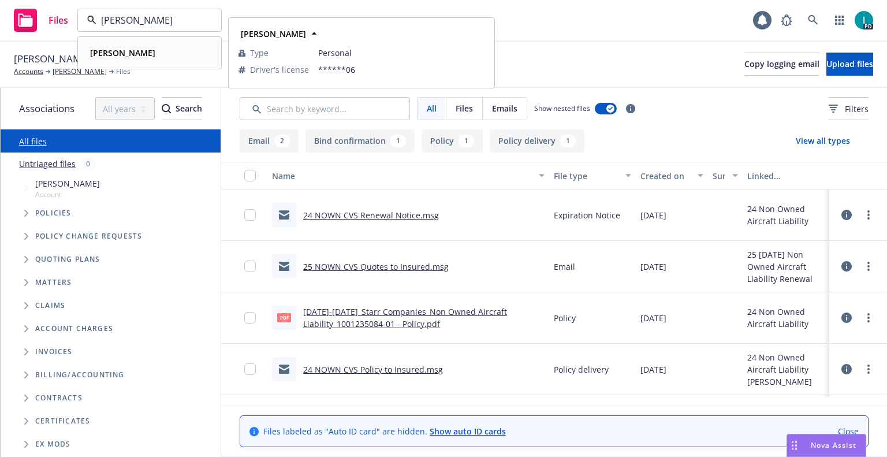
click at [150, 47] on div "[PERSON_NAME]" at bounding box center [149, 52] width 128 height 17
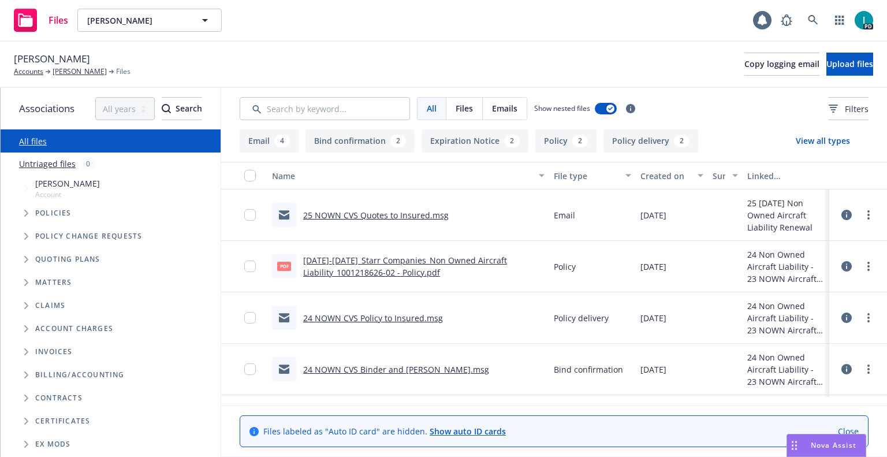
click at [856, 50] on div "[PERSON_NAME] Accounts [PERSON_NAME] Files Copy logging email Upload files" at bounding box center [443, 65] width 887 height 46
click at [827, 57] on button "Upload files" at bounding box center [850, 64] width 47 height 23
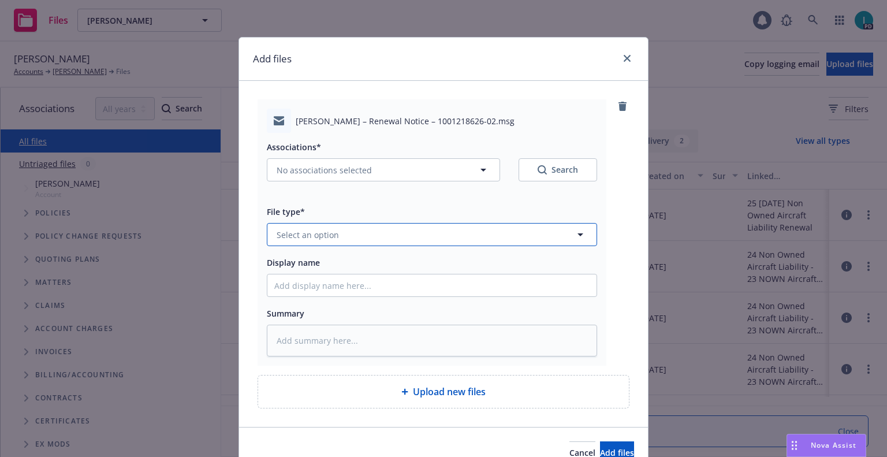
click at [304, 230] on span "Select an option" at bounding box center [308, 235] width 62 height 12
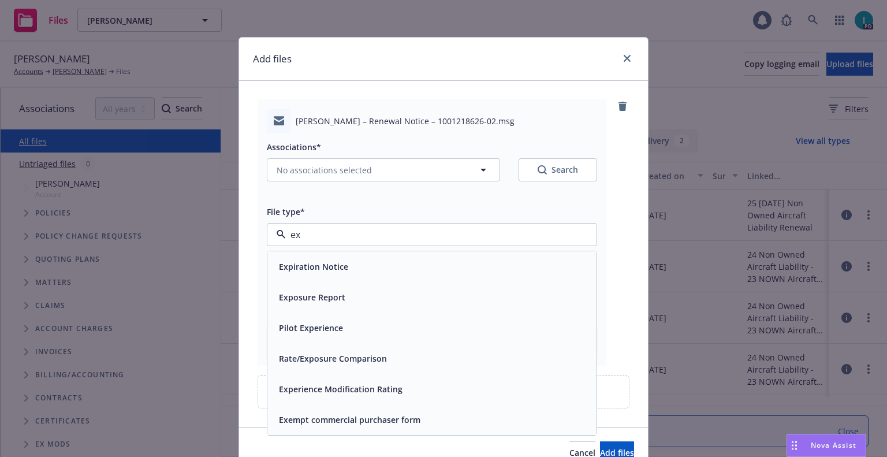
click at [308, 264] on span "Expiration Notice" at bounding box center [313, 267] width 69 height 12
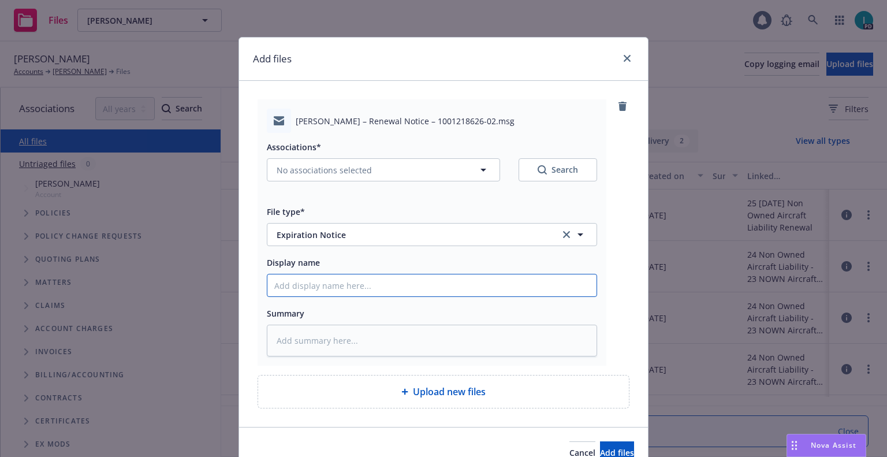
click at [318, 289] on input "Display name" at bounding box center [431, 285] width 329 height 22
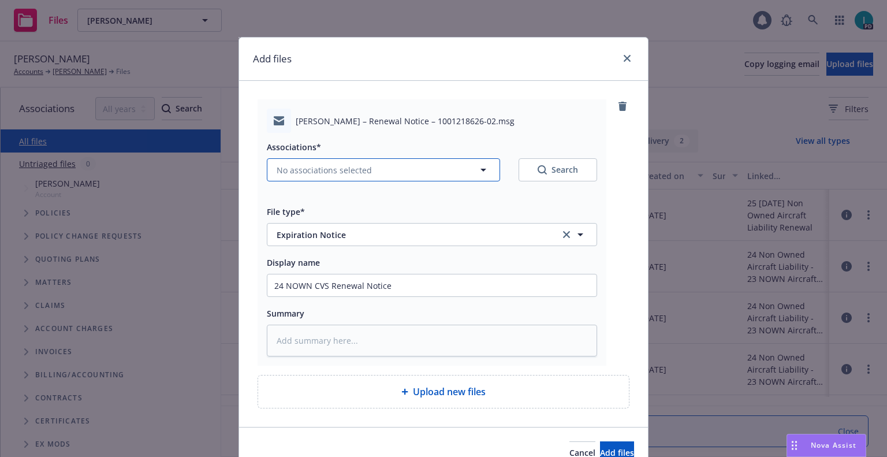
click at [292, 179] on button "No associations selected" at bounding box center [383, 169] width 233 height 23
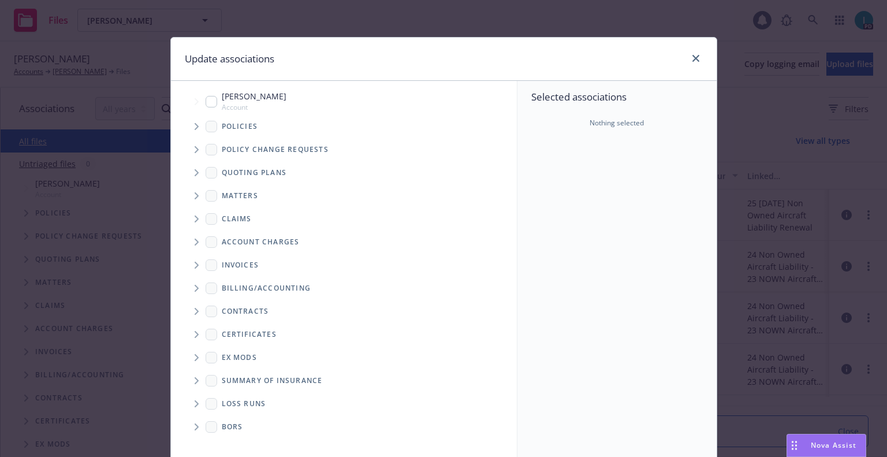
click at [193, 131] on span "Tree Example" at bounding box center [196, 126] width 18 height 18
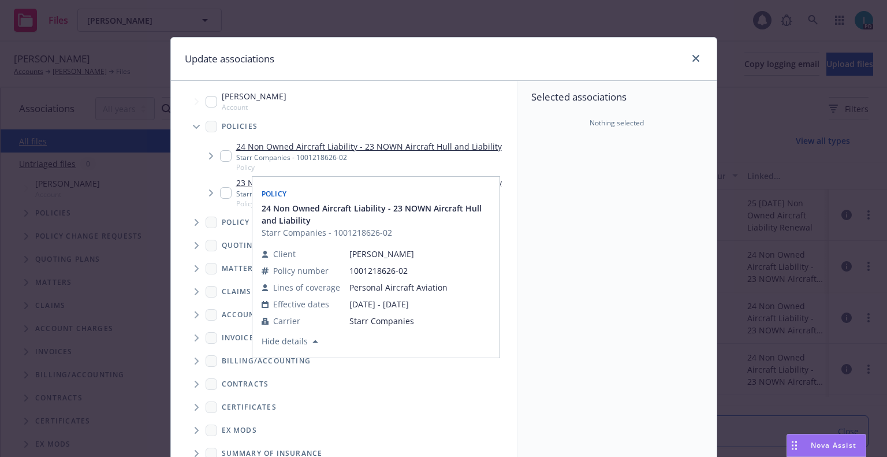
click at [223, 157] on input "Tree Example" at bounding box center [226, 156] width 12 height 12
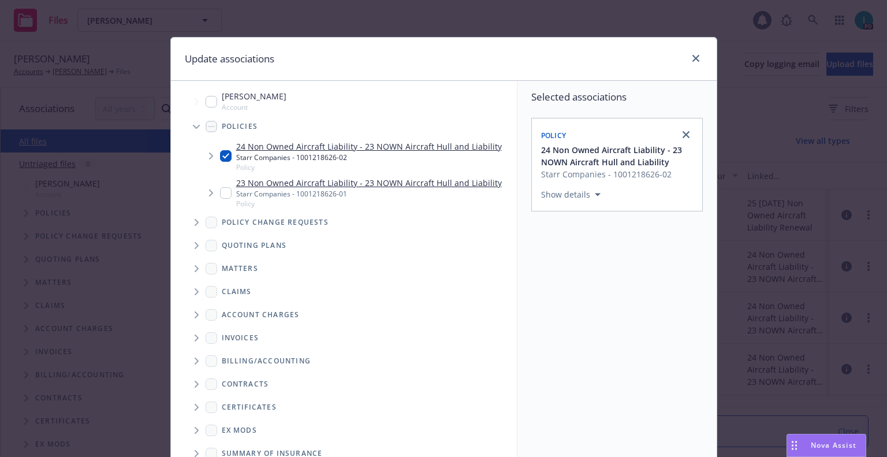
scroll to position [117, 0]
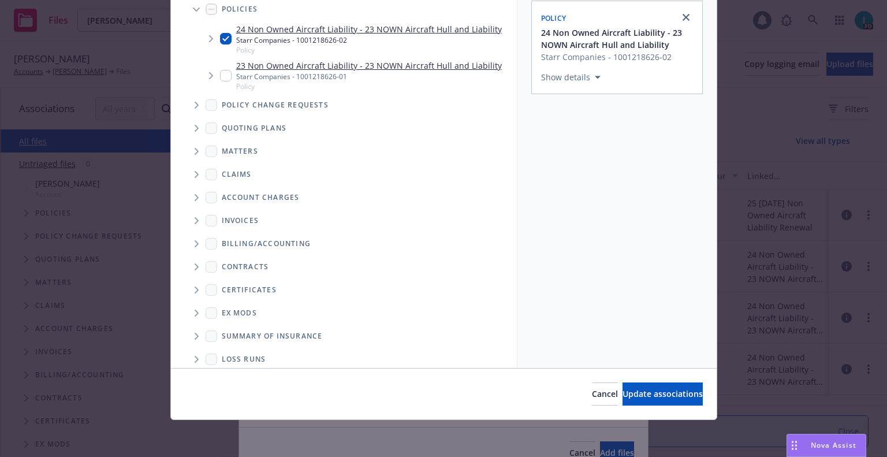
click at [614, 379] on div "Cancel Update associations" at bounding box center [444, 393] width 546 height 51
click at [623, 387] on button "Update associations" at bounding box center [663, 393] width 80 height 23
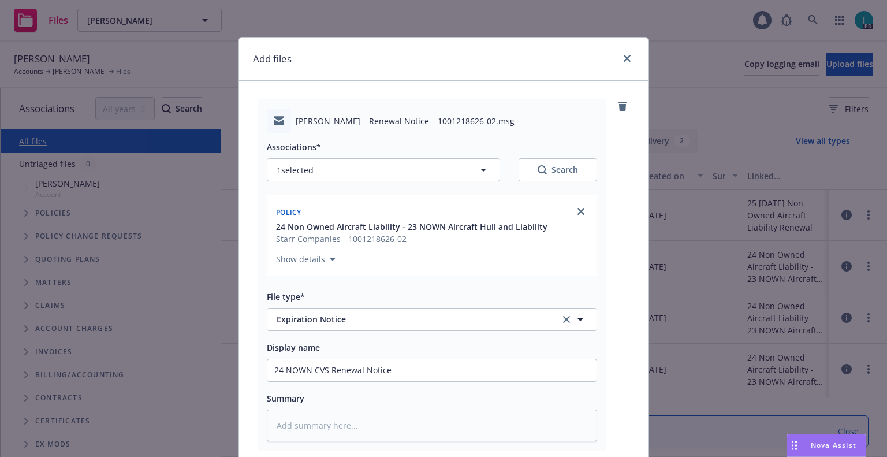
scroll to position [144, 0]
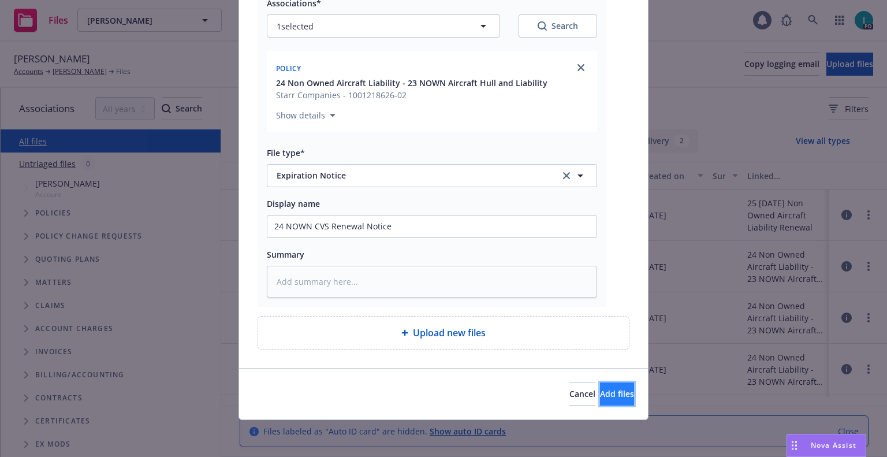
click at [600, 392] on span "Add files" at bounding box center [617, 393] width 34 height 11
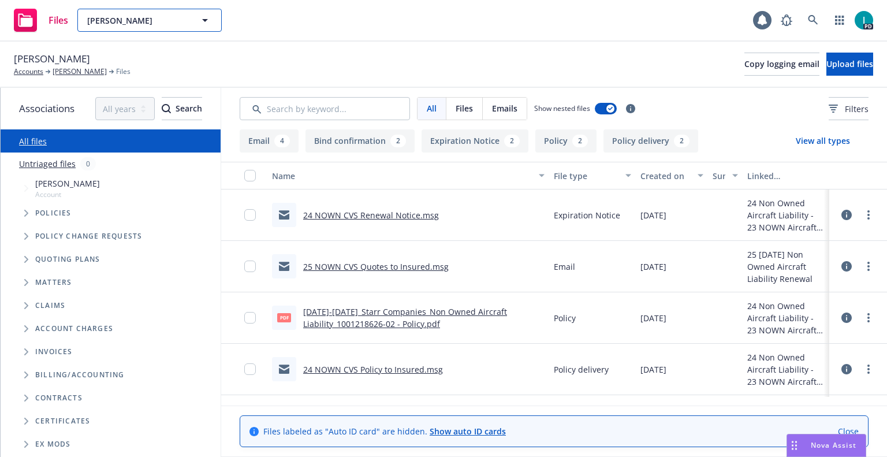
click at [137, 21] on span "[PERSON_NAME]" at bounding box center [137, 20] width 100 height 12
paste input "[PERSON_NAME]"
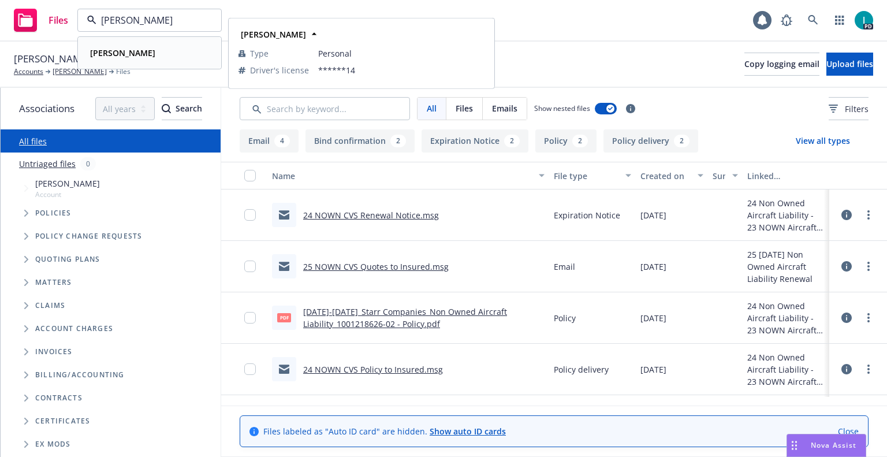
click at [137, 55] on strong "[PERSON_NAME]" at bounding box center [122, 52] width 65 height 11
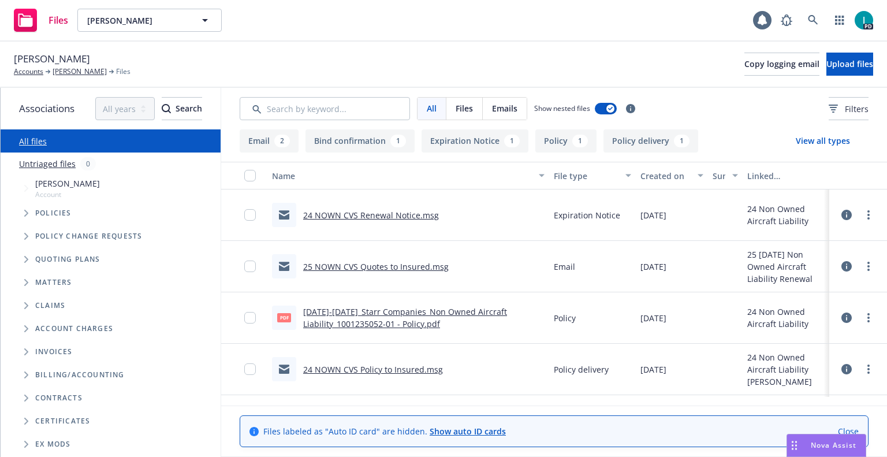
click at [369, 266] on link "25 NOWN CVS Quotes to Insured.msg" at bounding box center [376, 266] width 146 height 11
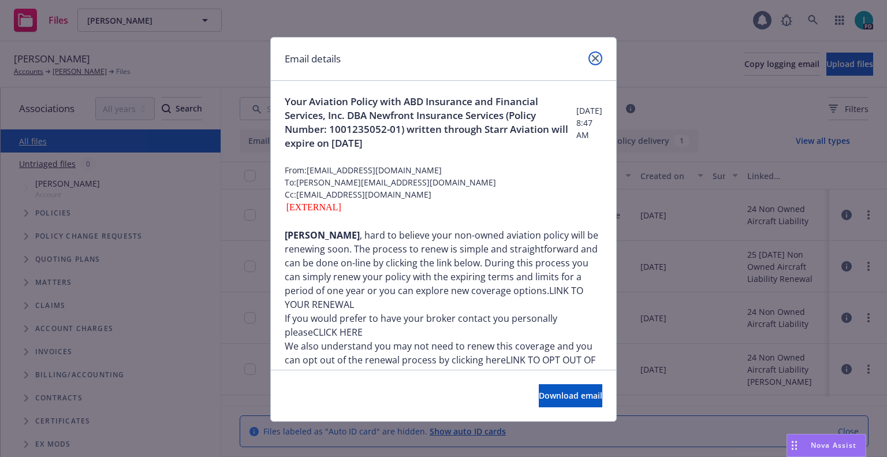
click at [592, 55] on icon "close" at bounding box center [595, 58] width 7 height 7
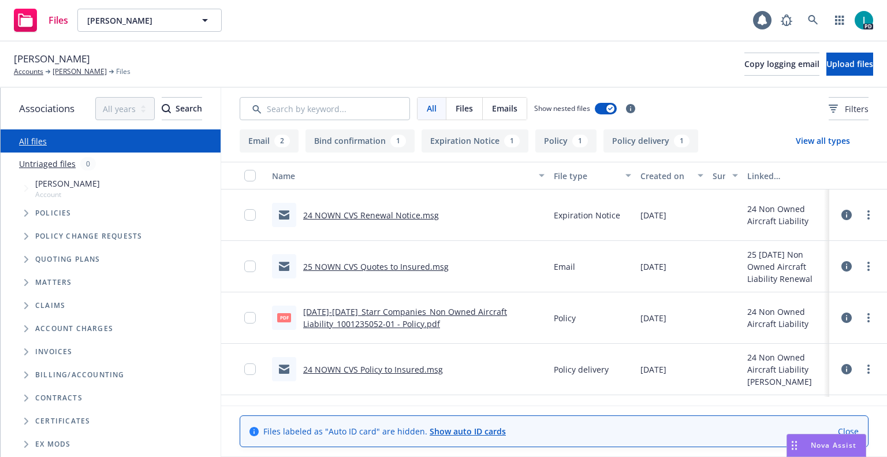
click at [374, 218] on link "24 NOWN CVS Renewal Notice.msg" at bounding box center [371, 215] width 136 height 11
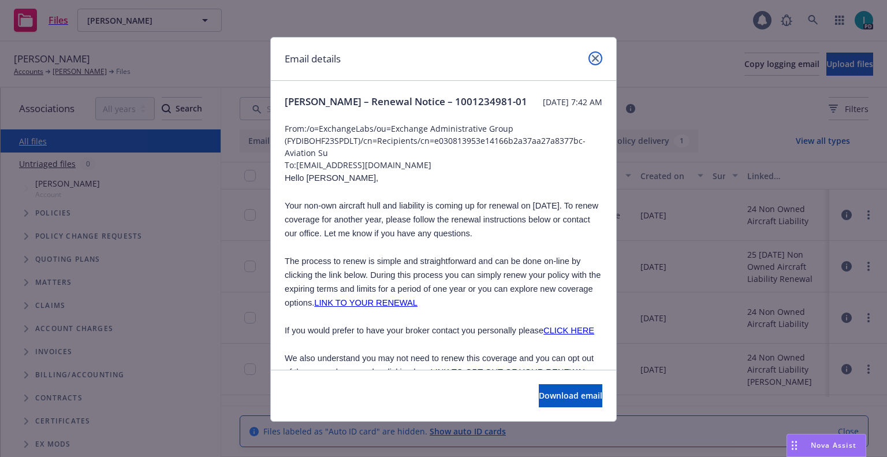
click at [594, 60] on icon "close" at bounding box center [595, 58] width 7 height 7
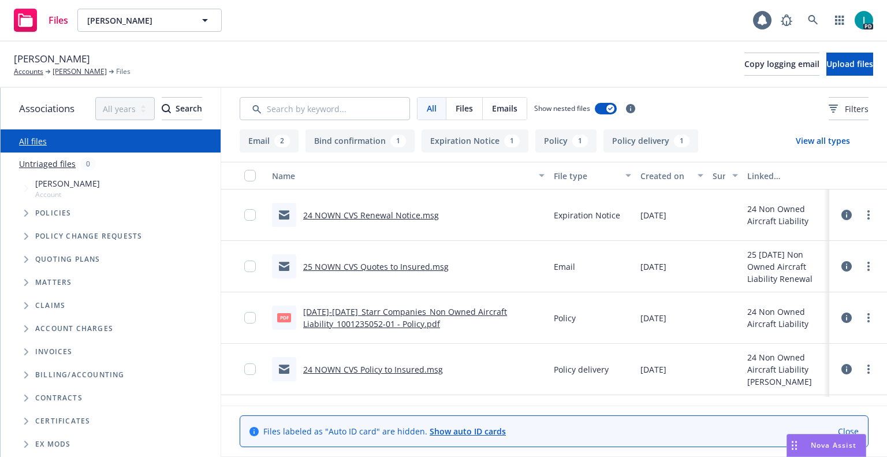
click at [404, 212] on link "24 NOWN CVS Renewal Notice.msg" at bounding box center [371, 215] width 136 height 11
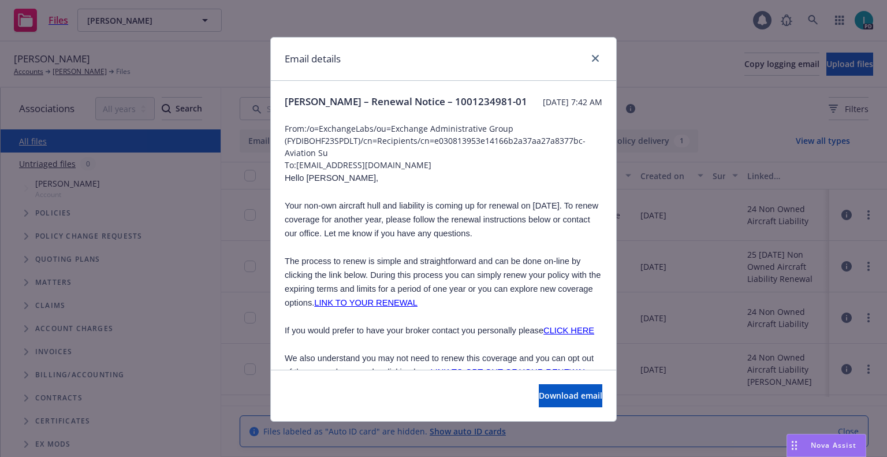
scroll to position [116, 0]
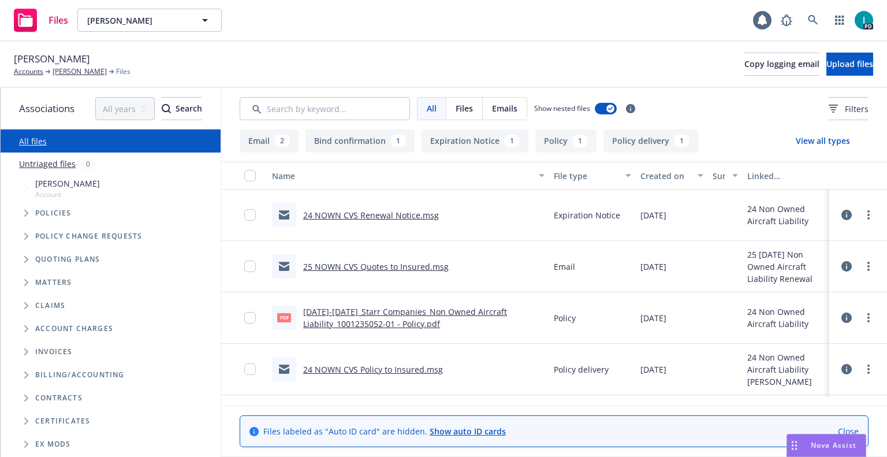
click at [336, 266] on link "25 NOWN CVS Quotes to Insured.msg" at bounding box center [376, 266] width 146 height 11
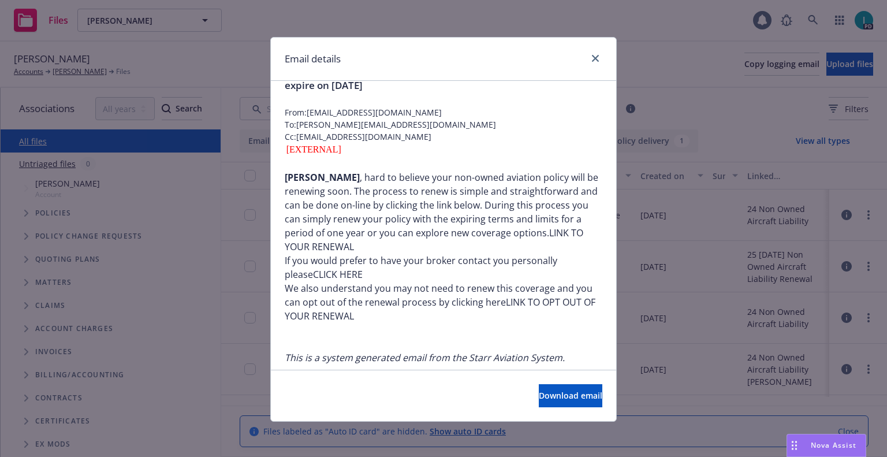
scroll to position [0, 0]
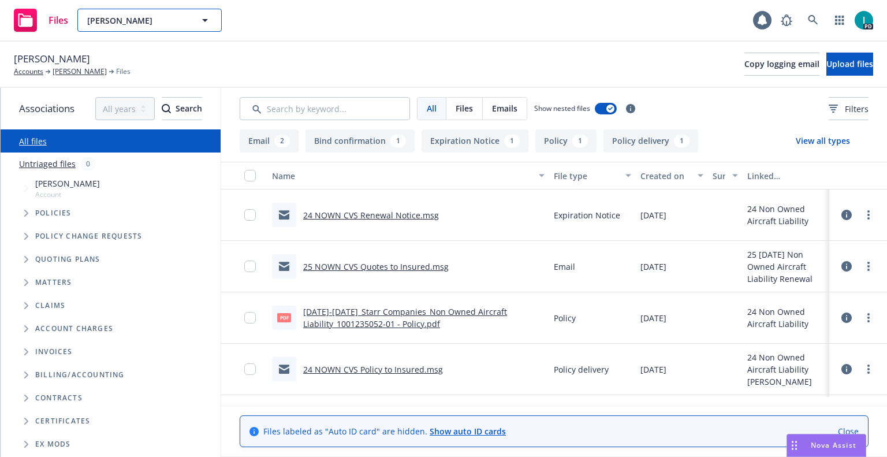
click at [154, 20] on span "[PERSON_NAME]" at bounding box center [137, 20] width 100 height 12
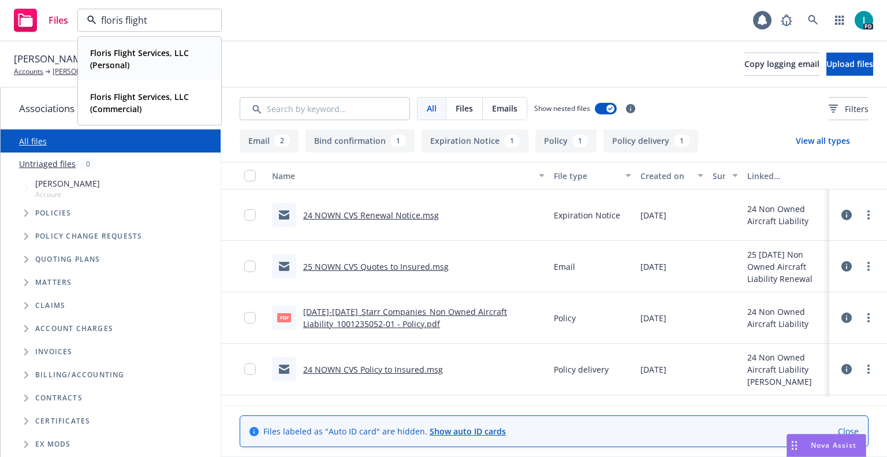
click at [184, 55] on strong "Floris Flight Services, LLC (Personal)" at bounding box center [139, 58] width 99 height 23
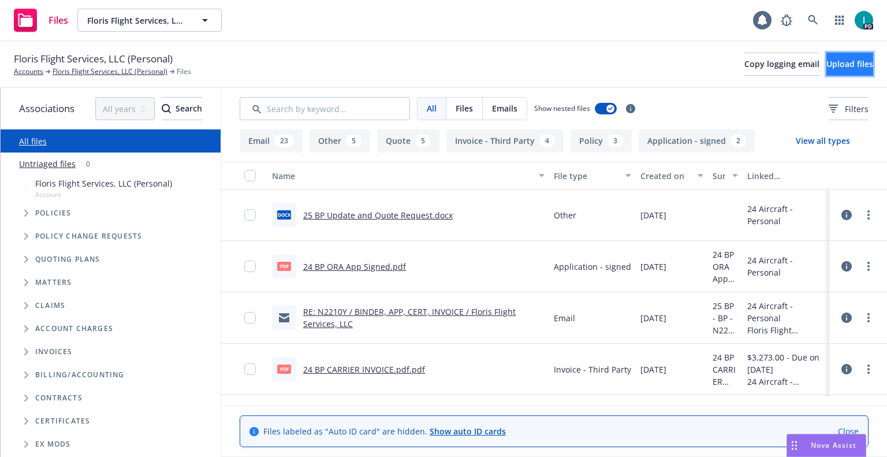
click at [827, 62] on span "Upload files" at bounding box center [850, 63] width 47 height 11
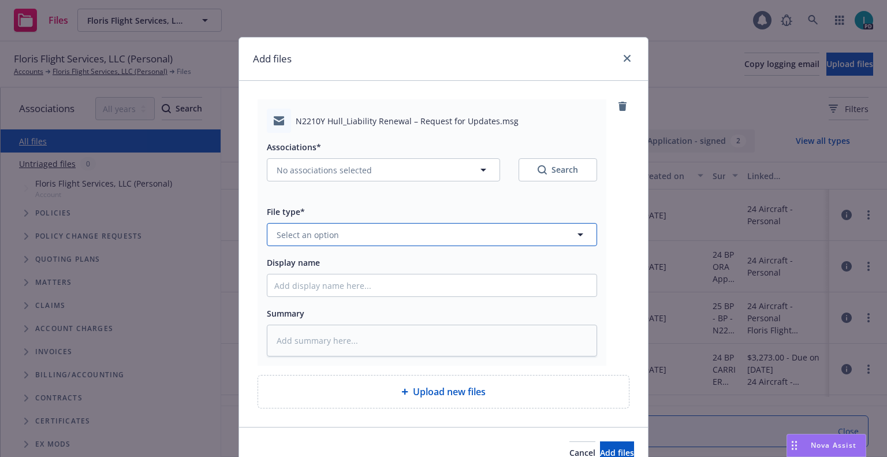
click at [325, 230] on span "Select an option" at bounding box center [308, 235] width 62 height 12
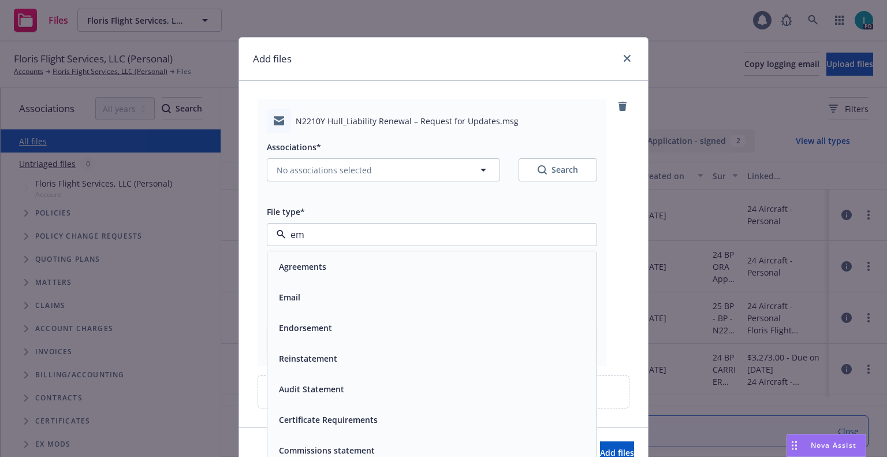
click at [311, 303] on div "Email" at bounding box center [431, 297] width 315 height 17
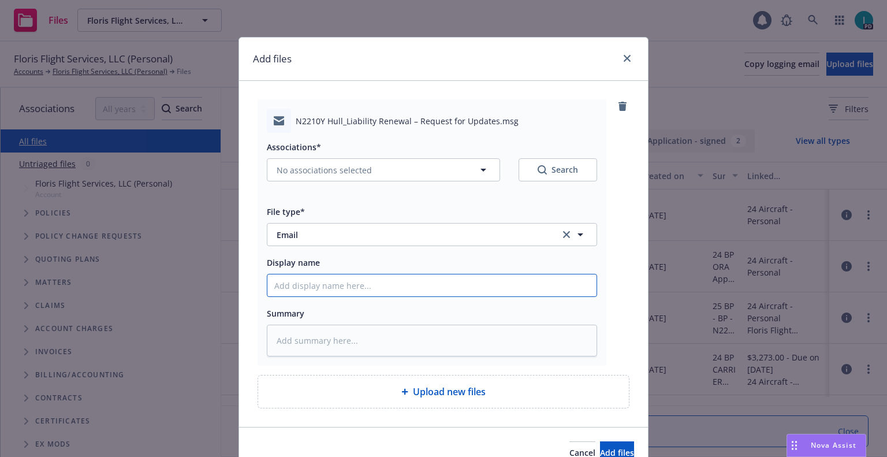
click at [315, 291] on input "Display name" at bounding box center [431, 285] width 329 height 22
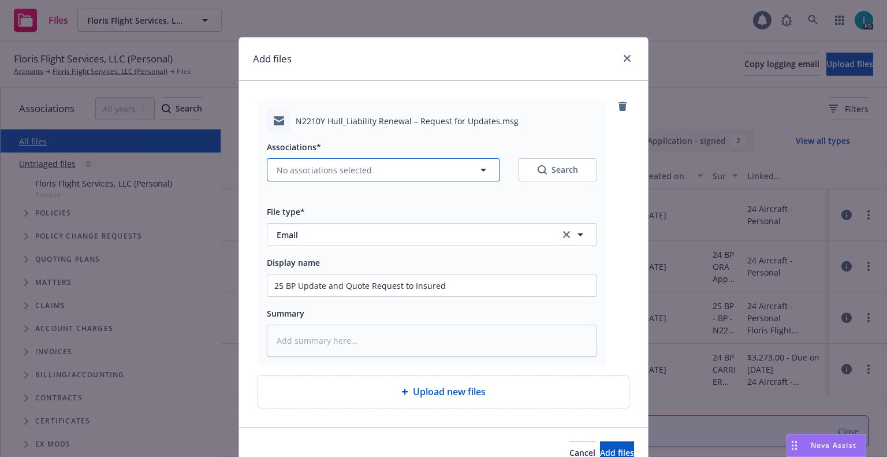
click at [323, 166] on span "No associations selected" at bounding box center [324, 170] width 95 height 12
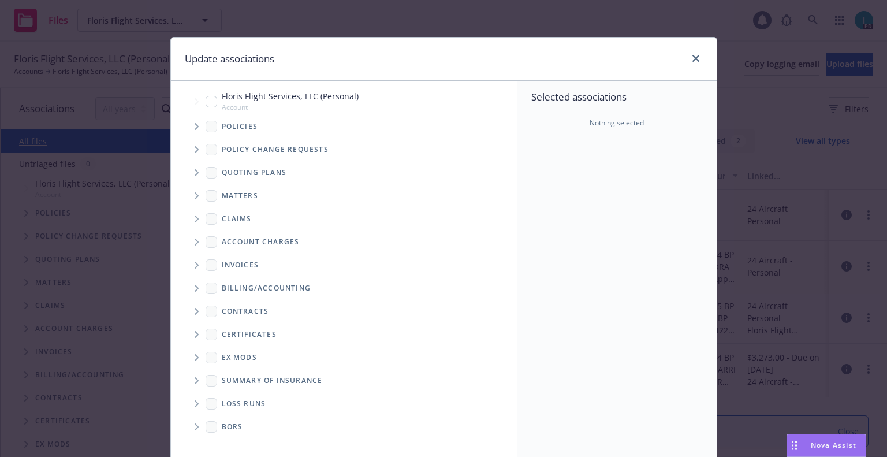
click at [194, 134] on span "Tree Example" at bounding box center [196, 126] width 18 height 18
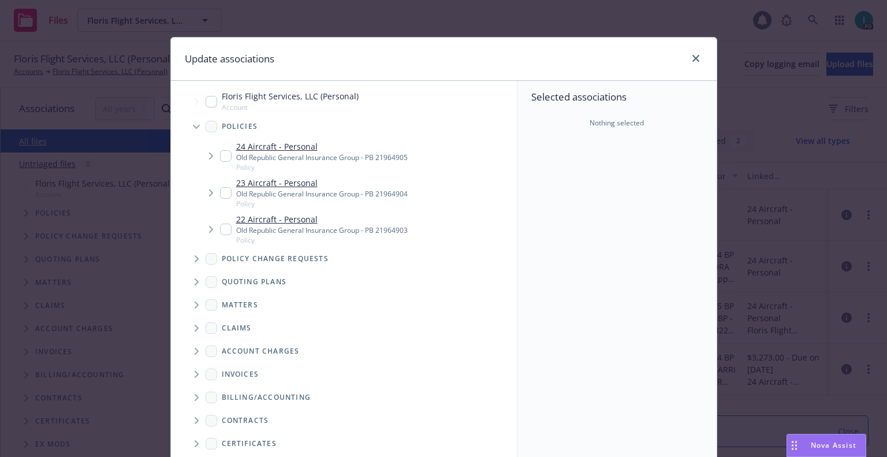
click at [220, 154] on input "Tree Example" at bounding box center [226, 156] width 12 height 12
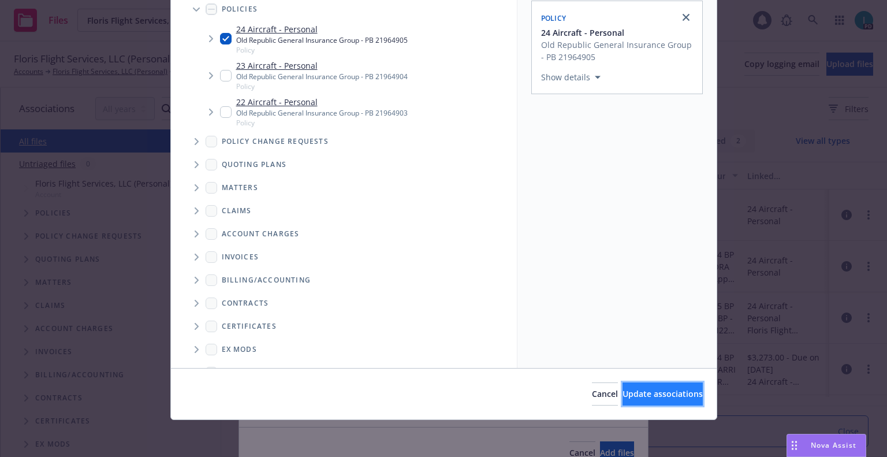
click at [623, 392] on span "Update associations" at bounding box center [663, 393] width 80 height 11
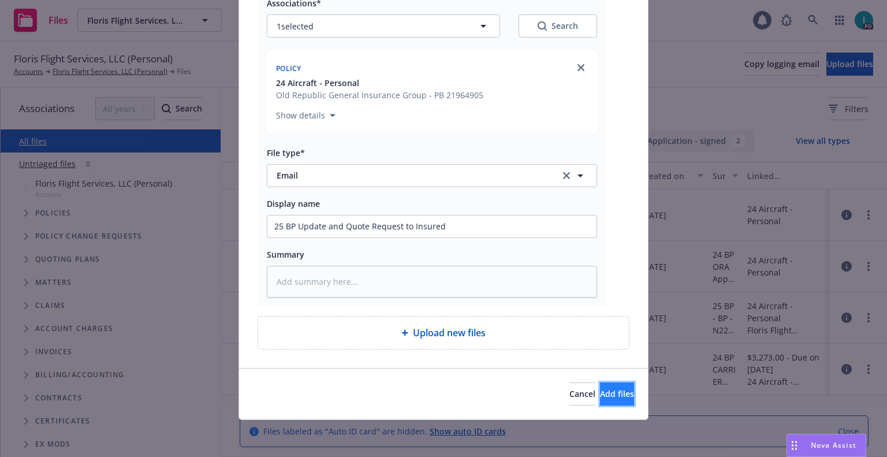
click at [600, 402] on button "Add files" at bounding box center [617, 393] width 34 height 23
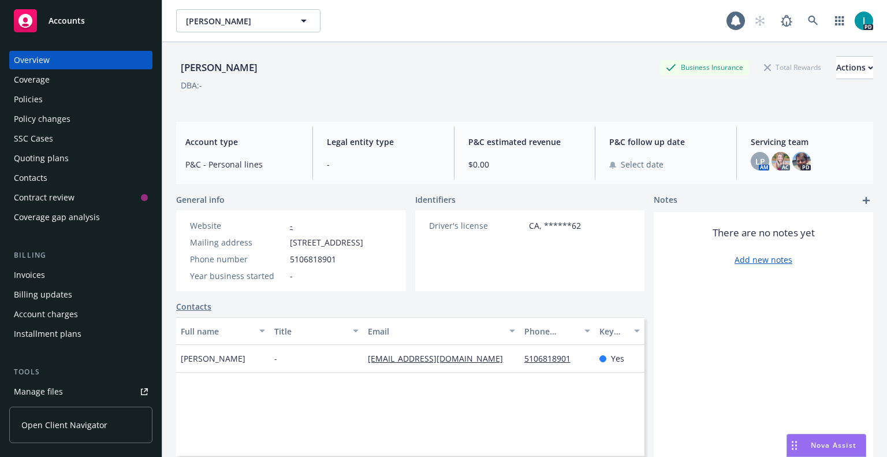
click at [49, 156] on div "Quoting plans" at bounding box center [41, 158] width 55 height 18
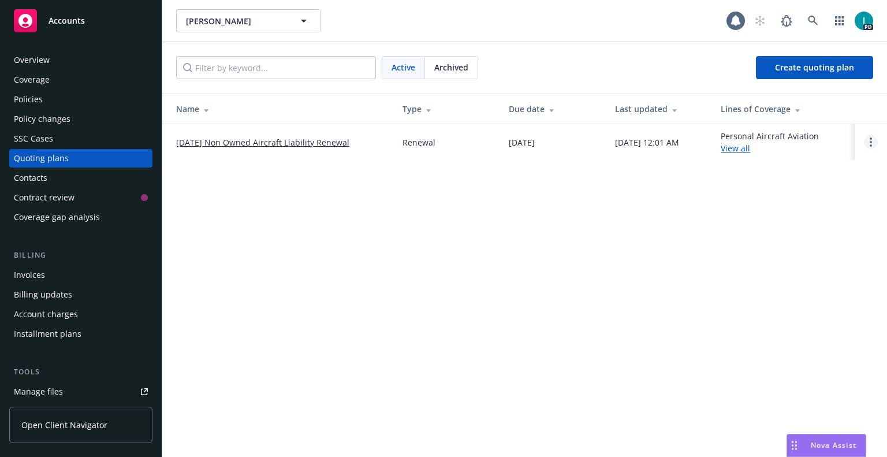
click at [868, 140] on link "Open options" at bounding box center [871, 142] width 14 height 14
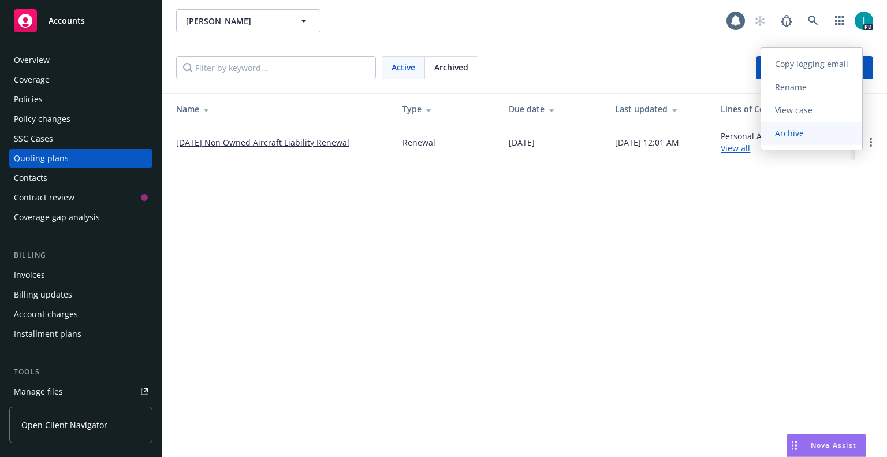
click at [800, 136] on span "Archive" at bounding box center [789, 133] width 57 height 11
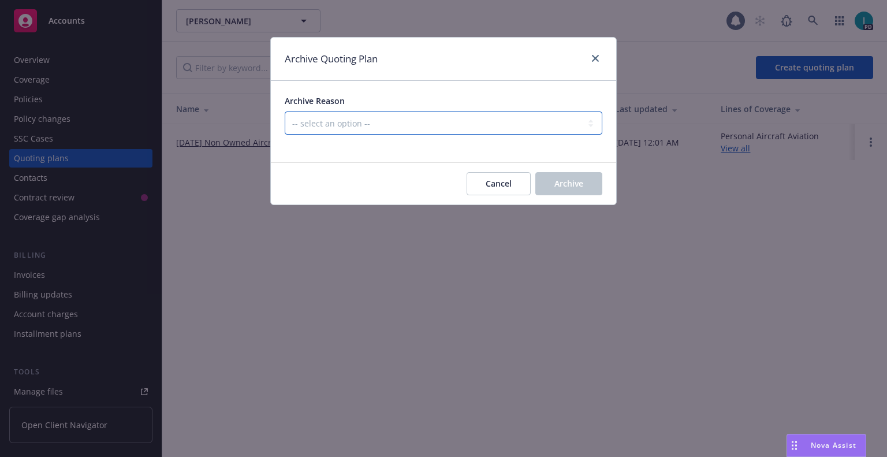
click at [326, 127] on select "-- select an option -- All policies in this renewal plan are auto-renewed Creat…" at bounding box center [444, 122] width 318 height 23
select select "ARCHIVED_RENEWAL_CANCELED"
click at [285, 111] on select "-- select an option -- All policies in this renewal plan are auto-renewed Creat…" at bounding box center [444, 122] width 318 height 23
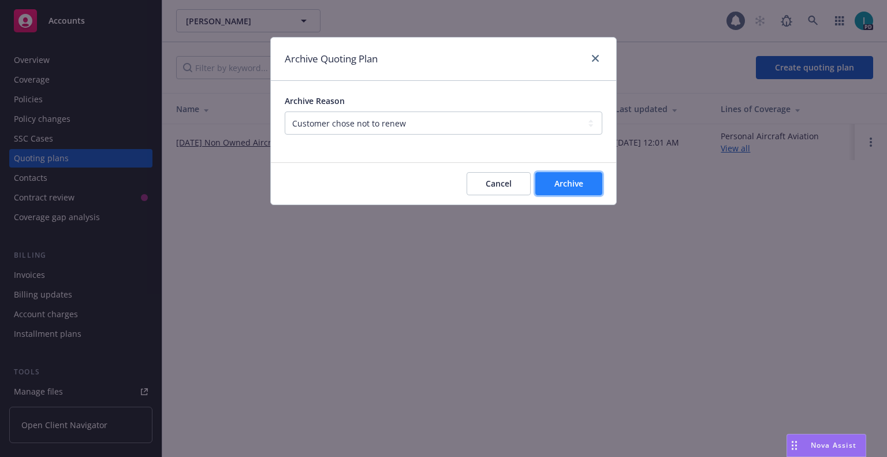
click at [552, 176] on button "Archive" at bounding box center [569, 183] width 67 height 23
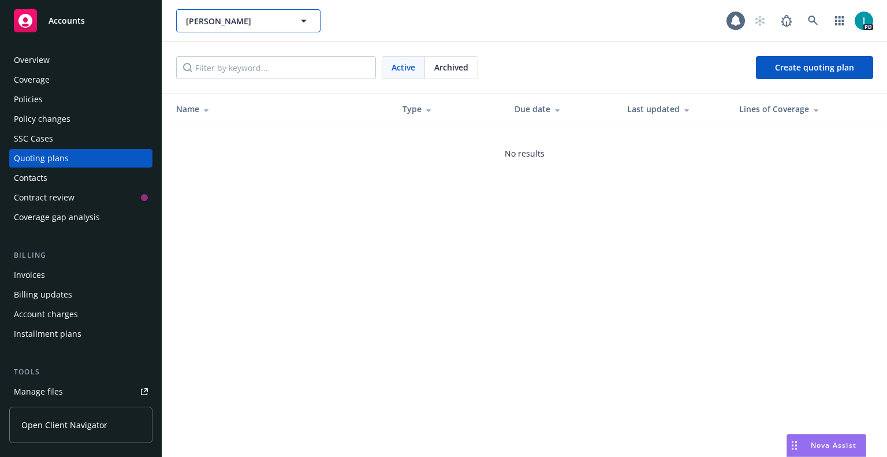
click at [221, 19] on span "[PERSON_NAME]" at bounding box center [236, 21] width 100 height 12
paste input "[PERSON_NAME]"
type input "[PERSON_NAME]"
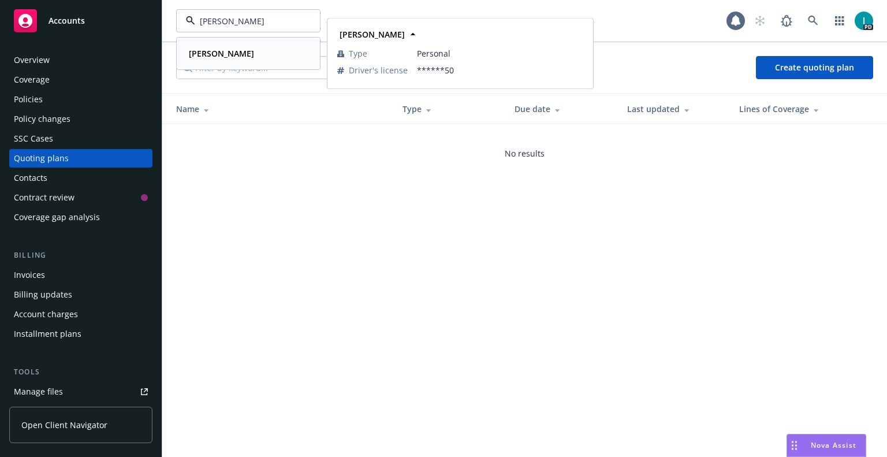
click at [222, 52] on strong "[PERSON_NAME]" at bounding box center [221, 53] width 65 height 11
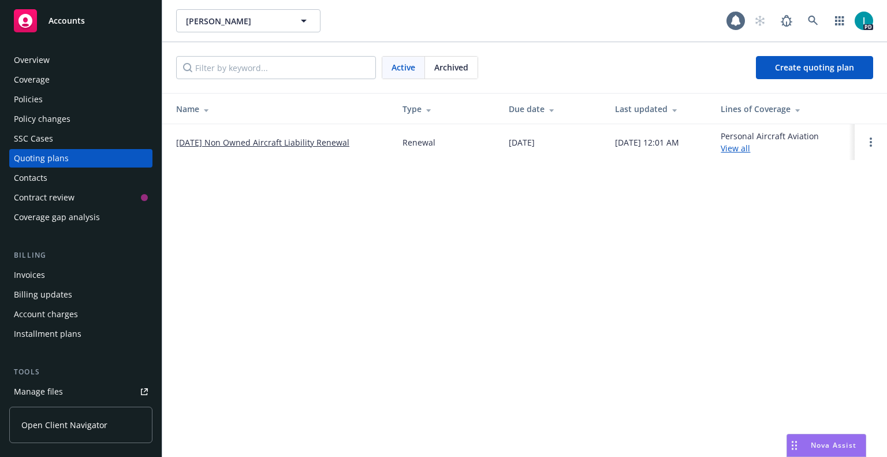
click at [873, 134] on td at bounding box center [871, 142] width 32 height 36
click at [873, 142] on link "Open options" at bounding box center [871, 142] width 14 height 14
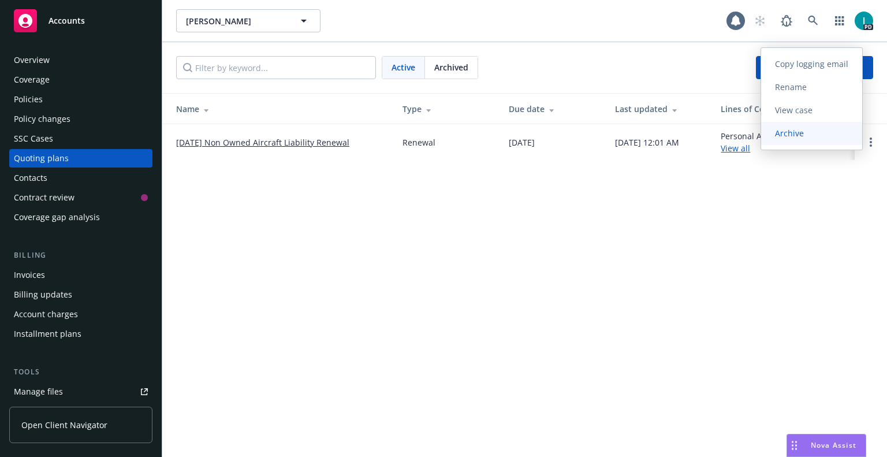
click at [814, 144] on link "Archive" at bounding box center [811, 133] width 101 height 23
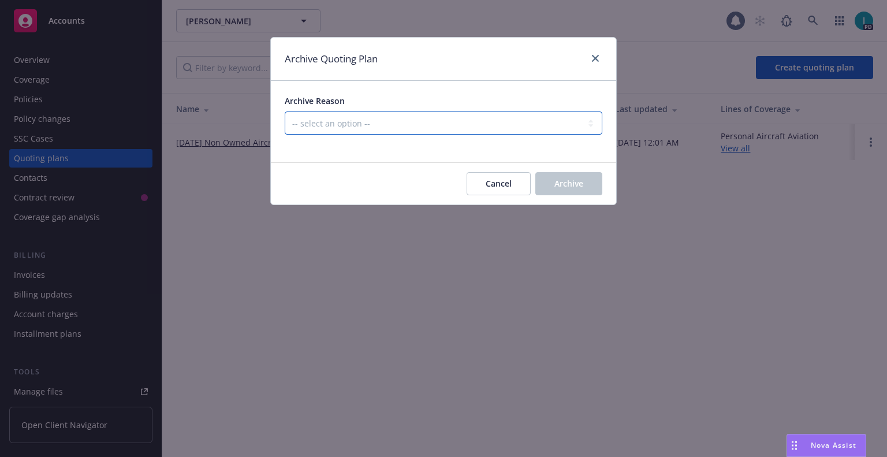
drag, startPoint x: 456, startPoint y: 125, endPoint x: 443, endPoint y: 134, distance: 16.2
click at [456, 125] on select "-- select an option -- All policies in this renewal plan are auto-renewed Creat…" at bounding box center [444, 122] width 318 height 23
select select "ARCHIVED_RENEWAL_CANCELED"
click at [285, 111] on select "-- select an option -- All policies in this renewal plan are auto-renewed Creat…" at bounding box center [444, 122] width 318 height 23
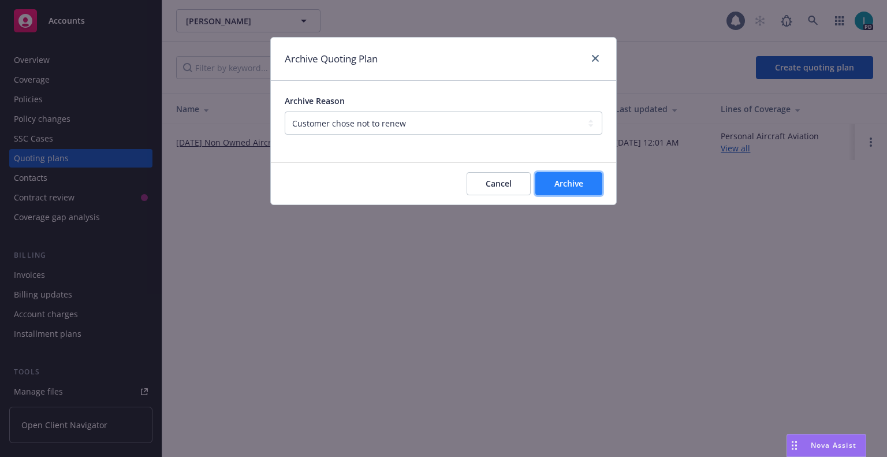
click at [566, 178] on span "Archive" at bounding box center [569, 183] width 29 height 11
